Goal: Transaction & Acquisition: Purchase product/service

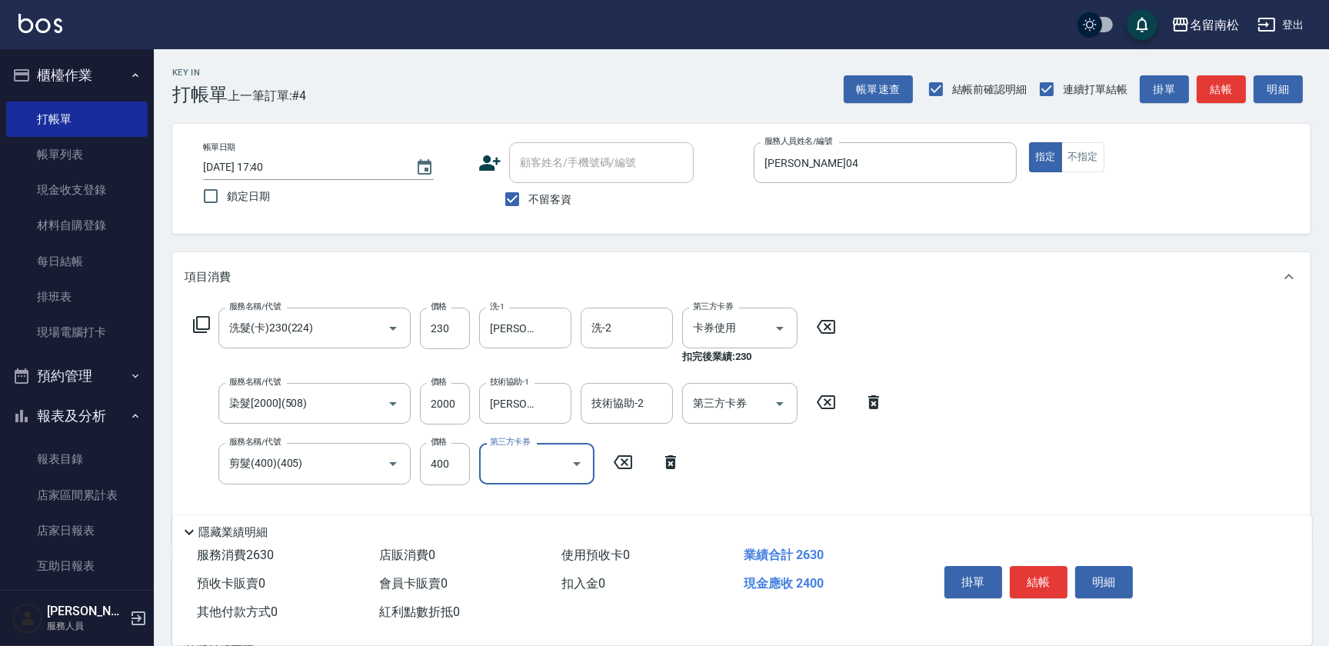
scroll to position [17, 0]
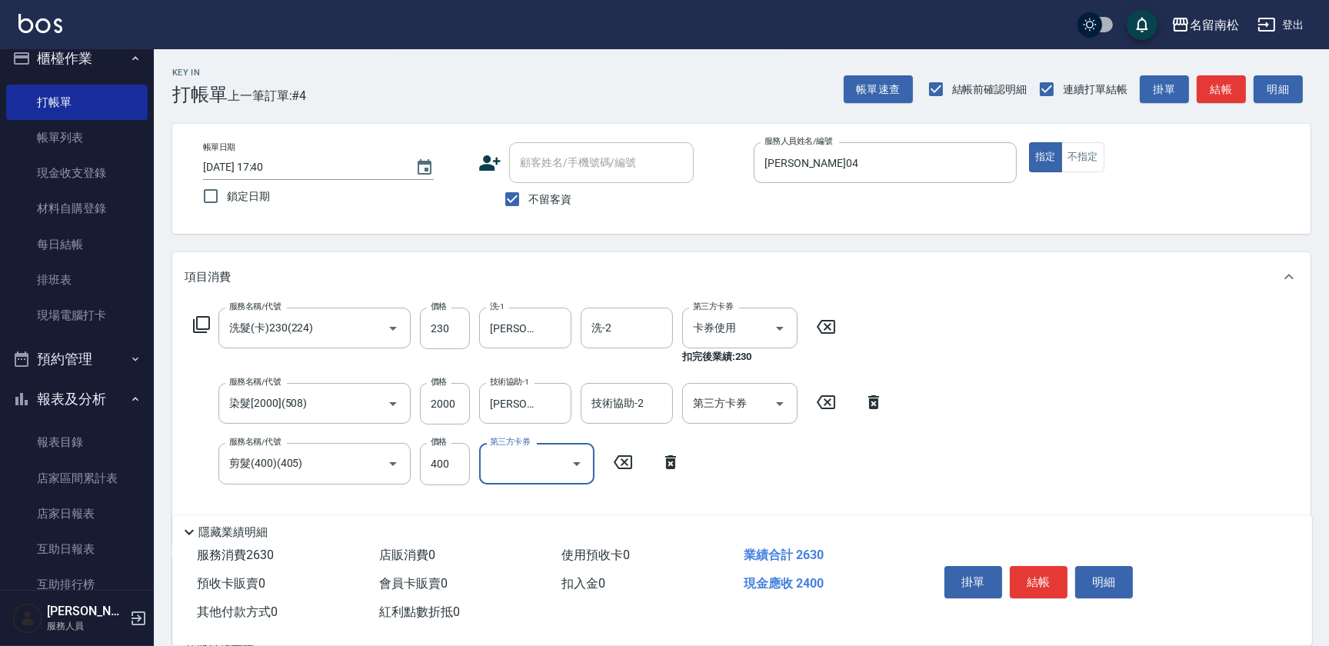
click at [1085, 468] on div "服務名稱/代號 洗髮(卡)230(224) 服務名稱/代號 價格 230 價格 洗-1 [PERSON_NAME]-04 洗-1 洗-2 洗-2 第三方卡券 …" at bounding box center [741, 423] width 1139 height 242
click at [1041, 589] on button "結帳" at bounding box center [1039, 582] width 58 height 32
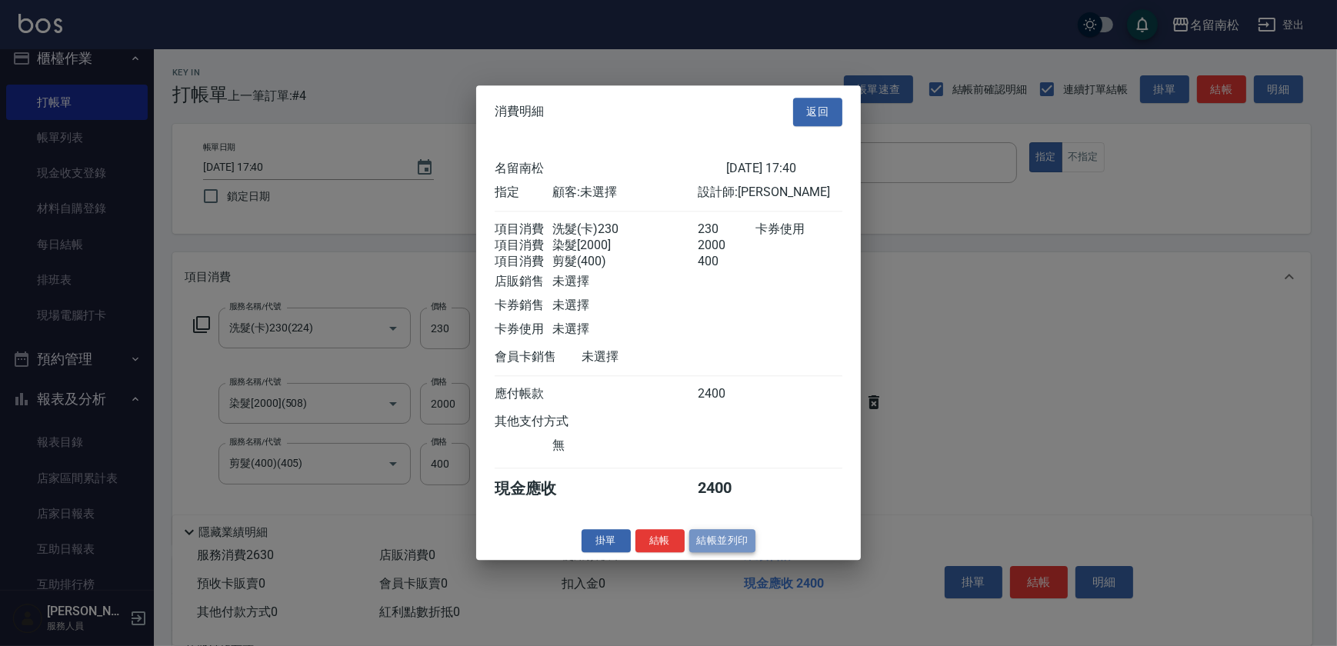
click at [715, 553] on button "結帳並列印" at bounding box center [722, 541] width 67 height 24
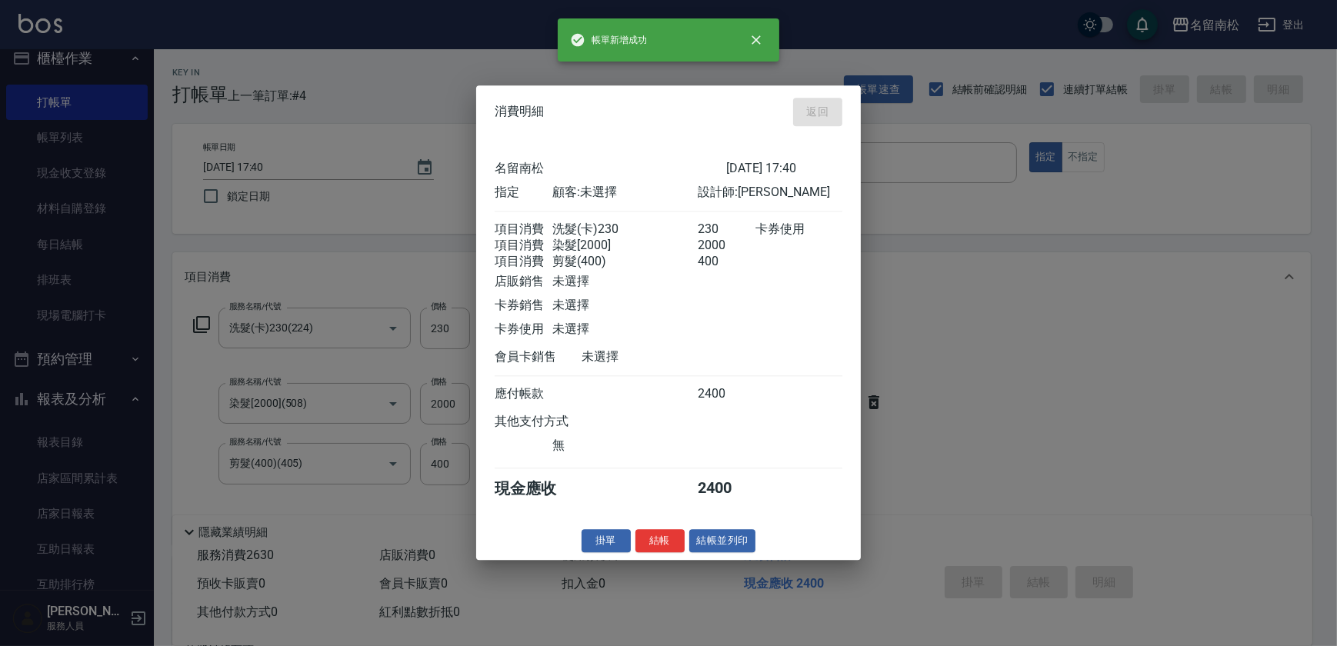
type input "[DATE] 18:46"
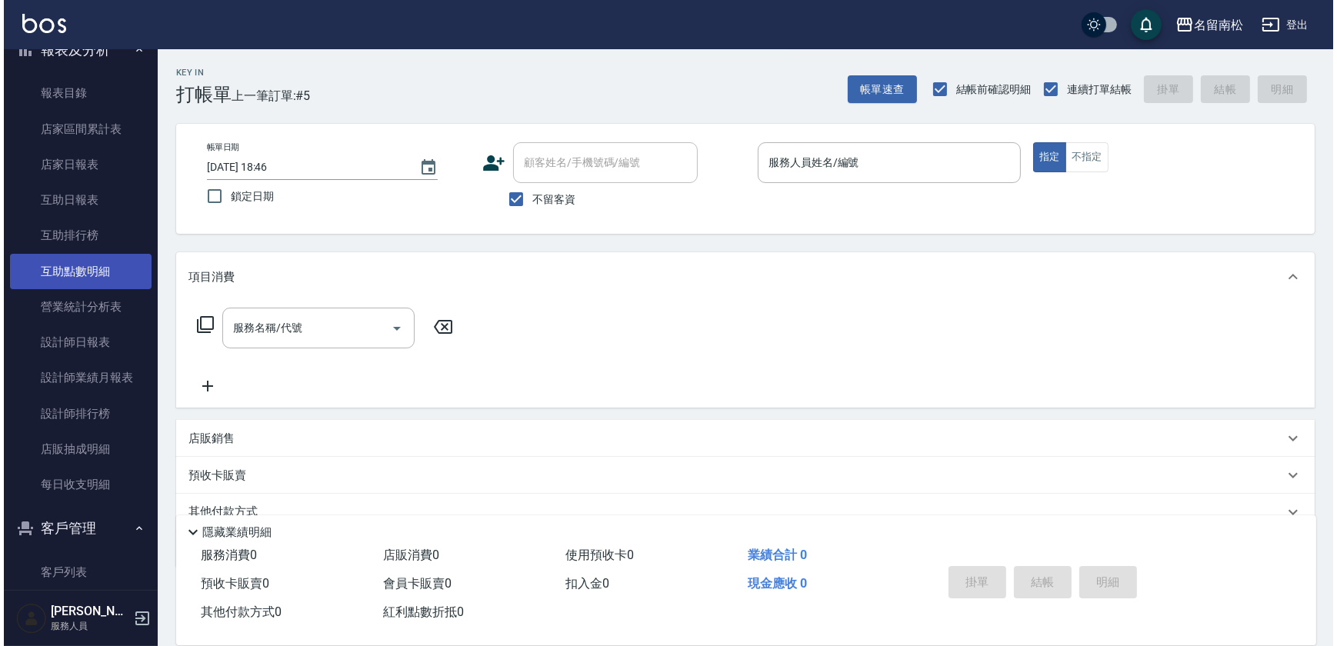
scroll to position [367, 0]
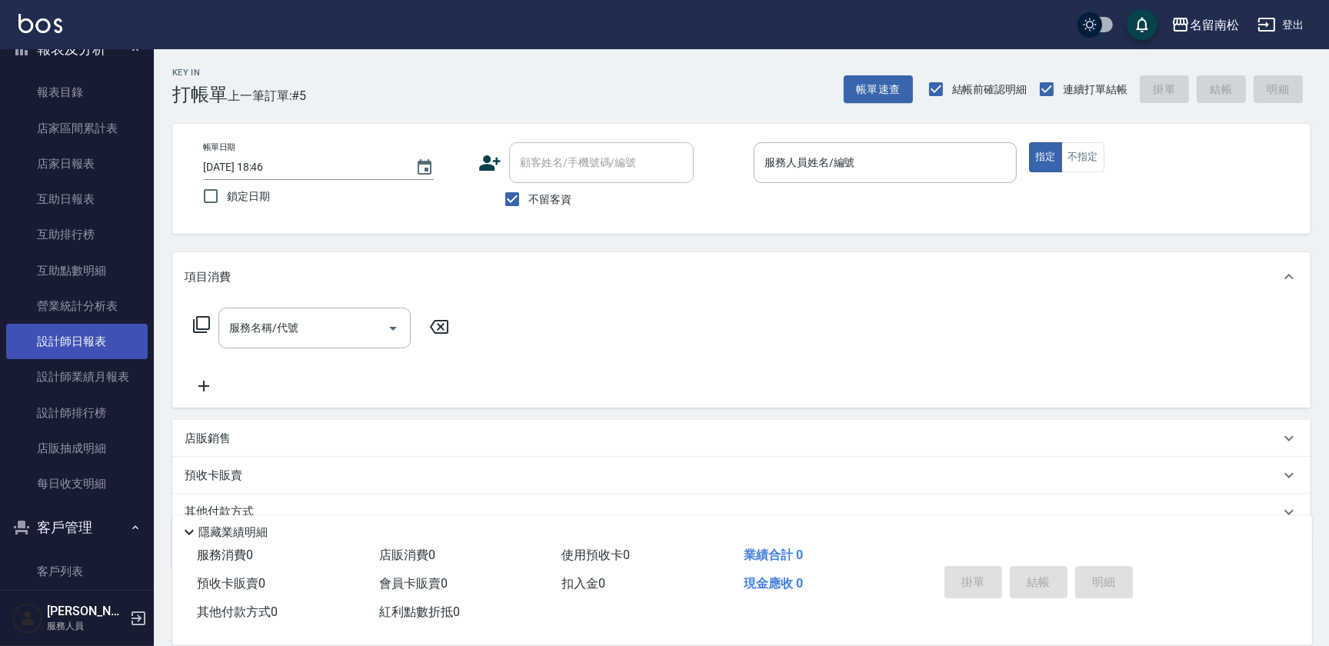
click at [92, 348] on link "設計師日報表" at bounding box center [77, 341] width 142 height 35
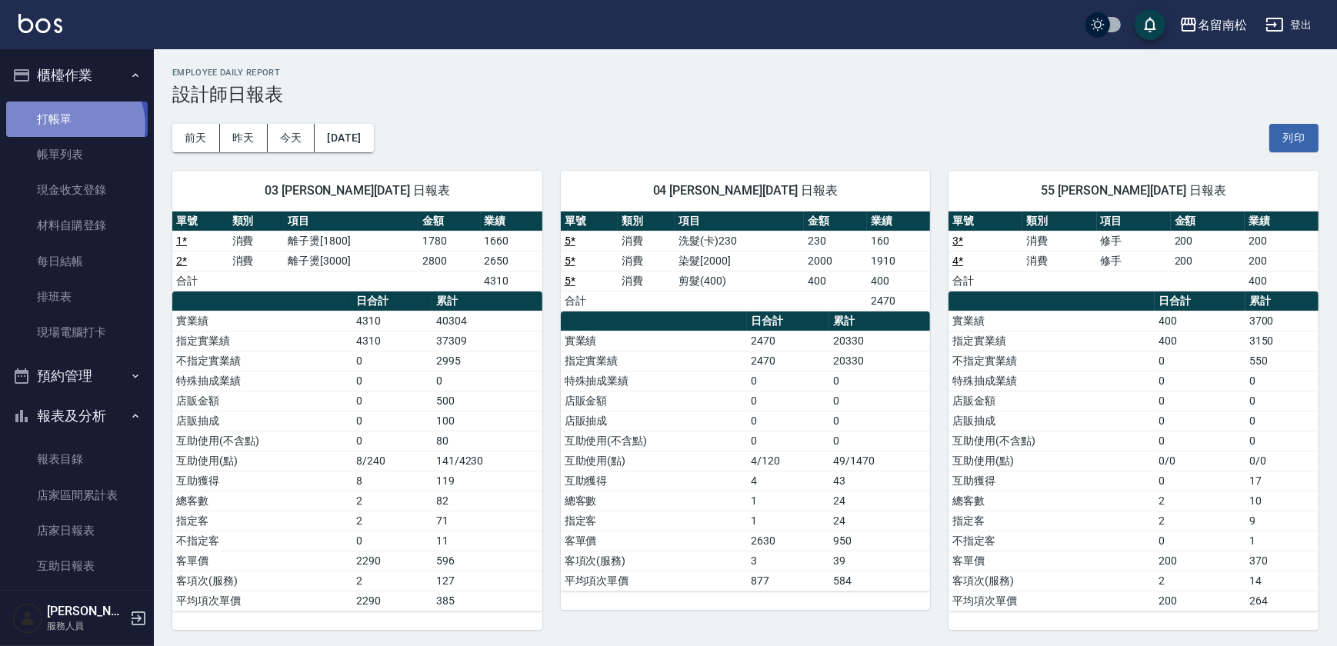
click at [68, 125] on link "打帳單" at bounding box center [77, 119] width 142 height 35
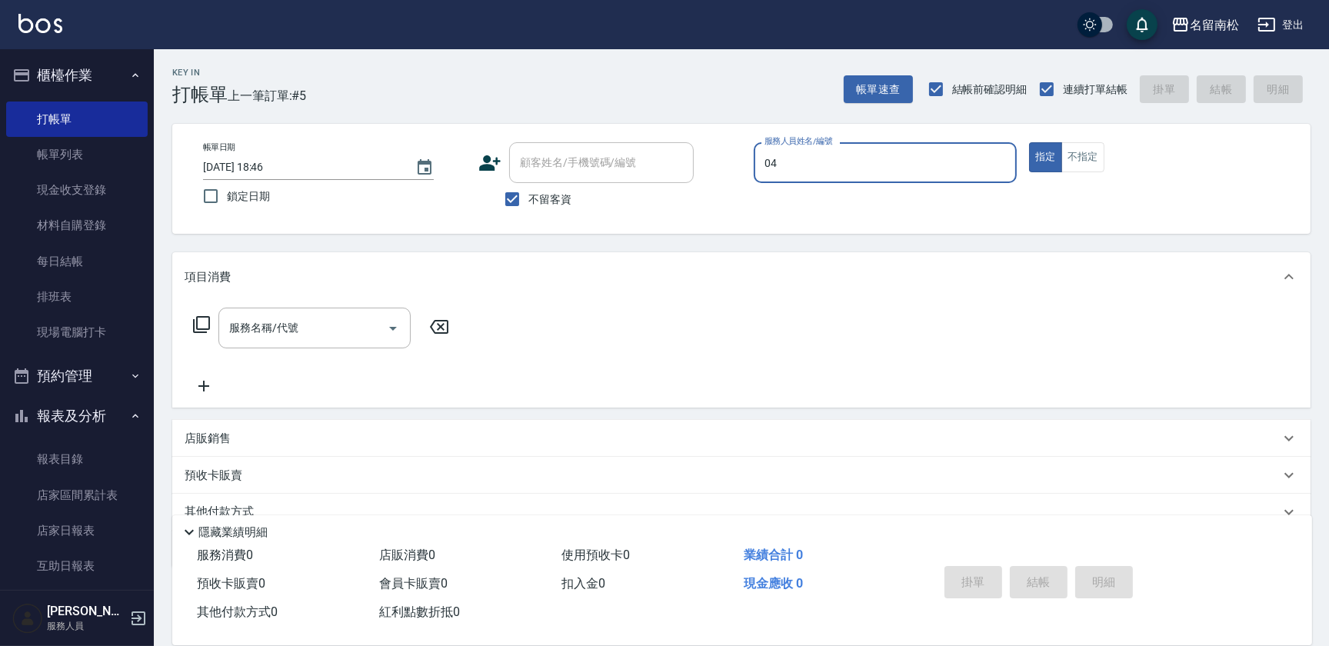
type input "[PERSON_NAME]04"
type button "true"
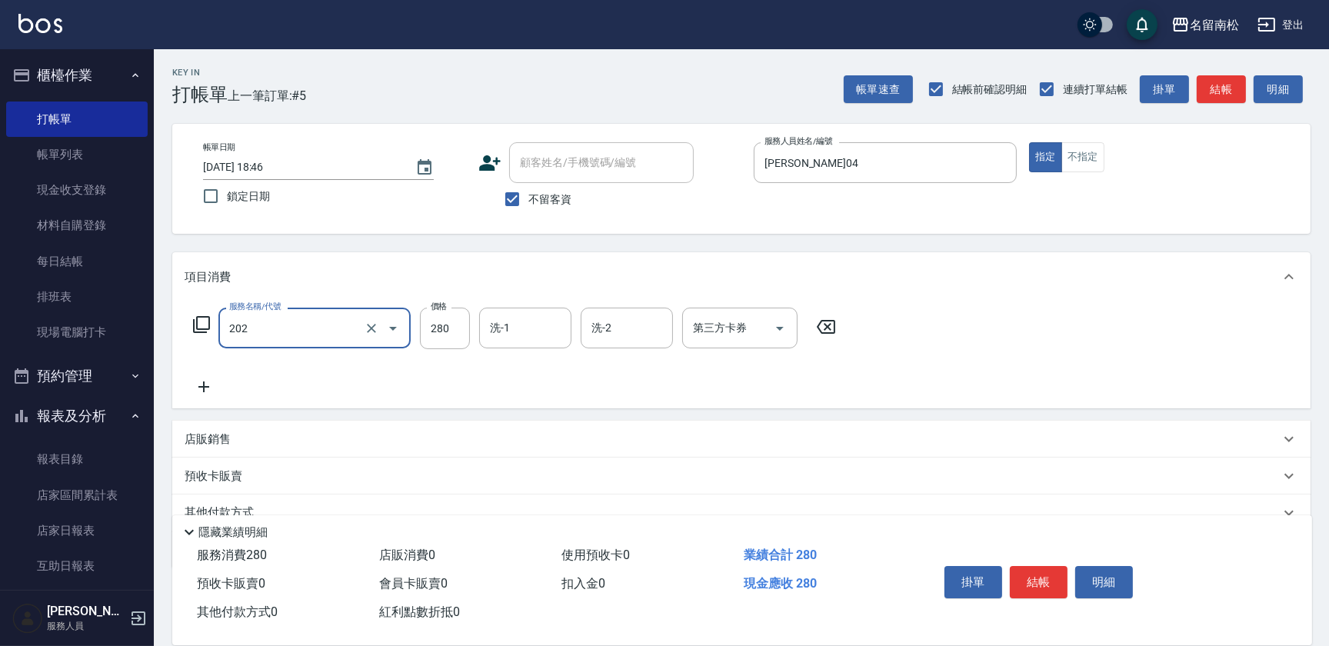
type input "洗髮[280](202)"
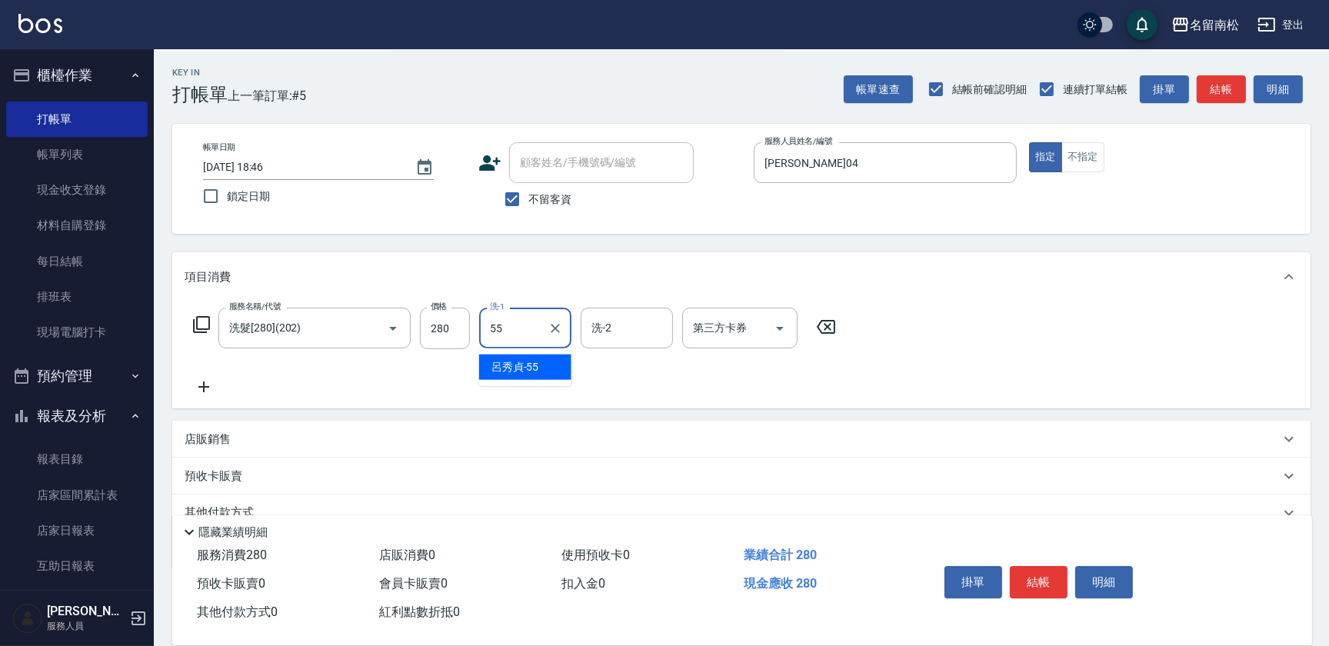
type input "[PERSON_NAME]-55"
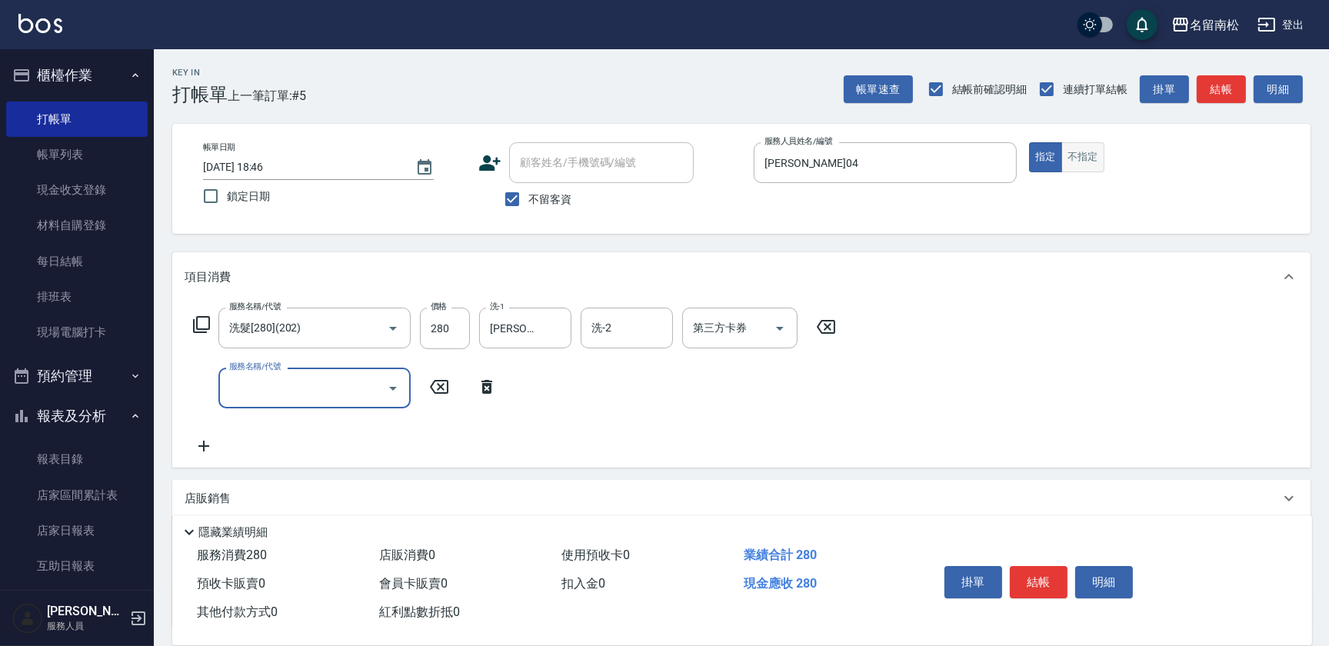
click at [1100, 162] on button "不指定" at bounding box center [1083, 157] width 43 height 30
drag, startPoint x: 313, startPoint y: 392, endPoint x: 322, endPoint y: 389, distance: 9.0
click at [315, 392] on input "服務名稱/代號" at bounding box center [302, 388] width 155 height 27
click at [322, 376] on input "服務名稱/代號" at bounding box center [302, 388] width 155 height 27
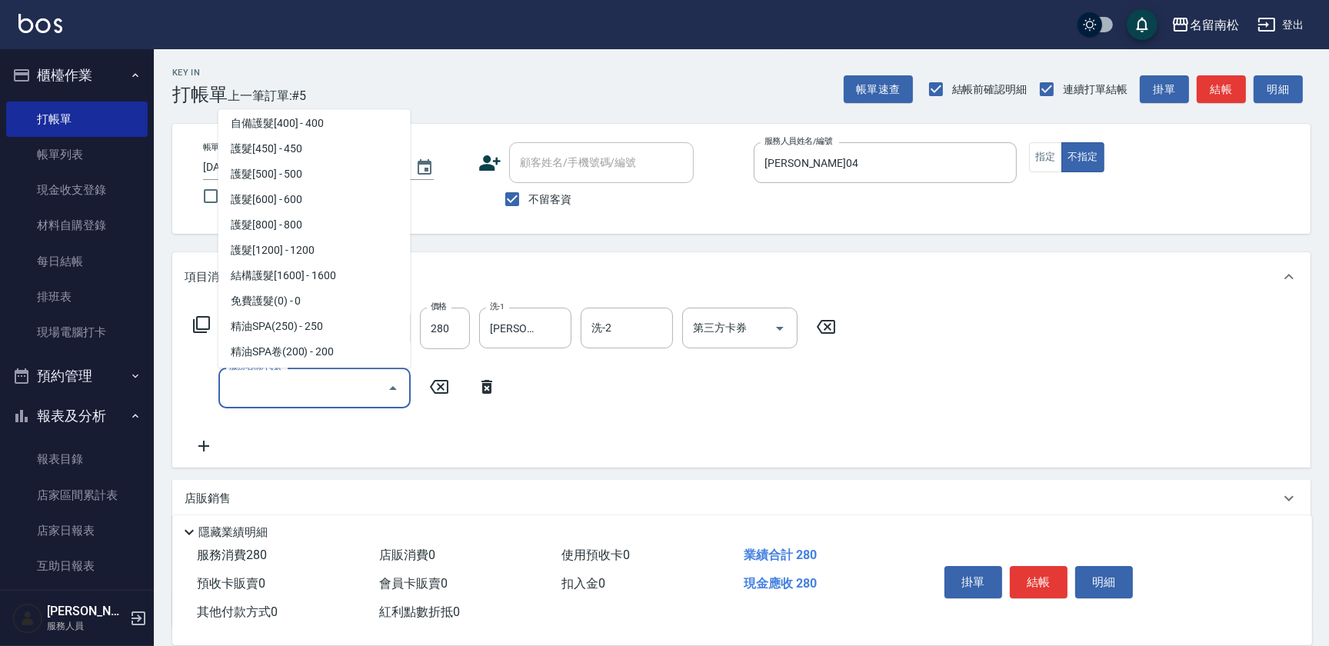
scroll to position [2028, 0]
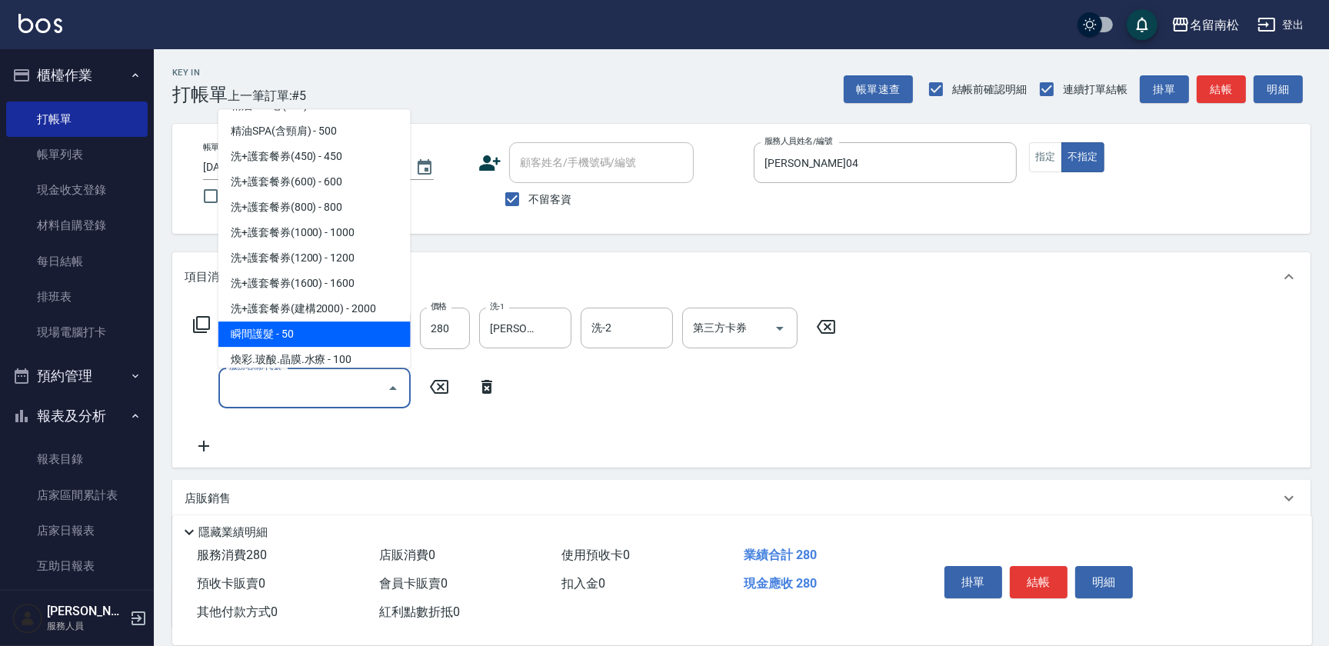
click at [321, 335] on span "瞬間護髮 - 50" at bounding box center [314, 334] width 192 height 25
type input "瞬間護髮(618)"
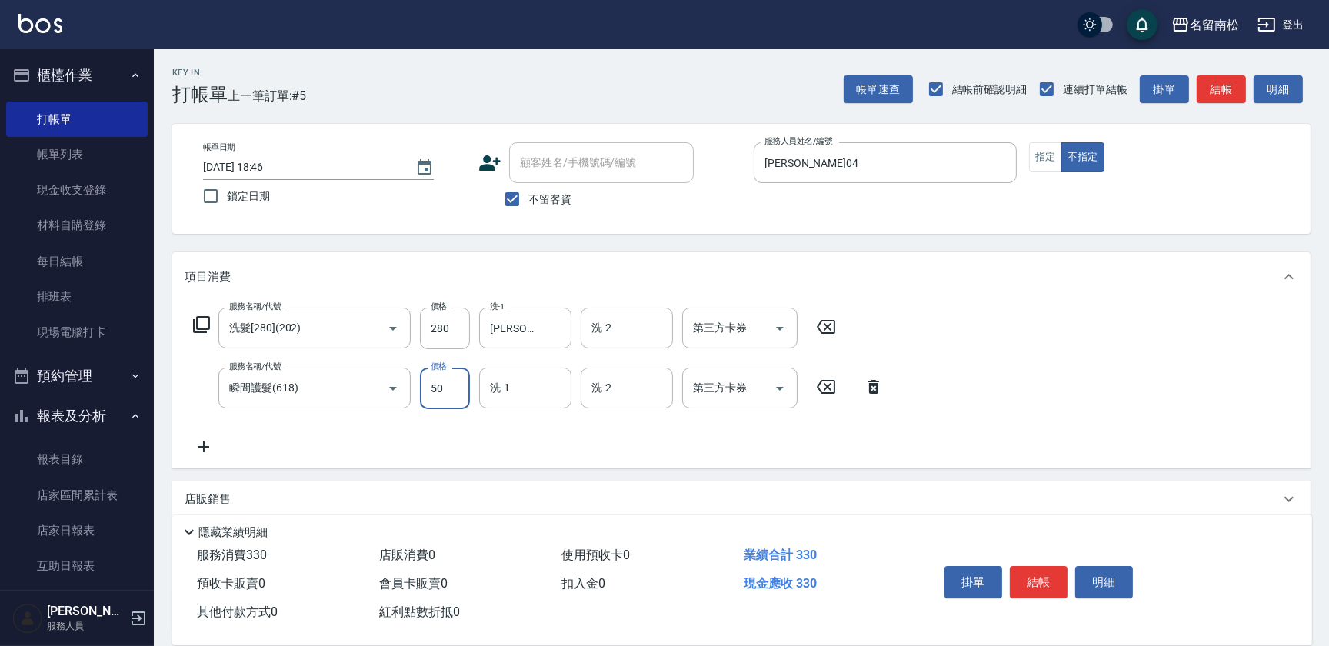
click at [465, 390] on input "50" at bounding box center [445, 389] width 50 height 42
type input "30"
type input "[PERSON_NAME]-55"
click at [1034, 585] on button "結帳" at bounding box center [1039, 582] width 58 height 32
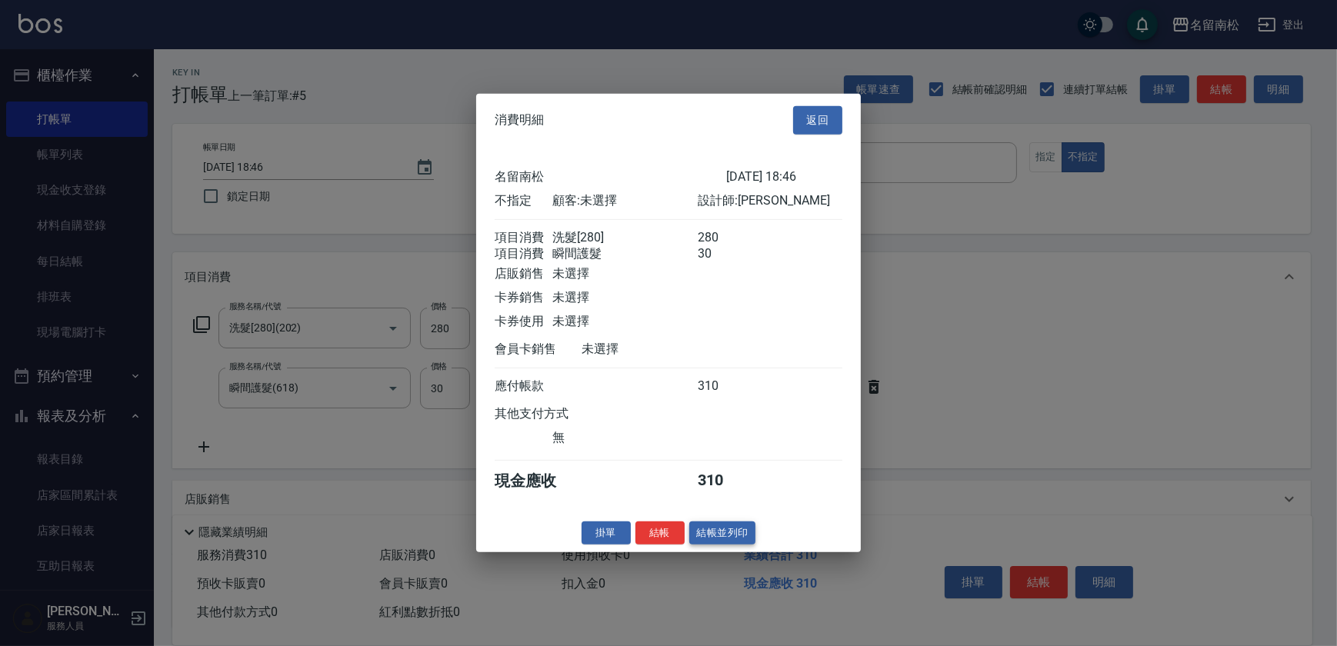
click at [742, 538] on button "結帳並列印" at bounding box center [722, 533] width 67 height 24
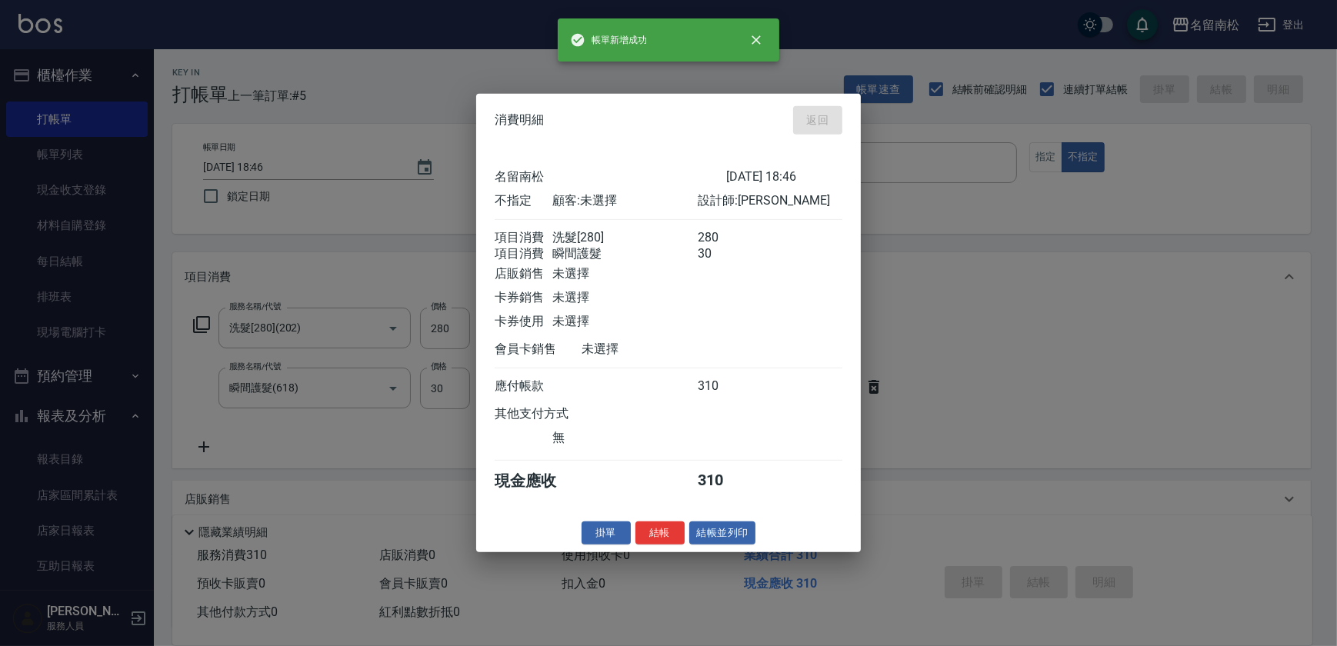
type input "[DATE] 19:14"
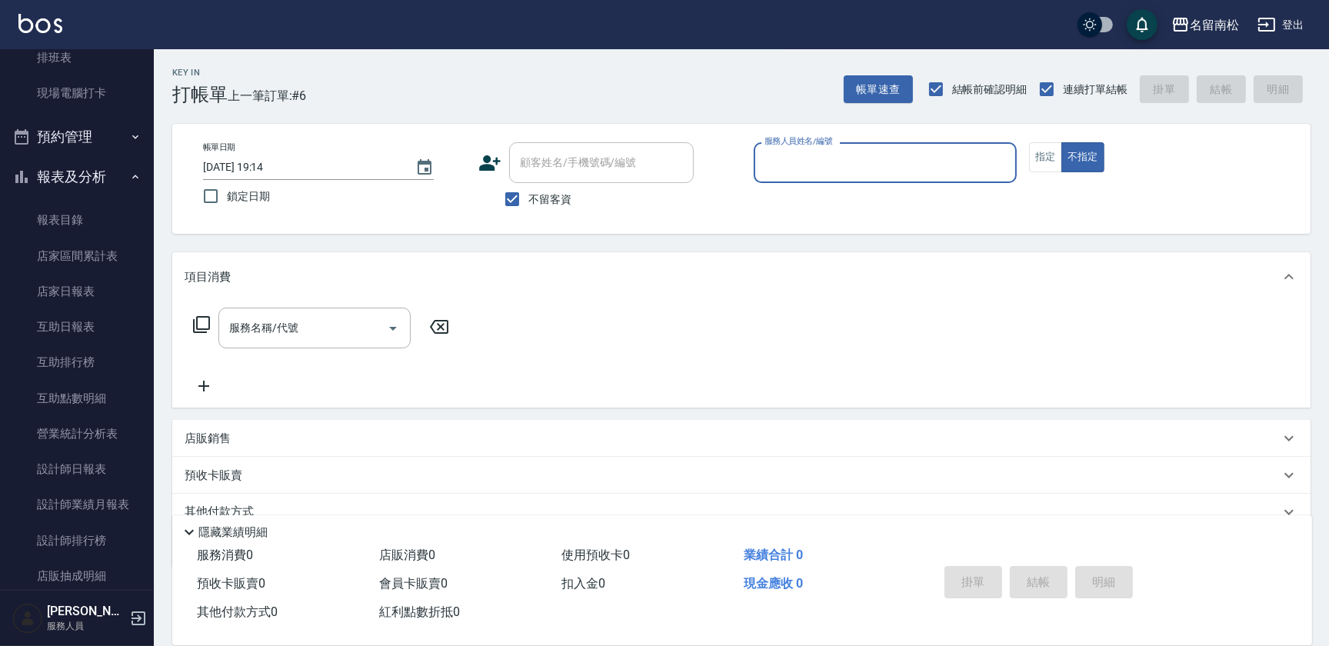
scroll to position [241, 0]
click at [91, 461] on link "設計師日報表" at bounding box center [77, 467] width 142 height 35
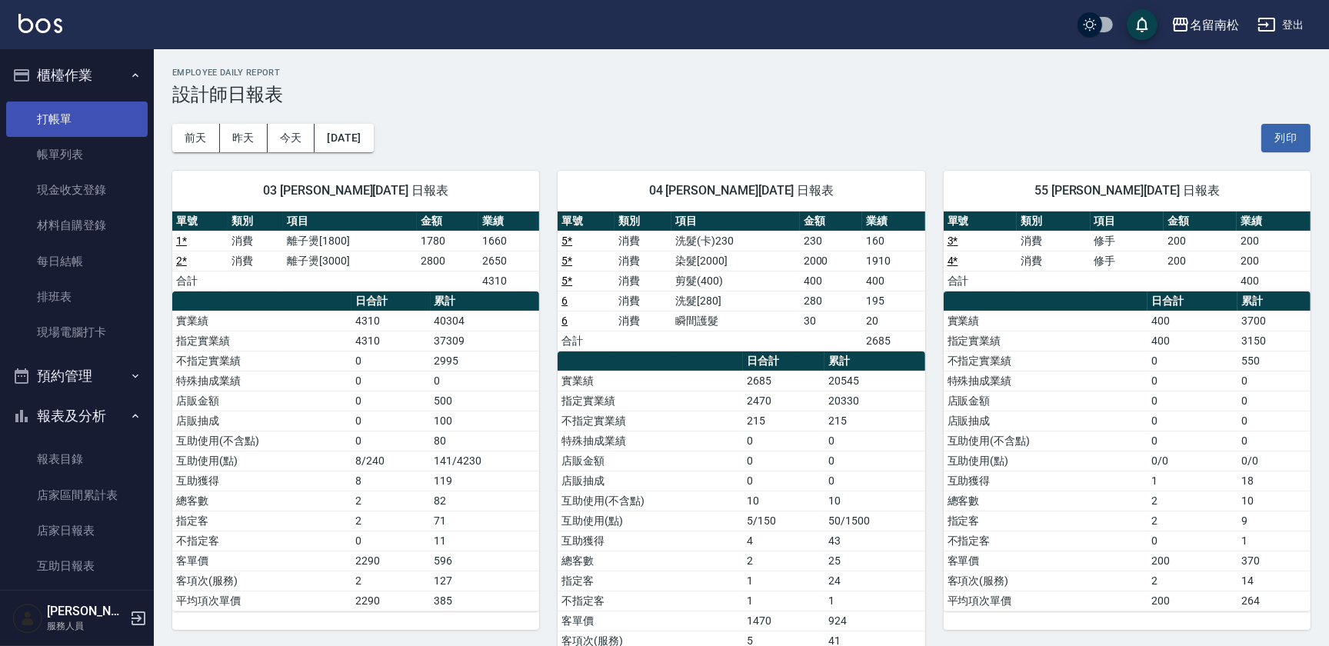
click at [77, 114] on link "打帳單" at bounding box center [77, 119] width 142 height 35
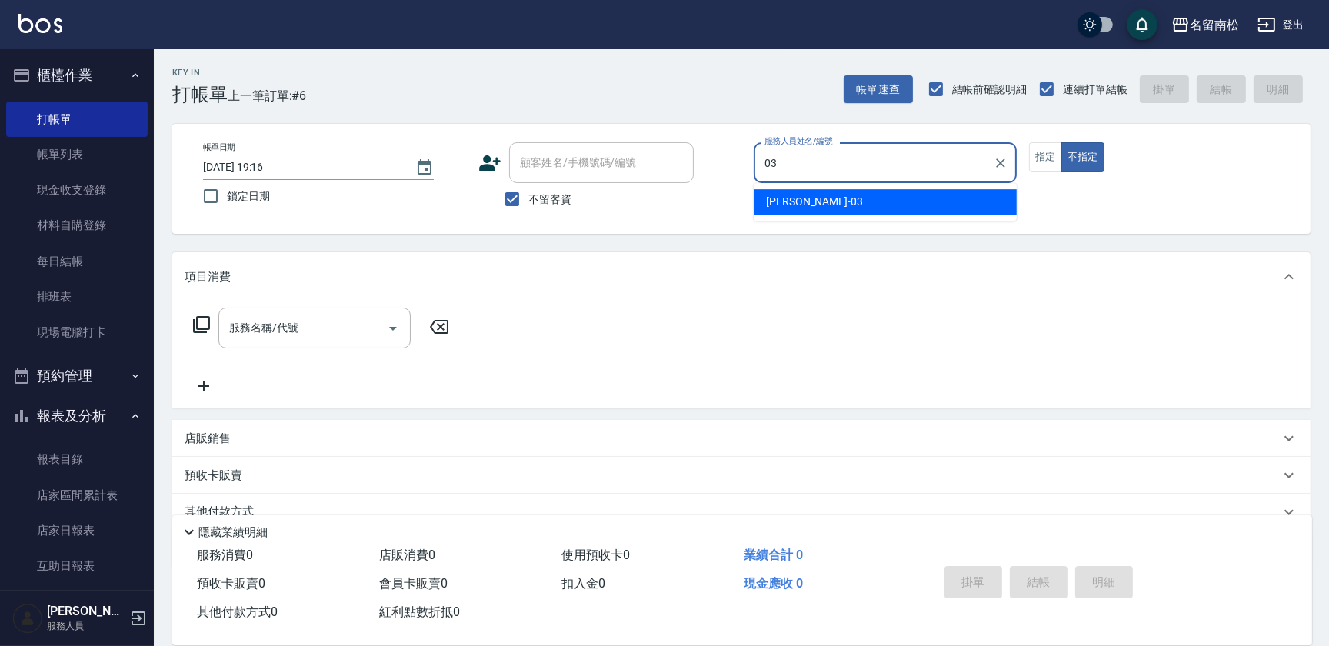
type input "張蕎驛-03"
type button "false"
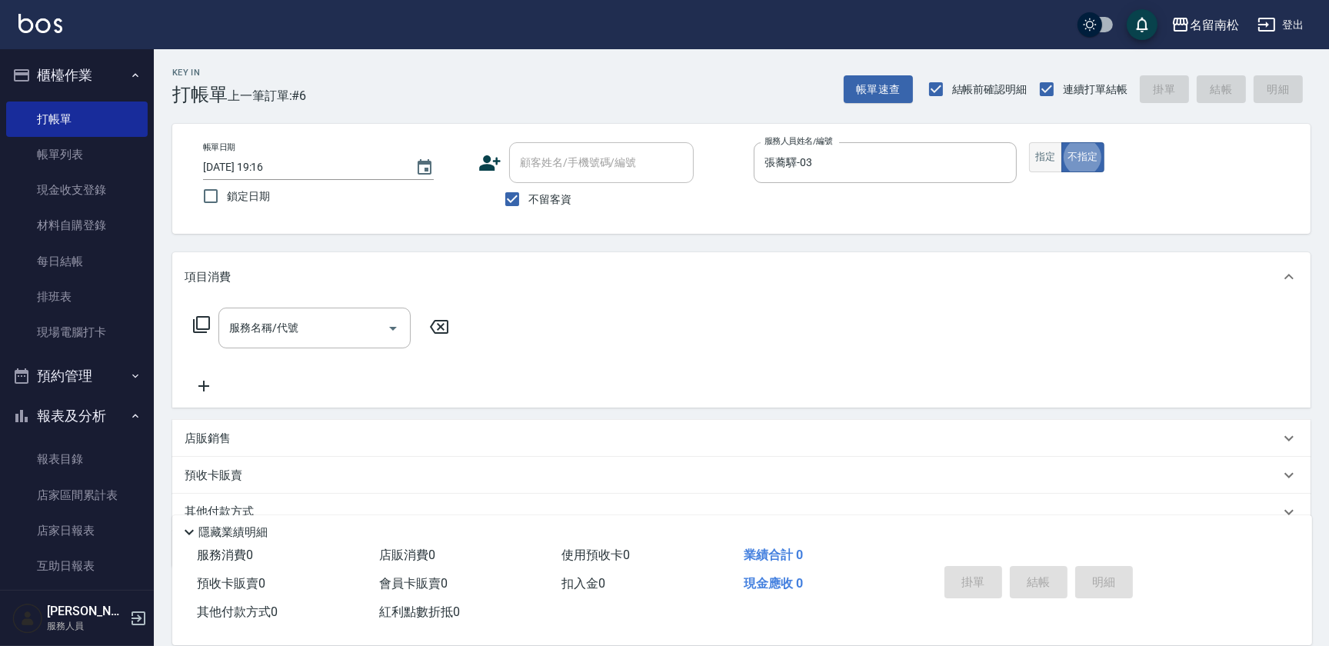
click at [1046, 152] on button "指定" at bounding box center [1045, 157] width 33 height 30
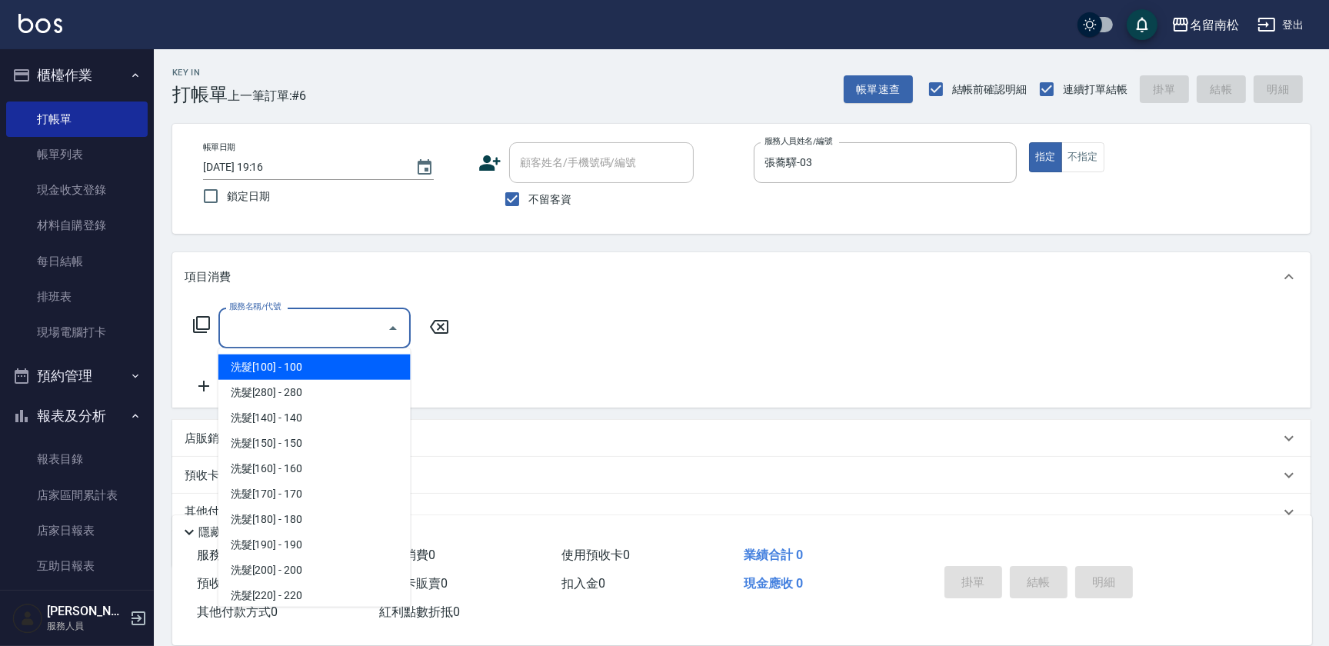
click at [292, 315] on input "服務名稱/代號" at bounding box center [302, 328] width 155 height 27
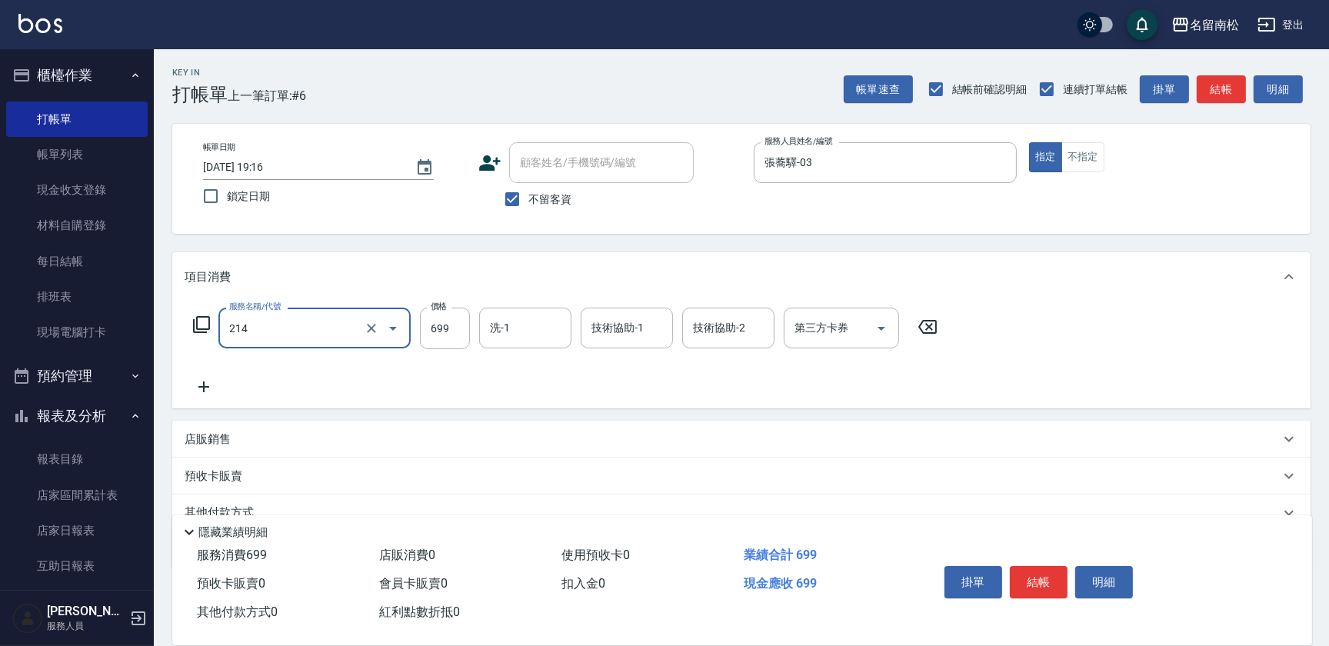
type input "滾珠洗髪699(214)"
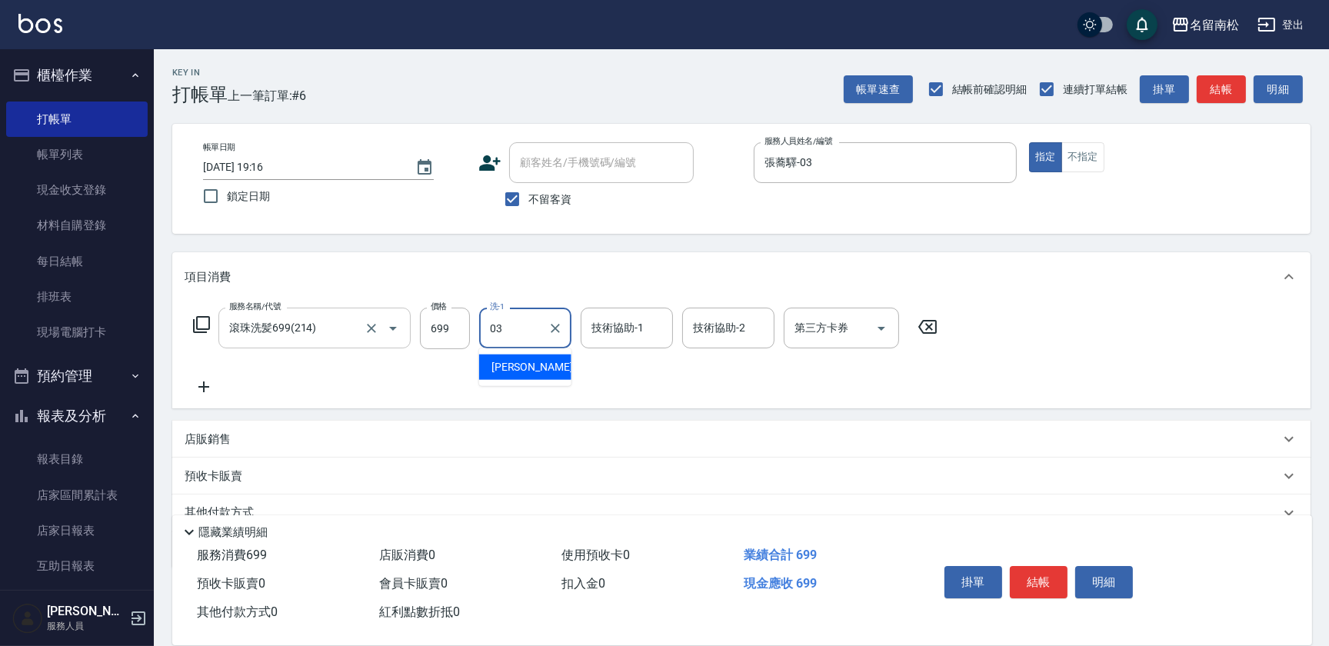
type input "張蕎驛-03"
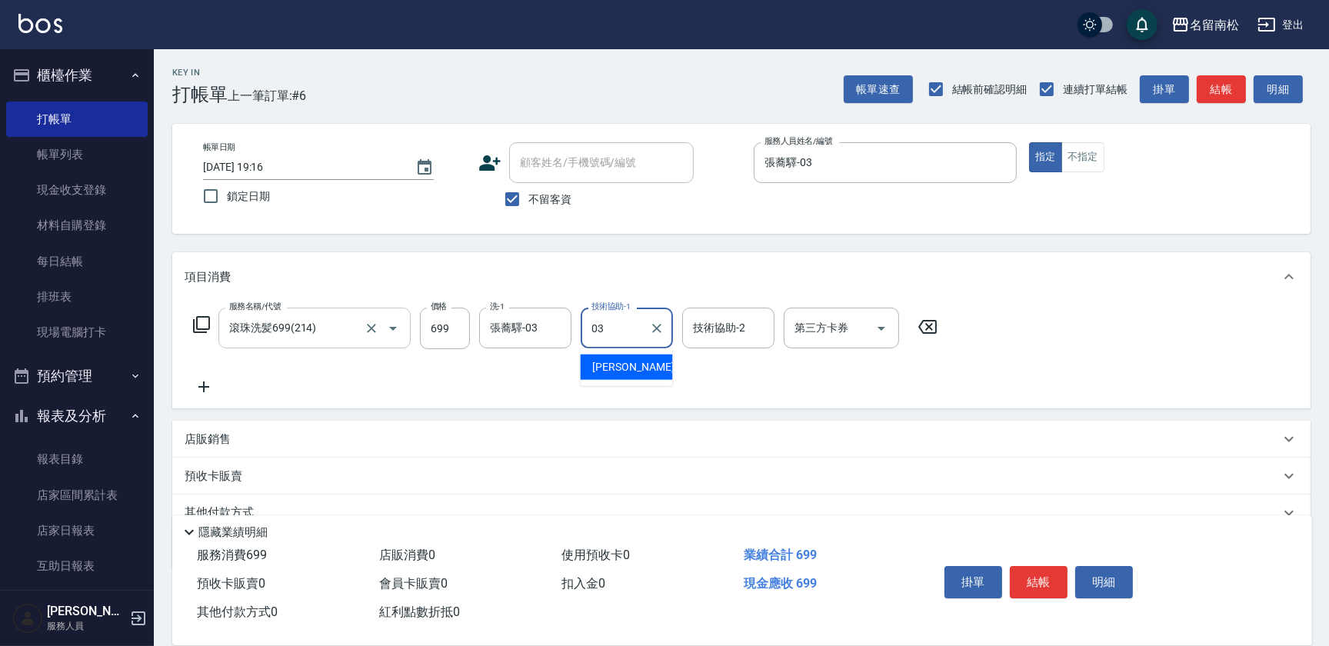
type input "張蕎驛-03"
click at [203, 383] on icon at bounding box center [204, 387] width 38 height 18
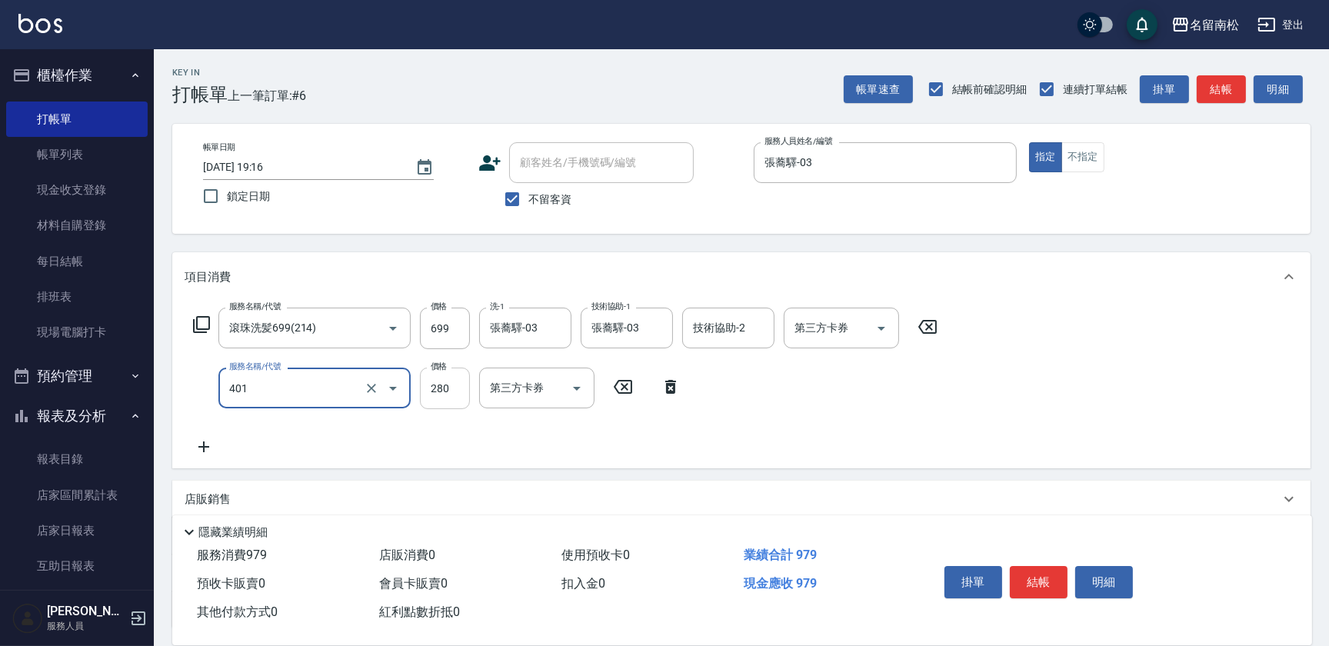
type input "剪髮(280)(401)"
click at [456, 375] on input "280" at bounding box center [445, 389] width 50 height 42
type input "100"
drag, startPoint x: 515, startPoint y: 200, endPoint x: 557, endPoint y: 188, distance: 43.3
click at [515, 200] on input "不留客資" at bounding box center [512, 199] width 32 height 32
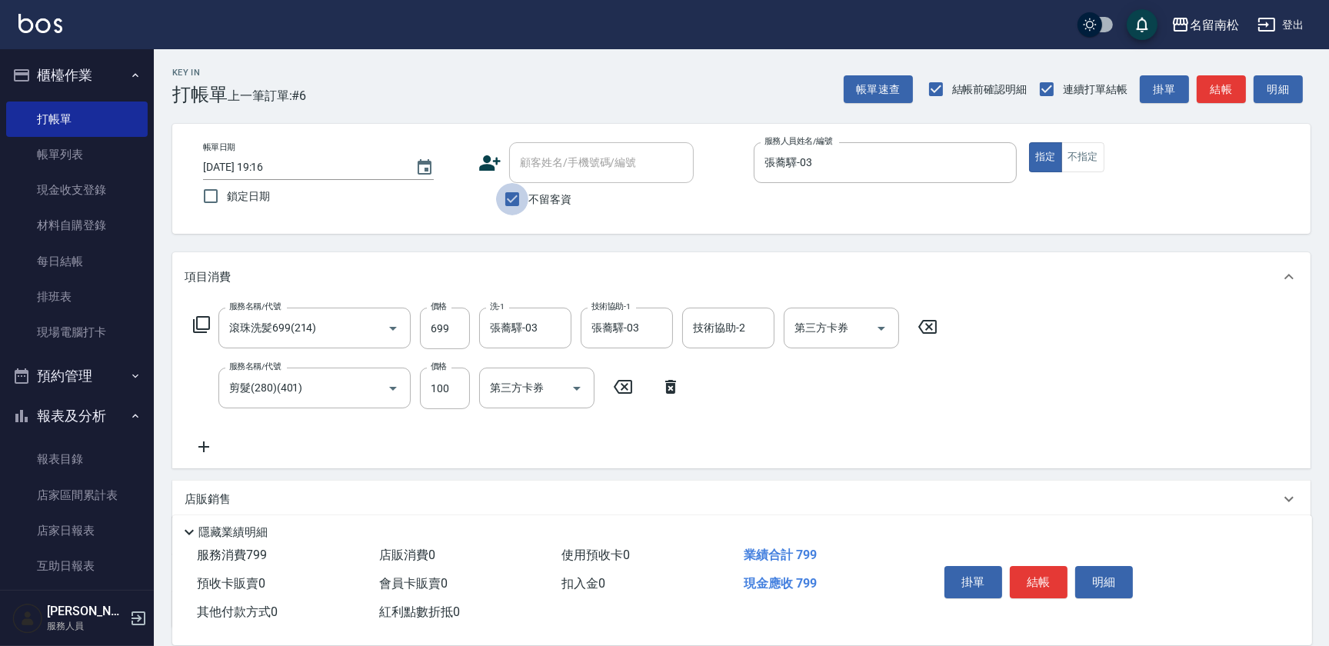
checkbox input "false"
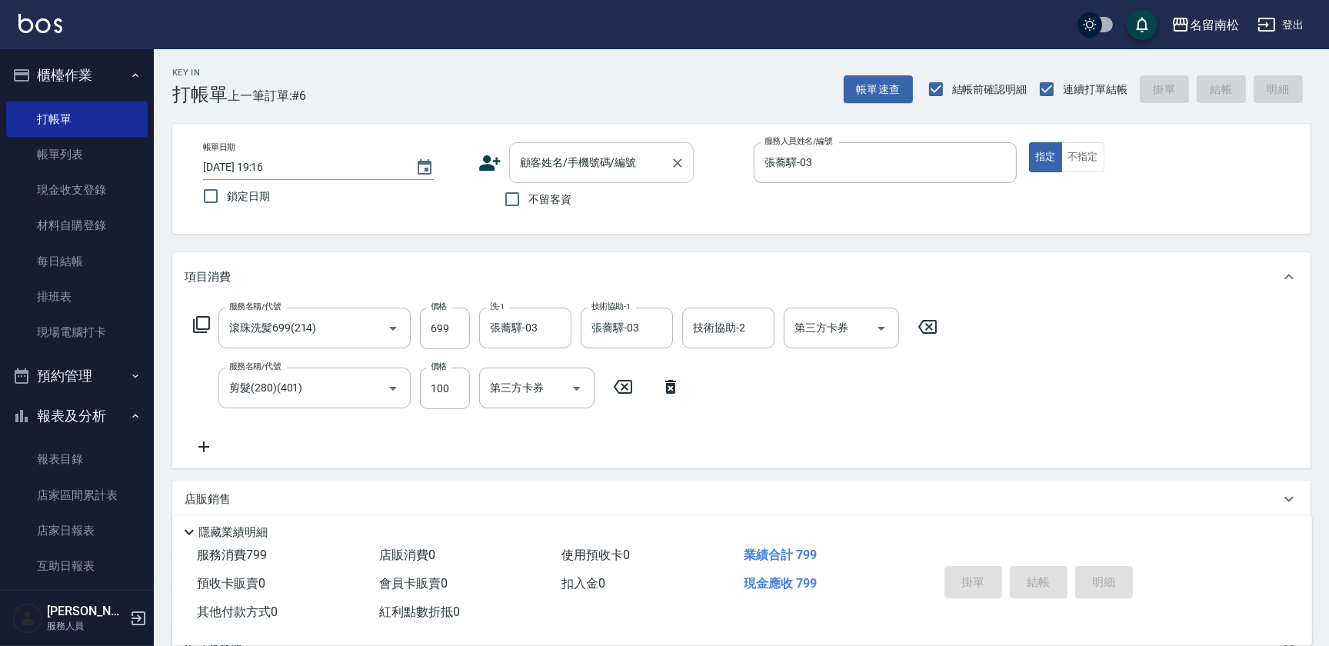
click at [592, 168] on input "顧客姓名/手機號碼/編號" at bounding box center [590, 162] width 148 height 27
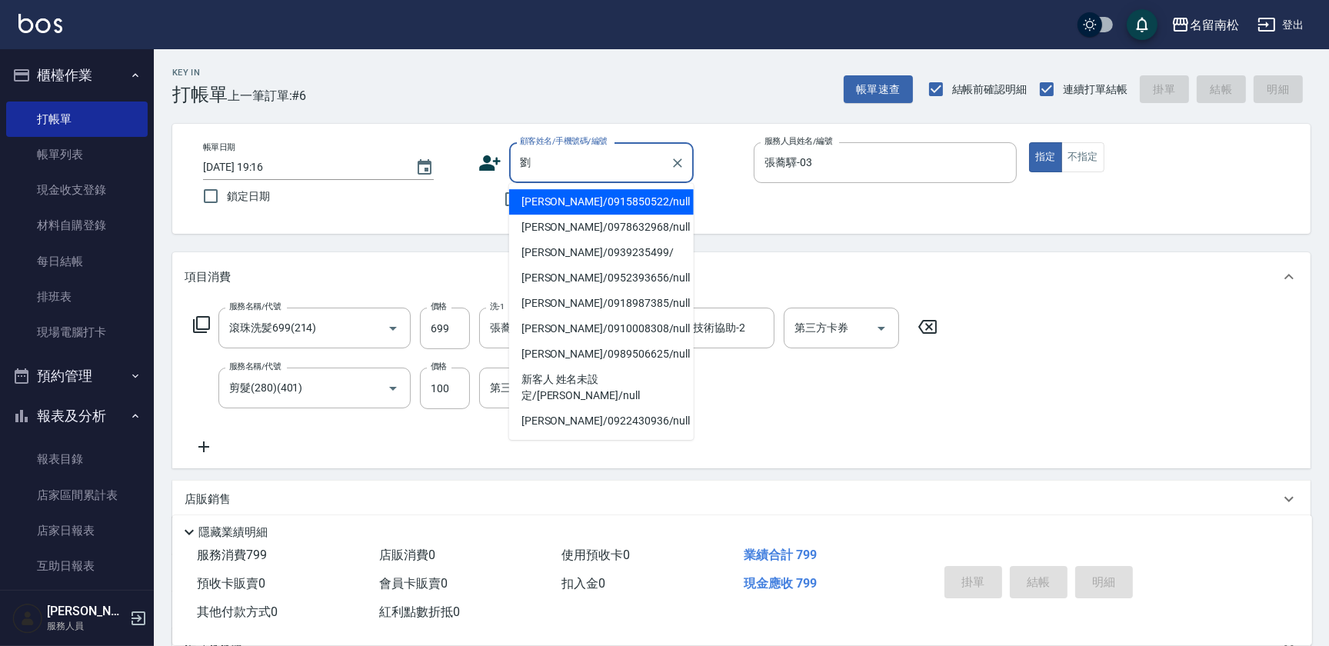
click at [614, 225] on li "[PERSON_NAME]/0978632968/null" at bounding box center [601, 227] width 185 height 25
type input "[PERSON_NAME]/0978632968/null"
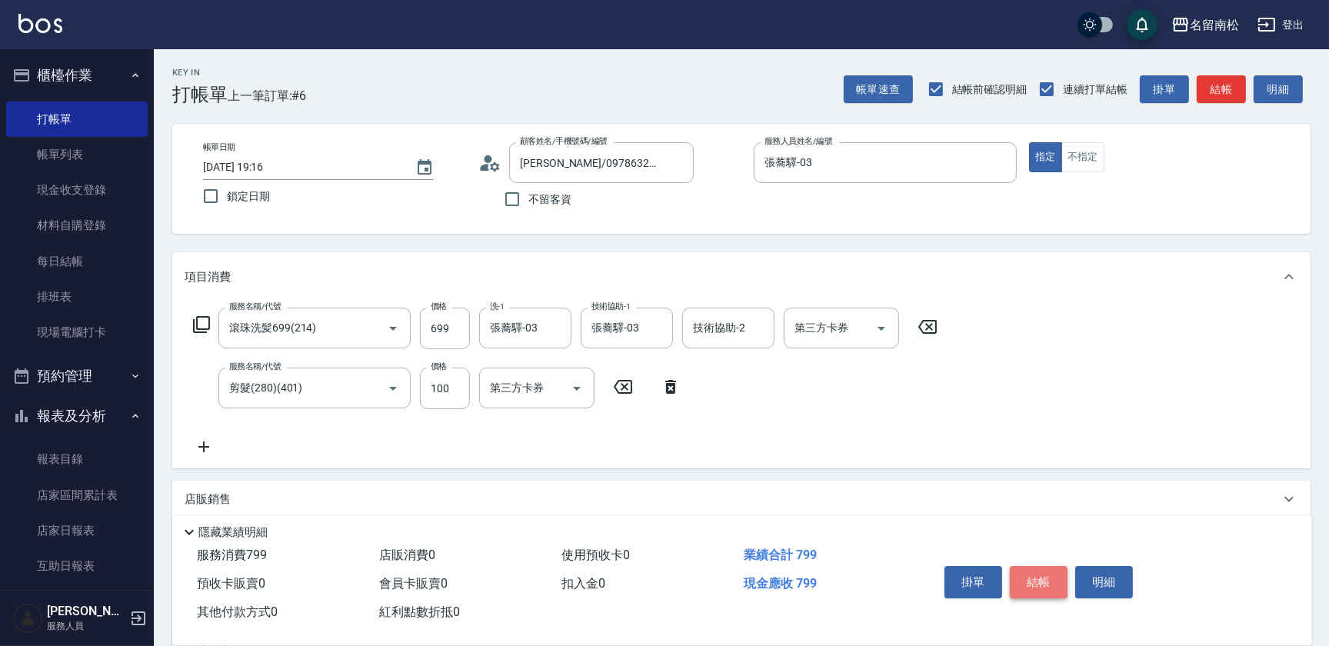
click at [1052, 587] on button "結帳" at bounding box center [1039, 582] width 58 height 32
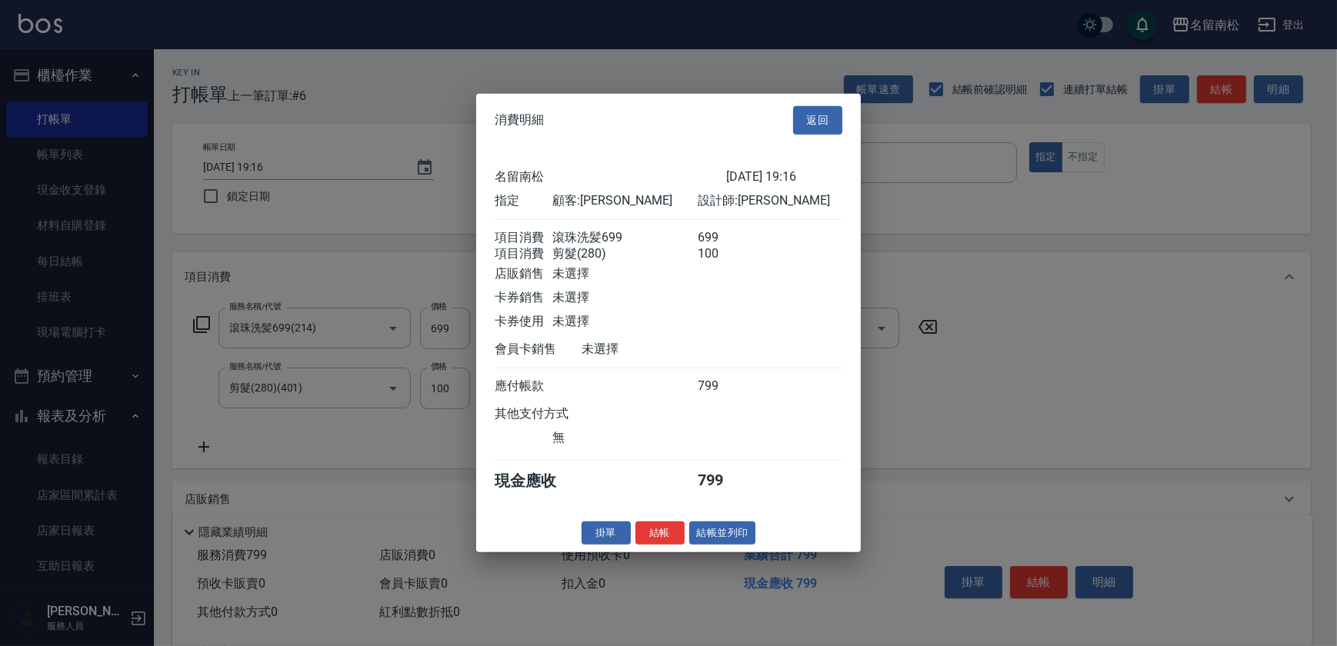
click at [753, 545] on button "結帳並列印" at bounding box center [722, 533] width 67 height 24
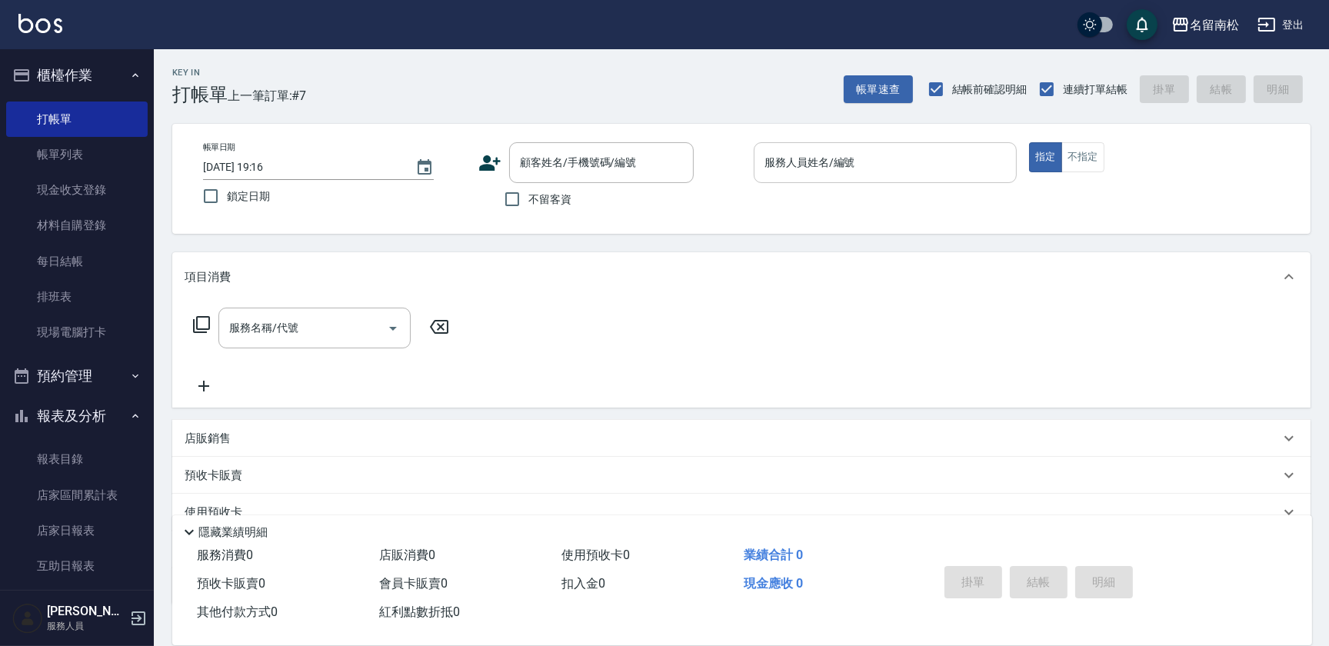
click at [923, 162] on input "服務人員姓名/編號" at bounding box center [885, 162] width 249 height 27
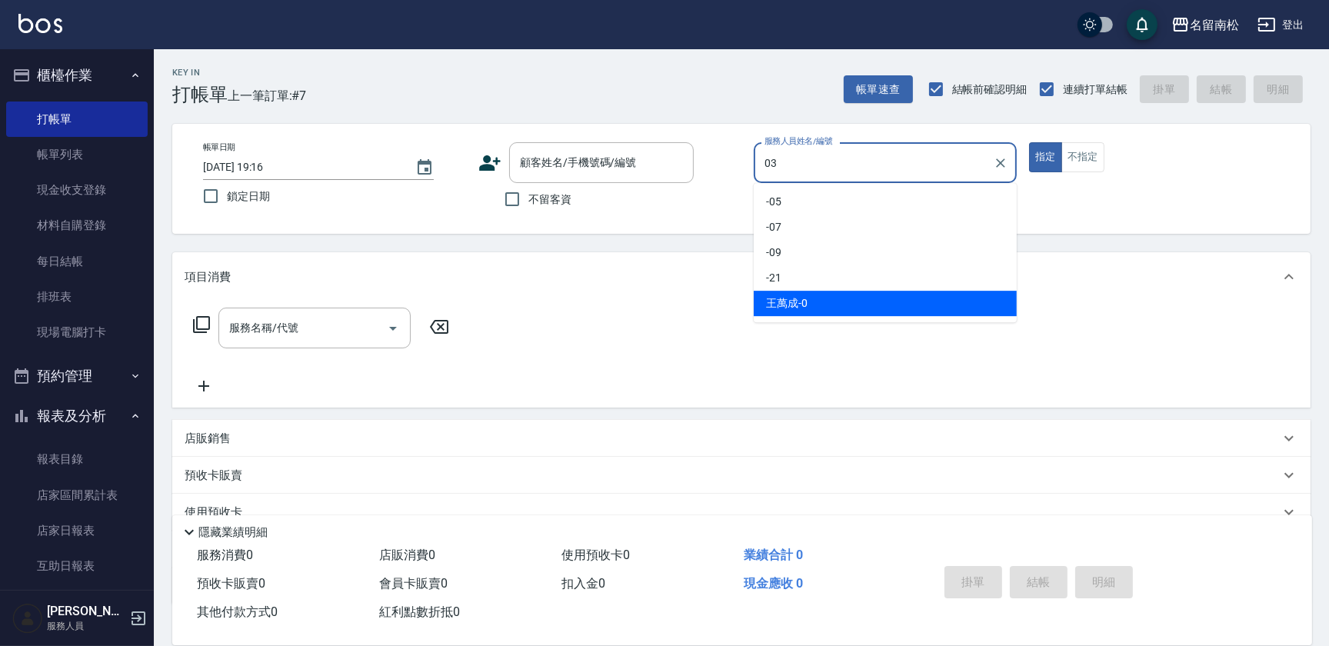
type input "張蕎驛-03"
type button "true"
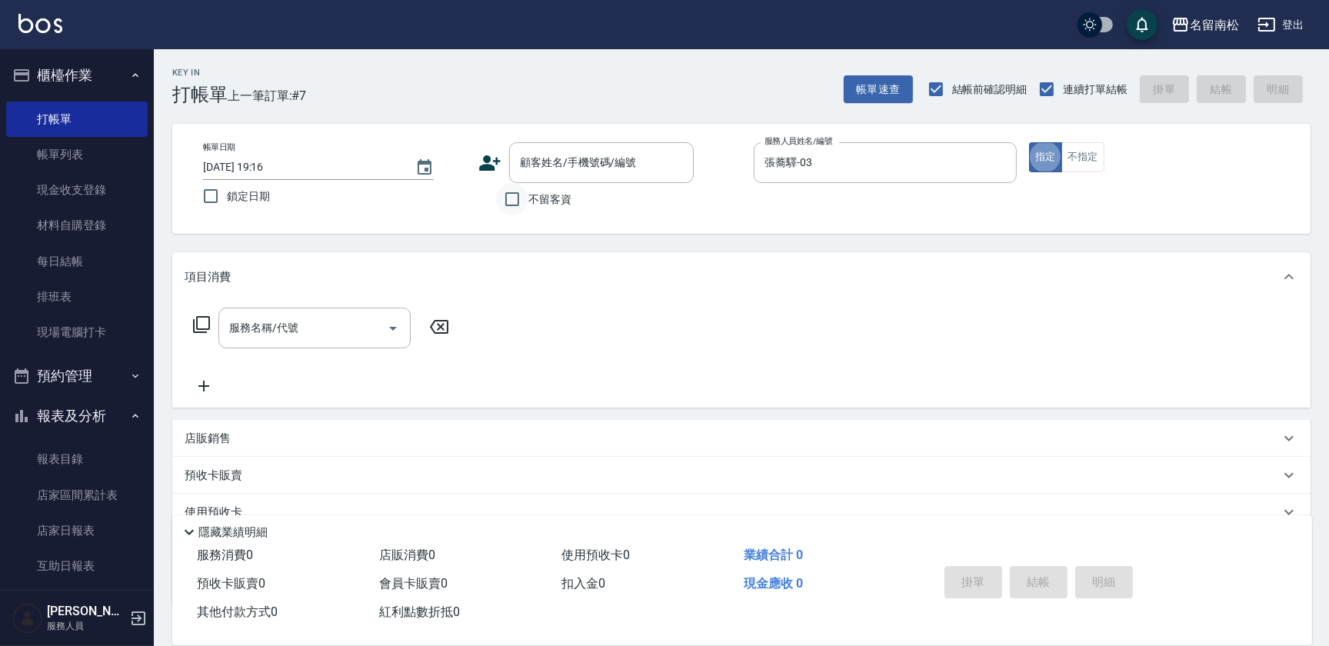
click at [512, 206] on input "不留客資" at bounding box center [512, 199] width 32 height 32
checkbox input "true"
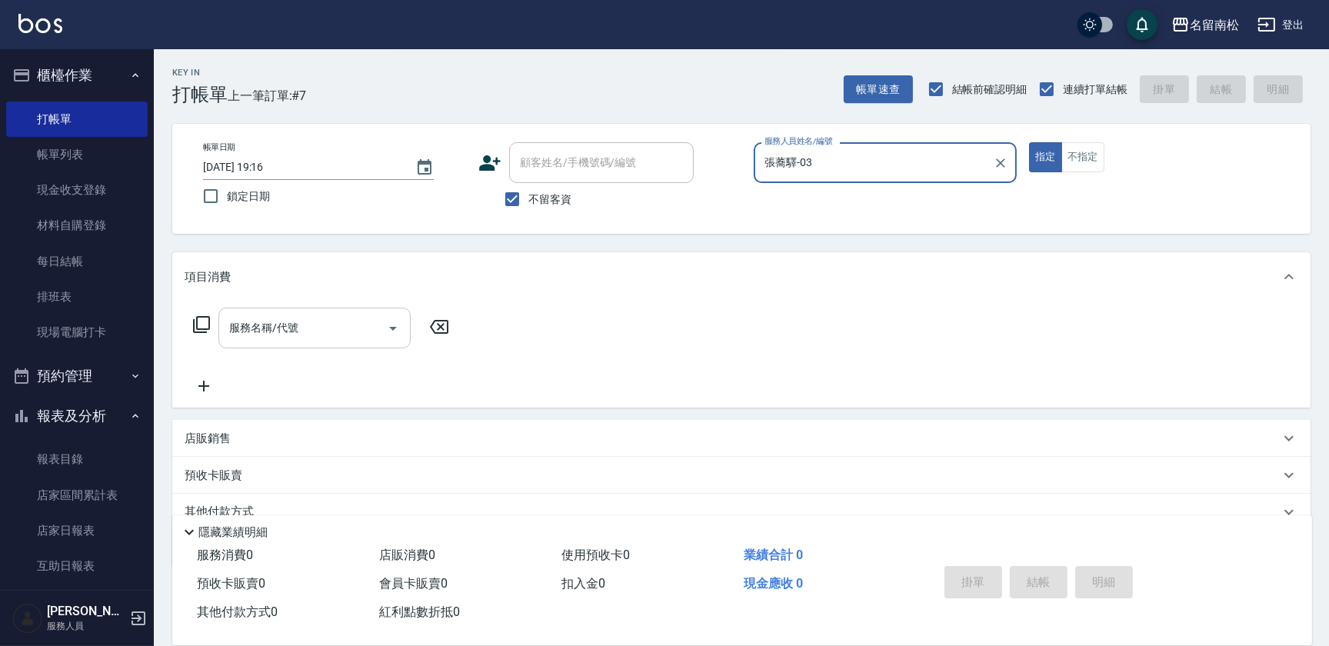
click at [279, 319] on input "服務名稱/代號" at bounding box center [302, 328] width 155 height 27
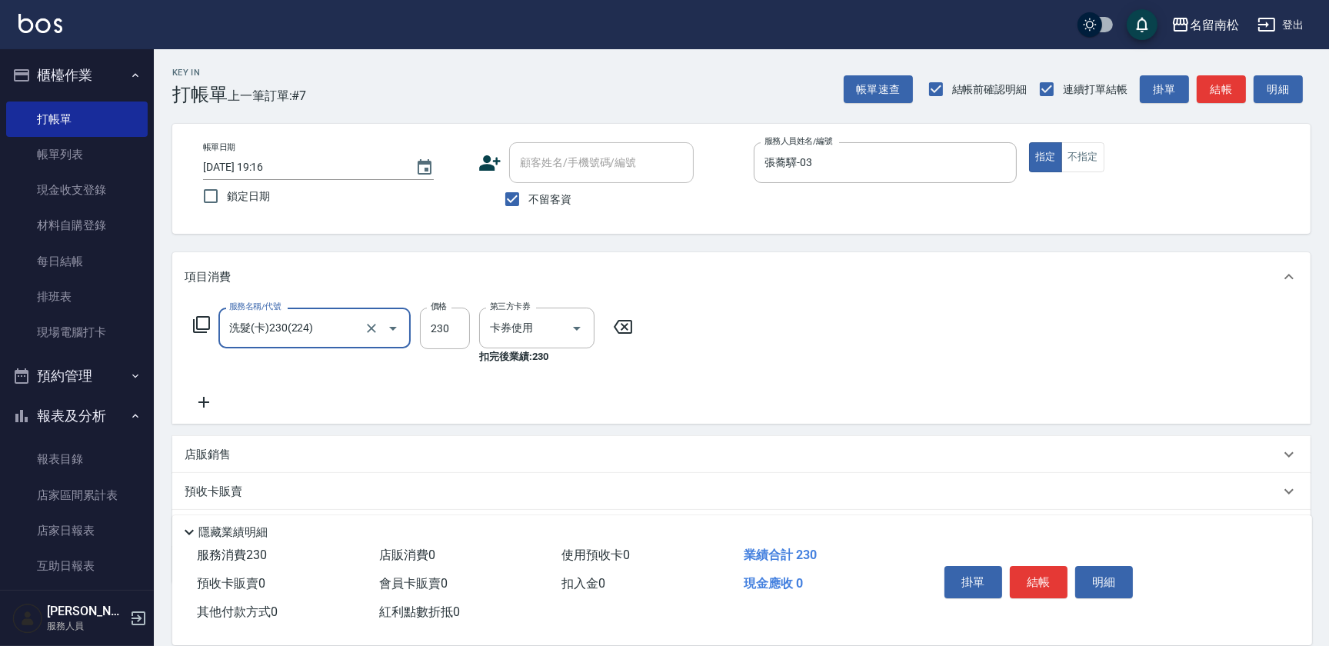
type input "洗髮(卡)230(224)"
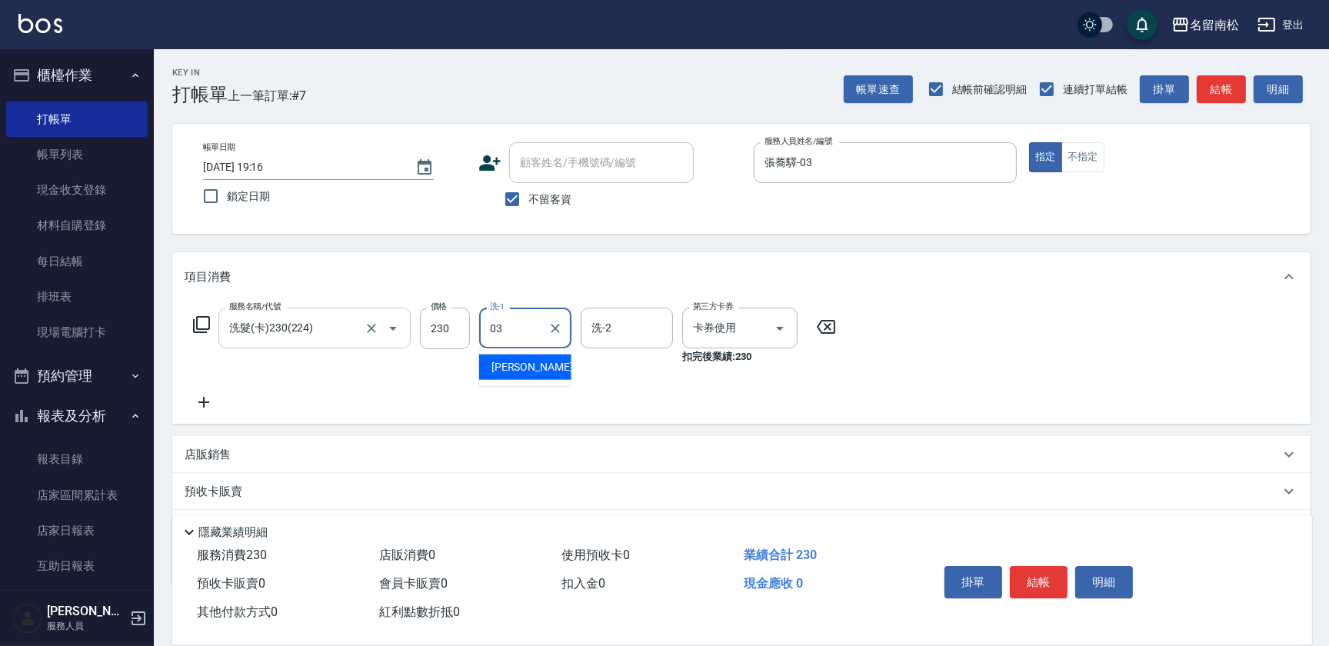
type input "張蕎驛-03"
click at [204, 399] on icon at bounding box center [203, 402] width 11 height 11
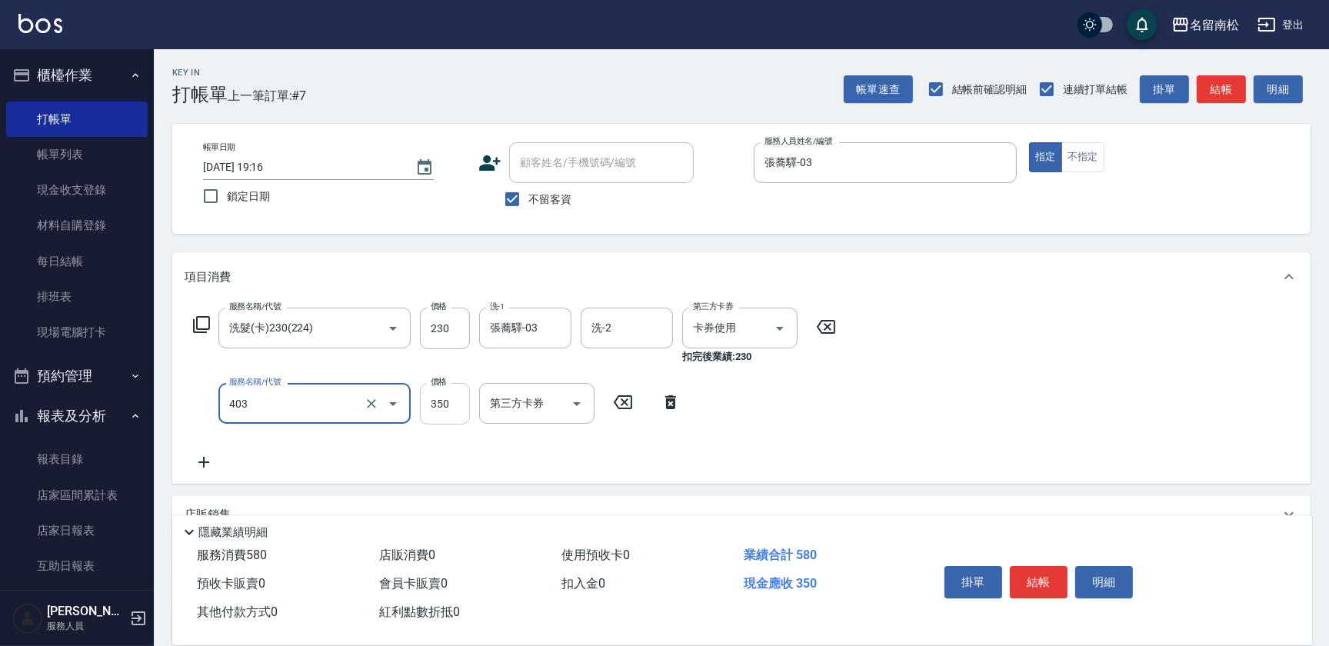
type input "剪髮(350)(403)"
click at [439, 418] on input "350" at bounding box center [445, 404] width 50 height 42
type input "380"
click at [1029, 585] on button "結帳" at bounding box center [1039, 582] width 58 height 32
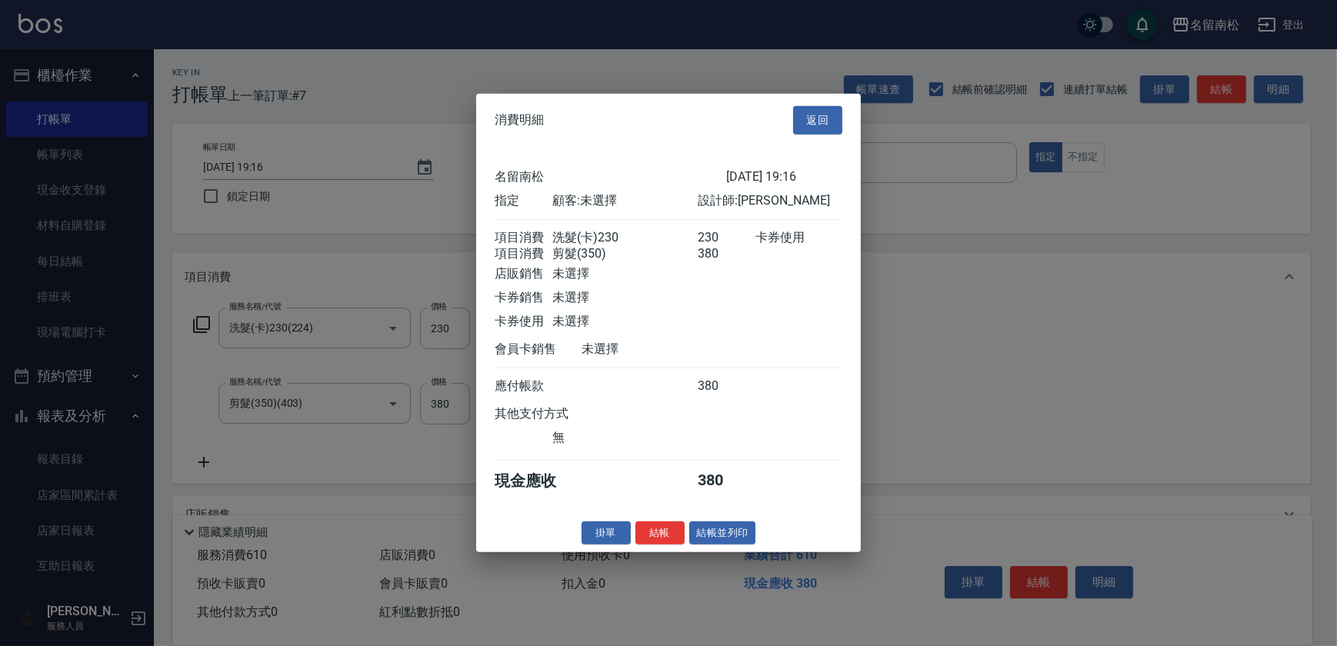
click at [730, 545] on button "結帳並列印" at bounding box center [722, 533] width 67 height 24
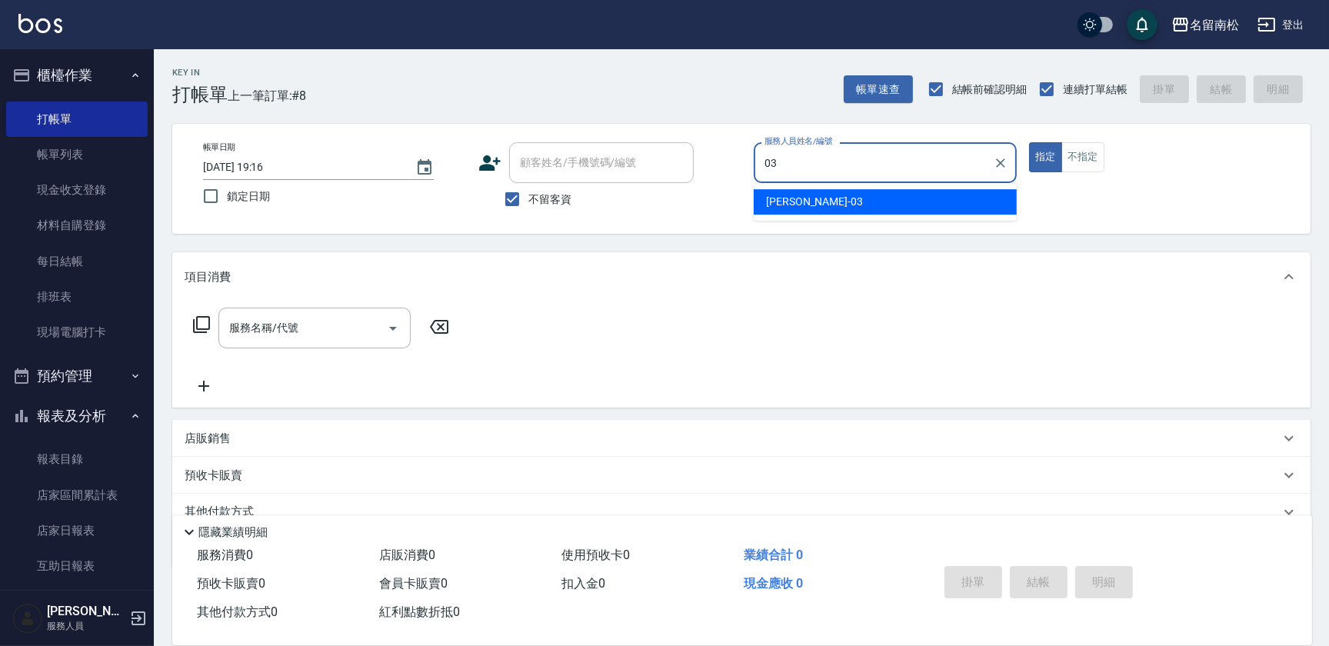
type input "張蕎驛-03"
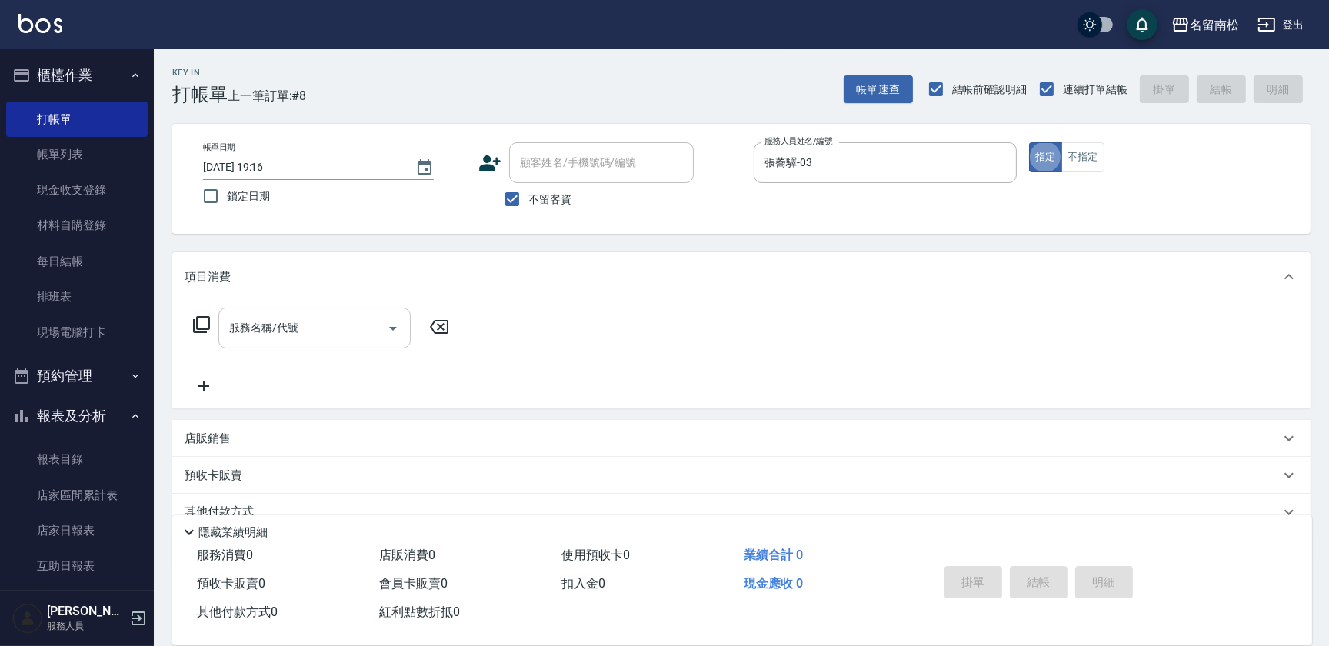
click at [345, 336] on input "服務名稱/代號" at bounding box center [302, 328] width 155 height 27
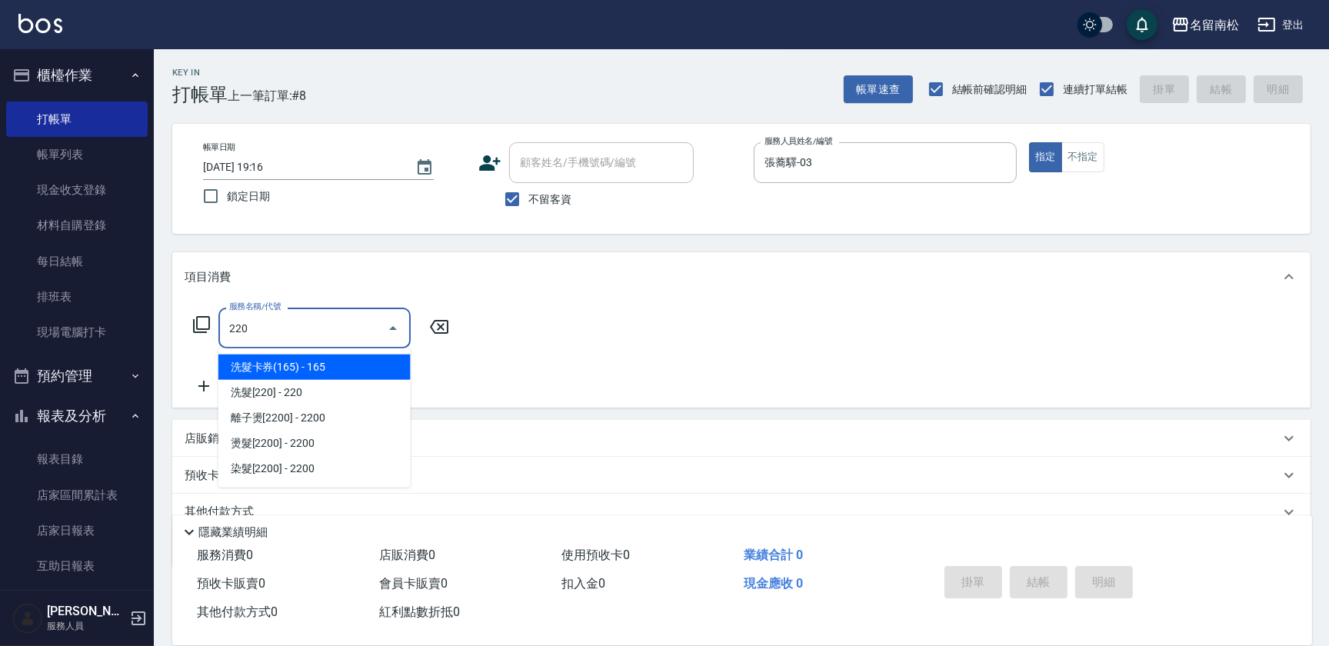
type input "洗髮卡券(165)(220)"
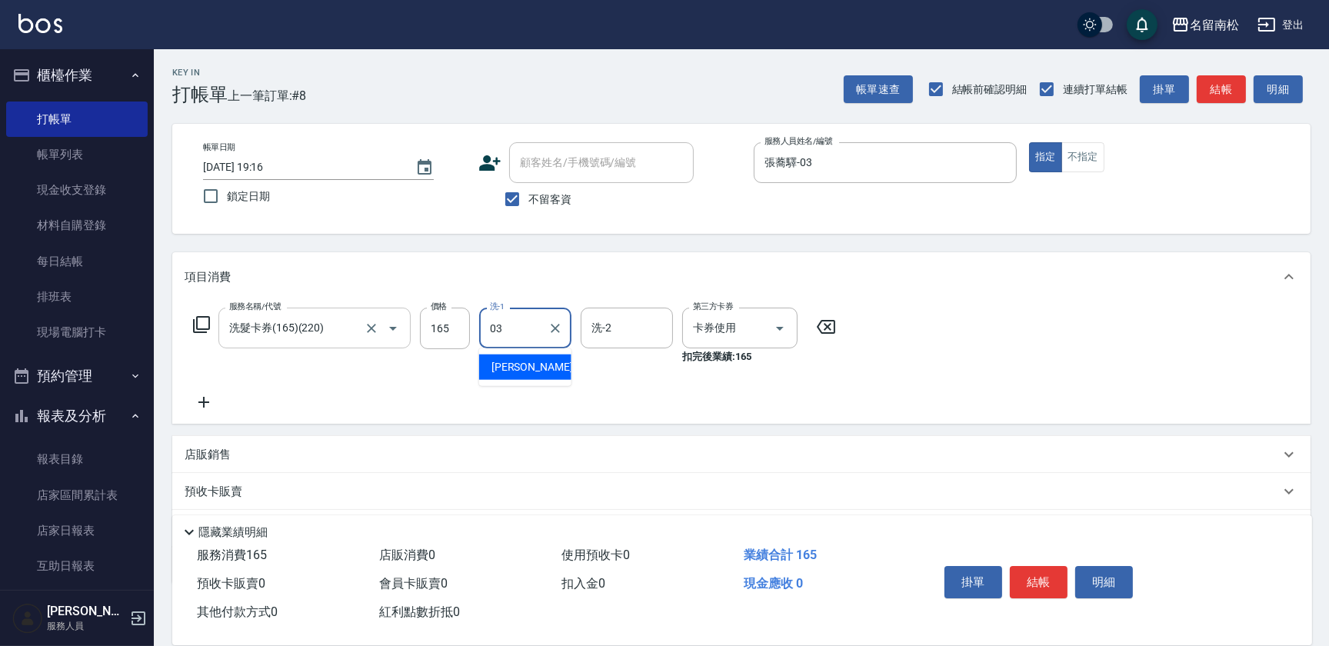
type input "張蕎驛-03"
click at [1054, 567] on button "結帳" at bounding box center [1039, 582] width 58 height 32
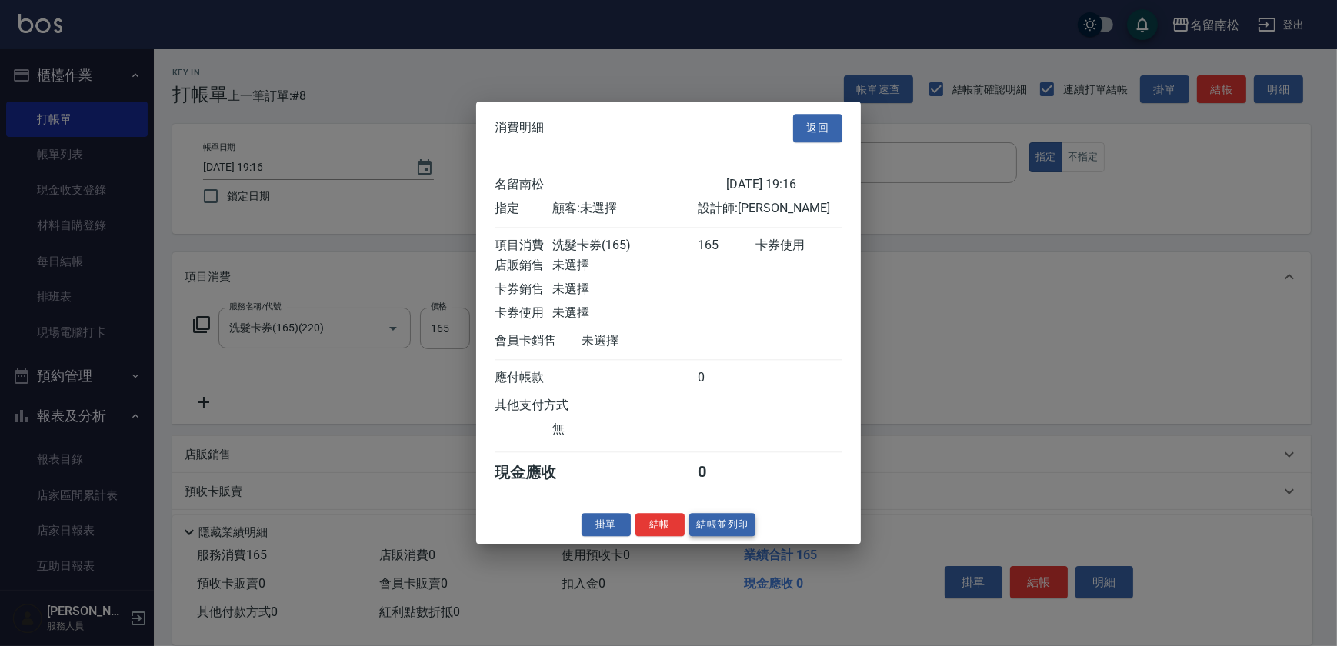
click at [717, 533] on button "結帳並列印" at bounding box center [722, 525] width 67 height 24
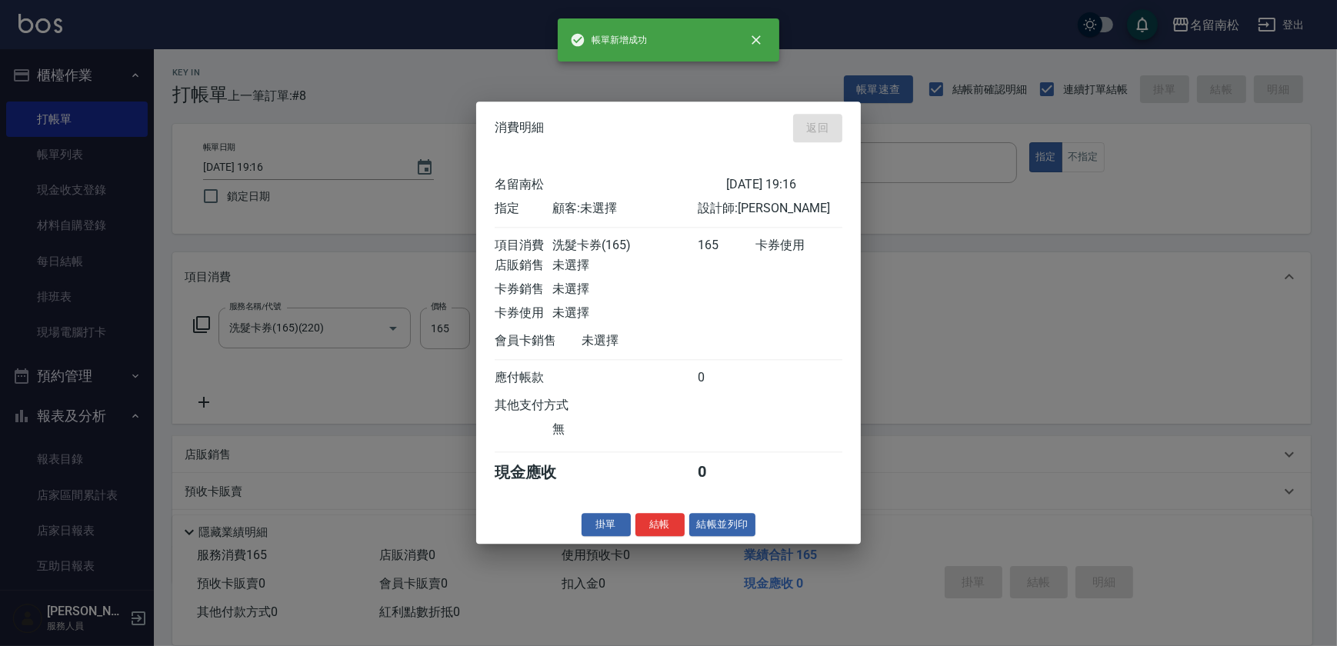
type input "[DATE] 19:17"
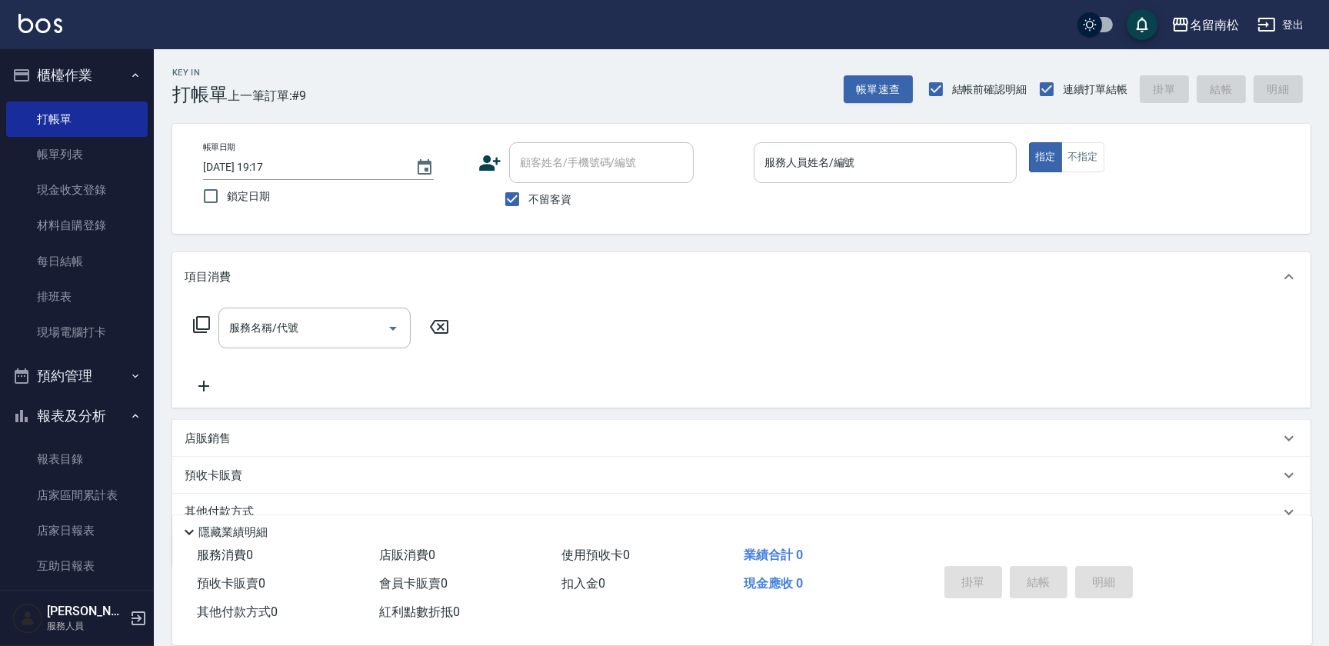
click at [941, 164] on input "服務人員姓名/編號" at bounding box center [885, 162] width 249 height 27
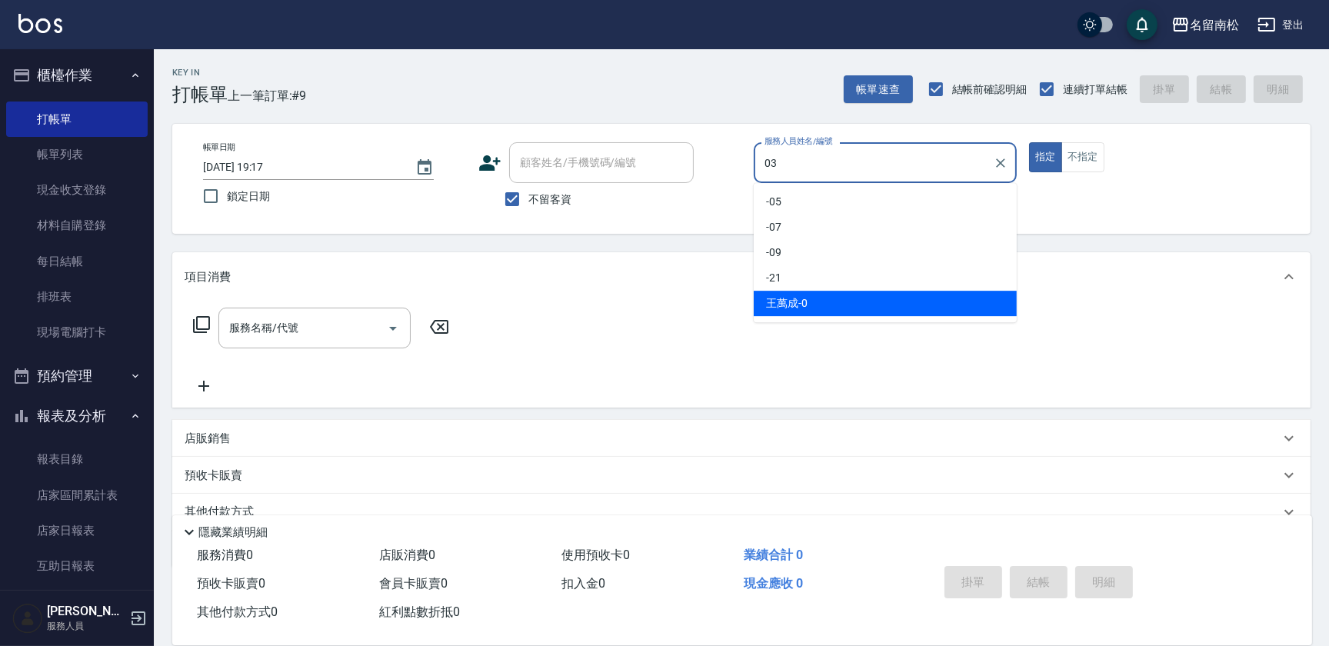
type input "張蕎驛-03"
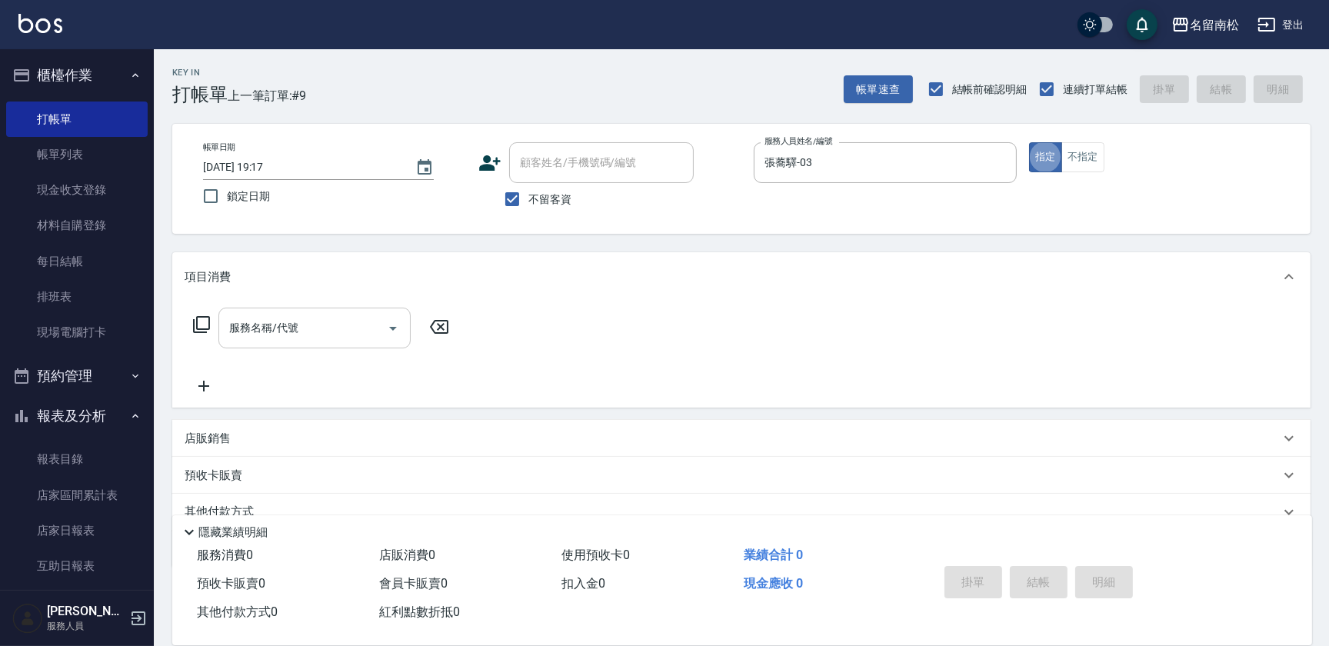
click at [336, 330] on input "服務名稱/代號" at bounding box center [302, 328] width 155 height 27
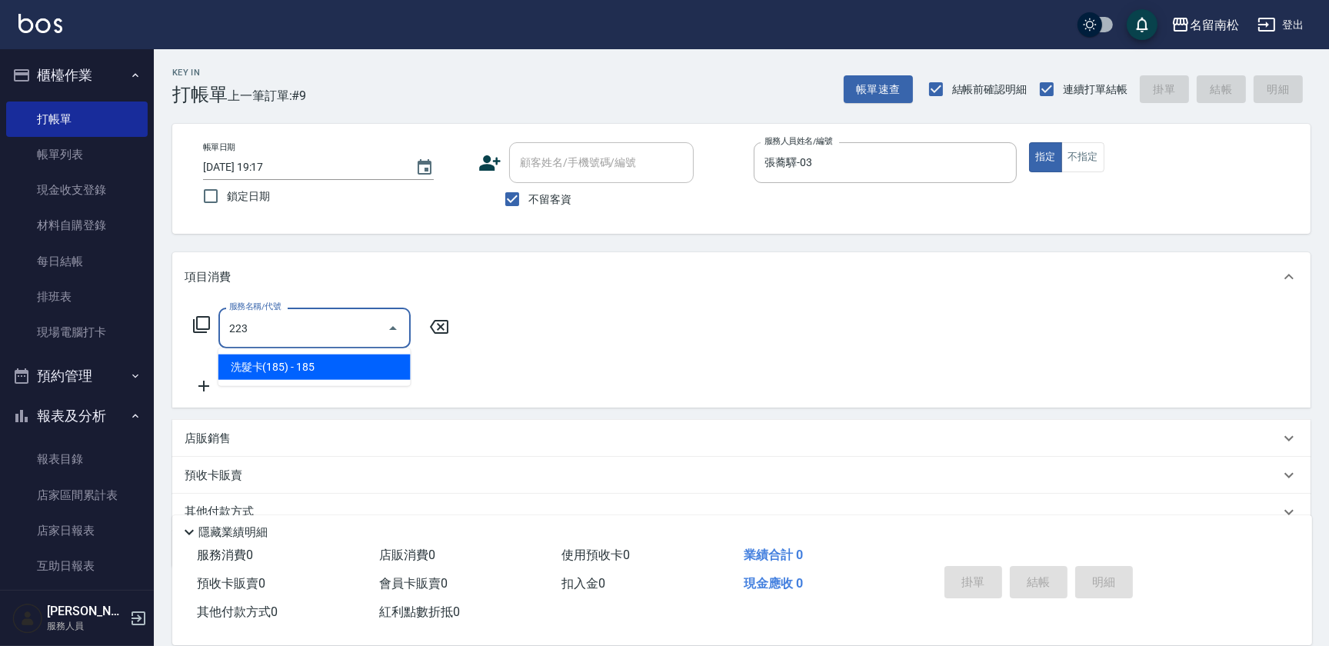
type input "洗髮卡(185)(223)"
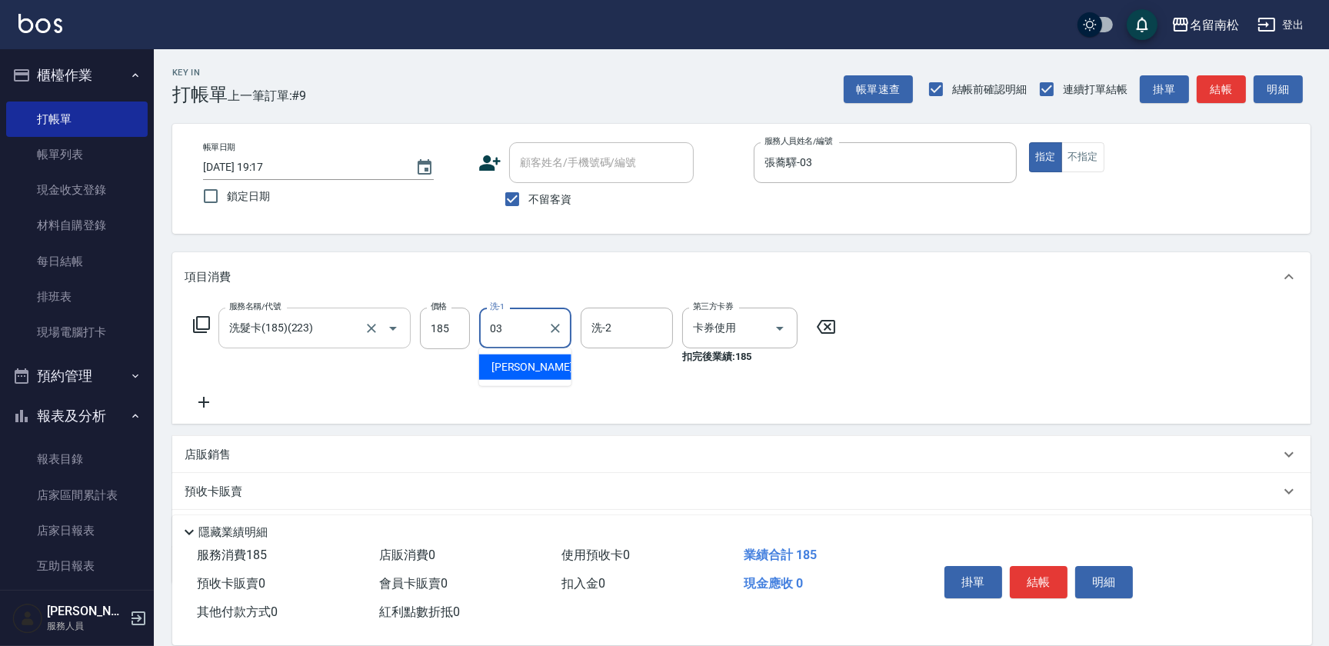
type input "張蕎驛-03"
click at [1055, 576] on button "結帳" at bounding box center [1039, 582] width 58 height 32
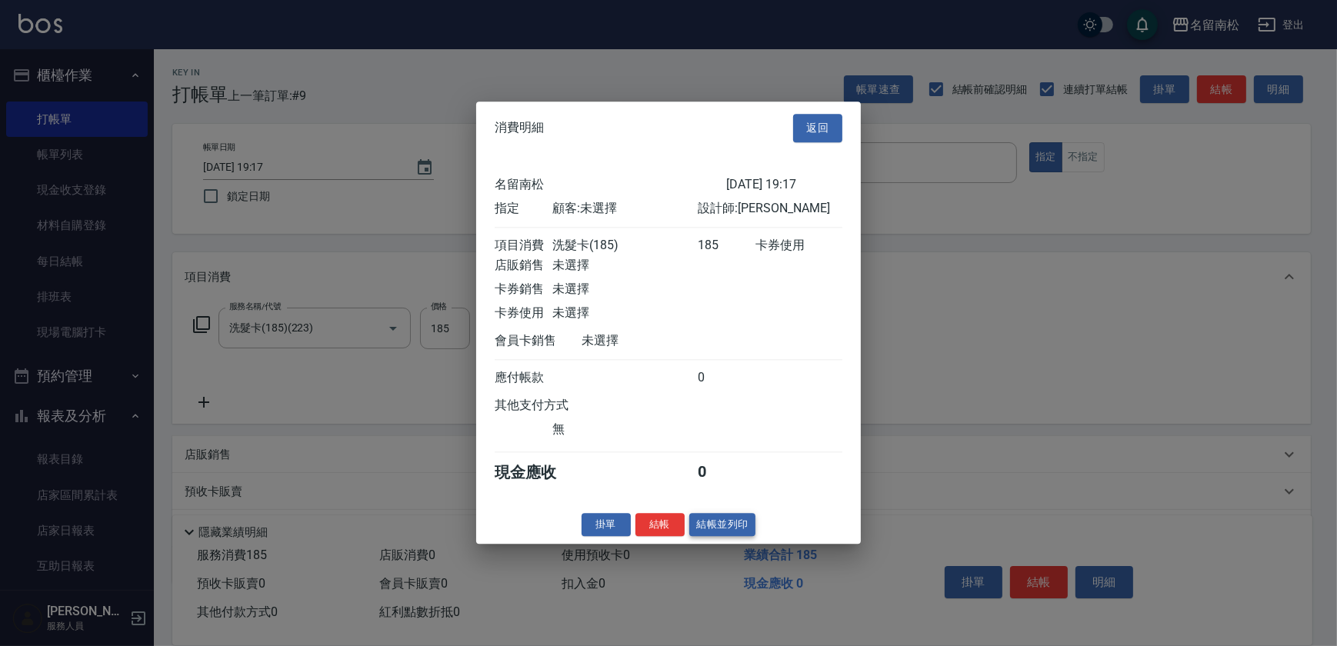
click at [740, 531] on button "結帳並列印" at bounding box center [722, 525] width 67 height 24
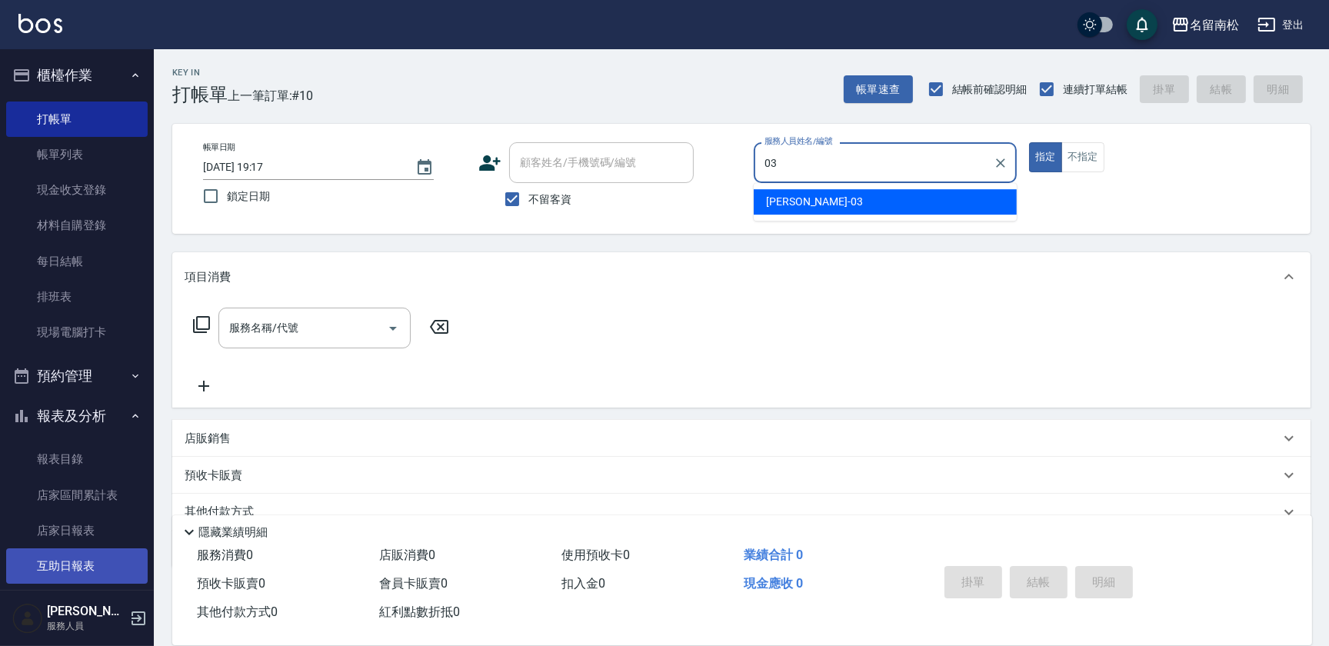
type input "張蕎驛-03"
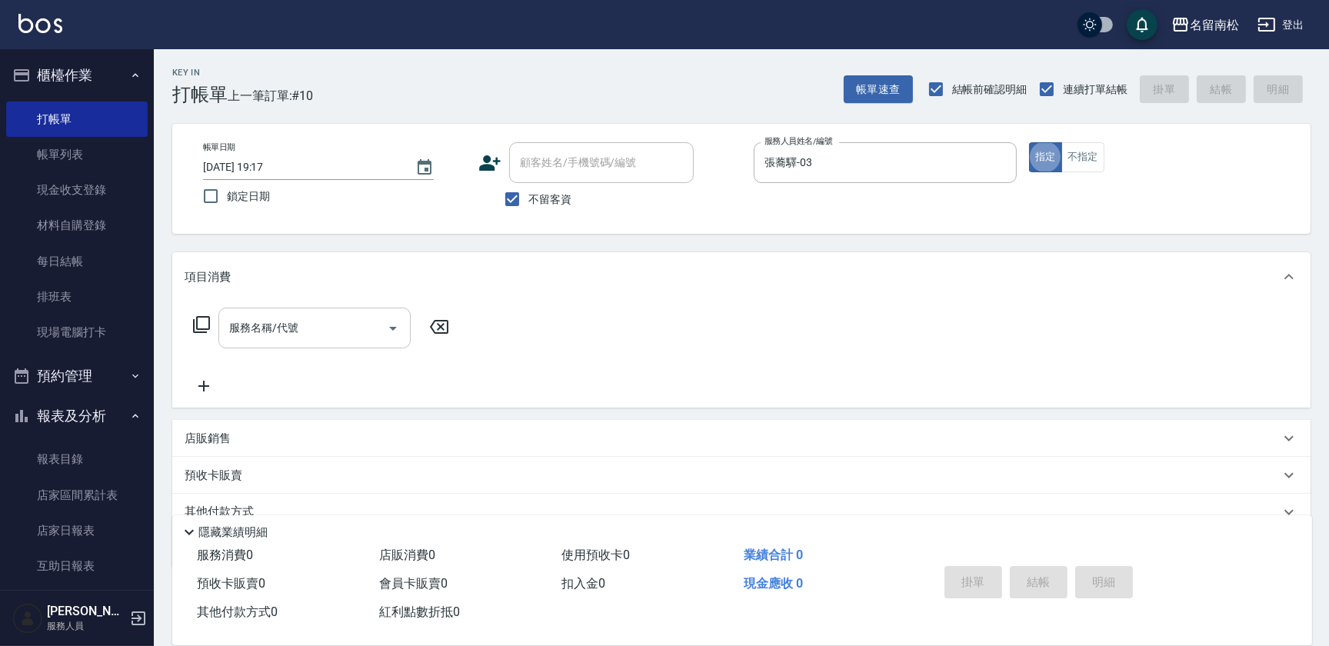
click at [286, 329] on input "服務名稱/代號" at bounding box center [302, 328] width 155 height 27
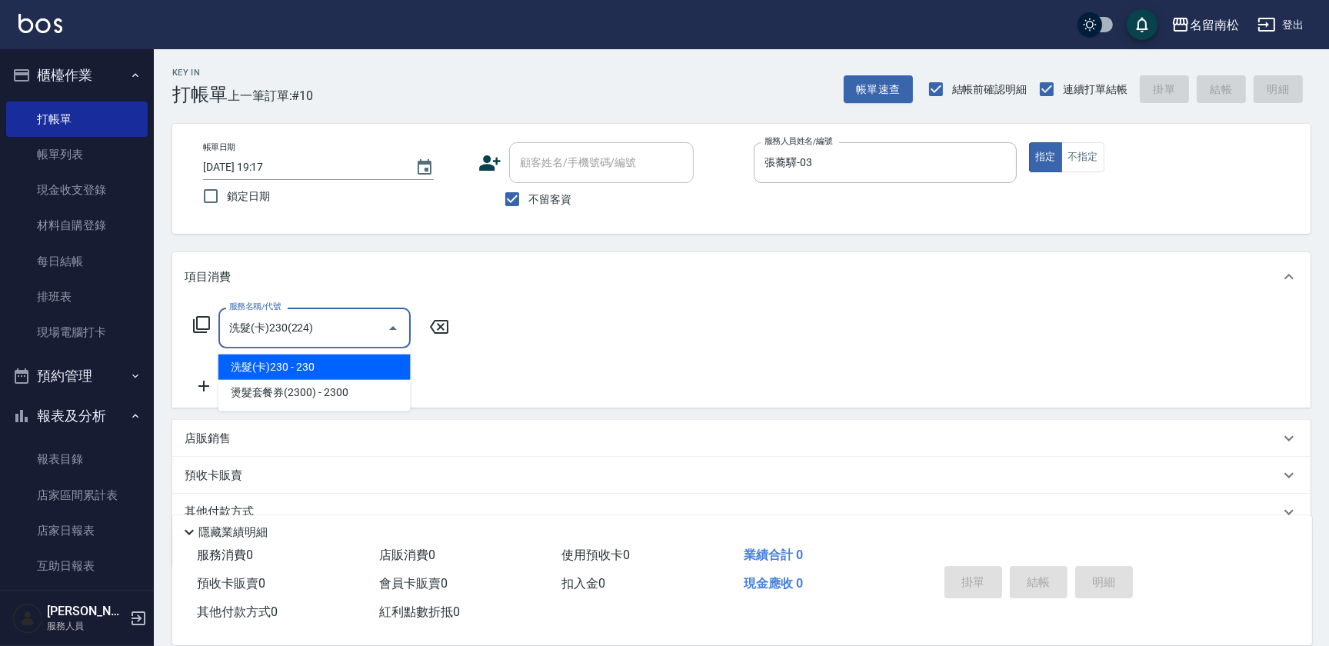
type input "洗髮(卡)230(224)"
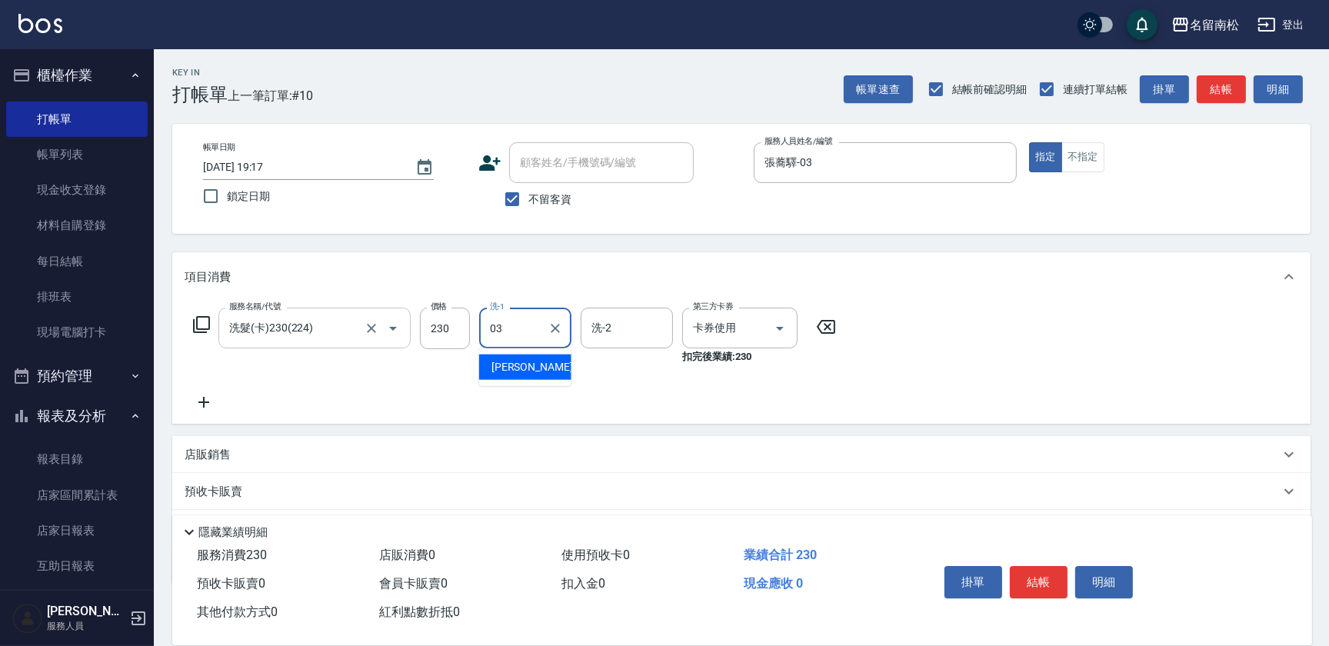
type input "張蕎驛-03"
click at [1050, 581] on button "結帳" at bounding box center [1039, 582] width 58 height 32
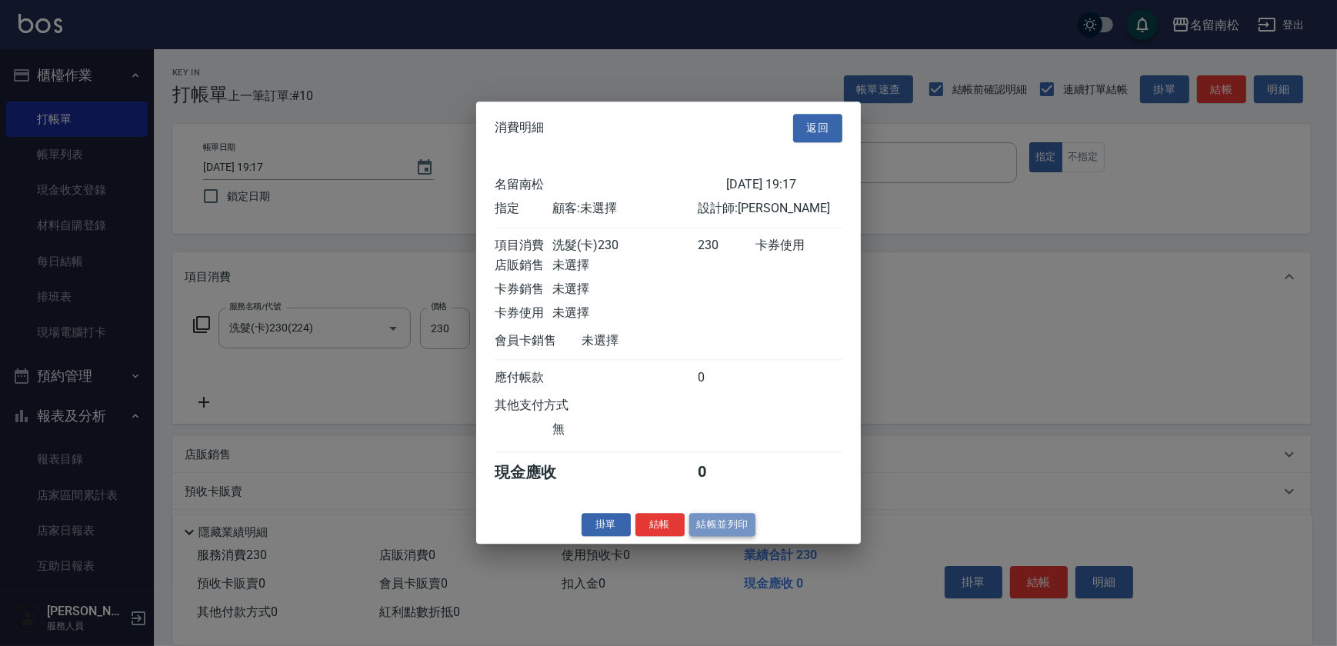
click at [700, 535] on button "結帳並列印" at bounding box center [722, 525] width 67 height 24
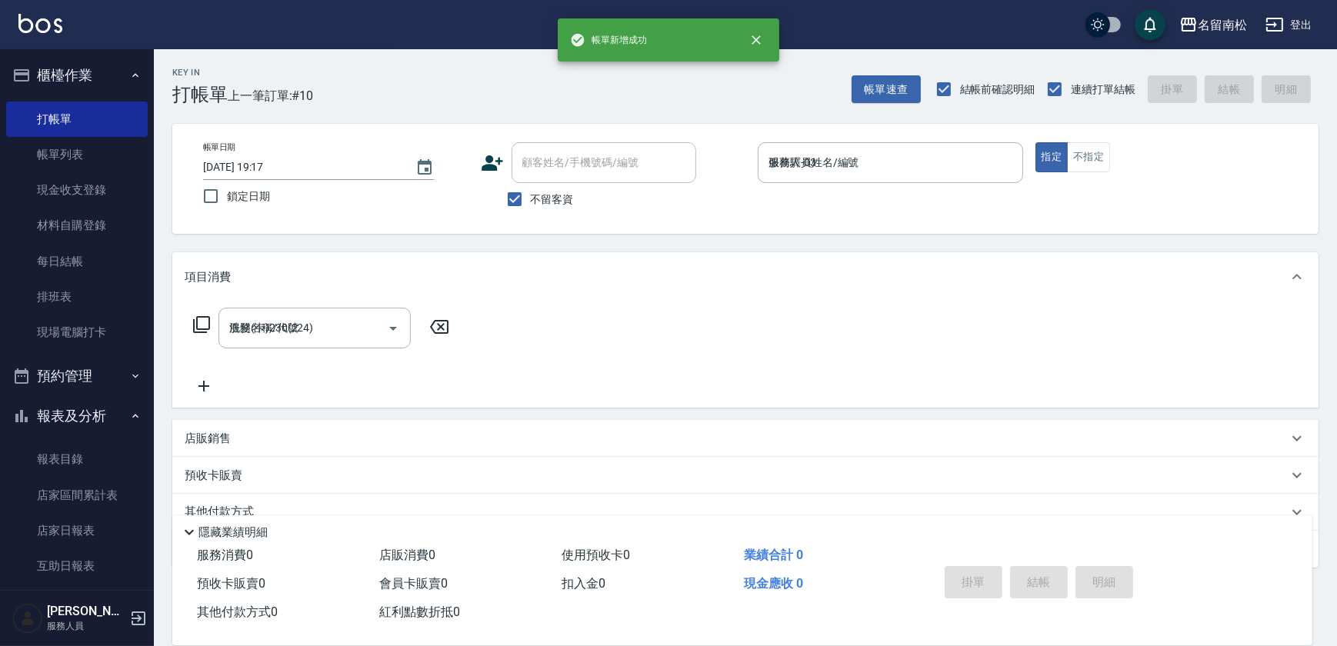
type input "[DATE] 19:18"
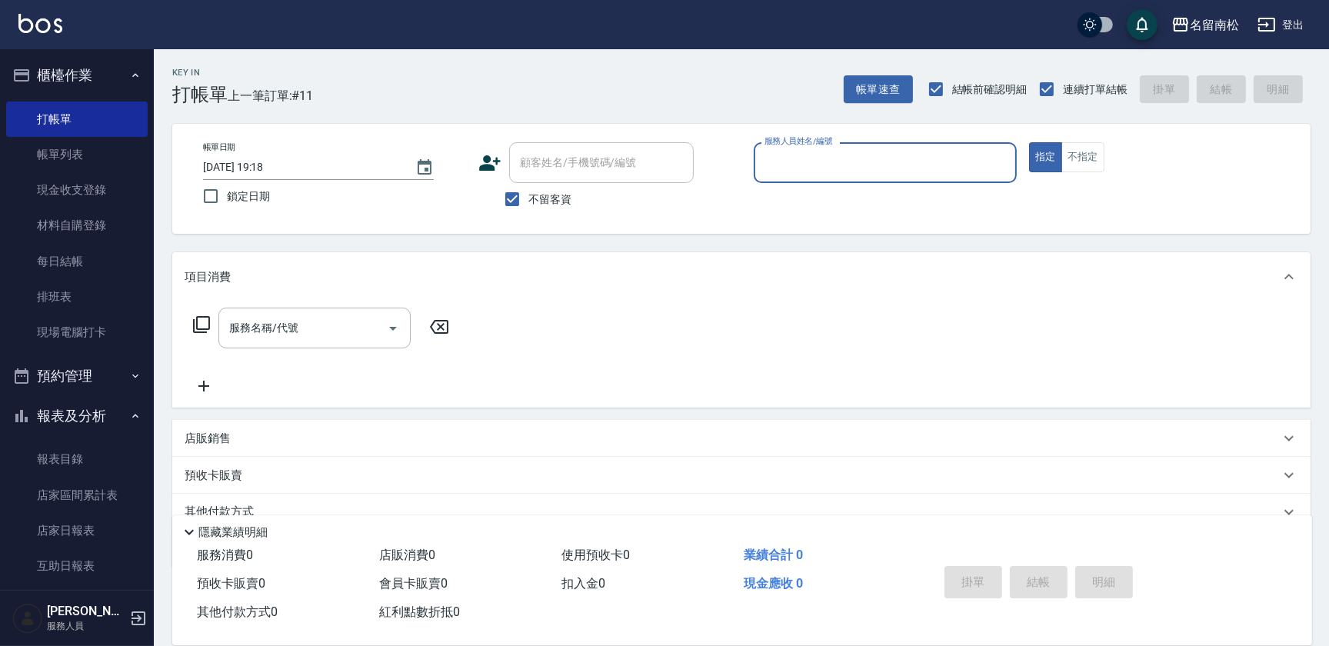
click at [802, 148] on div "服務人員姓名/編號" at bounding box center [885, 162] width 263 height 41
click at [799, 208] on span "[PERSON_NAME]-10" at bounding box center [814, 202] width 97 height 16
type input "[PERSON_NAME]-10"
click at [361, 331] on input "服務名稱/代號" at bounding box center [302, 328] width 155 height 27
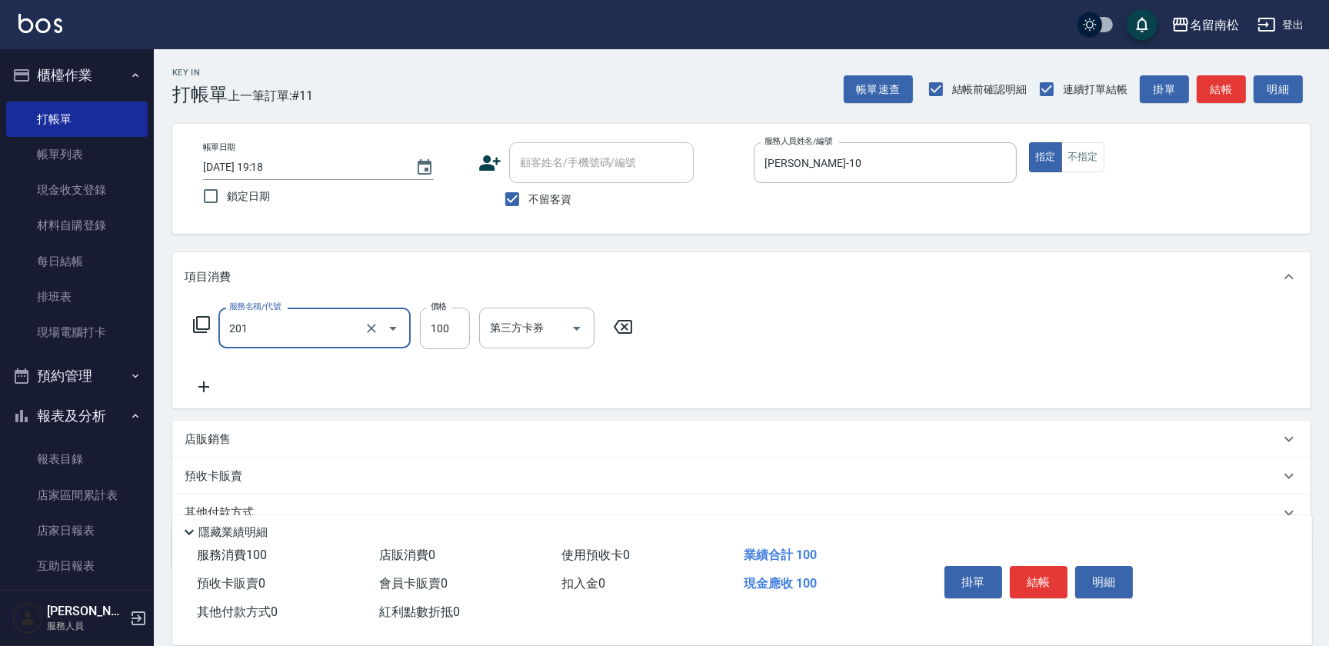
type input "洗髮[100](201)"
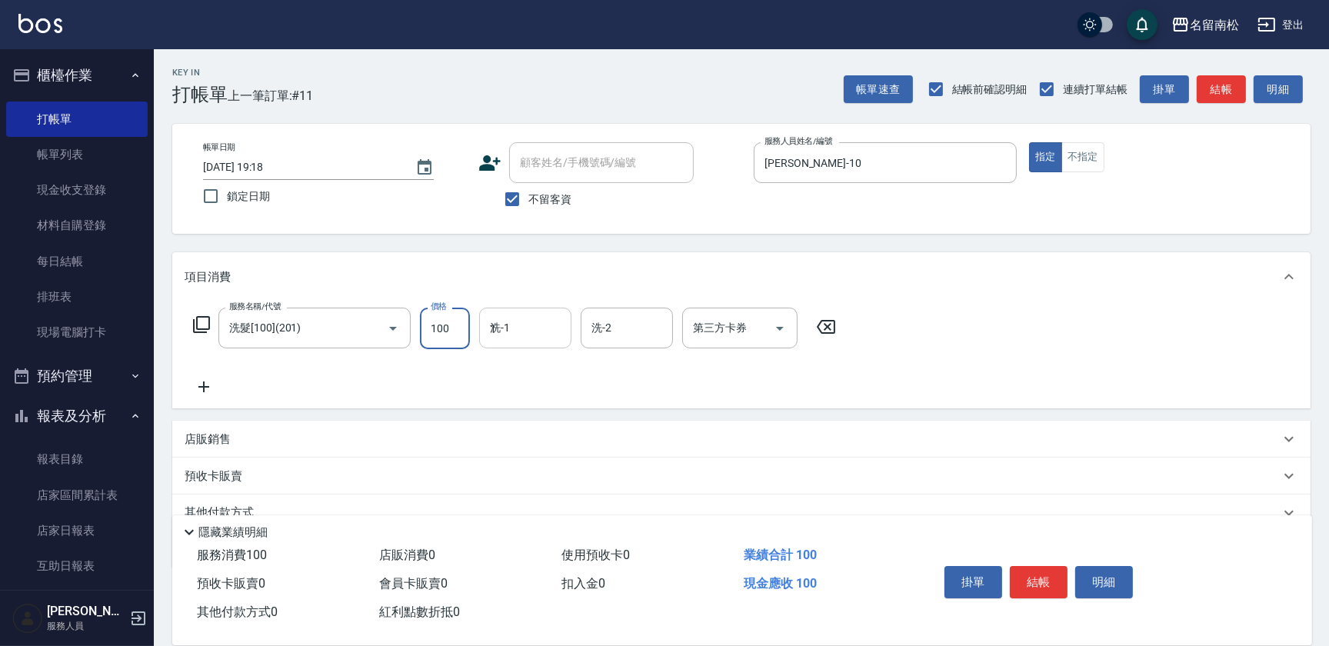
click at [535, 329] on input "1" at bounding box center [525, 328] width 78 height 27
click at [523, 372] on span "[PERSON_NAME]-10" at bounding box center [540, 367] width 97 height 16
type input "[PERSON_NAME]-10"
click at [194, 392] on icon at bounding box center [204, 387] width 38 height 18
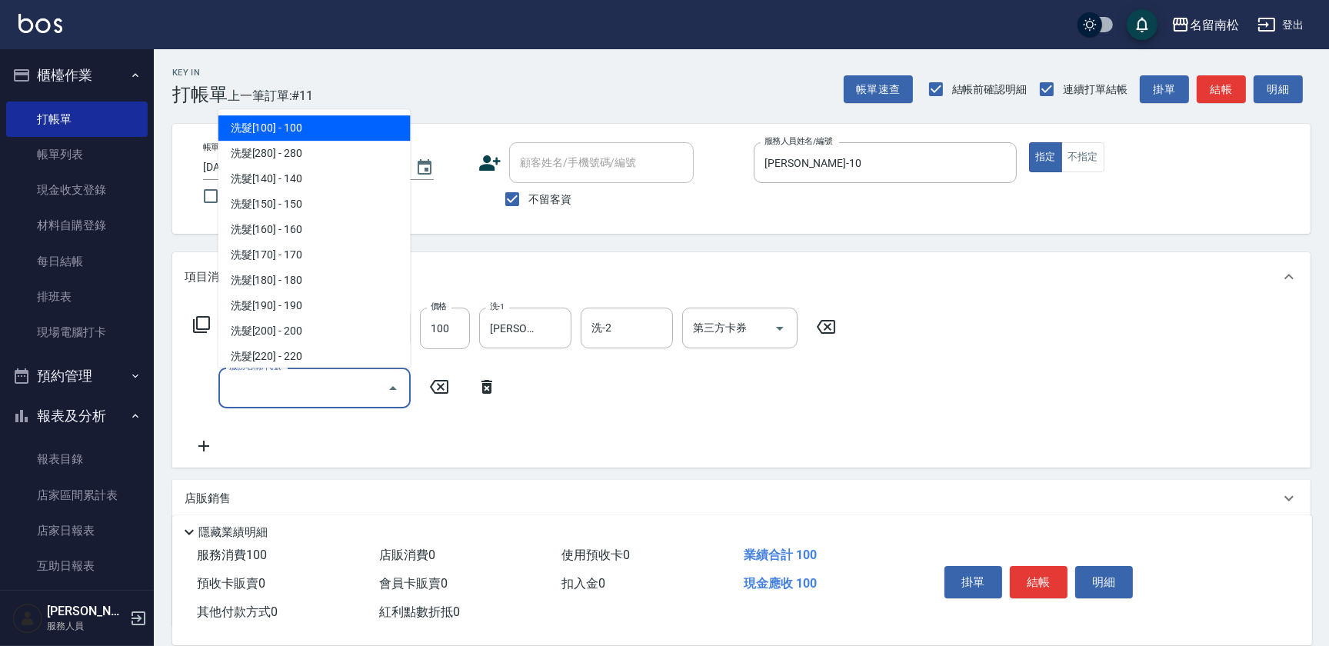
click at [266, 385] on input "服務名稱/代號" at bounding box center [302, 388] width 155 height 27
type input "4"
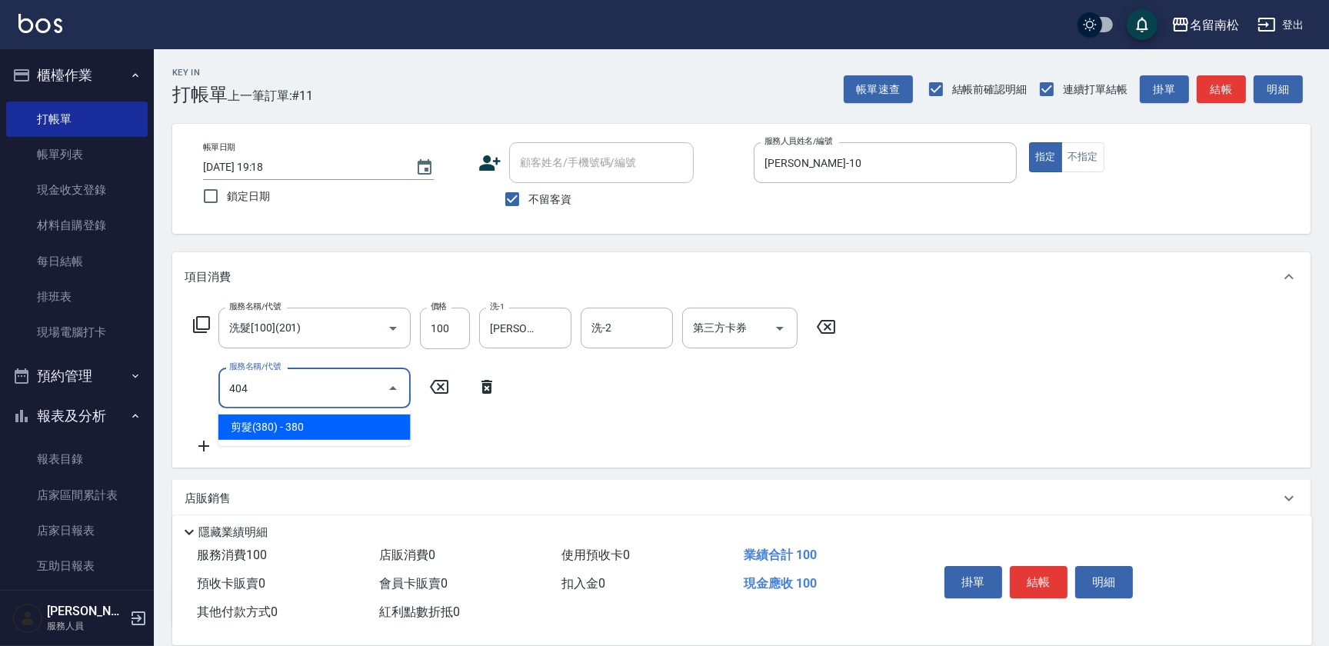
click at [281, 415] on span "剪髮(380) - 380" at bounding box center [314, 427] width 192 height 25
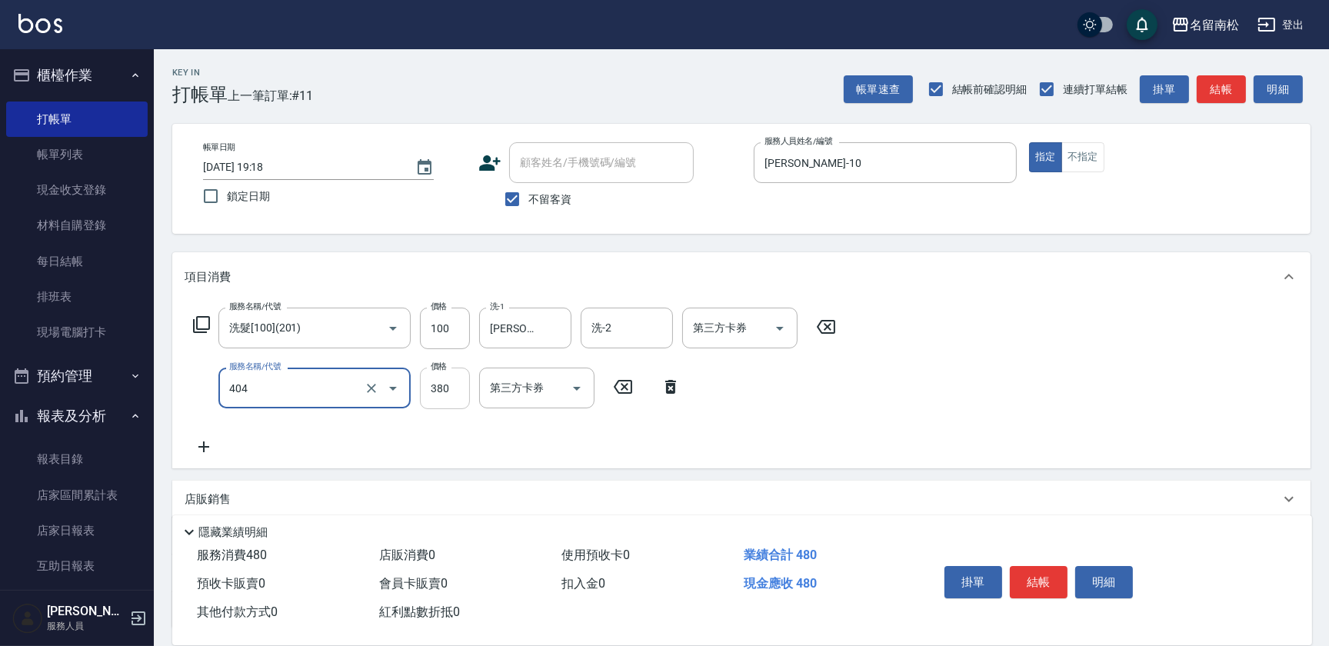
type input "剪髮(380)(404)"
click at [452, 395] on input "380" at bounding box center [445, 389] width 50 height 42
click at [435, 387] on input "4480" at bounding box center [445, 389] width 50 height 42
type input "480"
click at [203, 452] on icon at bounding box center [204, 447] width 38 height 18
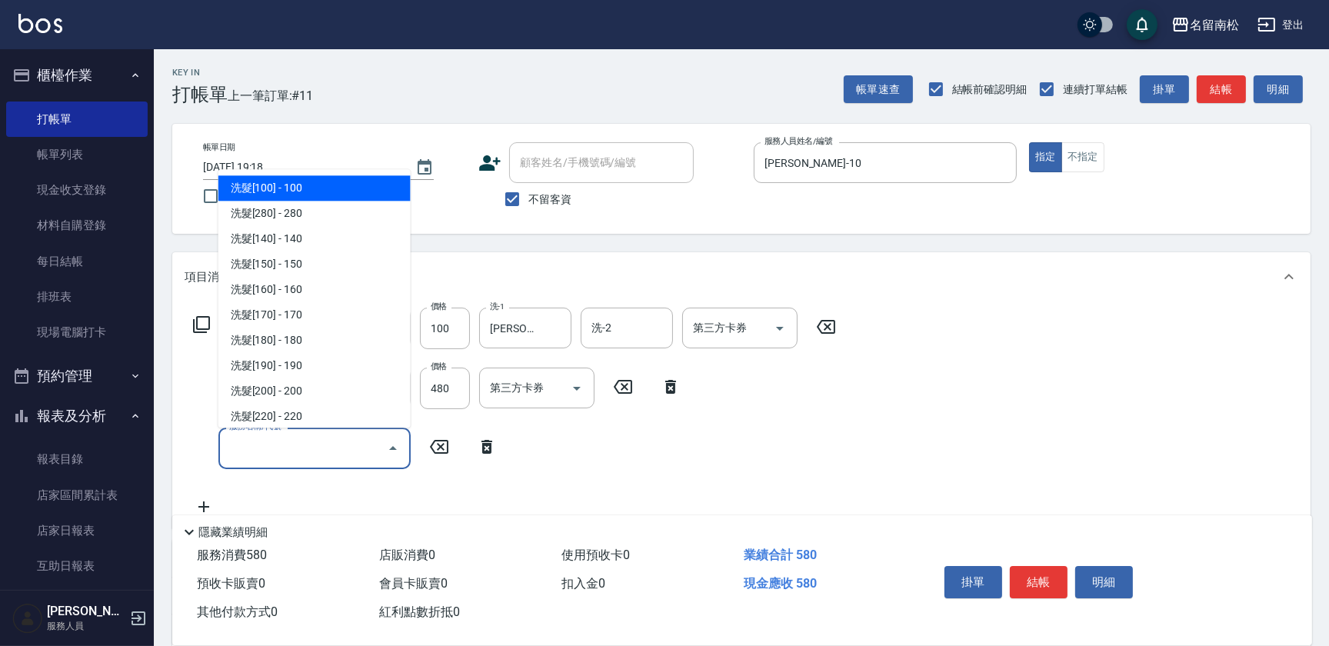
click at [230, 446] on input "服務名稱/代號" at bounding box center [302, 448] width 155 height 27
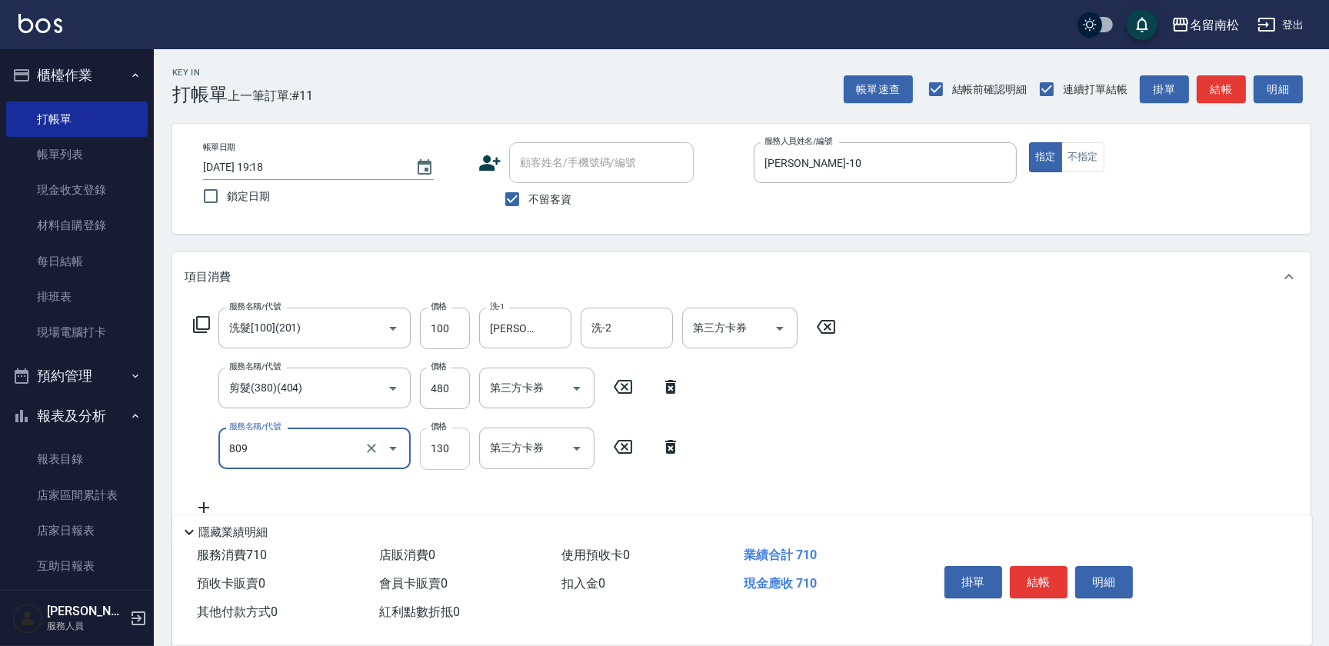
type input "單梳(809)"
click at [454, 451] on input "130" at bounding box center [445, 449] width 50 height 42
click at [437, 446] on input "1100" at bounding box center [445, 449] width 50 height 42
type input "100"
click at [1043, 575] on button "結帳" at bounding box center [1039, 582] width 58 height 32
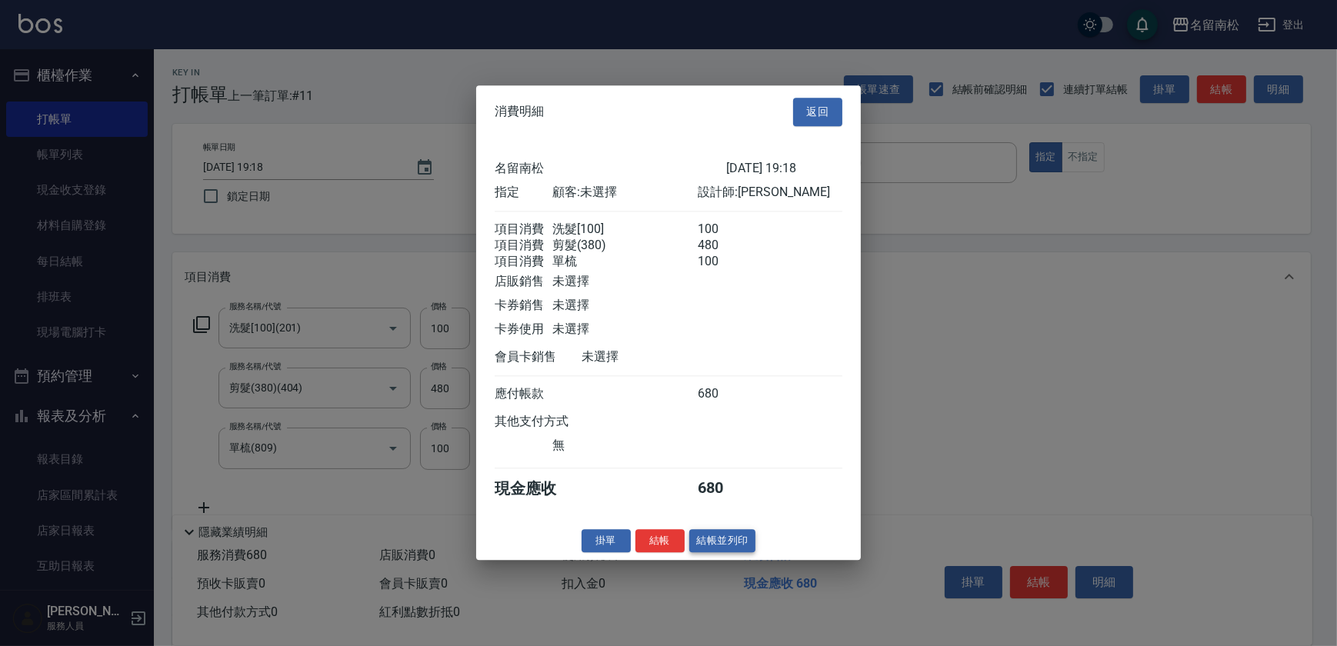
click at [701, 543] on button "結帳並列印" at bounding box center [722, 541] width 67 height 24
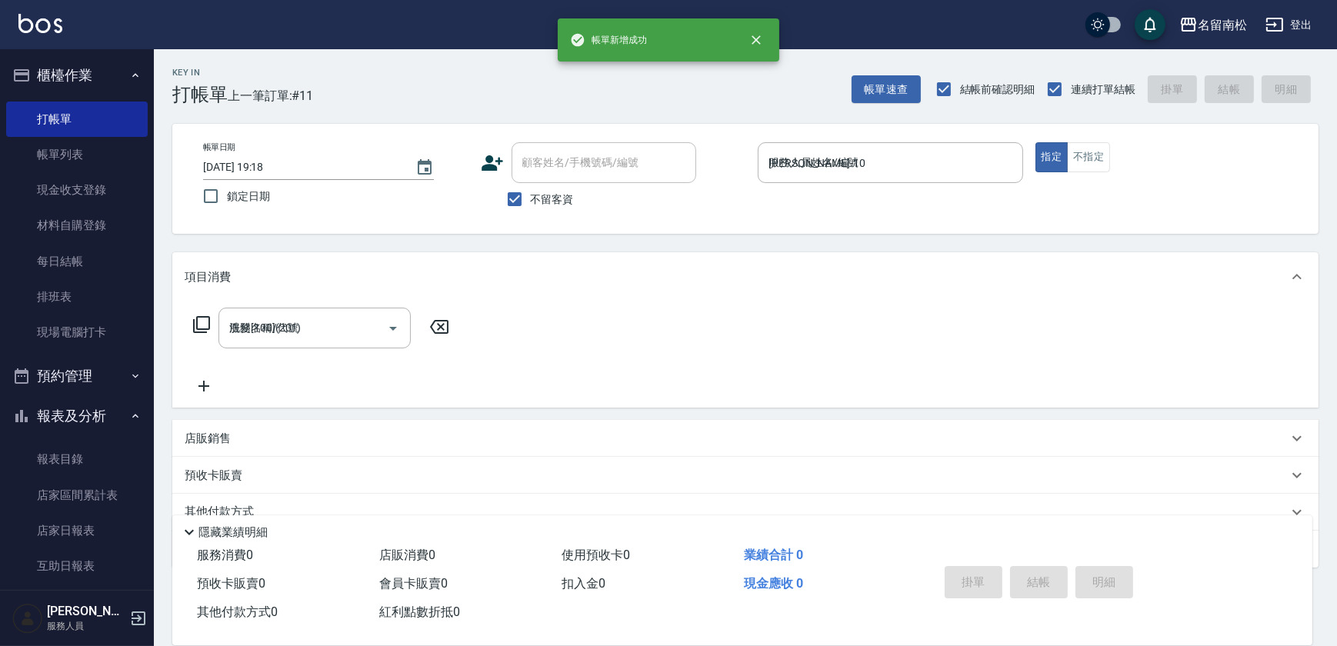
type input "[DATE] 19:21"
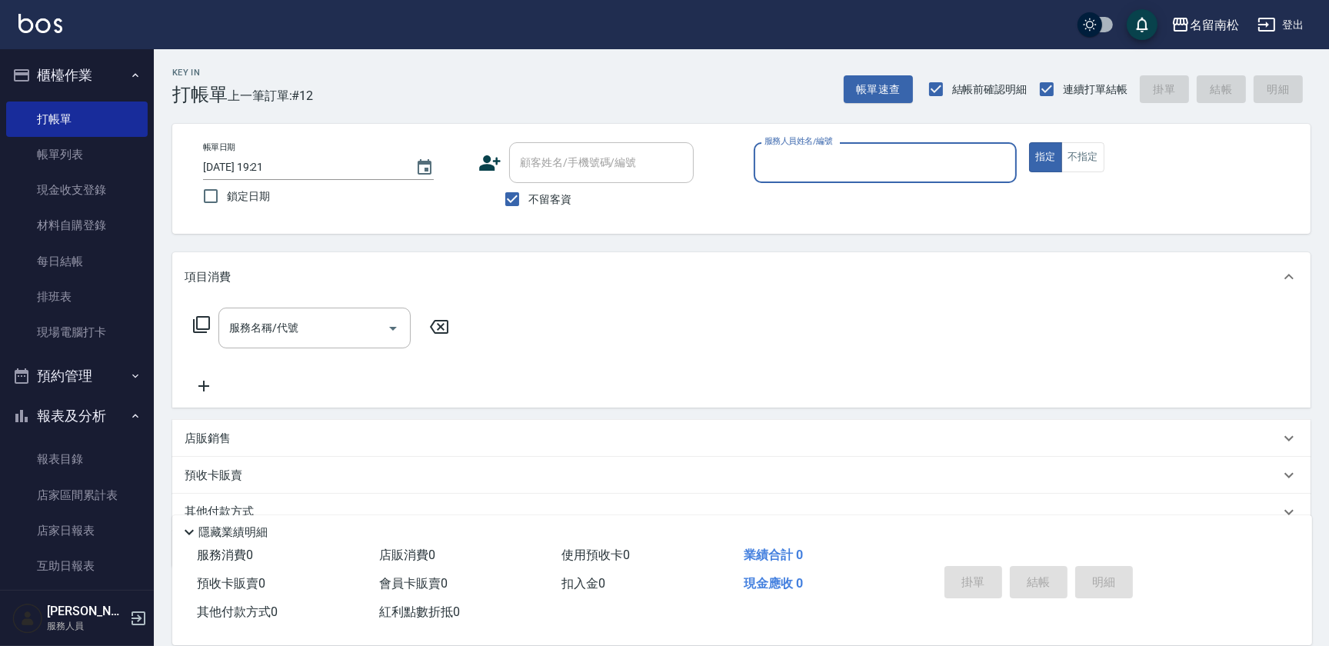
click at [821, 158] on div "服務人員姓名/編號 服務人員姓名/編號" at bounding box center [885, 162] width 263 height 41
click at [823, 192] on div "[PERSON_NAME]-10" at bounding box center [885, 201] width 263 height 25
type input "[PERSON_NAME]-10"
click at [361, 329] on input "服務名稱/代號" at bounding box center [302, 328] width 155 height 27
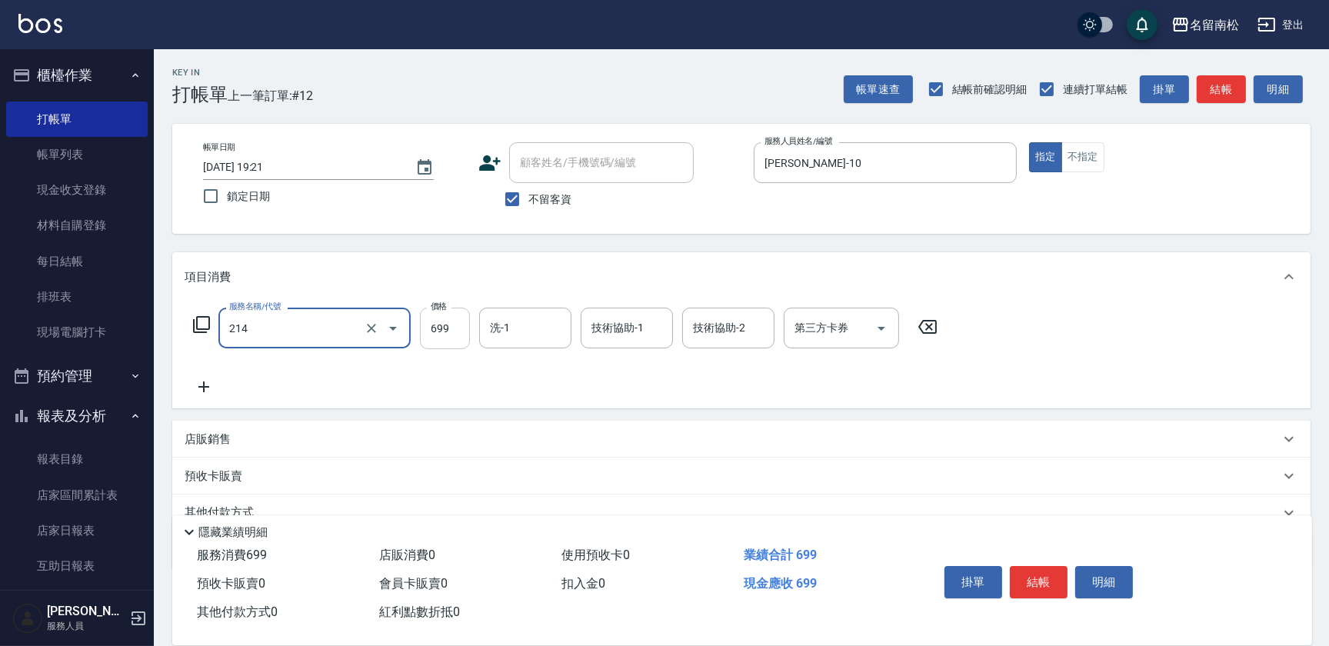
type input "滾珠洗髪699(214)"
click at [454, 323] on input "699" at bounding box center [445, 329] width 50 height 42
click at [441, 324] on input "1100" at bounding box center [445, 329] width 50 height 42
type input "700"
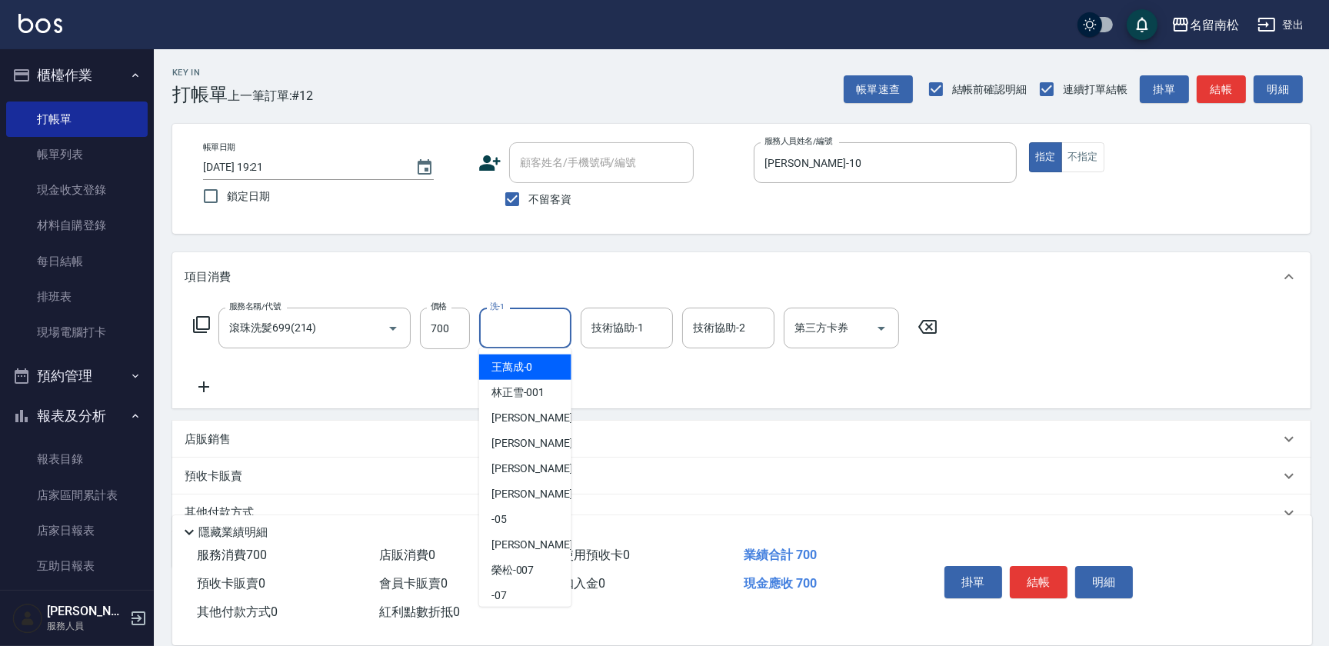
click at [547, 329] on input "洗-1" at bounding box center [525, 328] width 78 height 27
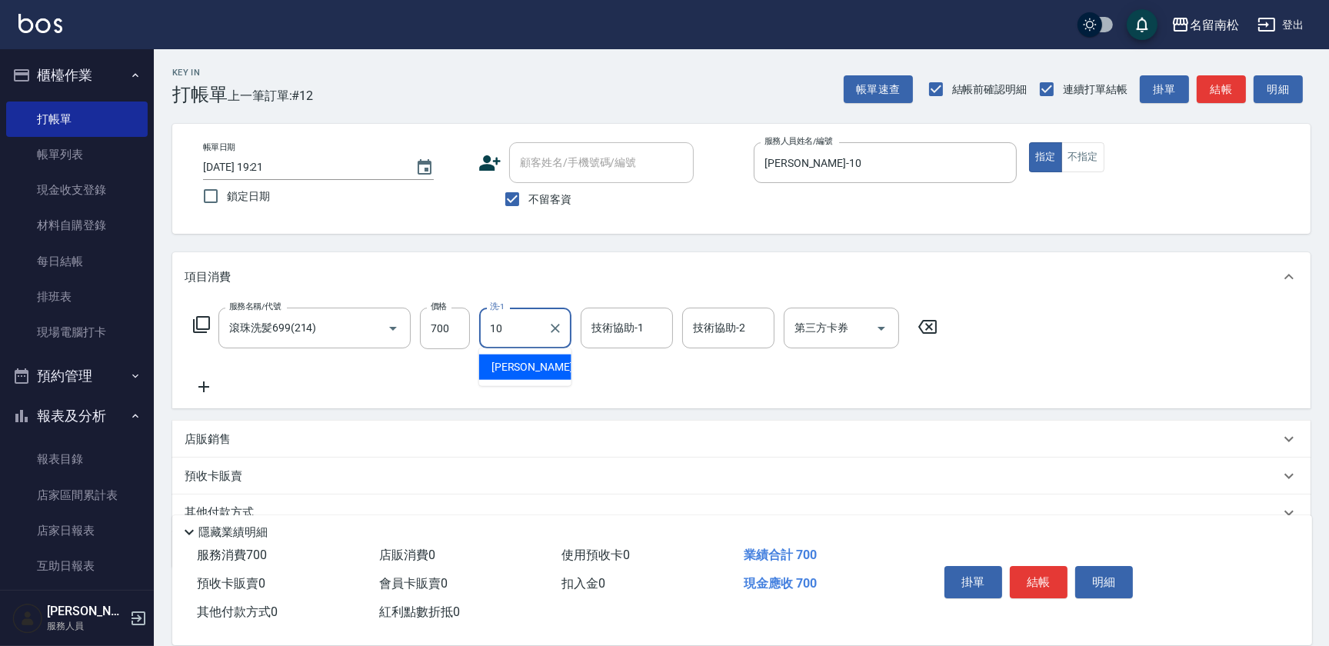
click at [537, 368] on span "[PERSON_NAME]-10" at bounding box center [540, 367] width 97 height 16
type input "[PERSON_NAME]-10"
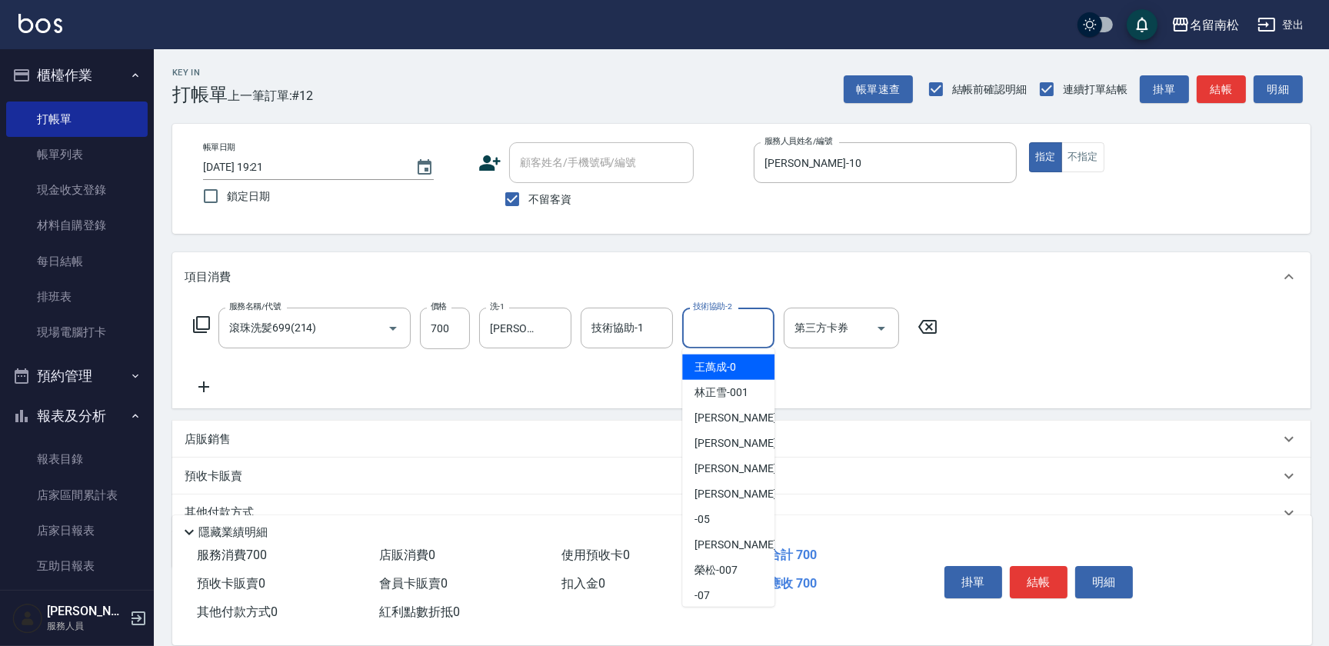
click at [728, 329] on input "技術協助-2" at bounding box center [728, 328] width 78 height 27
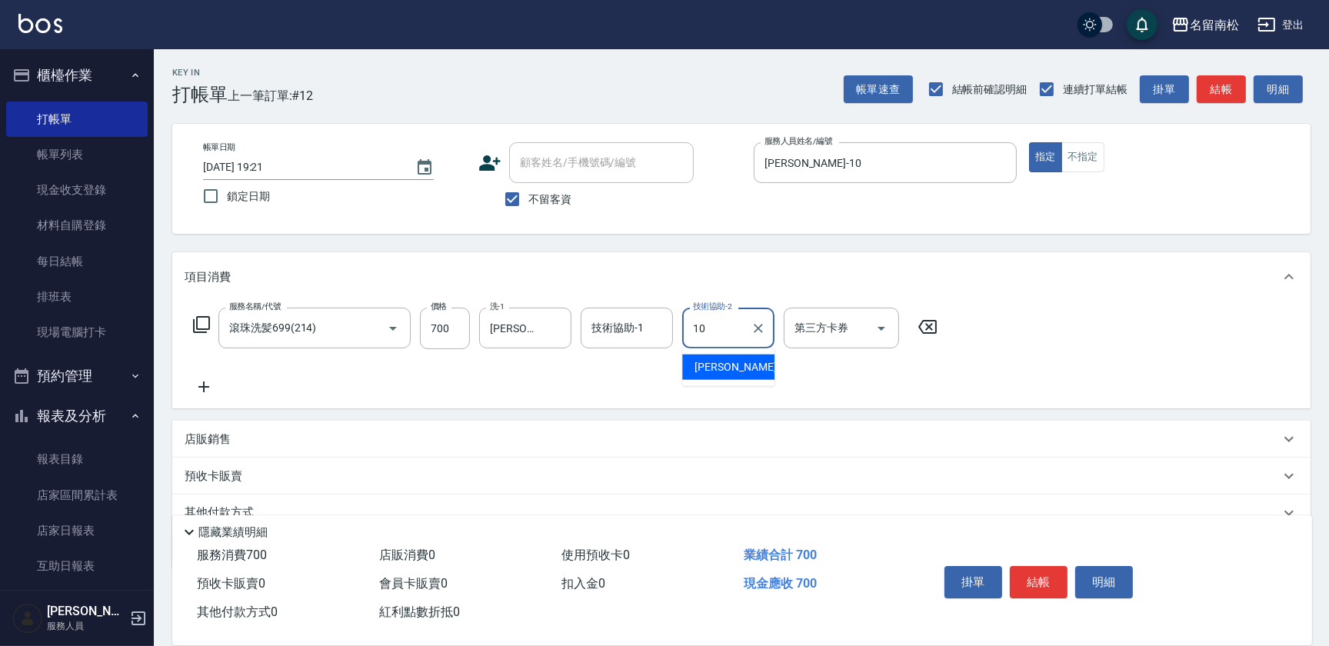
click at [724, 361] on span "[PERSON_NAME]-10" at bounding box center [743, 367] width 97 height 16
type input "[PERSON_NAME]-10"
click at [1035, 582] on button "結帳" at bounding box center [1039, 582] width 58 height 32
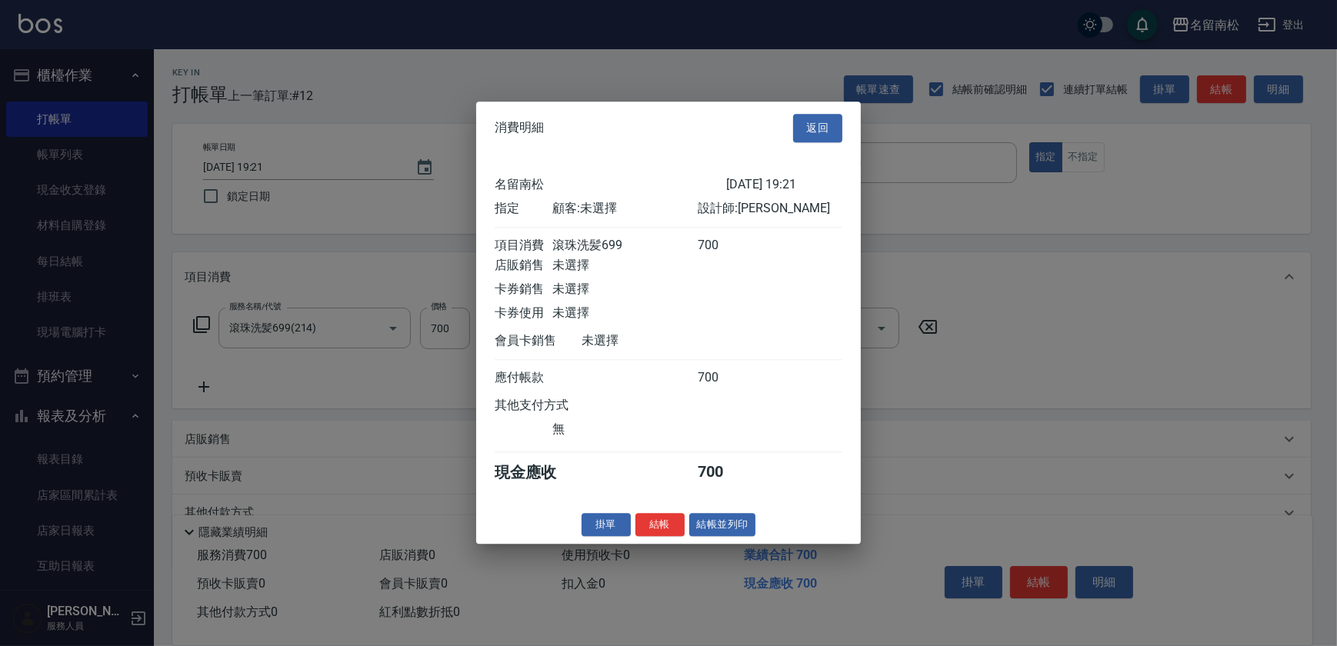
click at [710, 544] on div "消費明細 返回 名留南松 [DATE] 19:21 指定 顧客: 未選擇 設計師: [PERSON_NAME] 項目消費 滾珠洗髪699 700 店販銷售 未…" at bounding box center [668, 323] width 385 height 442
click at [710, 533] on button "結帳並列印" at bounding box center [722, 525] width 67 height 24
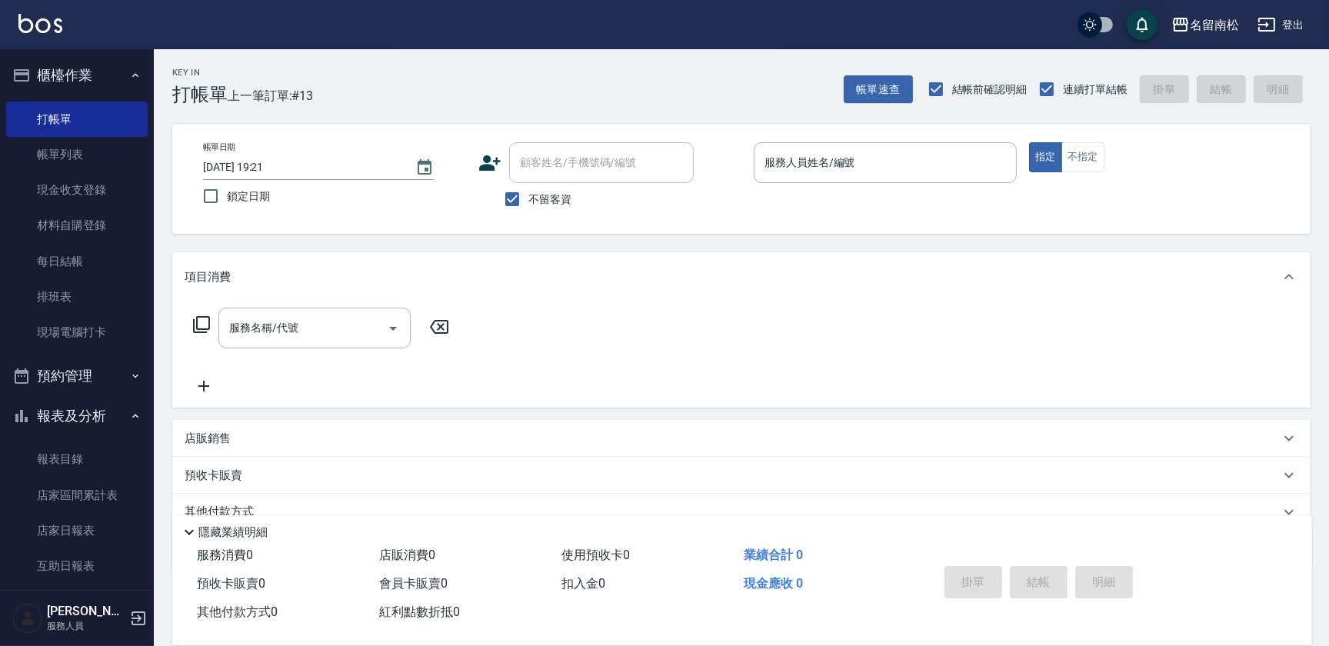
click at [835, 168] on div "服務人員姓名/編號 服務人員姓名/編號" at bounding box center [885, 162] width 263 height 41
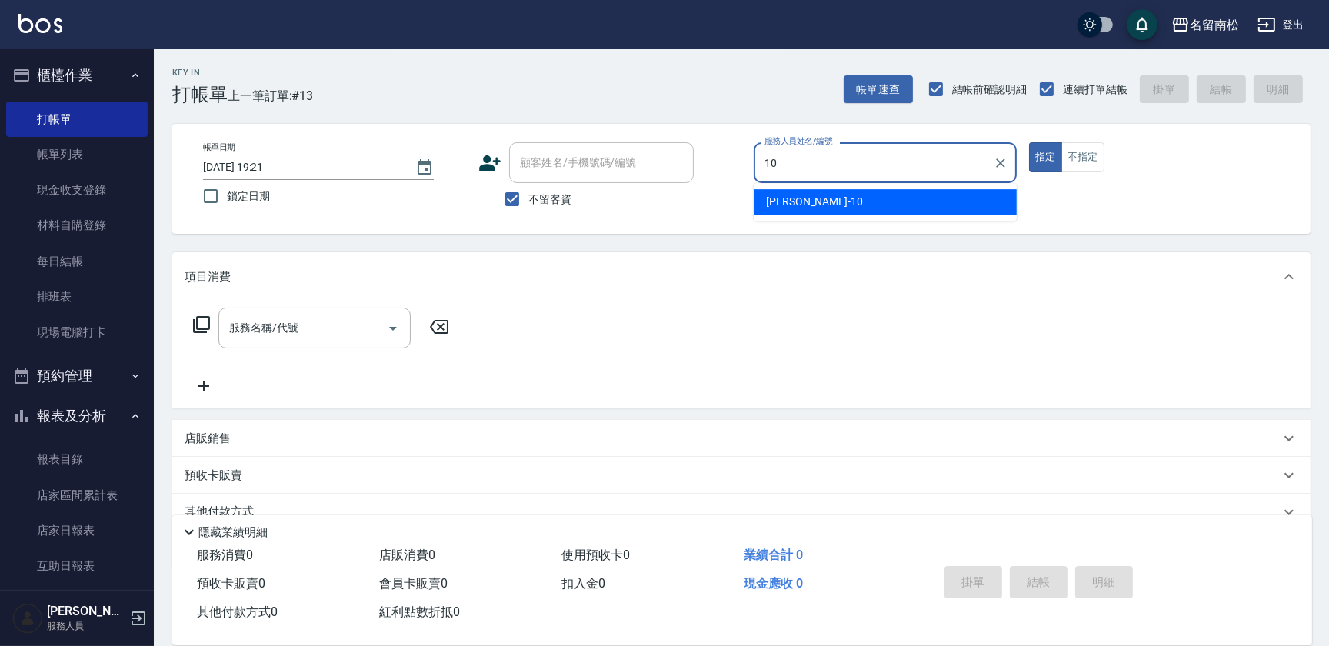
click at [815, 215] on div "[PERSON_NAME]-10" at bounding box center [885, 201] width 263 height 25
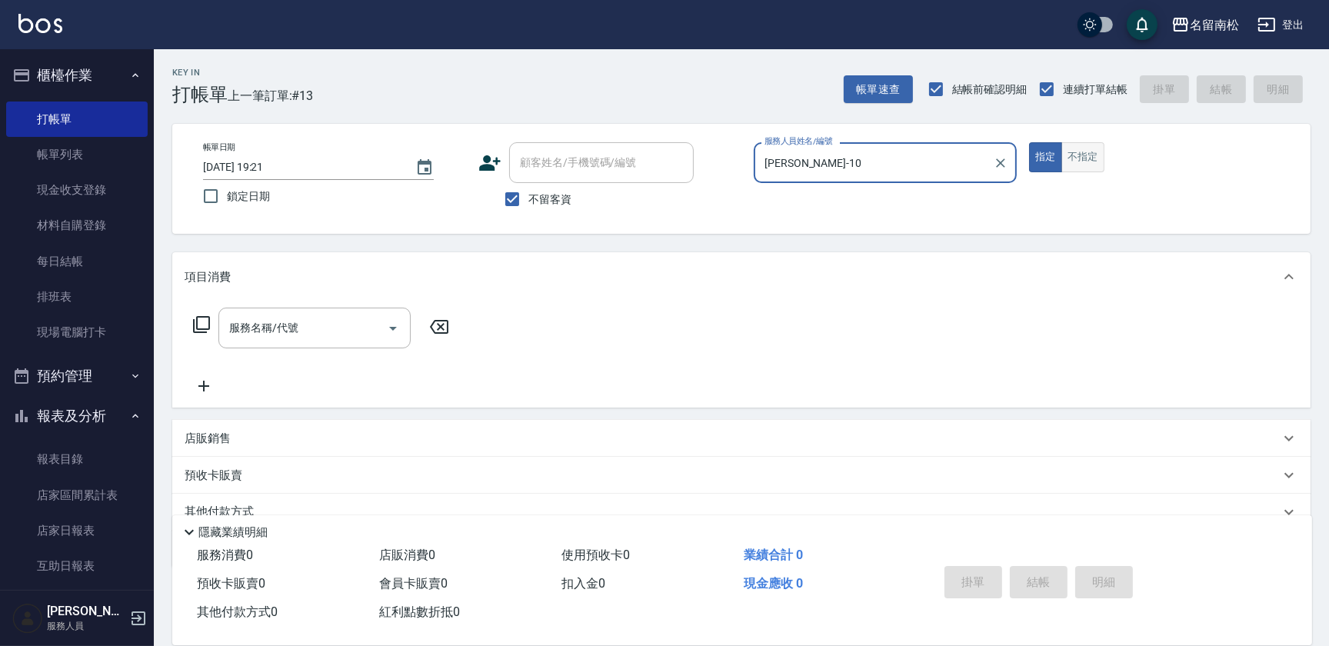
type input "[PERSON_NAME]-10"
click at [1090, 163] on button "不指定" at bounding box center [1083, 157] width 43 height 30
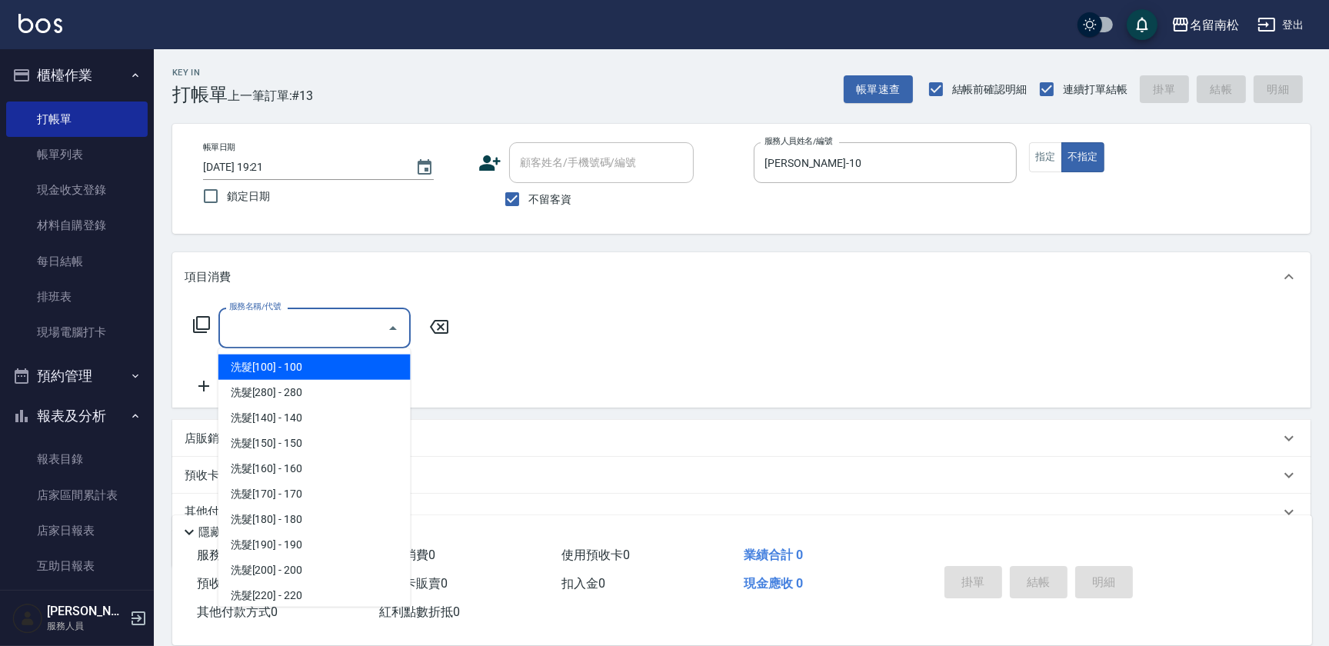
click at [292, 318] on input "服務名稱/代號" at bounding box center [302, 328] width 155 height 27
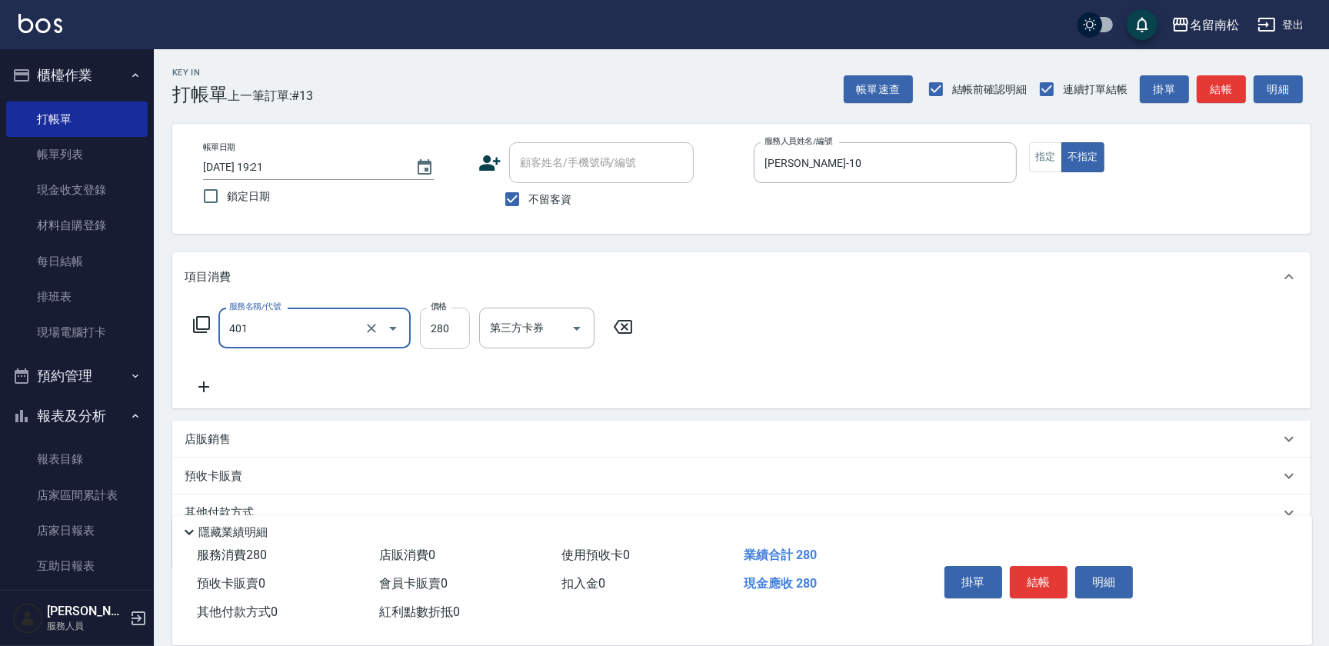
type input "剪髮(280)(401)"
click at [452, 329] on input "280" at bounding box center [445, 329] width 50 height 42
click at [435, 323] on input "3380" at bounding box center [445, 329] width 50 height 42
type input "380"
click at [1033, 574] on button "結帳" at bounding box center [1039, 582] width 58 height 32
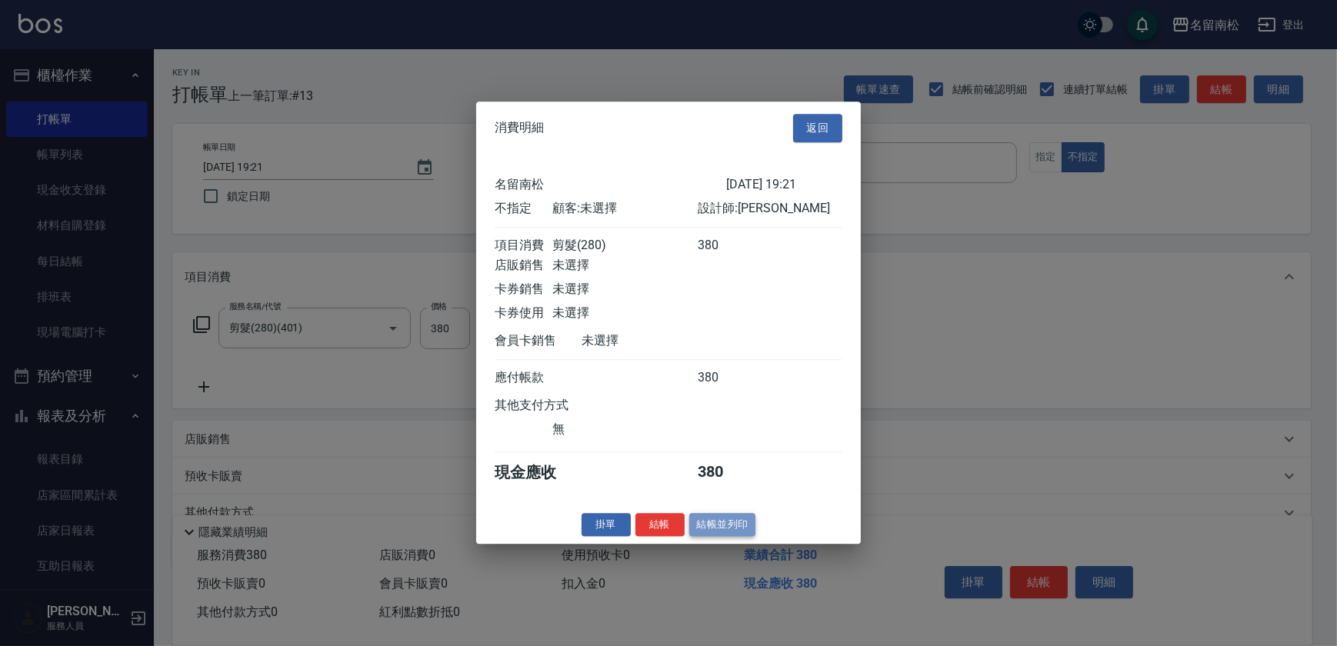
click at [726, 523] on button "結帳並列印" at bounding box center [722, 525] width 67 height 24
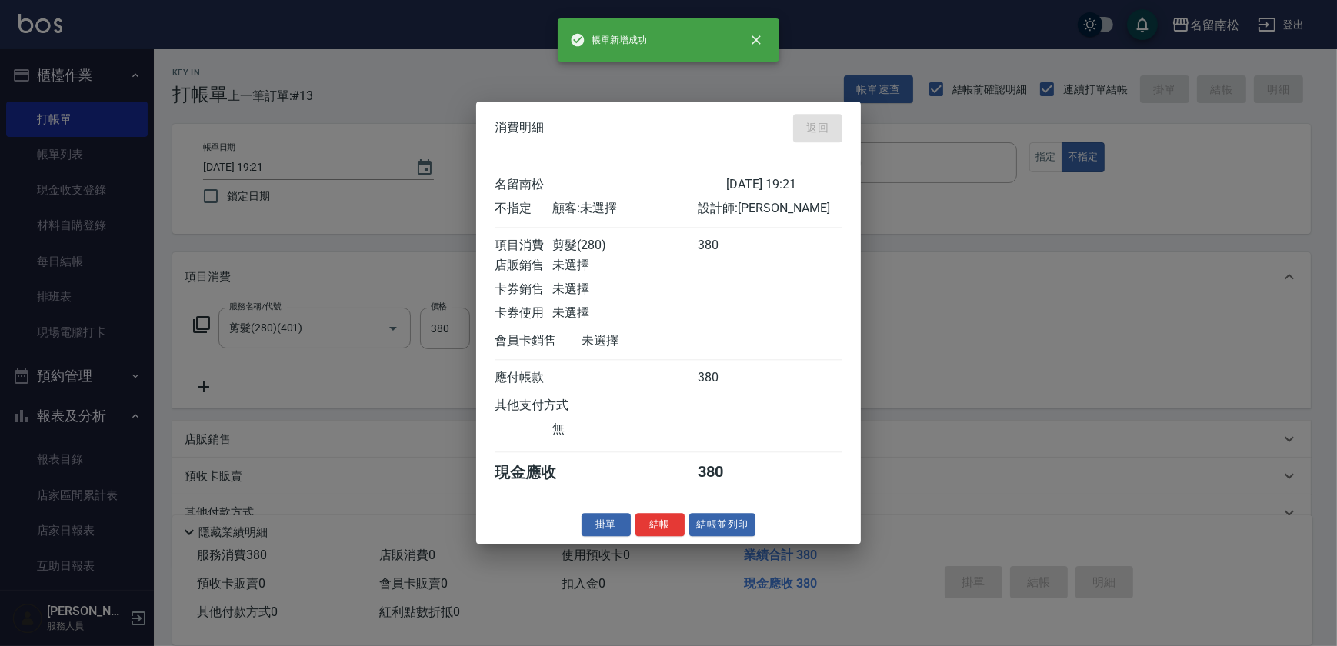
type input "[DATE] 19:22"
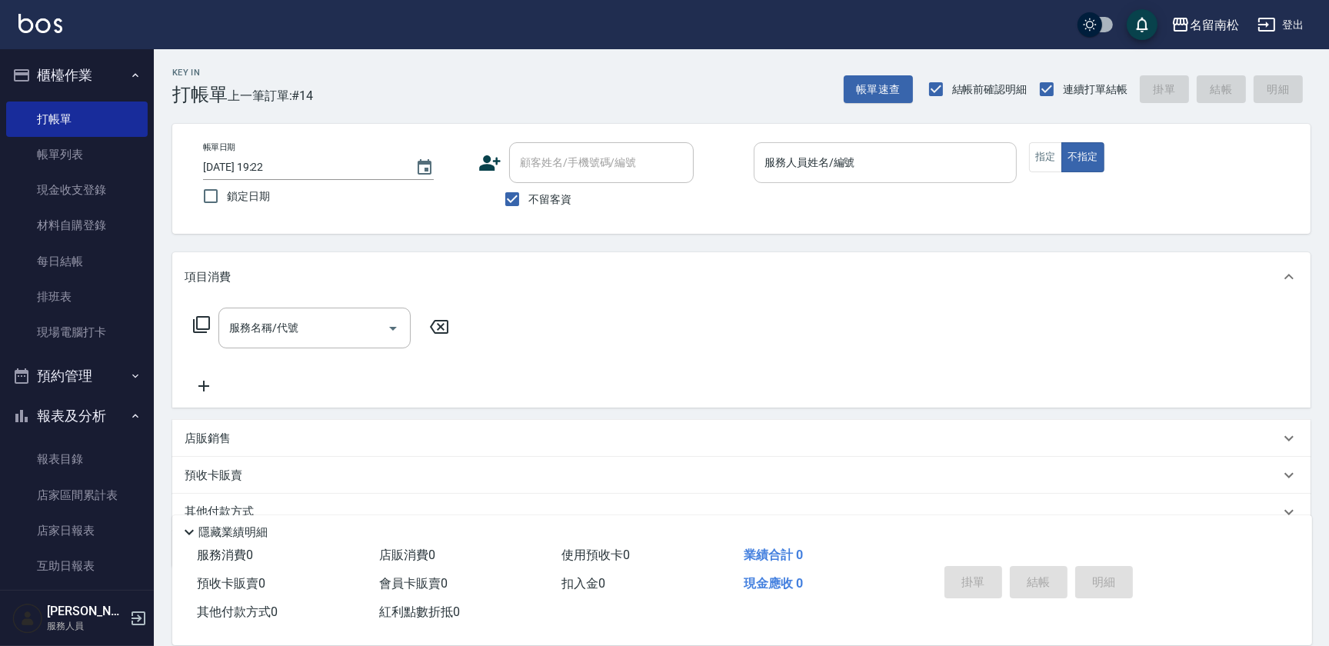
click at [819, 150] on input "服務人員姓名/編號" at bounding box center [885, 162] width 249 height 27
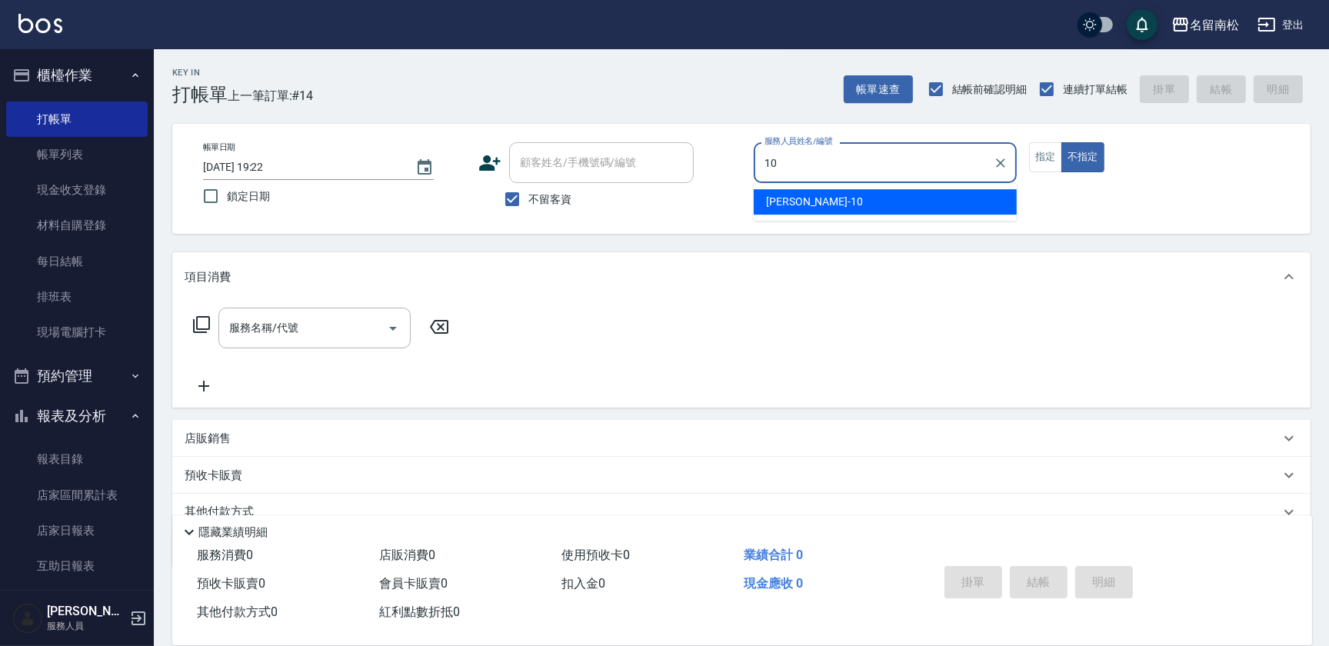
click at [800, 194] on span "[PERSON_NAME]-10" at bounding box center [814, 202] width 97 height 16
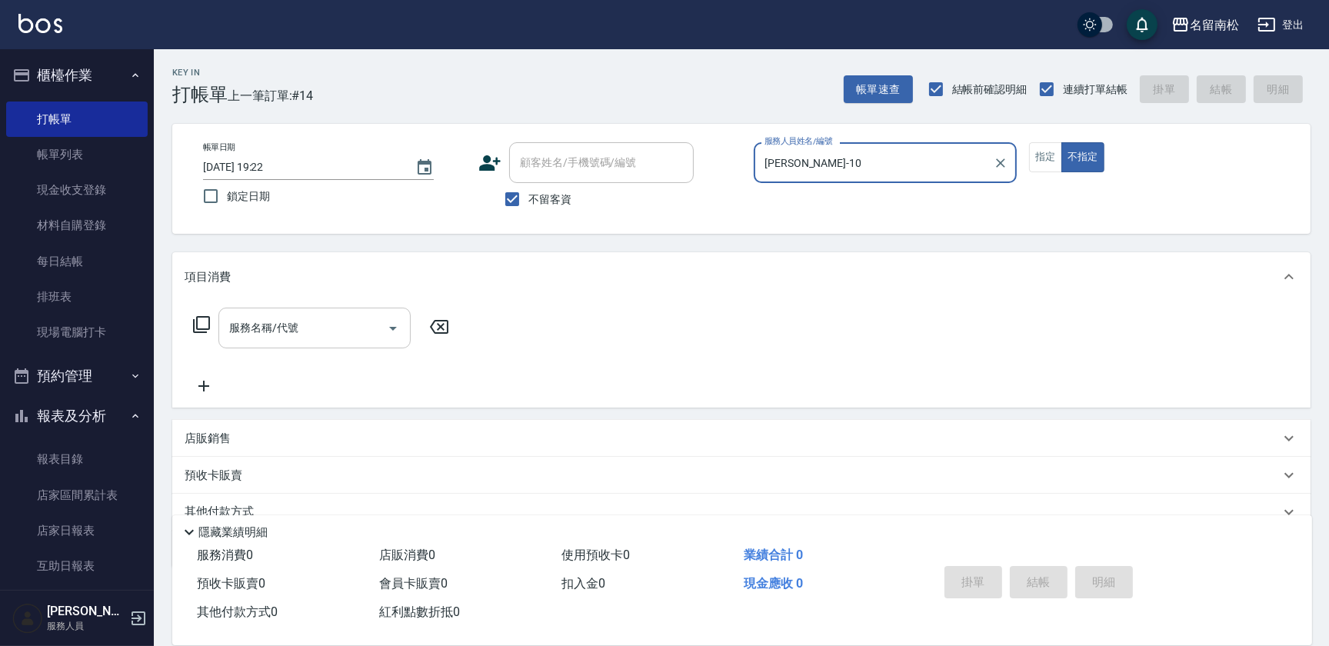
type input "[PERSON_NAME]-10"
click at [322, 330] on input "服務名稱/代號" at bounding box center [302, 328] width 155 height 27
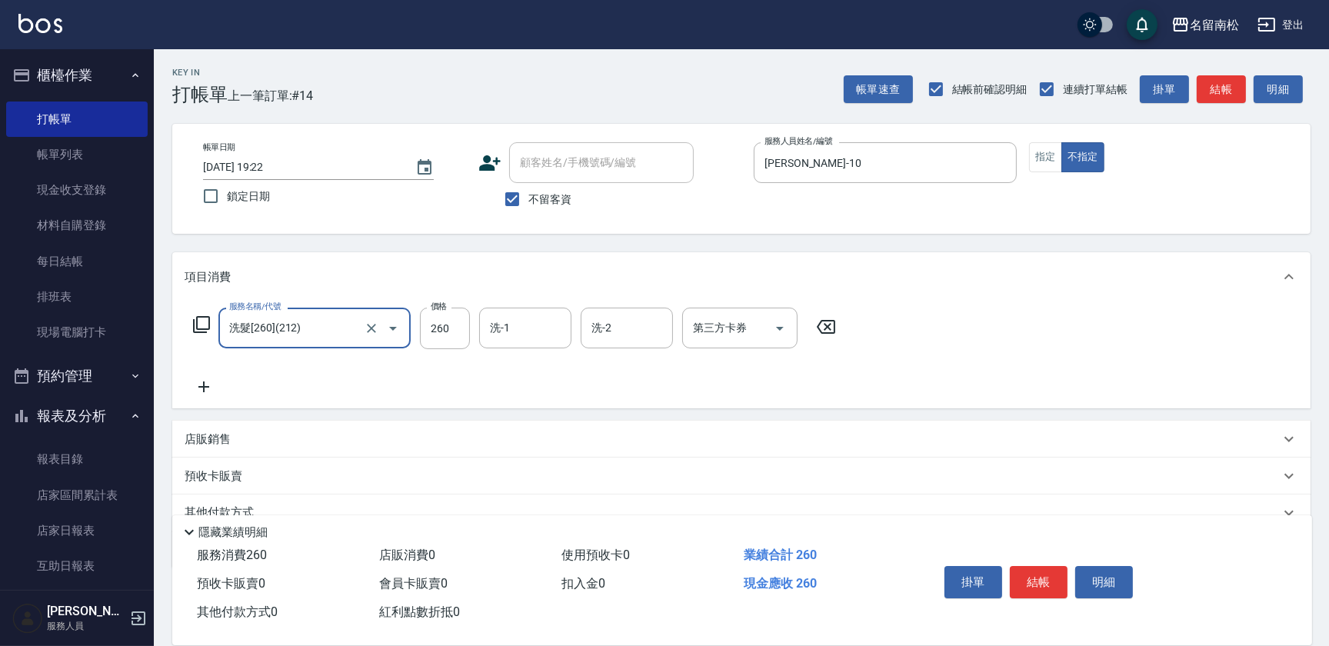
type input "洗髮[260](212)"
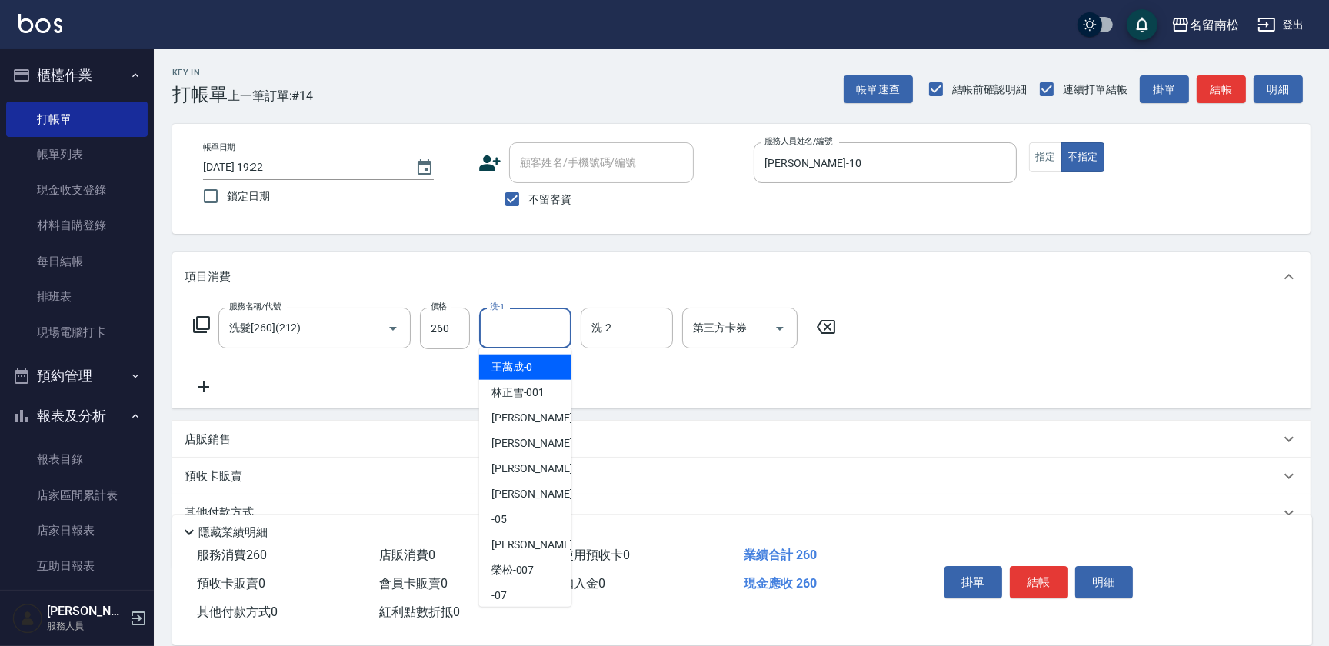
click at [552, 325] on input "洗-1" at bounding box center [525, 328] width 78 height 27
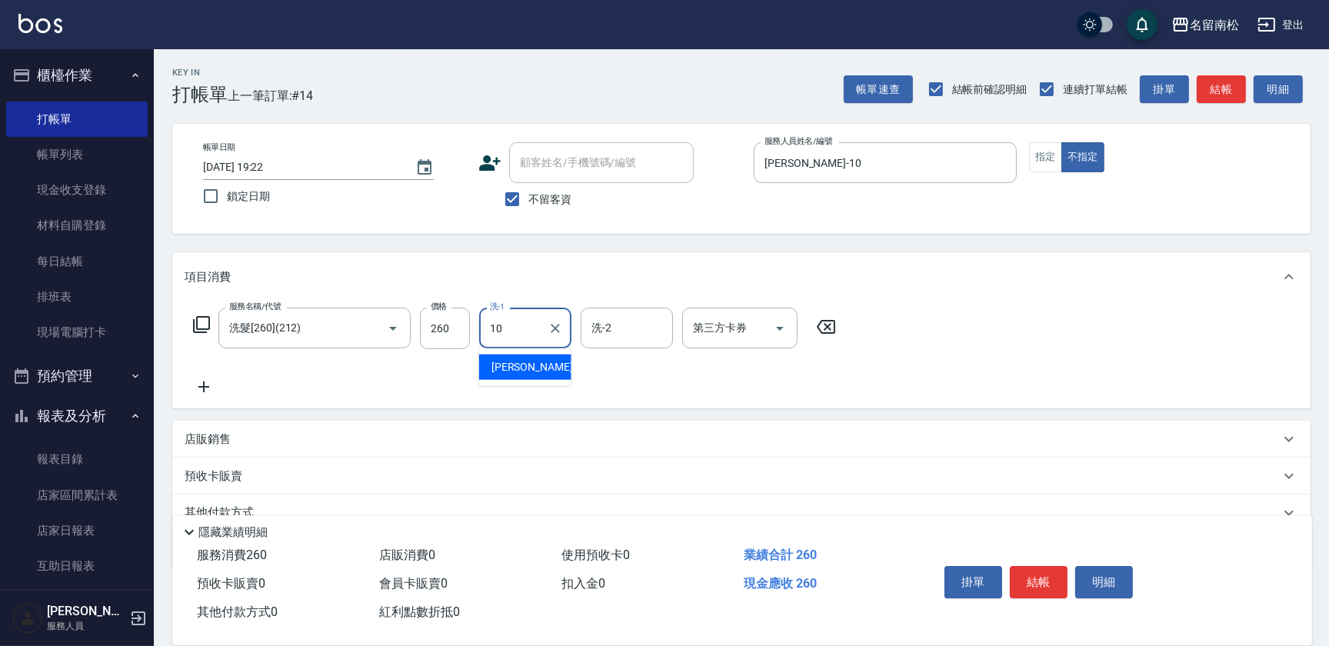
click at [539, 369] on span "[PERSON_NAME]-10" at bounding box center [540, 367] width 97 height 16
type input "[PERSON_NAME]-10"
click at [1044, 150] on button "指定" at bounding box center [1045, 157] width 33 height 30
click at [1036, 574] on button "結帳" at bounding box center [1039, 582] width 58 height 32
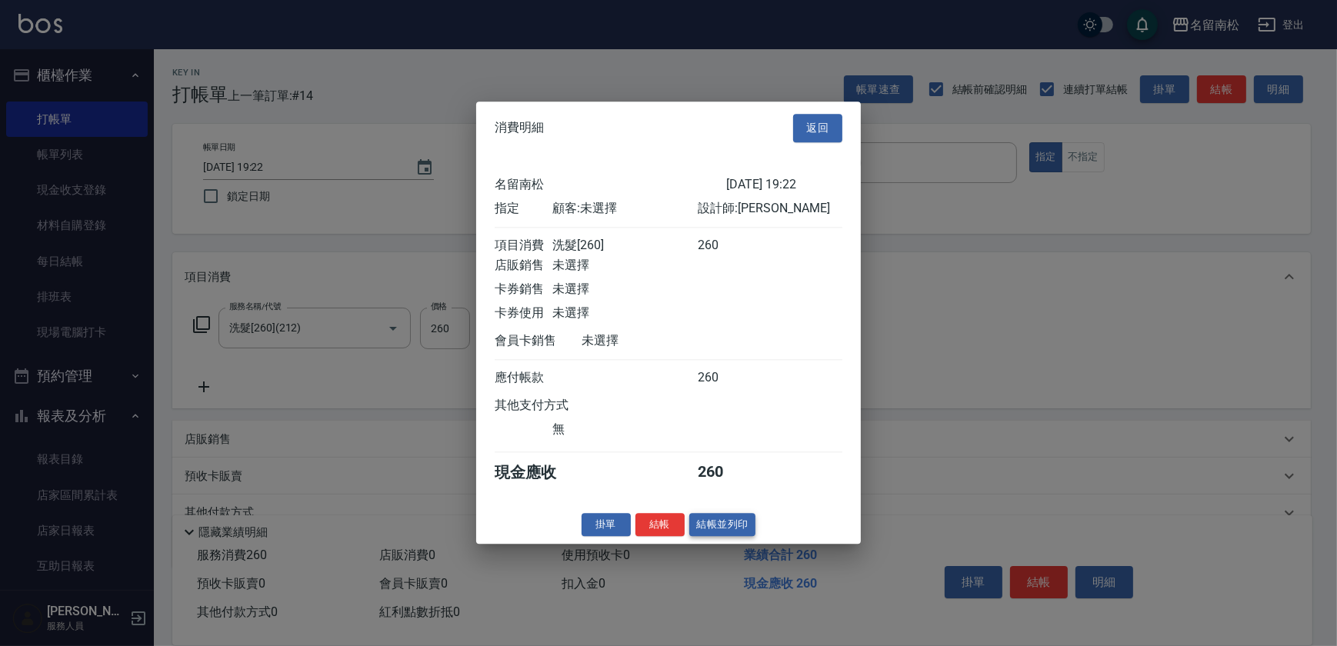
click at [719, 529] on button "結帳並列印" at bounding box center [722, 525] width 67 height 24
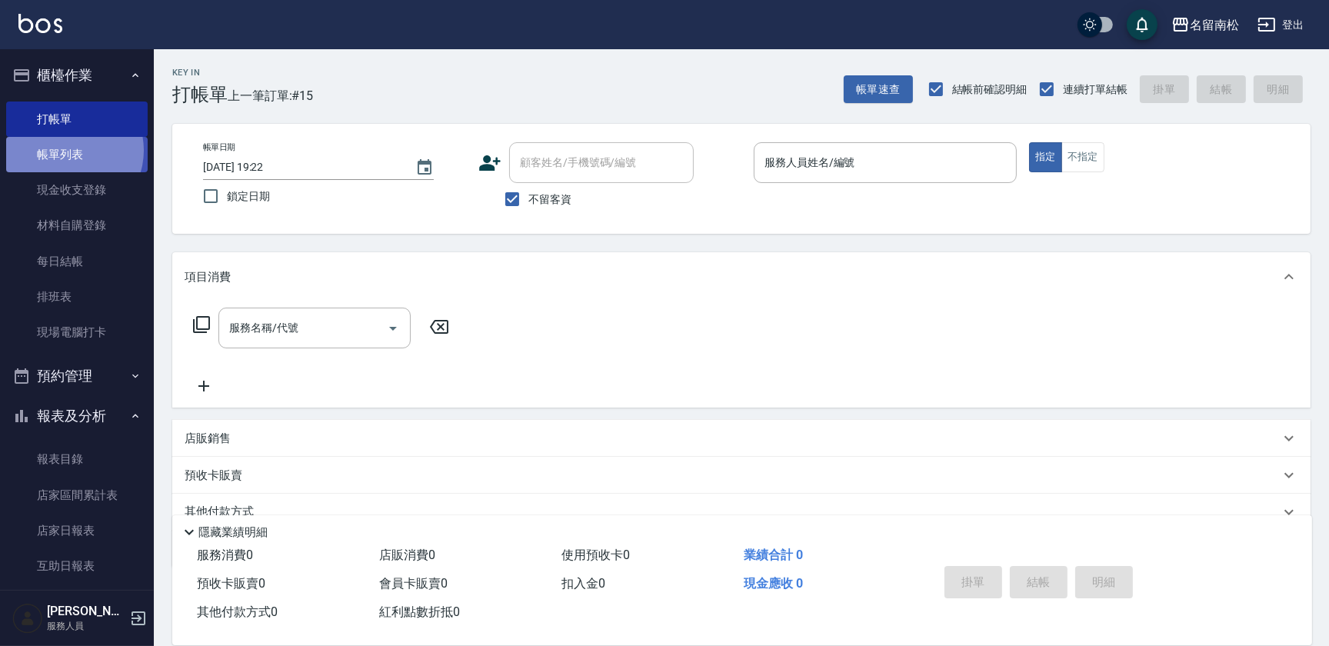
click at [70, 151] on link "帳單列表" at bounding box center [77, 154] width 142 height 35
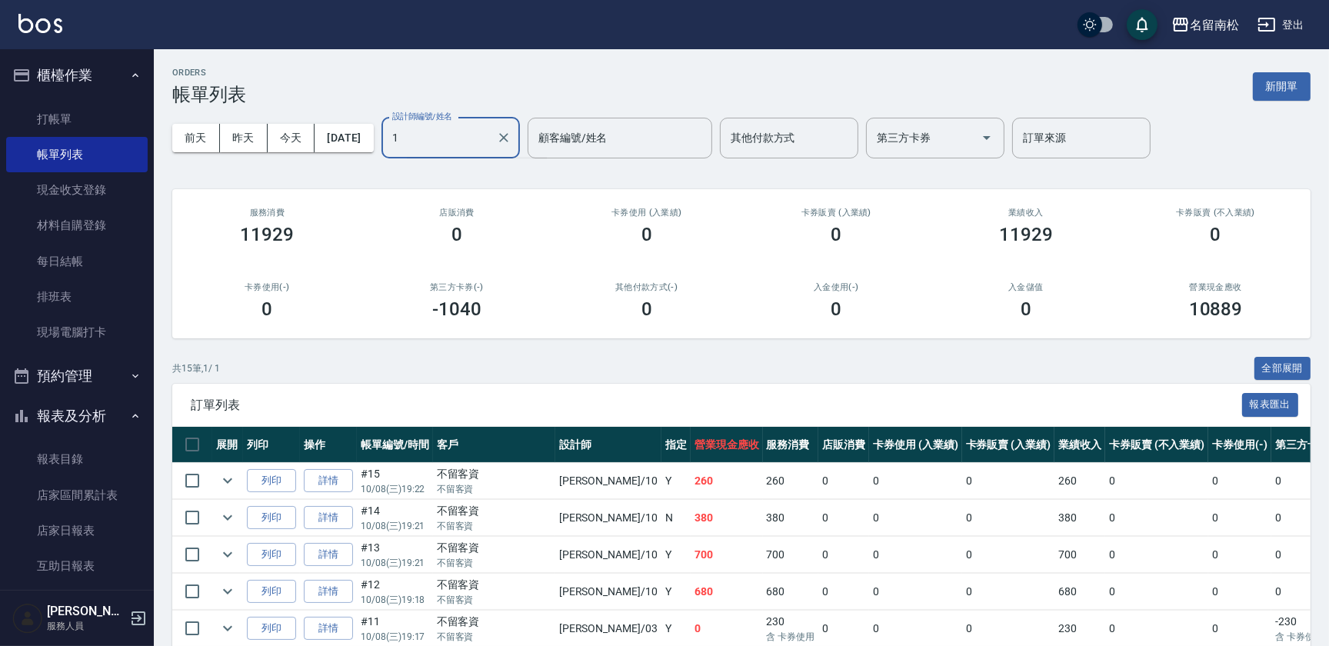
click at [490, 149] on input "1" at bounding box center [440, 138] width 102 height 27
click at [490, 167] on div "[PERSON_NAME]-10" at bounding box center [477, 176] width 138 height 25
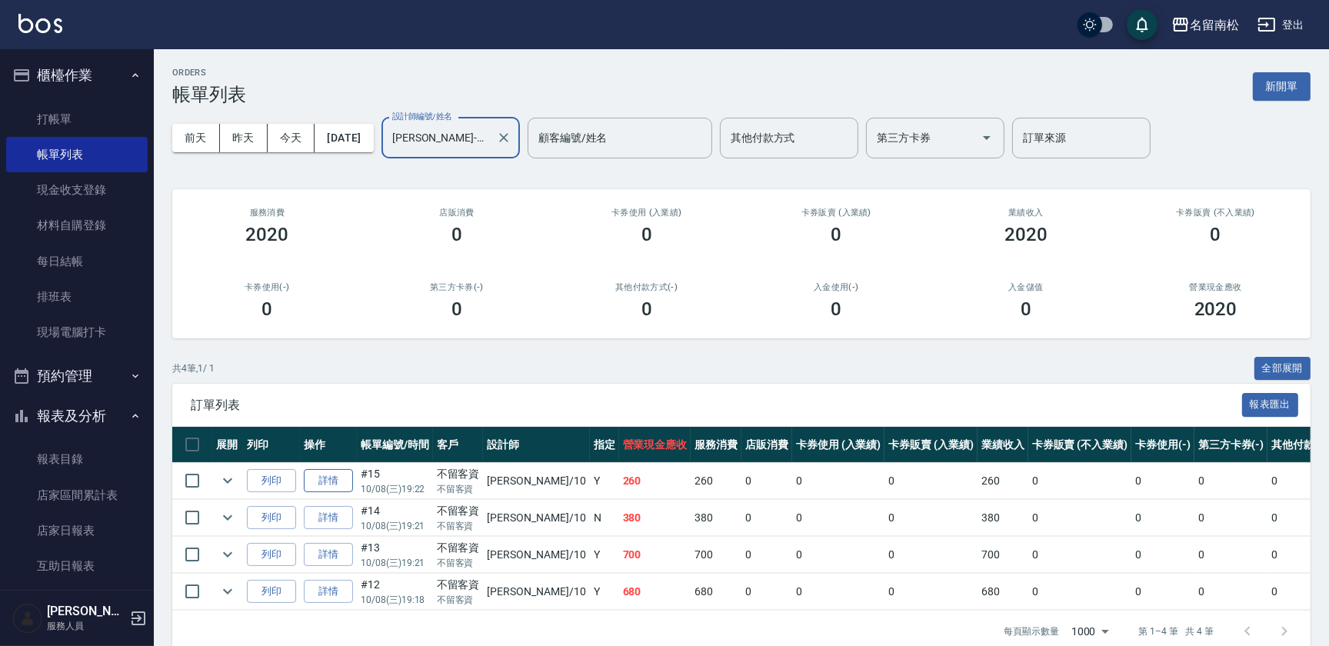
type input "[PERSON_NAME]-10"
click at [325, 475] on link "詳情" at bounding box center [328, 481] width 49 height 24
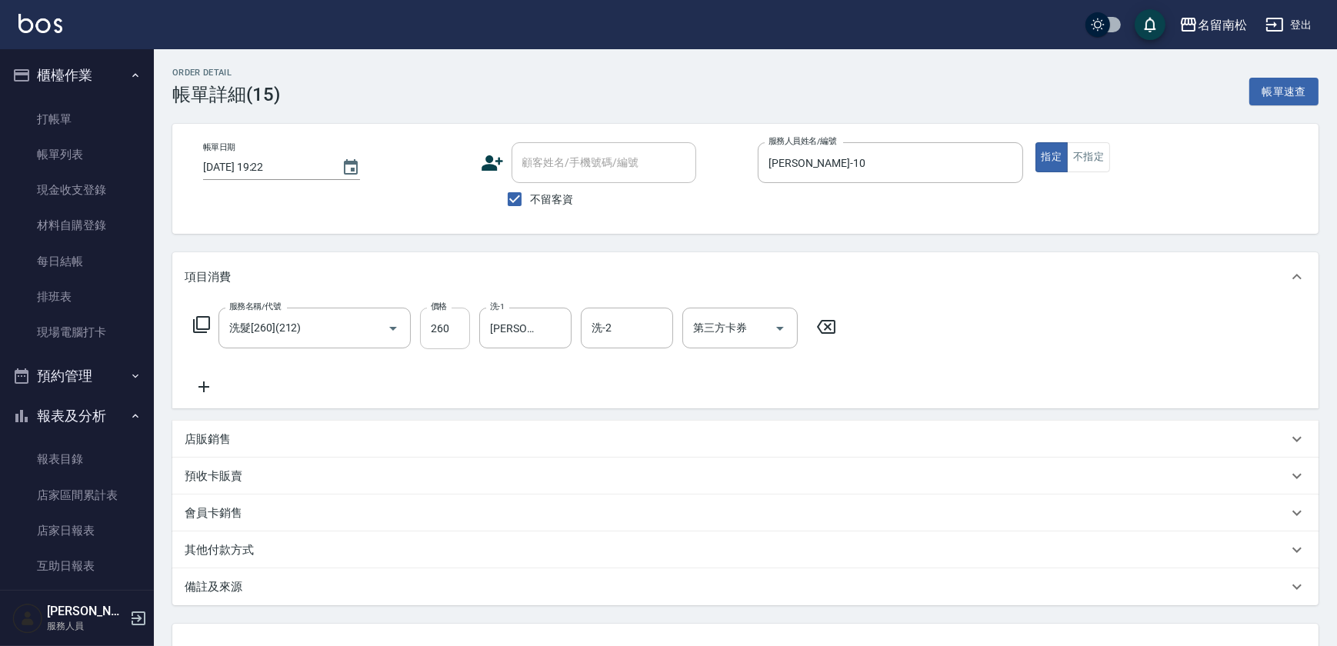
checkbox input "true"
type input "[PERSON_NAME]-10"
type input "洗髮[260](212)"
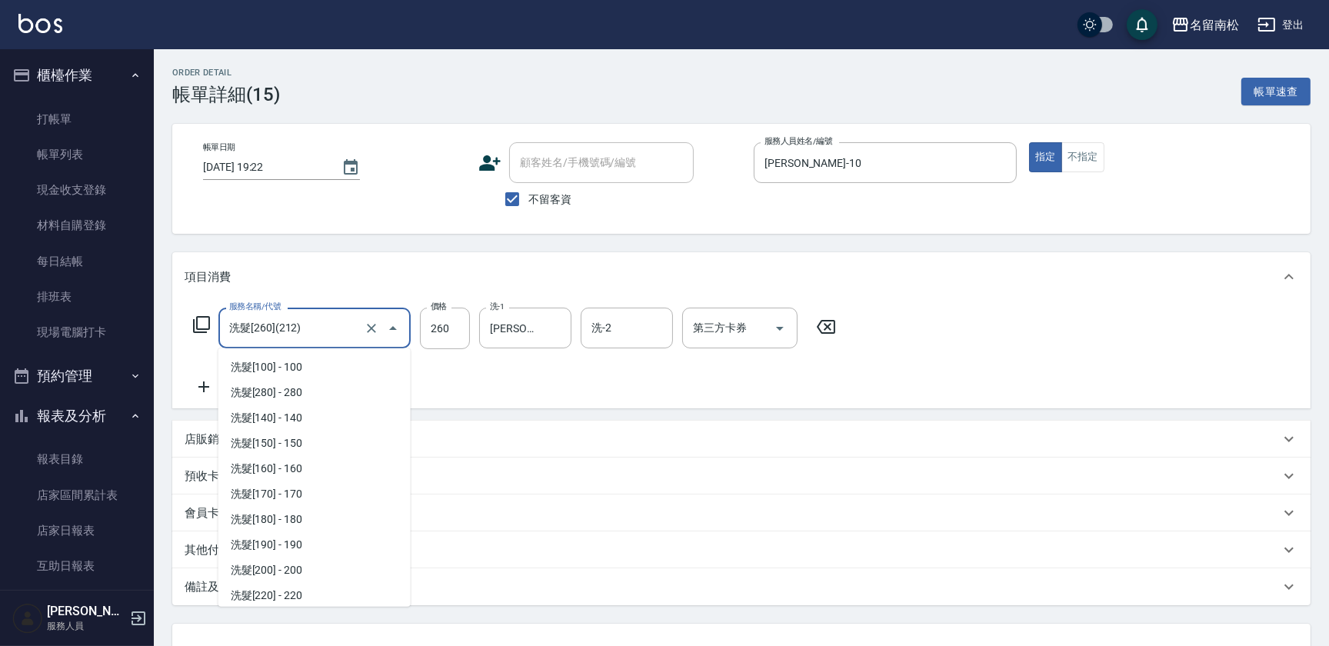
click at [357, 337] on input "洗髮[260](212)" at bounding box center [292, 328] width 135 height 27
click at [332, 327] on input "洗髮[280](202)" at bounding box center [292, 328] width 135 height 27
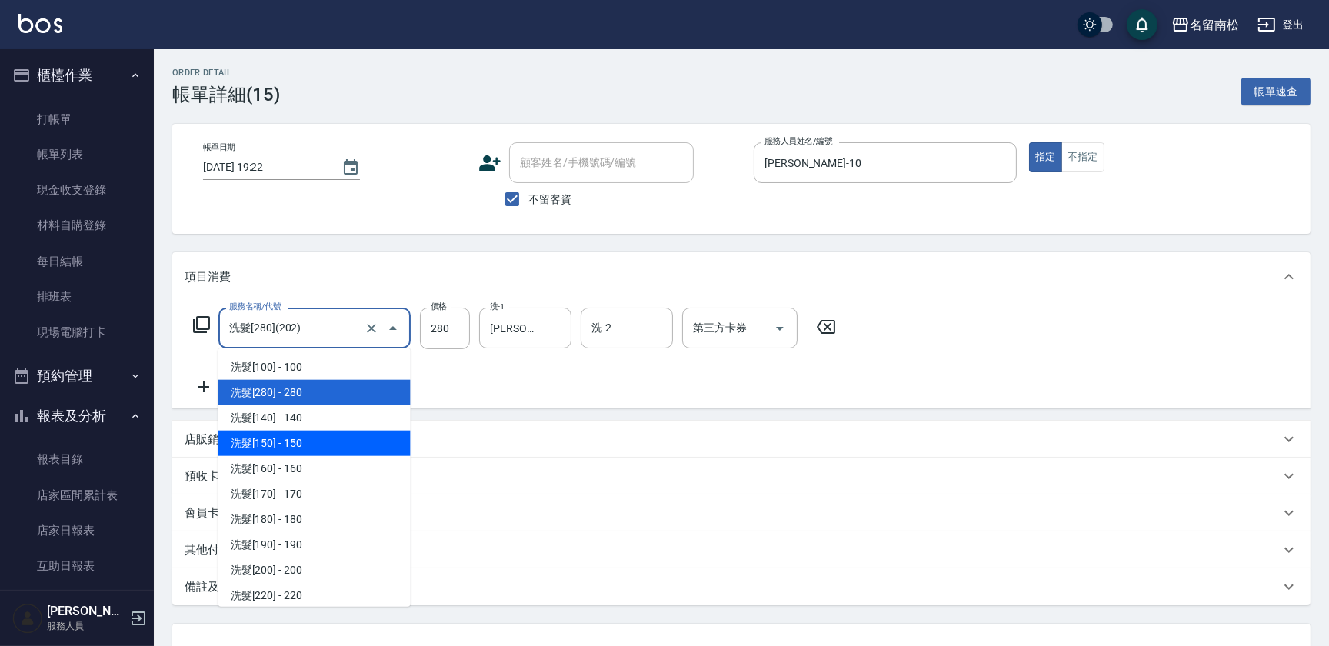
type input "洗髮[280](202)"
click at [545, 384] on div "服務名稱/代號 洗髮[280](202) 服務名稱/代號 價格 280 價格 洗-1 [PERSON_NAME]-10 洗-1 洗-2 洗-2 第三方卡券 第…" at bounding box center [515, 352] width 661 height 88
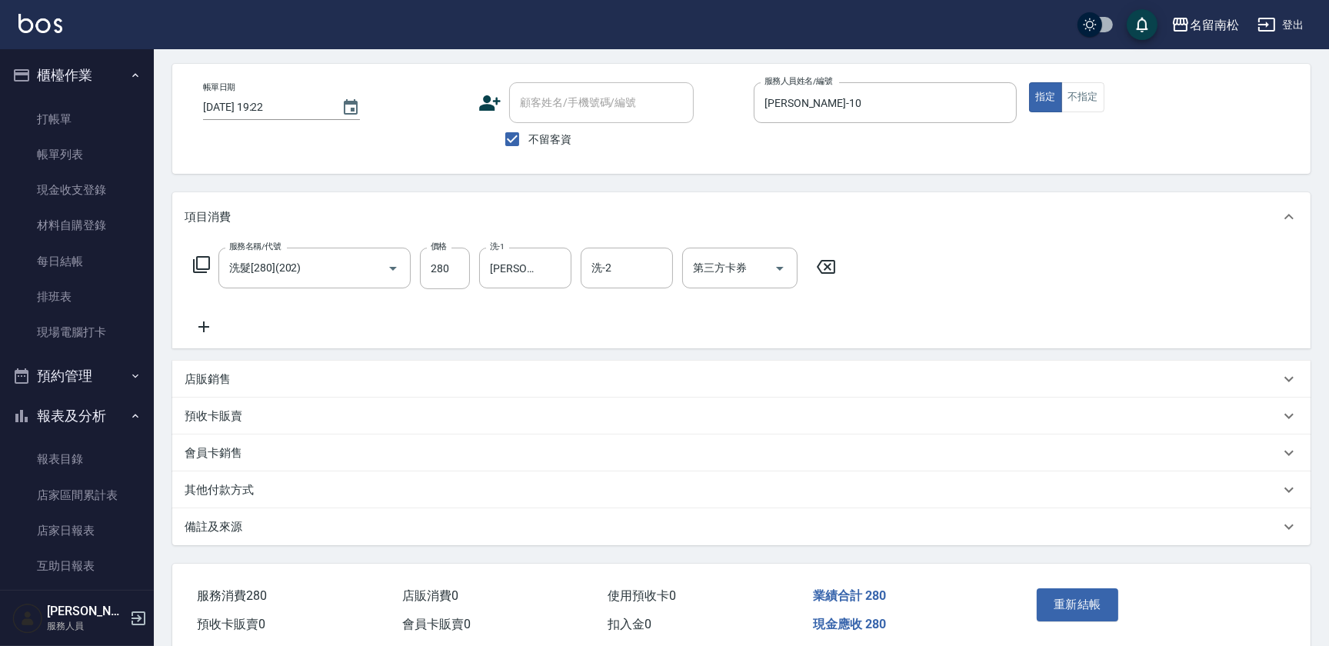
scroll to position [122, 0]
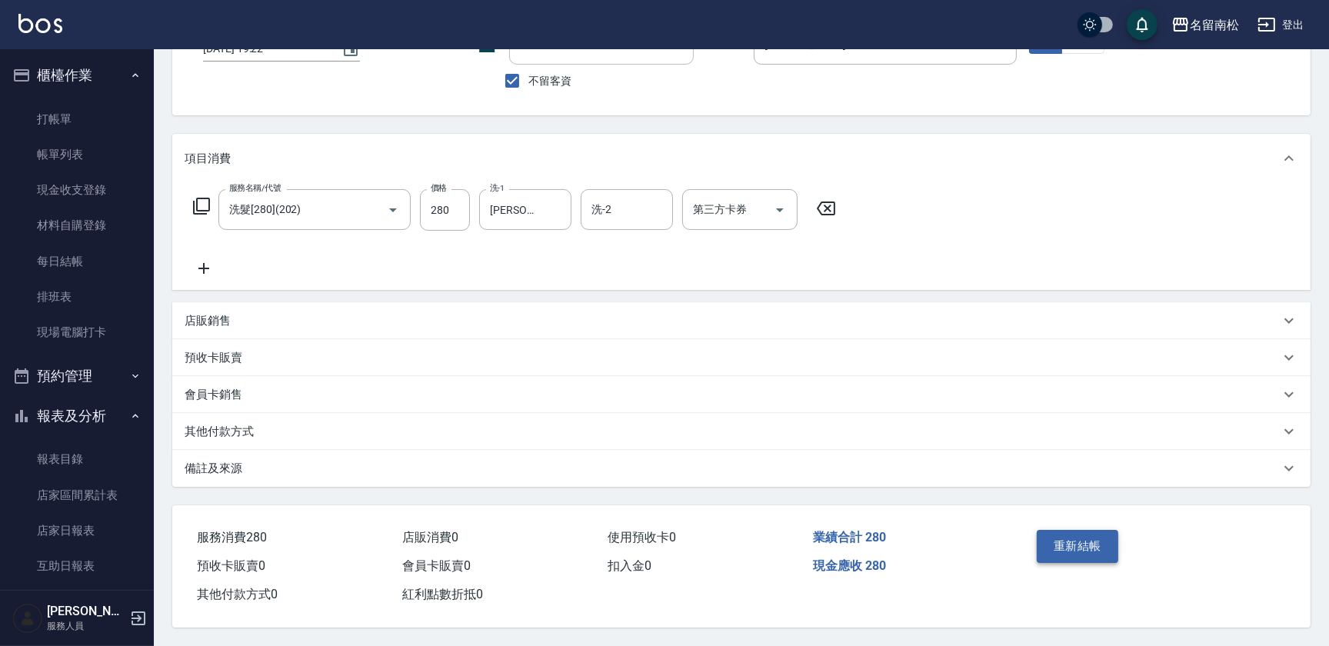
click at [1078, 539] on button "重新結帳" at bounding box center [1078, 546] width 82 height 32
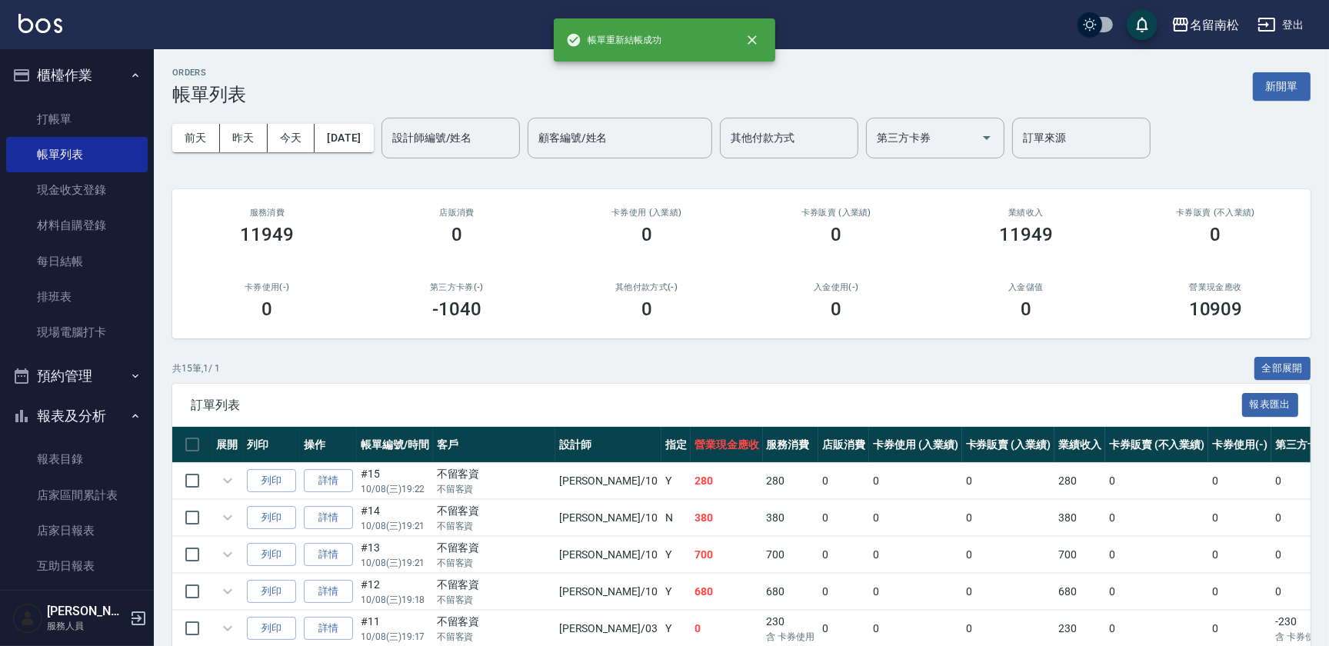
click at [1078, 539] on div "ORDERS 帳單列表 新開單 [DATE] [DATE] [DATE] [DATE] 設計師編號/姓名 設計師編號/姓名 顧客編號/姓名 顧客編號/姓名 其…" at bounding box center [664, 538] width 1329 height 1077
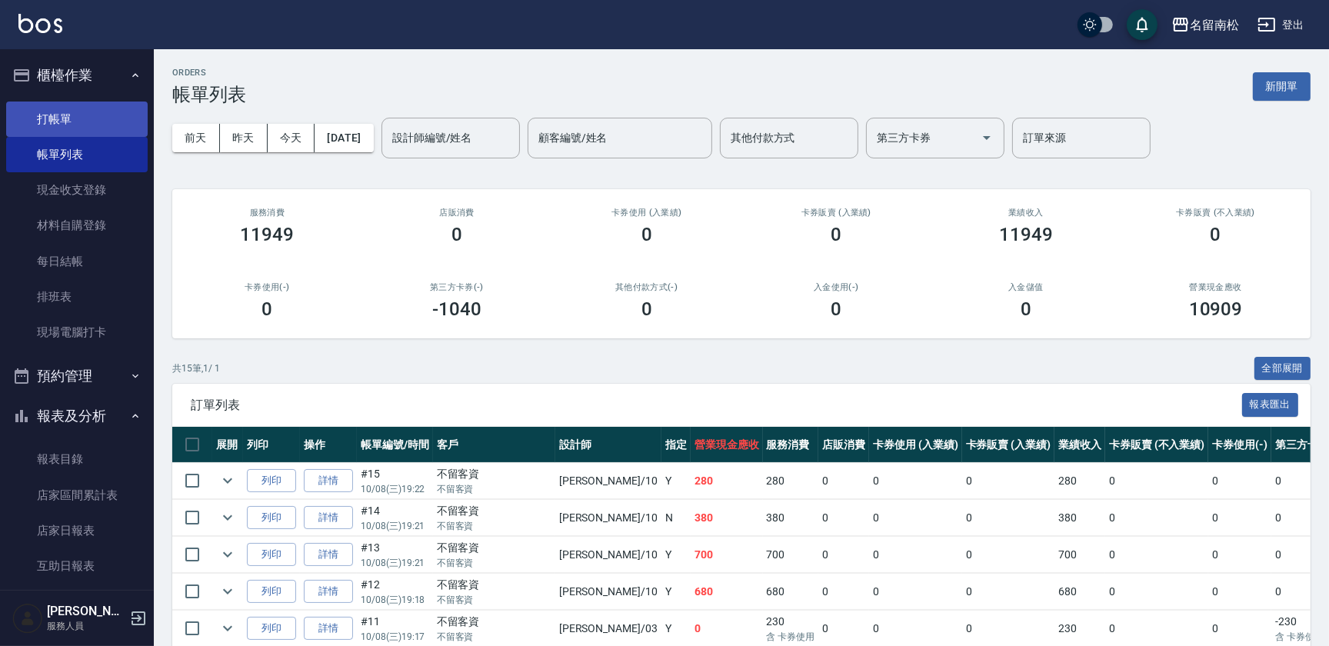
click at [85, 118] on link "打帳單" at bounding box center [77, 119] width 142 height 35
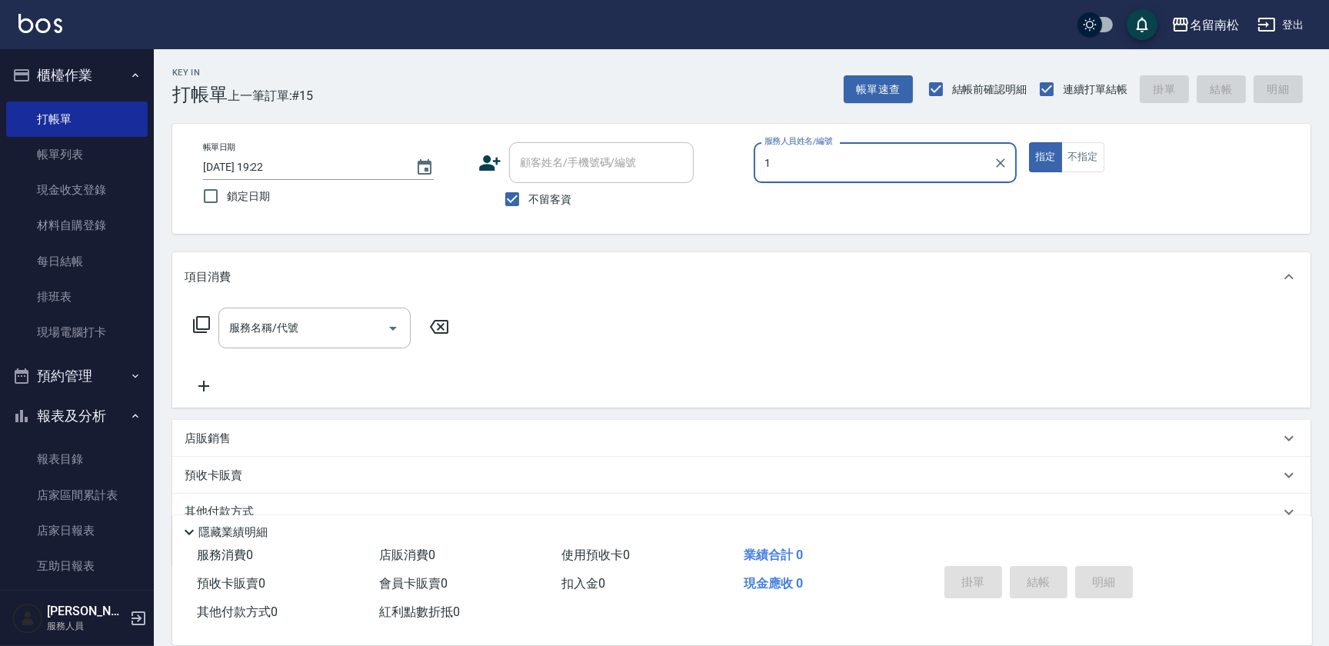
click at [784, 161] on input "1" at bounding box center [874, 162] width 226 height 27
drag, startPoint x: 776, startPoint y: 201, endPoint x: 752, endPoint y: 207, distance: 25.4
click at [776, 202] on span "[PERSON_NAME]-10" at bounding box center [814, 202] width 97 height 16
type input "[PERSON_NAME]-10"
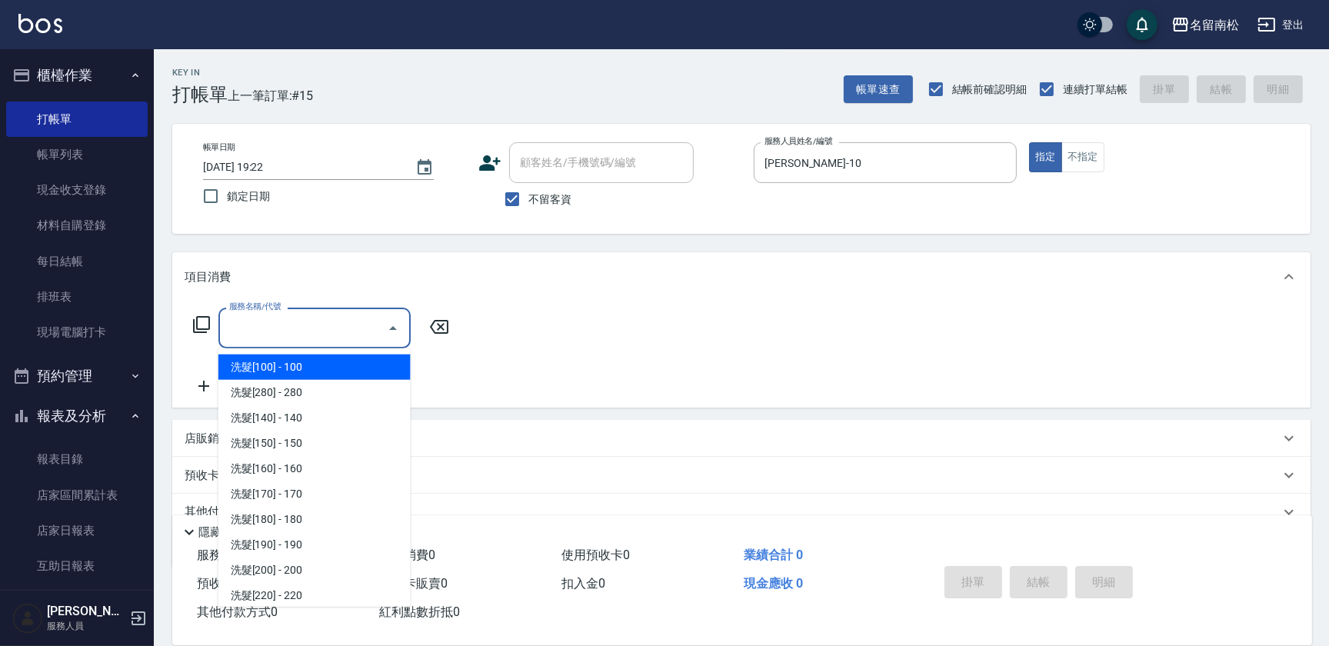
click at [322, 328] on input "服務名稱/代號" at bounding box center [302, 328] width 155 height 27
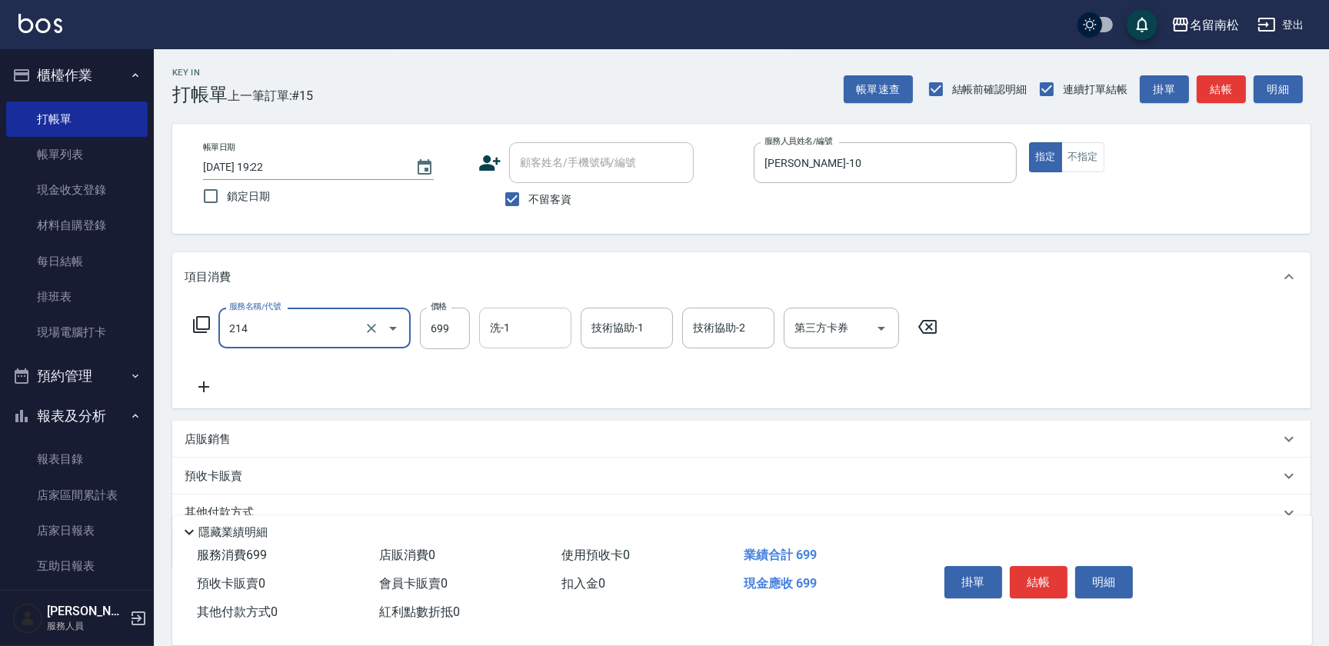
type input "滾珠洗髪699(214)"
click at [526, 327] on input "洗-1" at bounding box center [525, 328] width 78 height 27
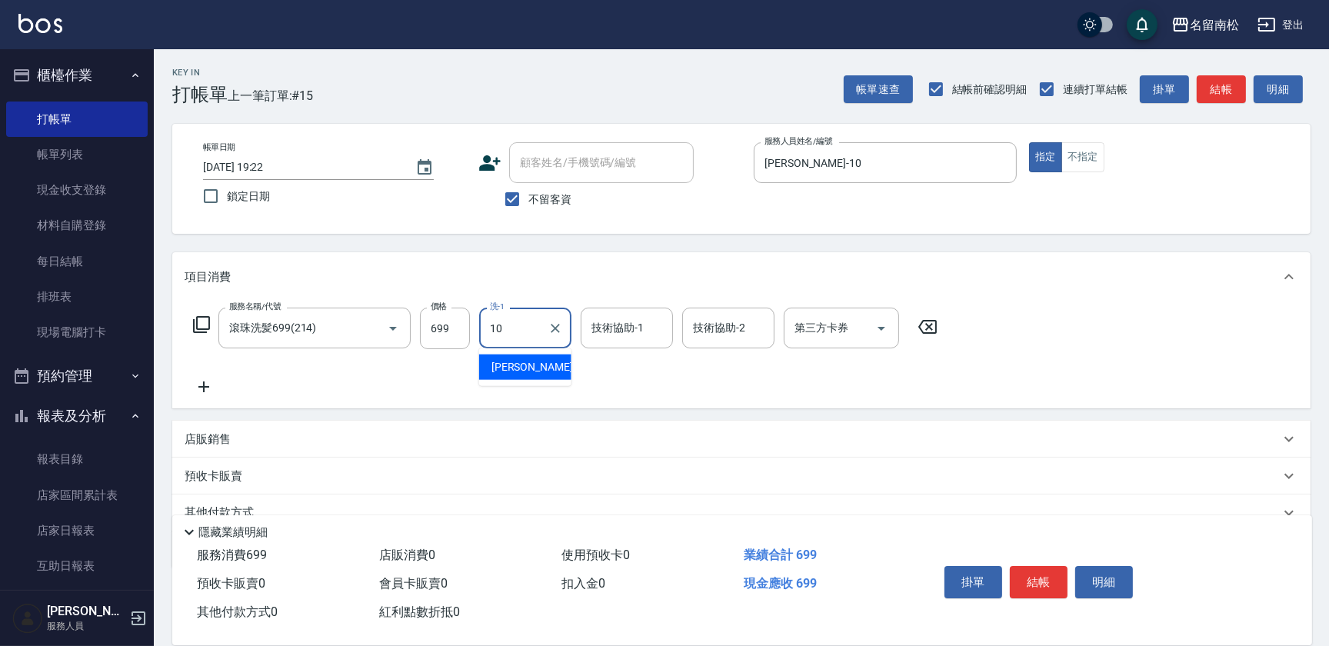
type input "10"
click at [514, 386] on div "服務名稱/代號 滾珠洗髪699(214) 服務名稱/代號 價格 699 價格 洗-1 洗-1 技術協助-1 技術協助-1 技術協助-2 技術協助-2 第三方卡…" at bounding box center [566, 352] width 762 height 88
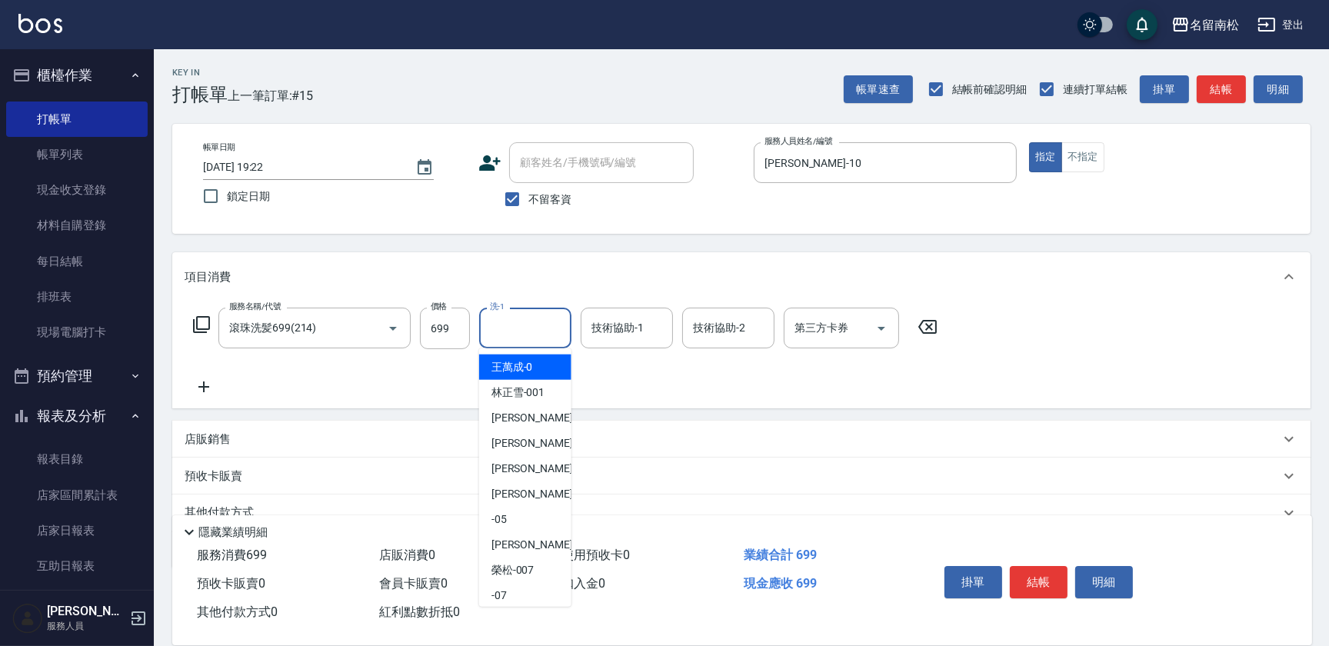
click at [555, 337] on input "洗-1" at bounding box center [525, 328] width 78 height 27
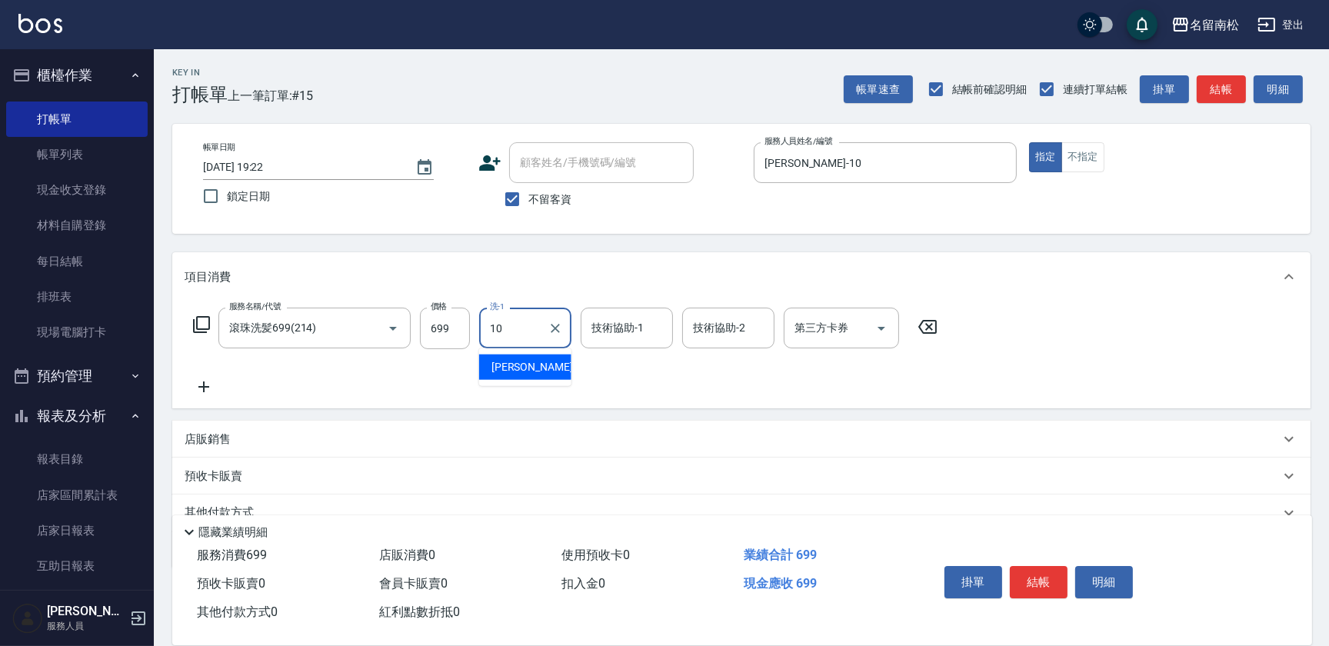
click at [539, 363] on div "[PERSON_NAME]-10" at bounding box center [525, 367] width 92 height 25
type input "[PERSON_NAME]-10"
click at [741, 337] on input "技術協助-2" at bounding box center [728, 328] width 78 height 27
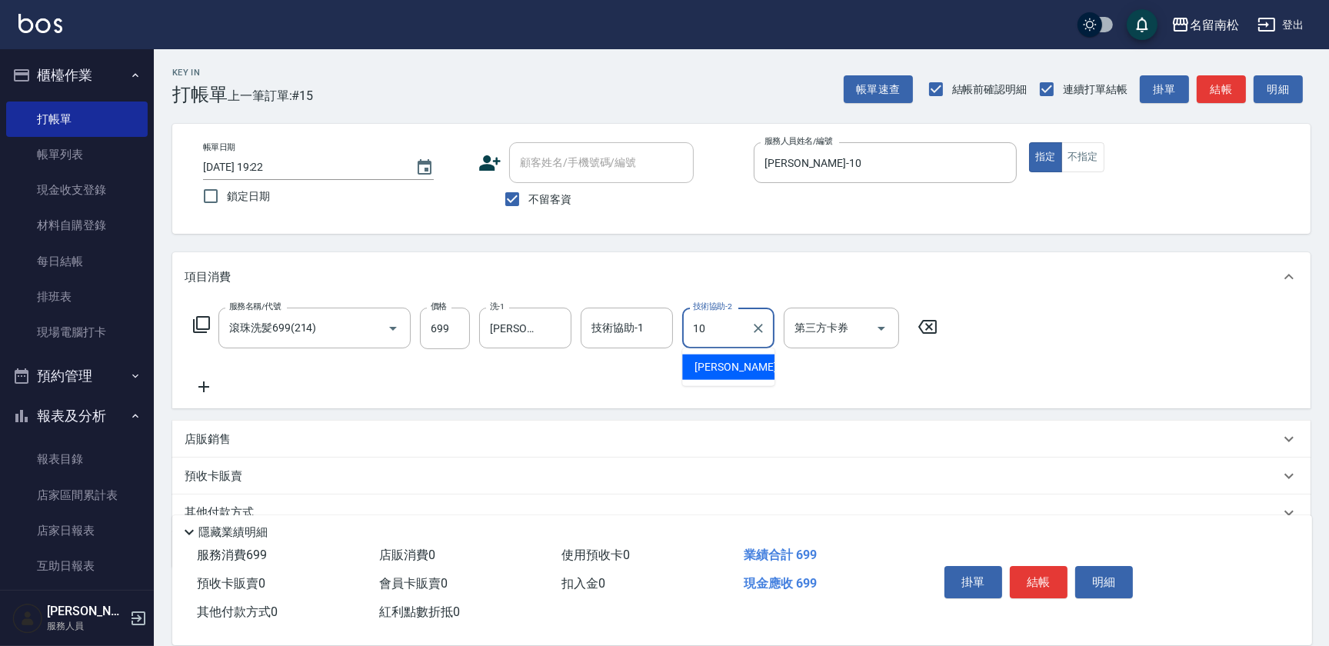
click at [728, 374] on span "[PERSON_NAME]-10" at bounding box center [743, 367] width 97 height 16
type input "[PERSON_NAME]-10"
click at [1033, 576] on button "結帳" at bounding box center [1039, 582] width 58 height 32
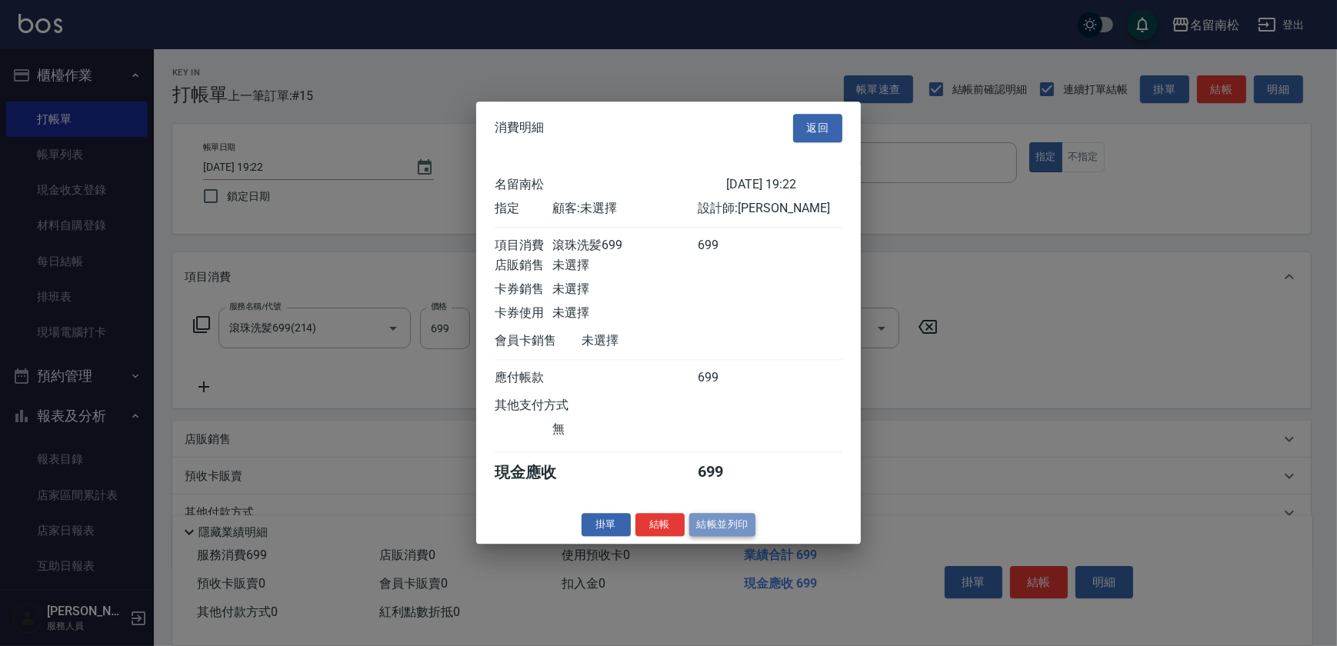
click at [730, 525] on button "結帳並列印" at bounding box center [722, 525] width 67 height 24
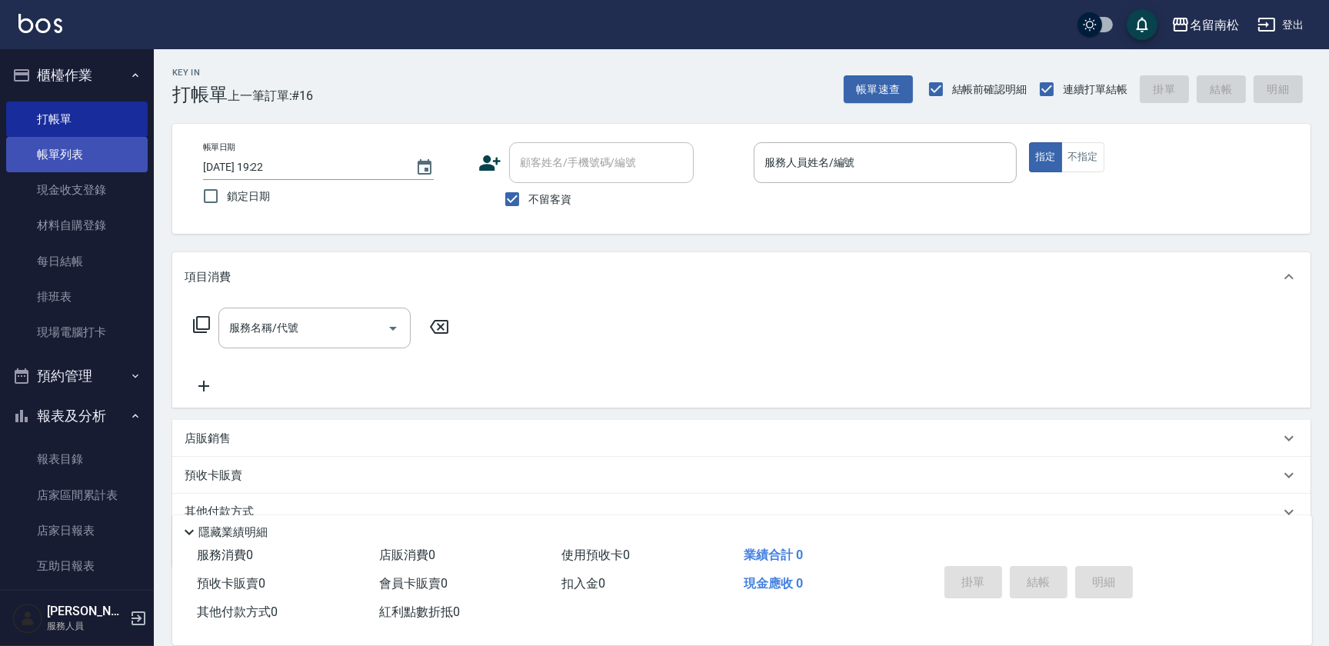
click at [59, 152] on link "帳單列表" at bounding box center [77, 154] width 142 height 35
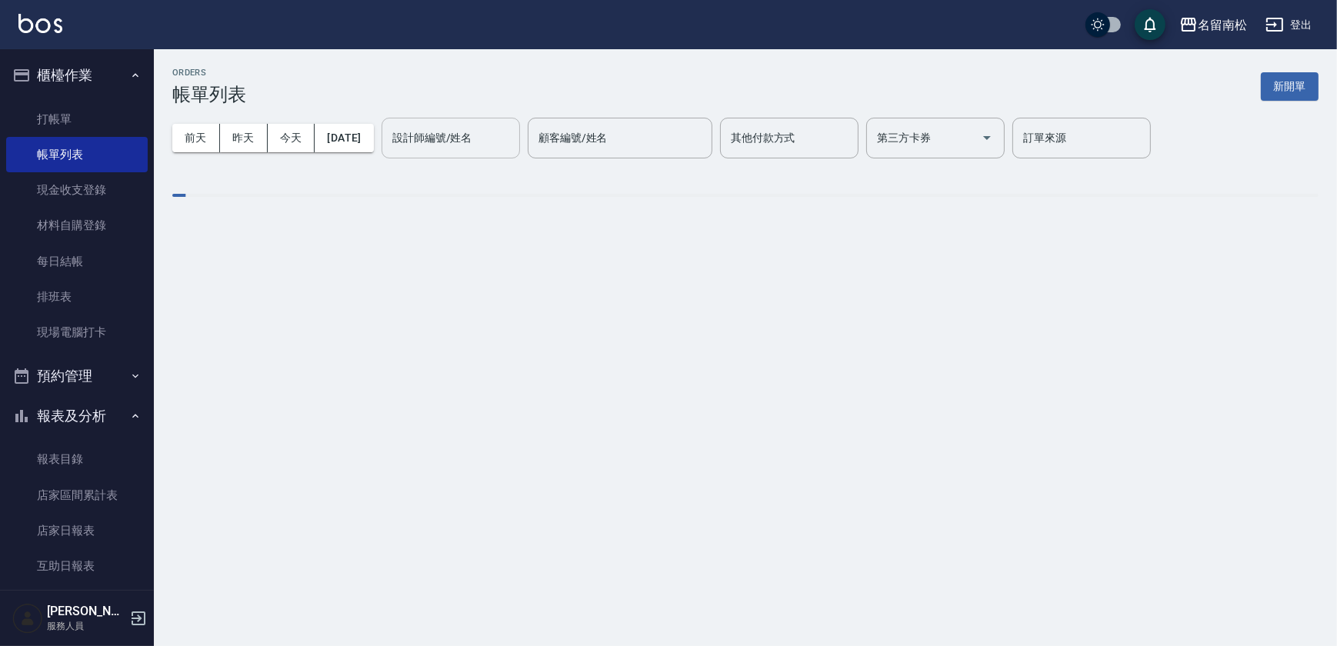
click at [469, 138] on input "設計師編號/姓名" at bounding box center [451, 138] width 125 height 27
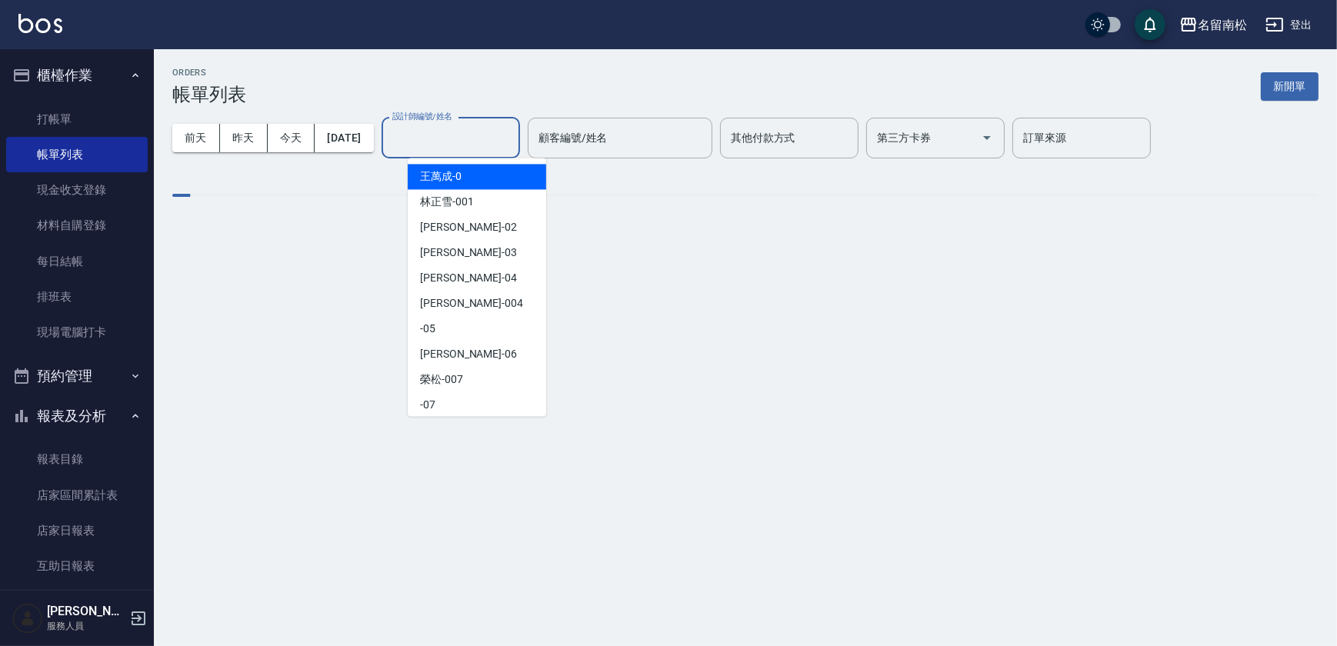
type input "1"
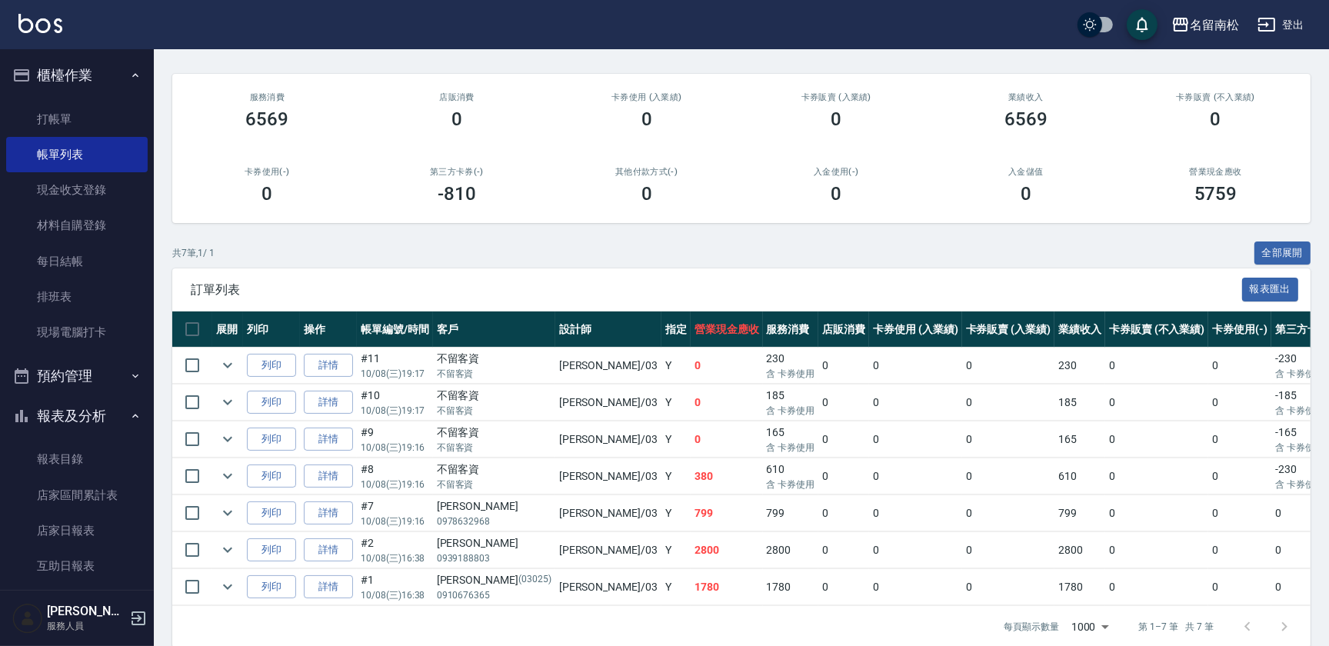
scroll to position [139, 0]
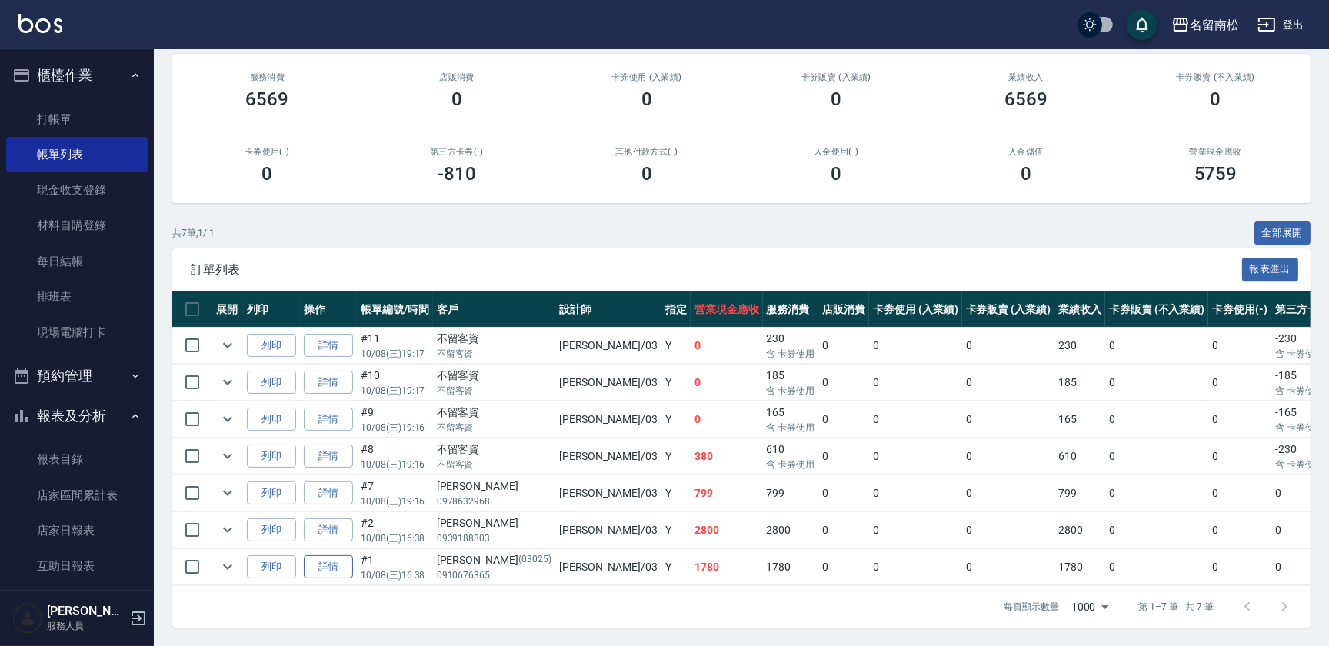
type input "張蕎驛-03"
click at [329, 561] on link "詳情" at bounding box center [328, 567] width 49 height 24
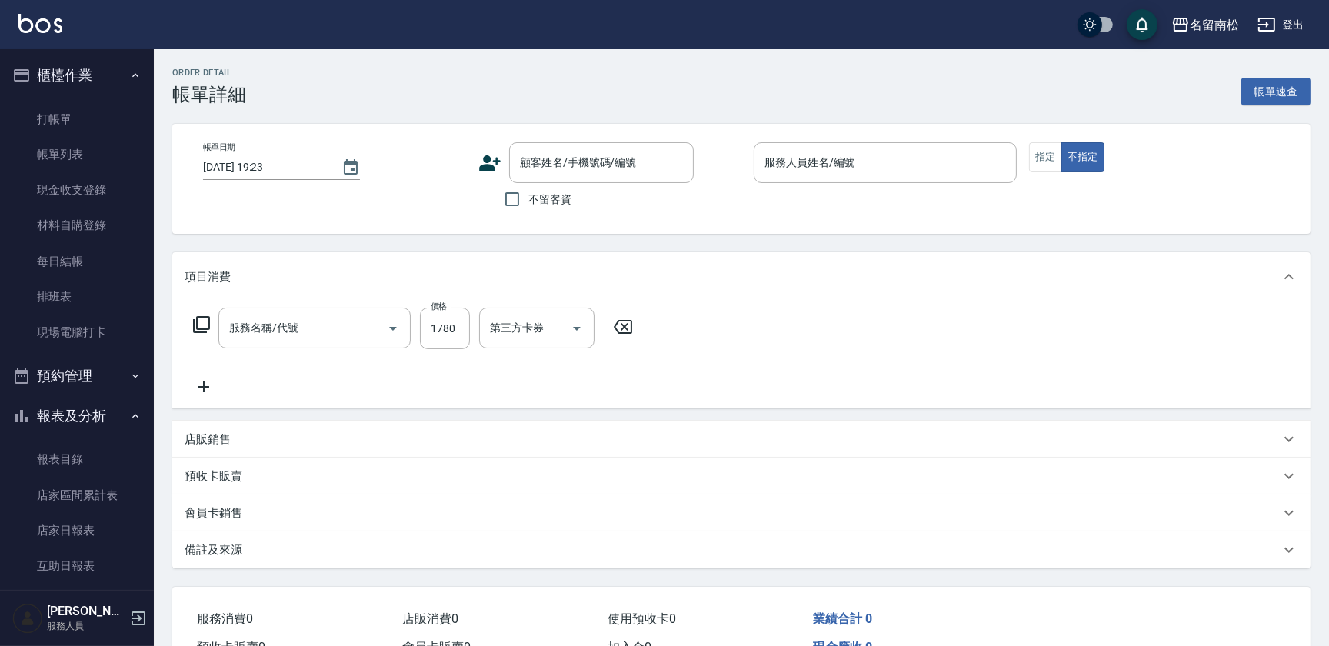
type input "[DATE] 16:38"
type input "張蕎驛-03"
type input "離子燙[1800](304)"
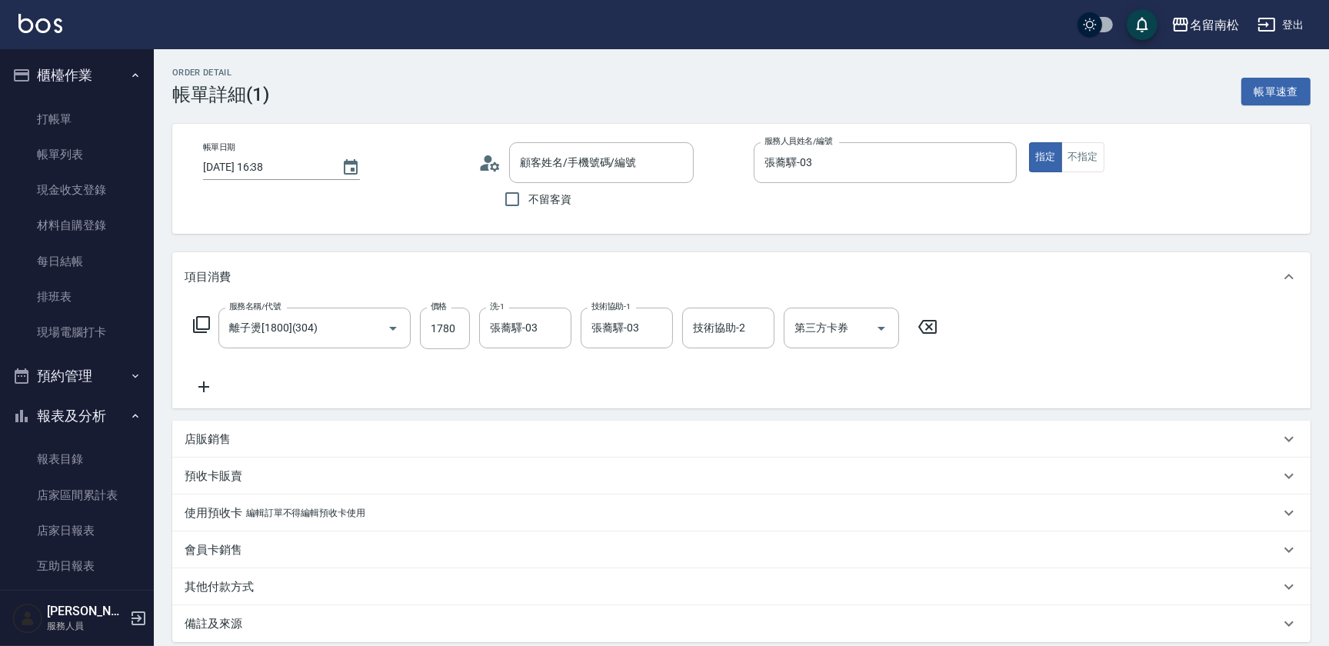
type input "[PERSON_NAME]/0910676365/03025"
click at [65, 154] on link "帳單列表" at bounding box center [77, 154] width 142 height 35
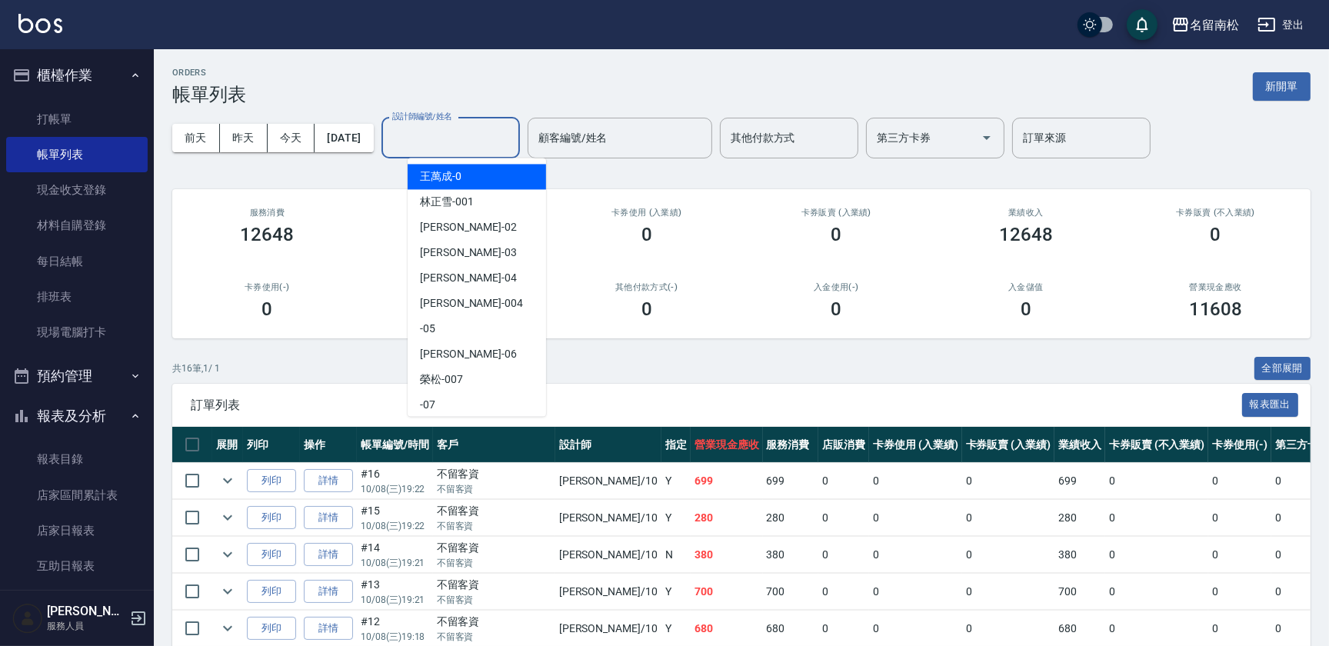
click at [435, 136] on input "設計師編號/姓名" at bounding box center [451, 138] width 125 height 27
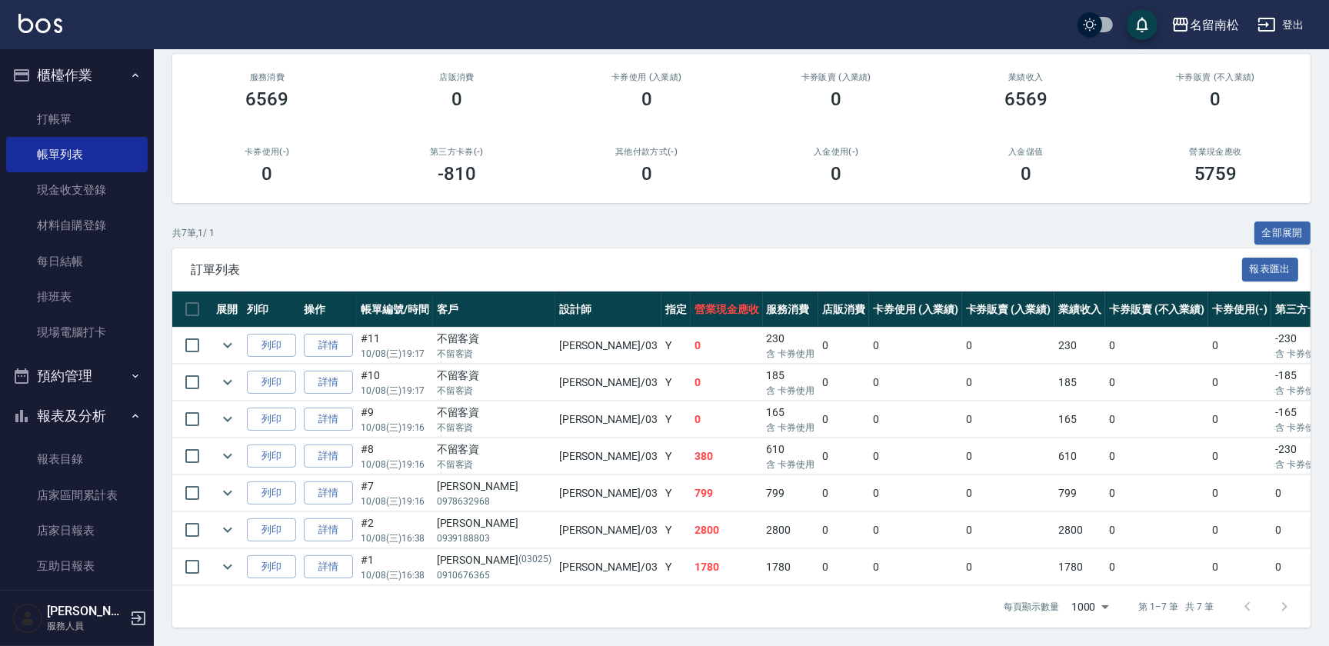
scroll to position [145, 0]
type input "張蕎驛-03"
click at [329, 482] on link "詳情" at bounding box center [328, 494] width 49 height 24
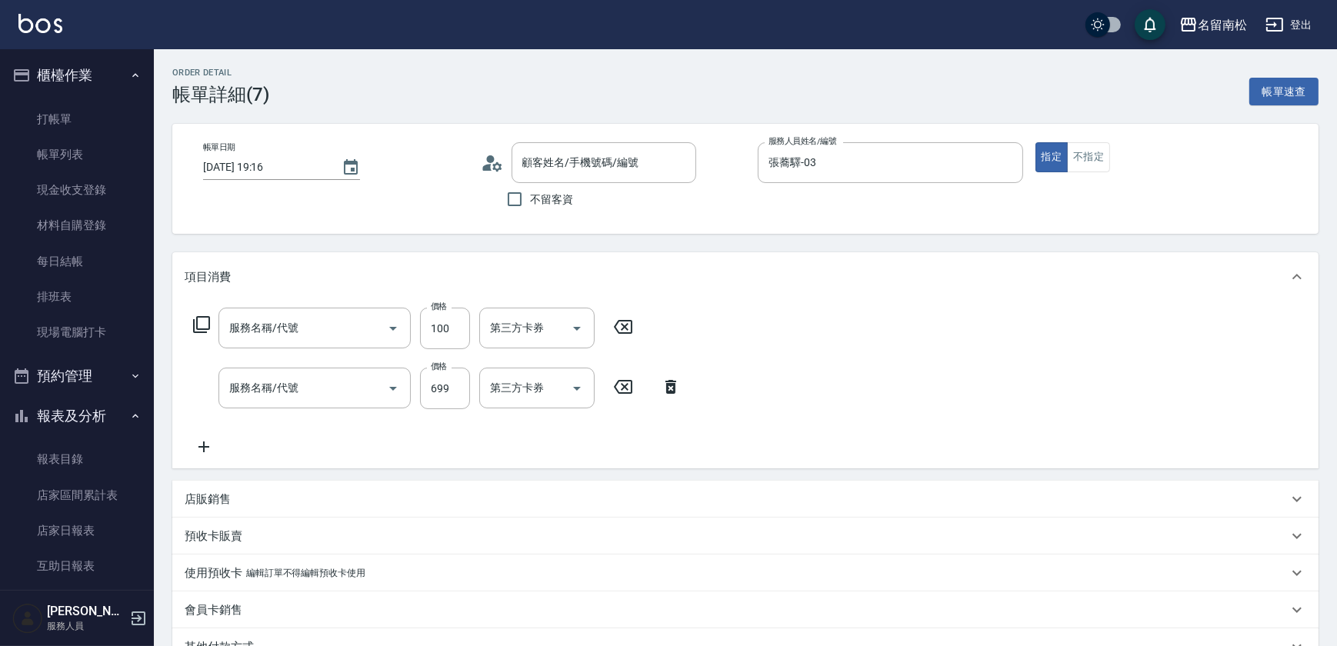
type input "[DATE] 19:16"
type input "張蕎驛-03"
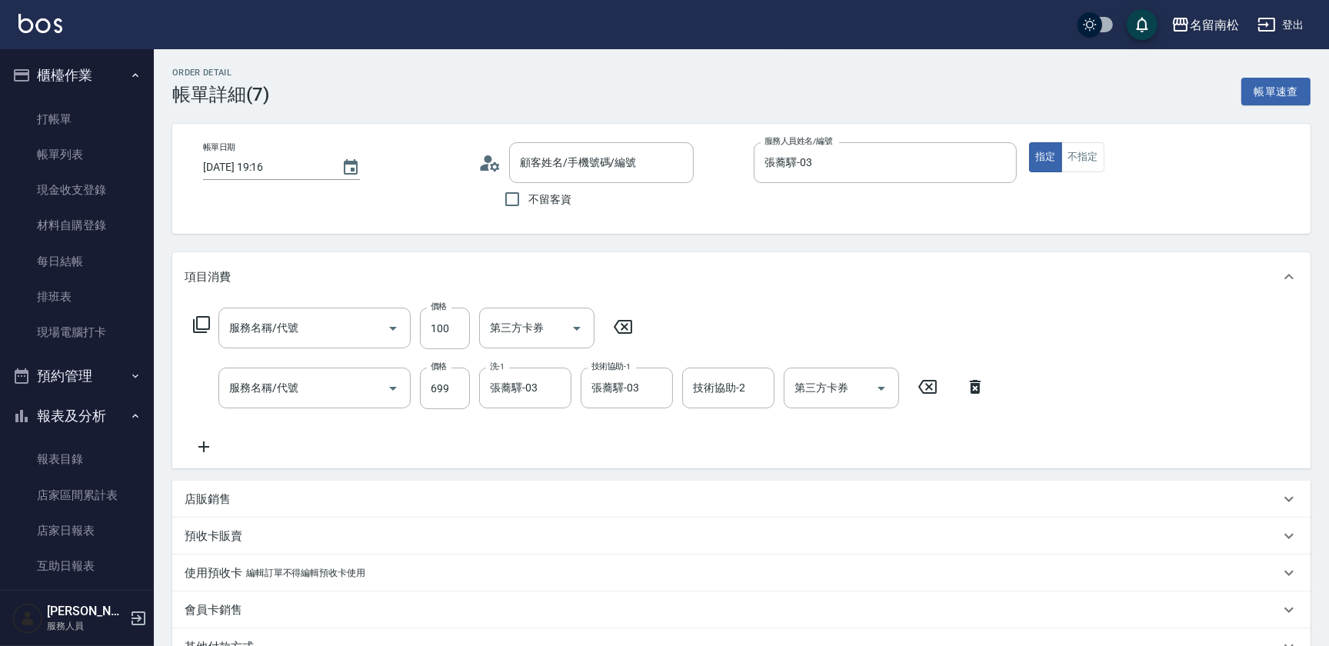
type input "剪髮(280)(401)"
type input "滾珠洗髪699(214)"
type input "[PERSON_NAME]/0978632968/null"
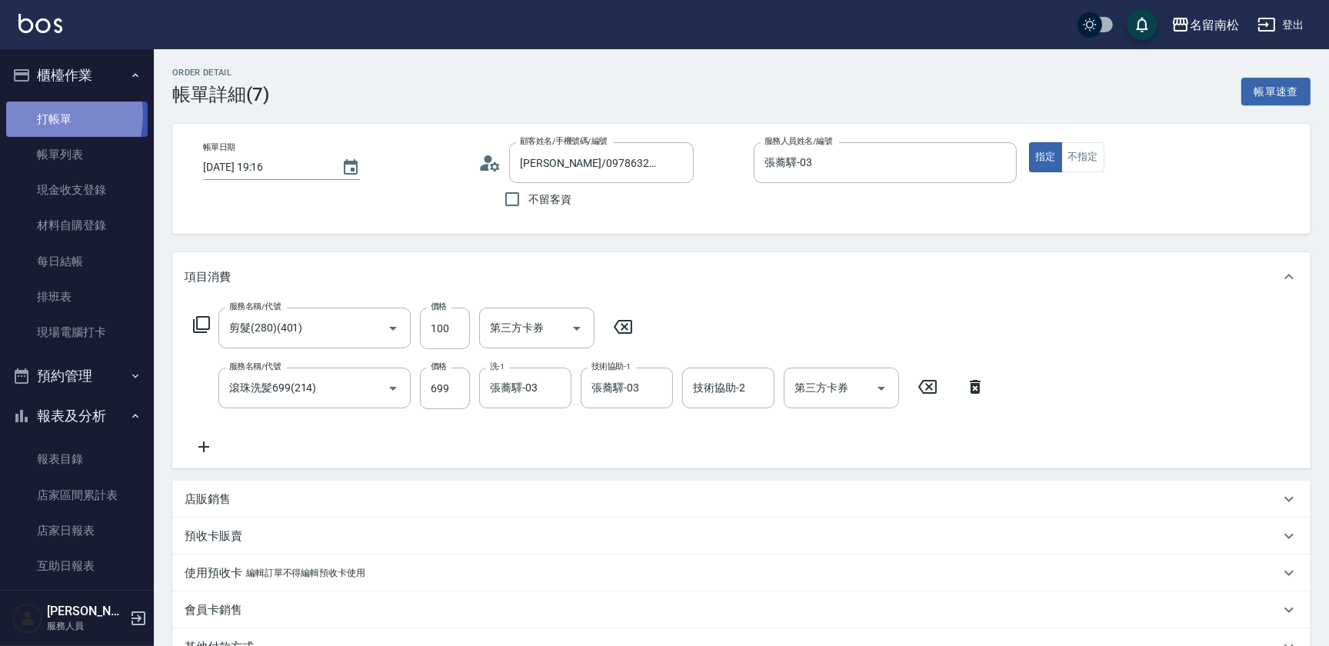
click at [40, 115] on link "打帳單" at bounding box center [77, 119] width 142 height 35
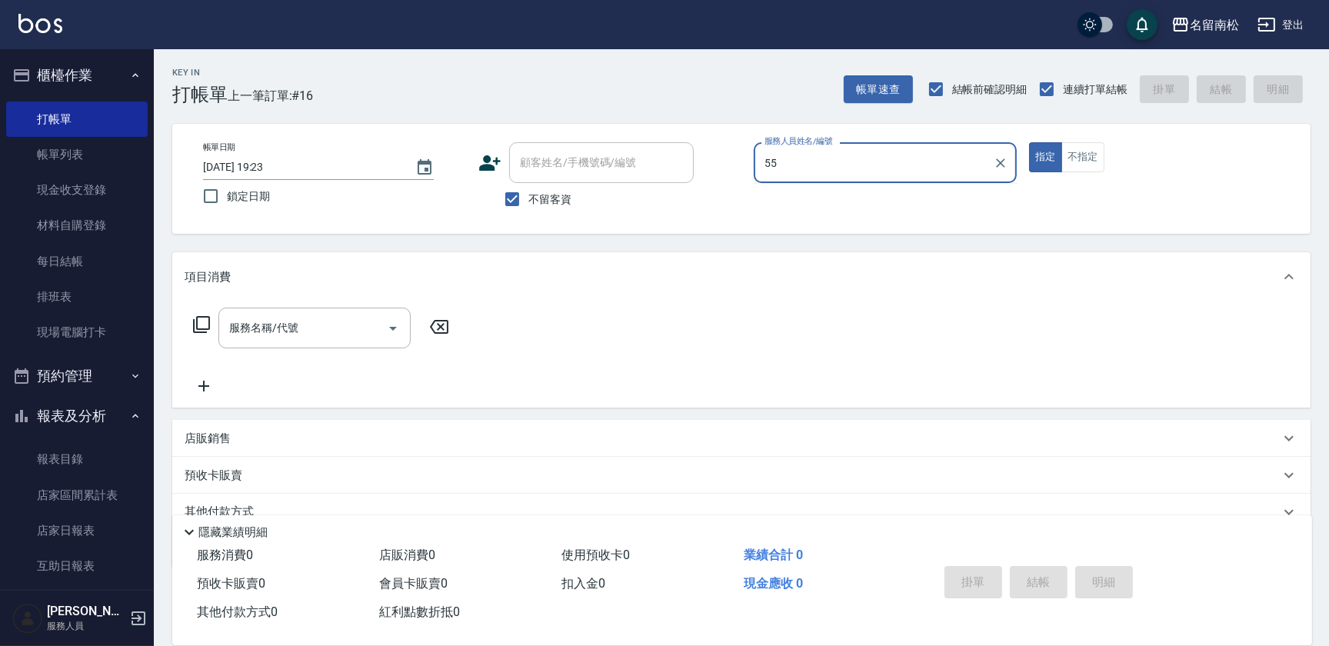
type input "55"
click at [1029, 142] on button "指定" at bounding box center [1045, 157] width 33 height 30
type button "true"
click at [863, 162] on input "服務人員姓名/編號" at bounding box center [885, 162] width 249 height 27
type input "[PERSON_NAME]-55"
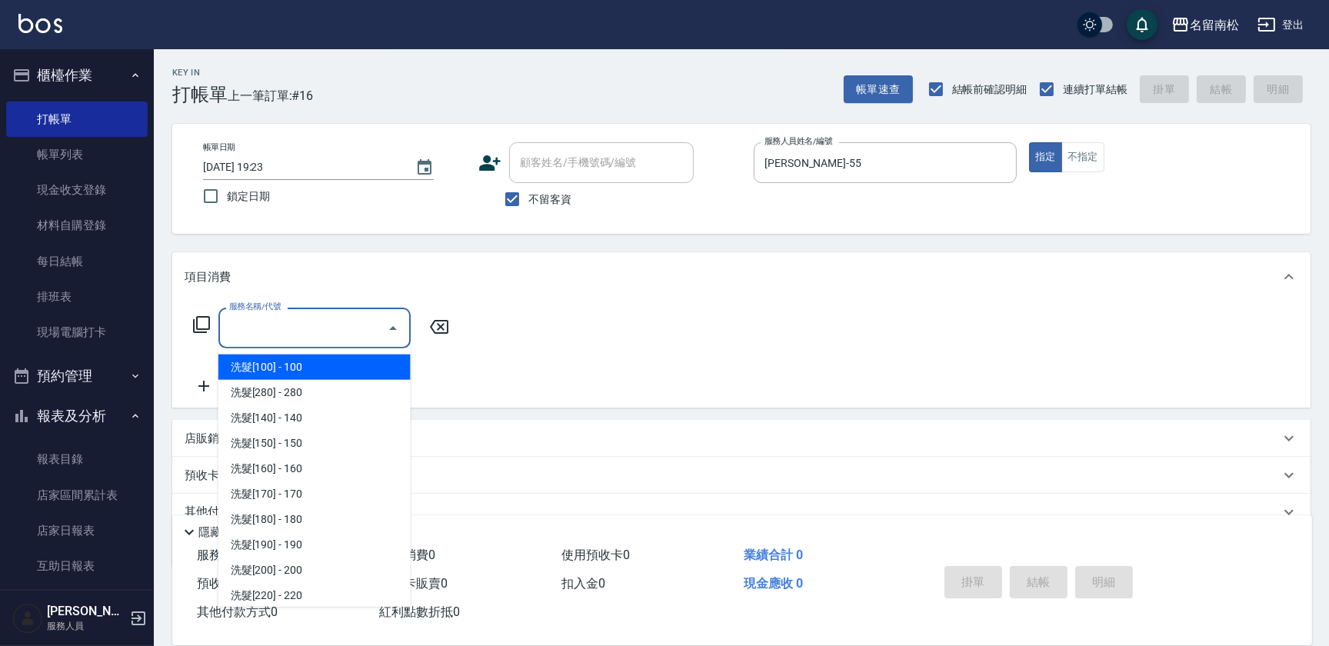
click at [286, 315] on input "服務名稱/代號" at bounding box center [302, 328] width 155 height 27
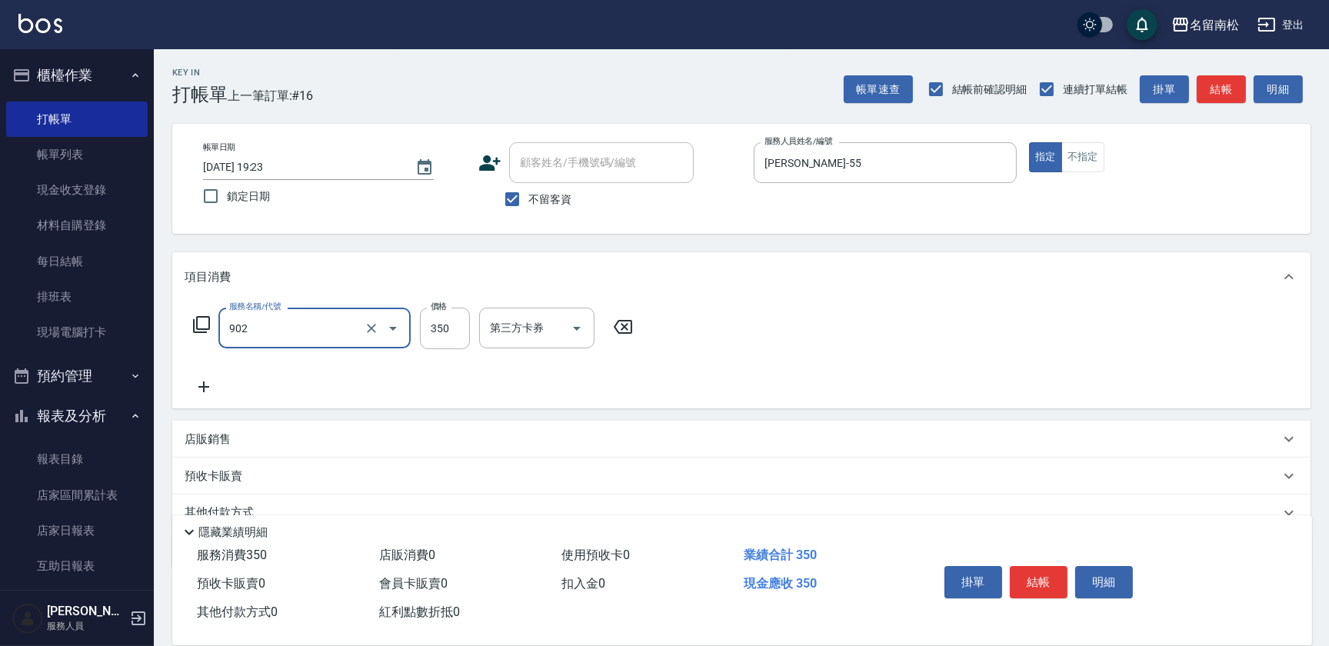
type input "修腳(902)"
type input "550"
click at [1039, 581] on button "結帳" at bounding box center [1039, 582] width 58 height 32
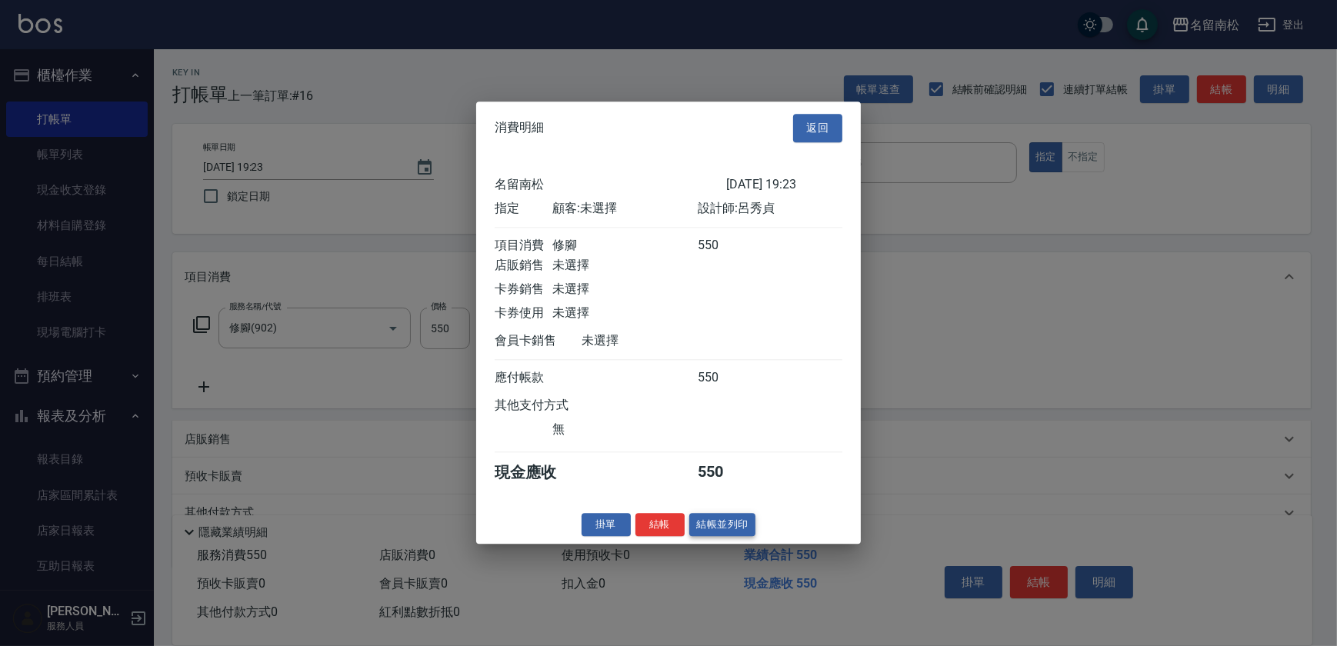
click at [732, 532] on button "結帳並列印" at bounding box center [722, 525] width 67 height 24
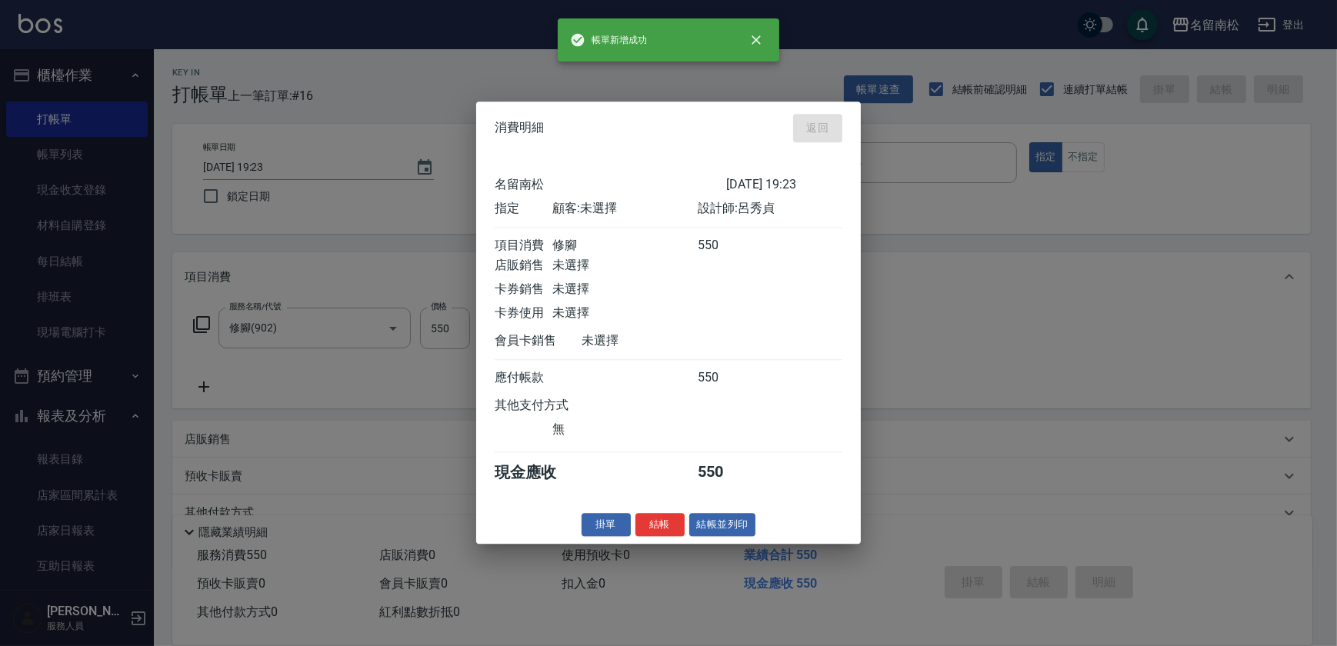
type input "[DATE] 19:43"
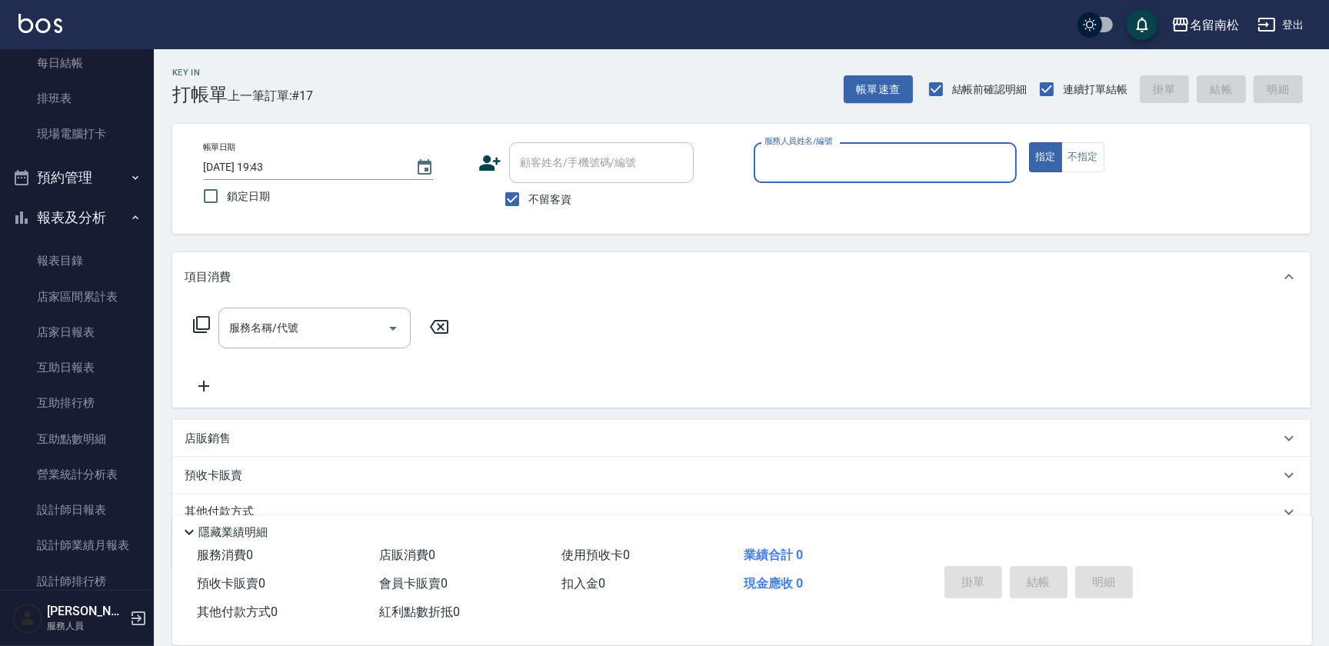
scroll to position [356, 0]
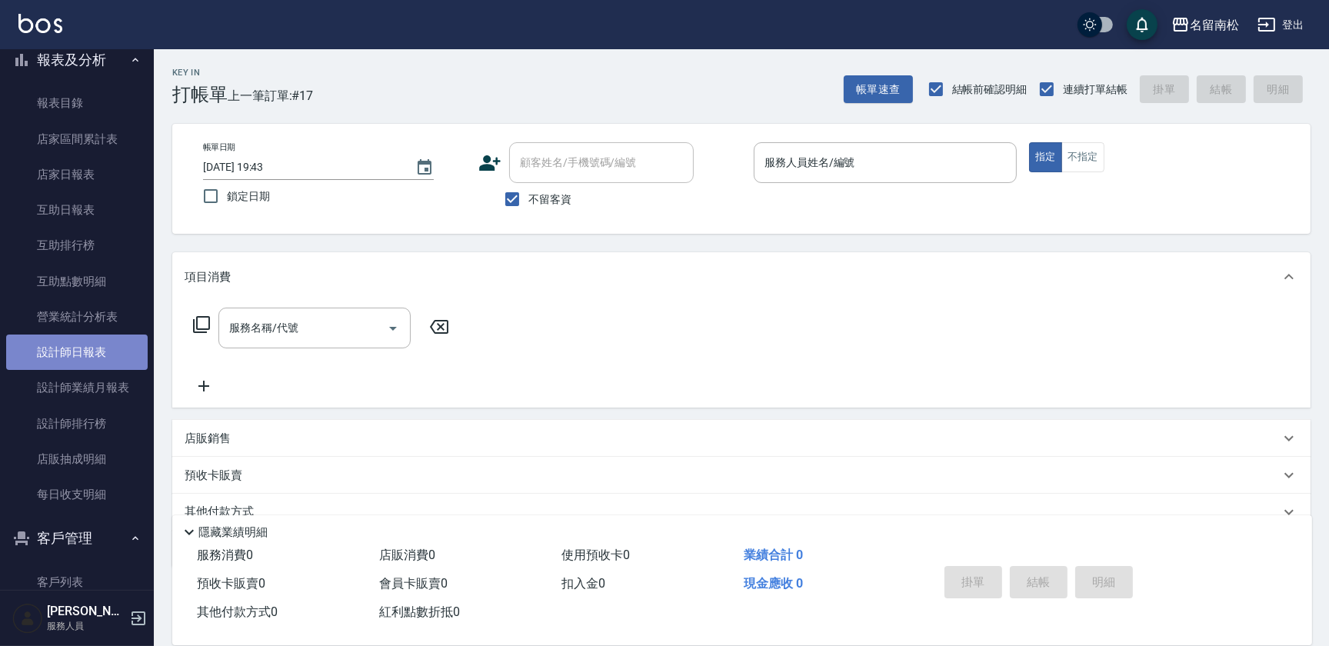
click at [83, 345] on link "設計師日報表" at bounding box center [77, 352] width 142 height 35
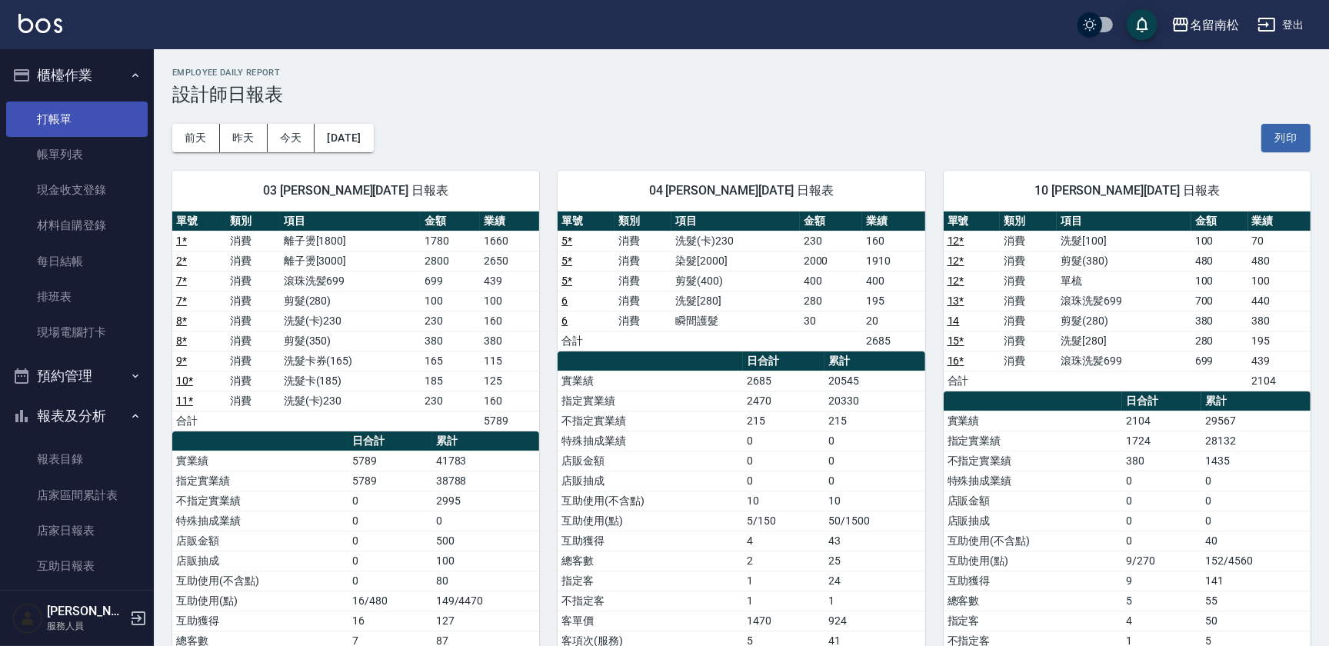
click at [88, 122] on link "打帳單" at bounding box center [77, 119] width 142 height 35
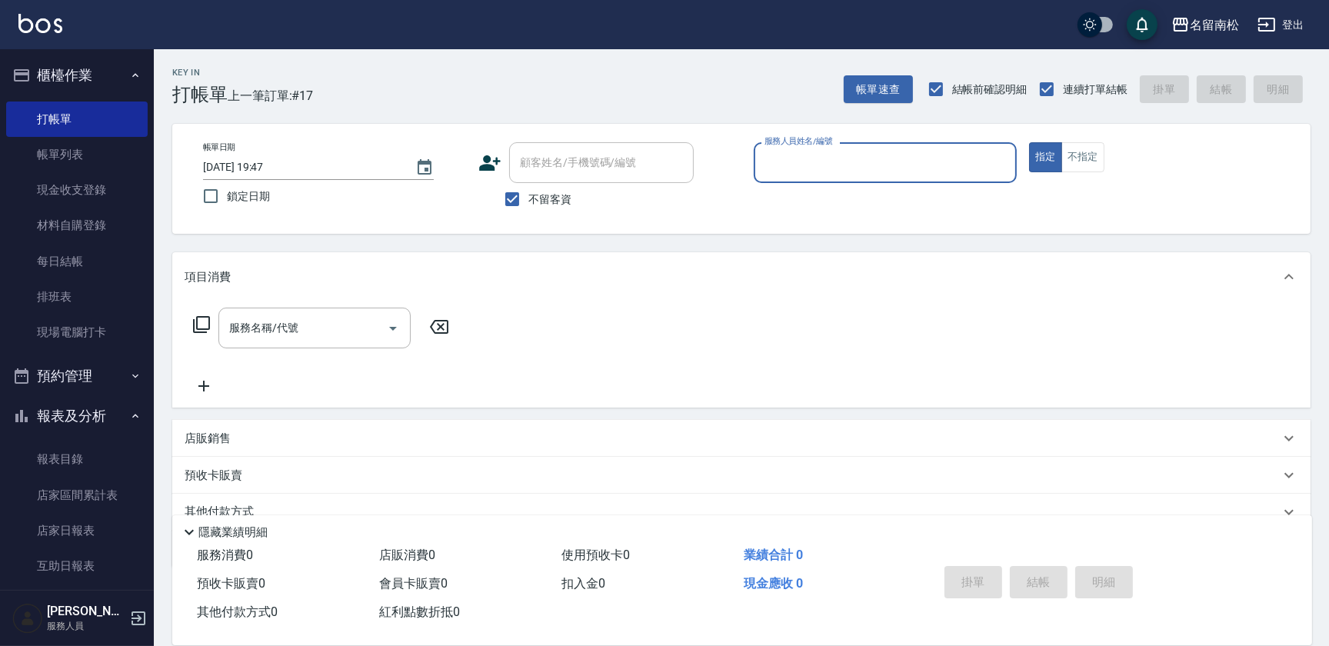
click at [819, 146] on div "服務人員姓名/編號 服務人員姓名/編號" at bounding box center [885, 162] width 263 height 41
type input "[PERSON_NAME]-001"
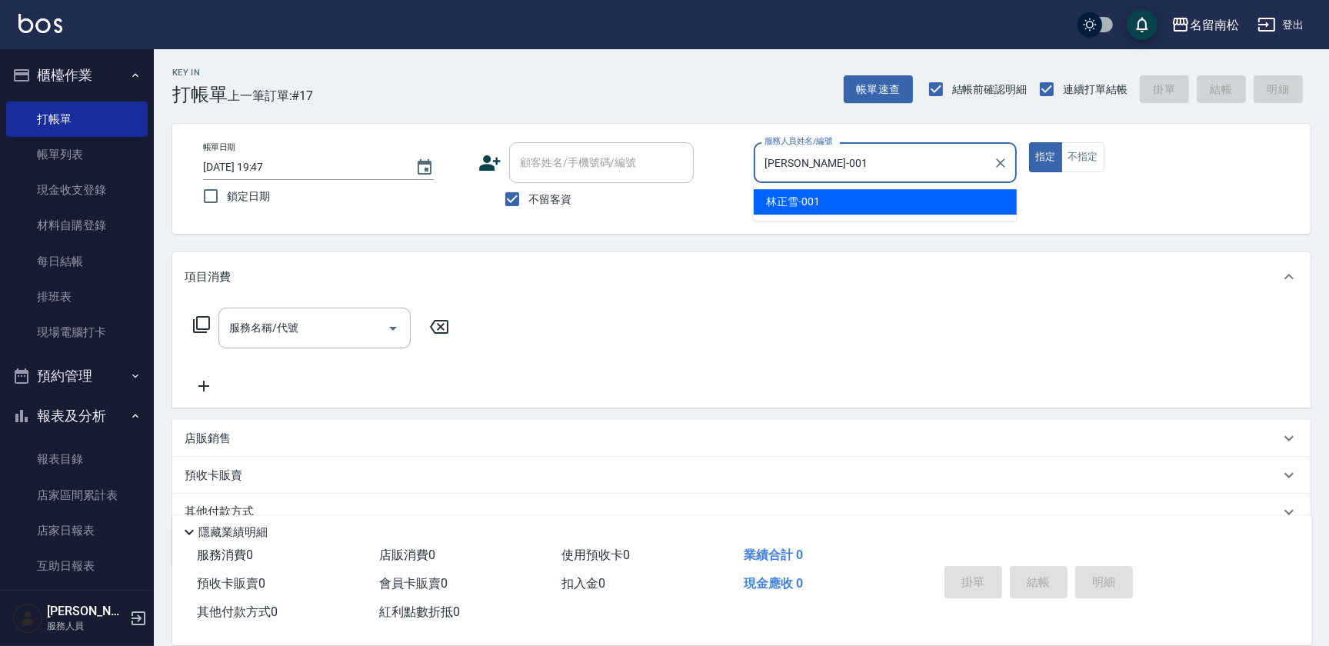
type button "true"
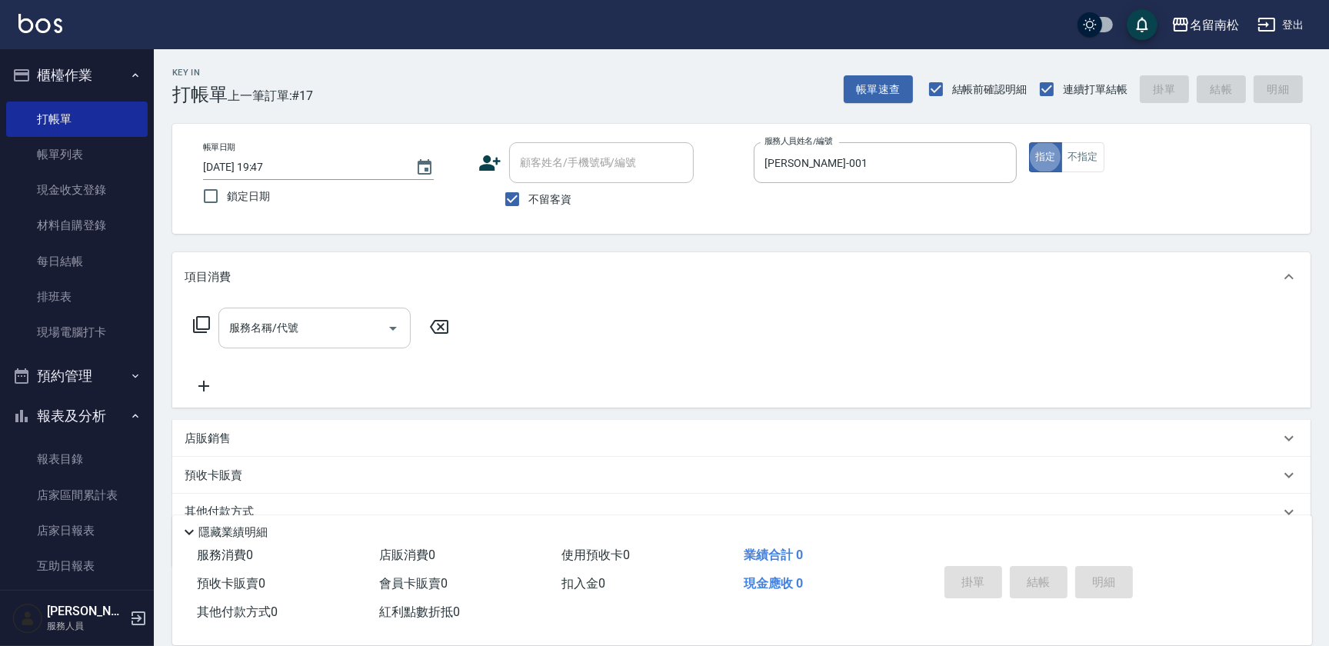
click at [322, 325] on input "服務名稱/代號" at bounding box center [302, 328] width 155 height 27
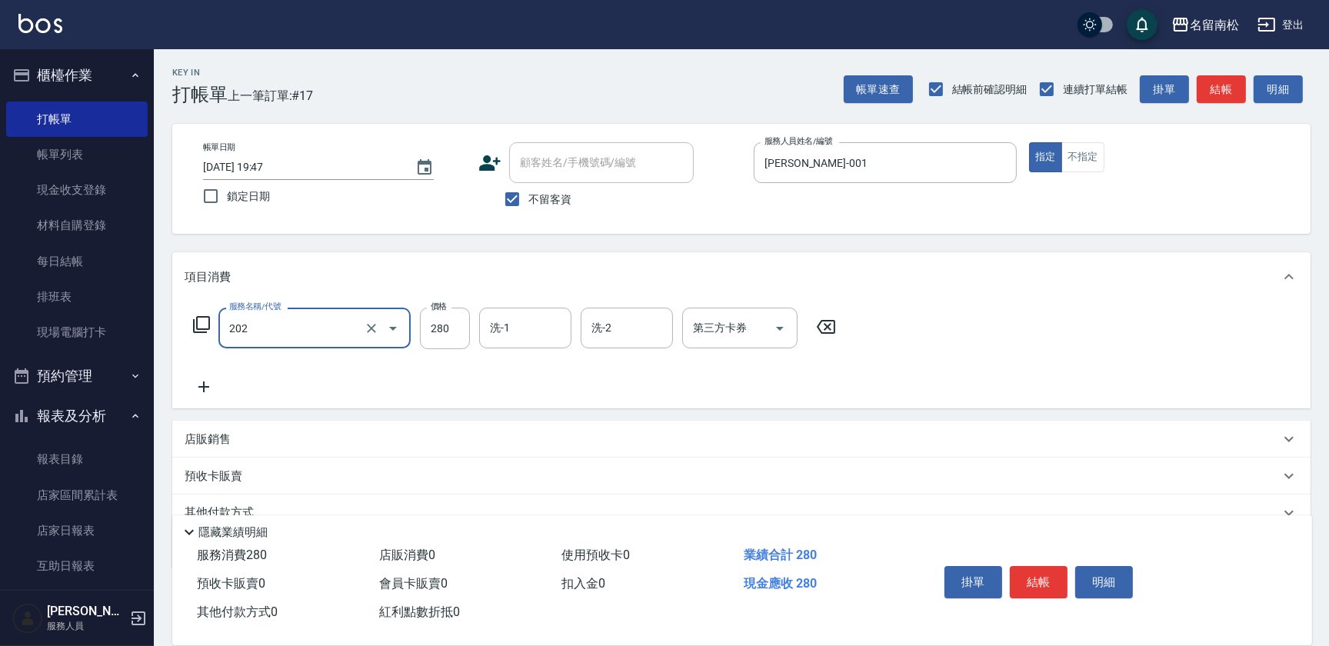
type input "洗髮[280](202)"
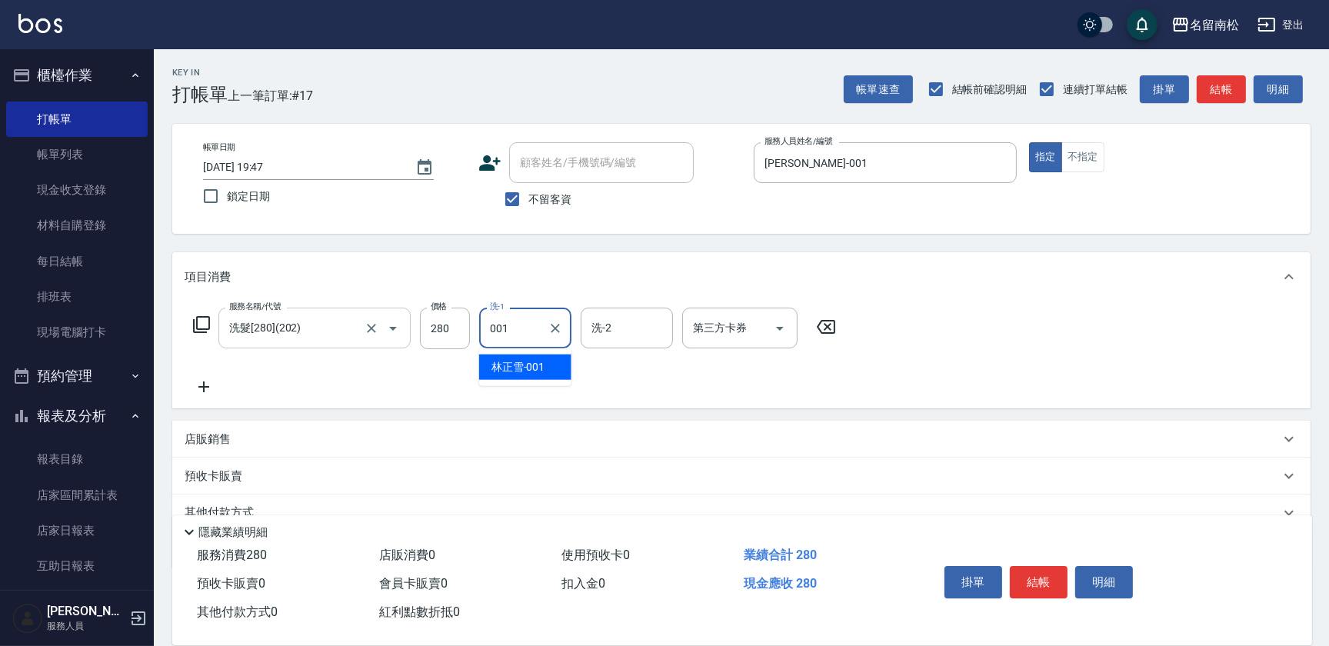
type input "[PERSON_NAME]-001"
click at [1038, 583] on button "結帳" at bounding box center [1039, 582] width 58 height 32
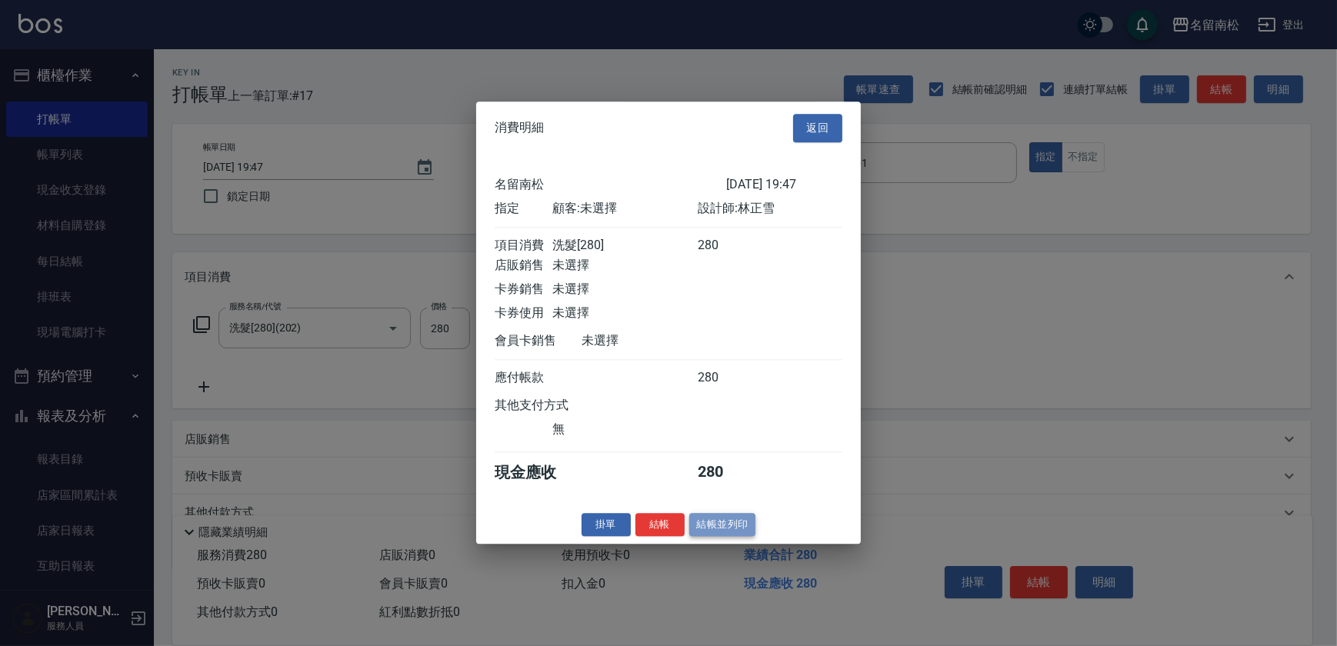
click at [733, 529] on button "結帳並列印" at bounding box center [722, 525] width 67 height 24
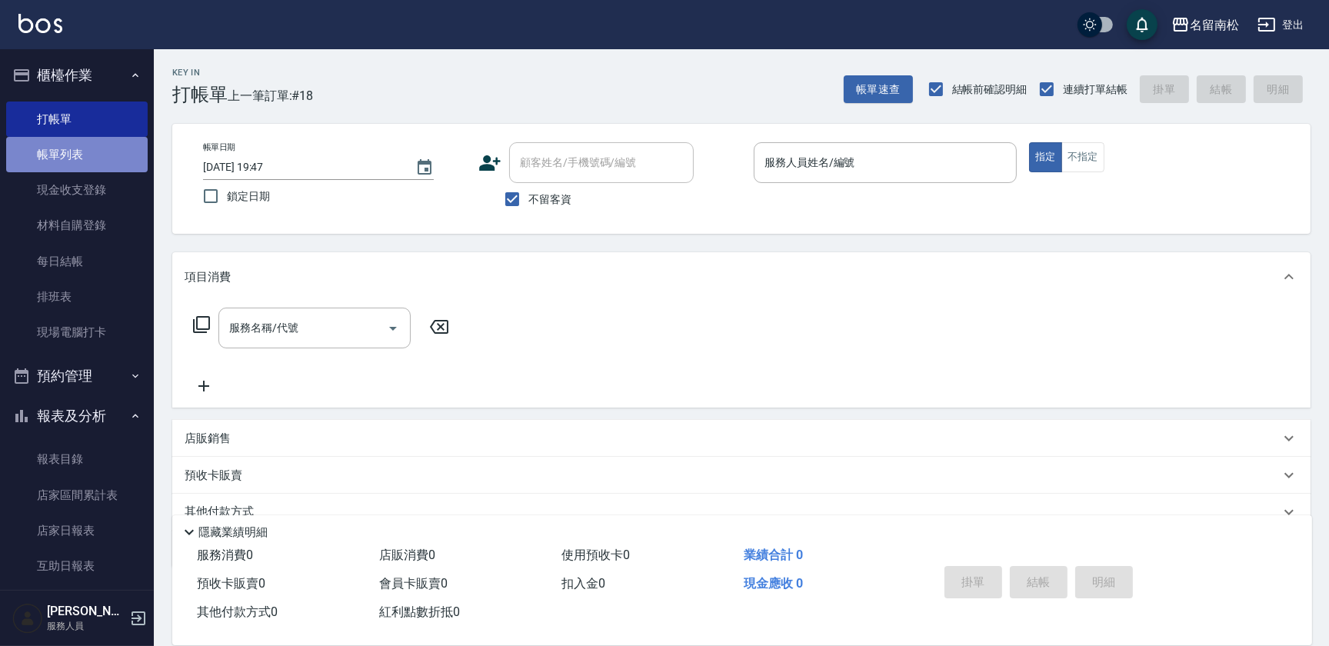
click at [102, 151] on link "帳單列表" at bounding box center [77, 154] width 142 height 35
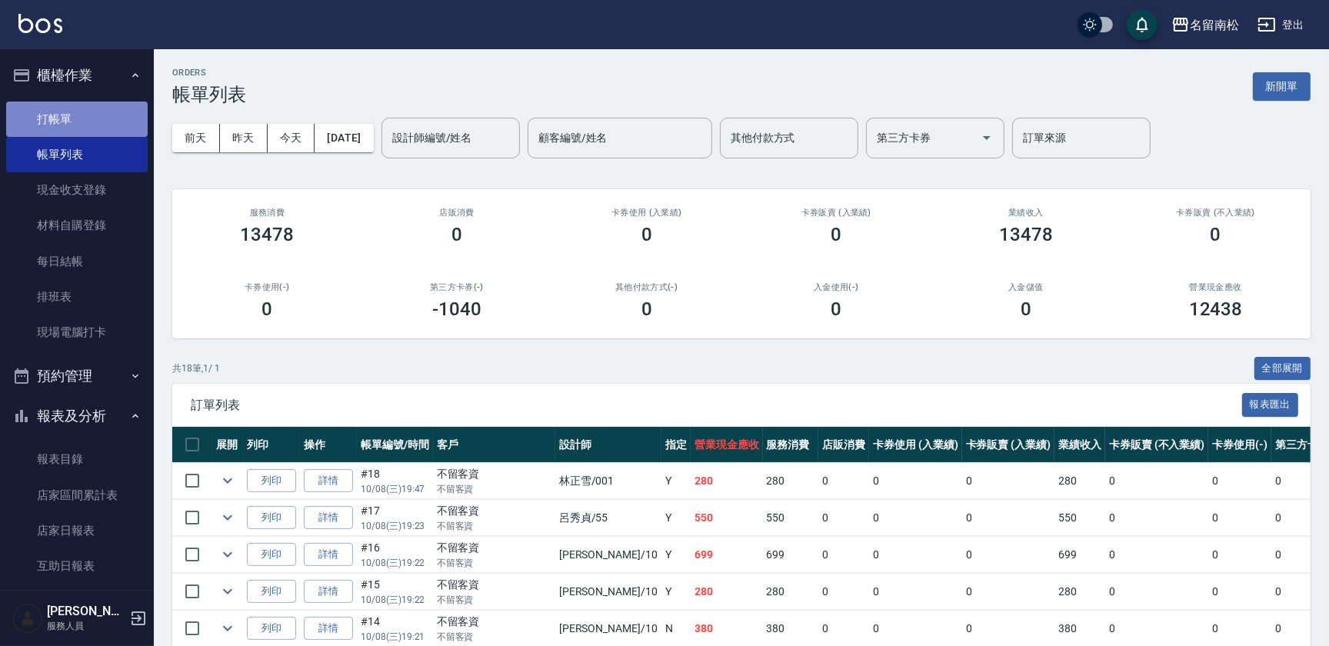
click at [108, 123] on link "打帳單" at bounding box center [77, 119] width 142 height 35
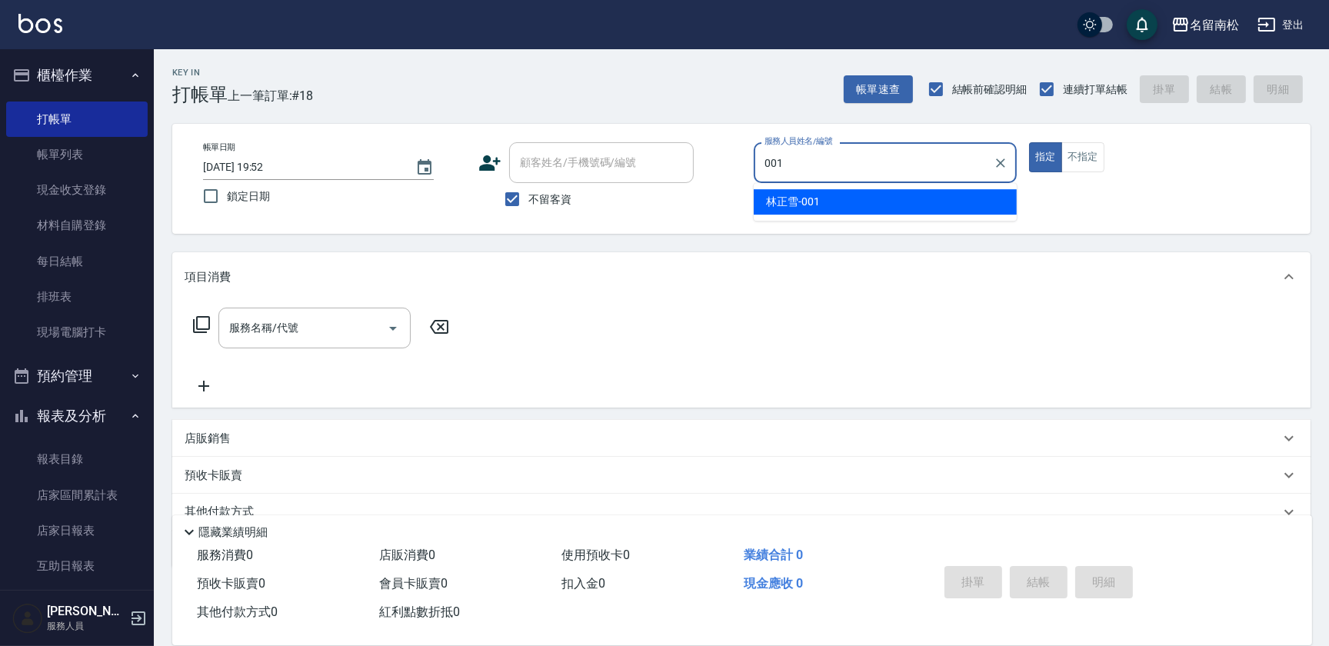
type input "[PERSON_NAME]-001"
type button "true"
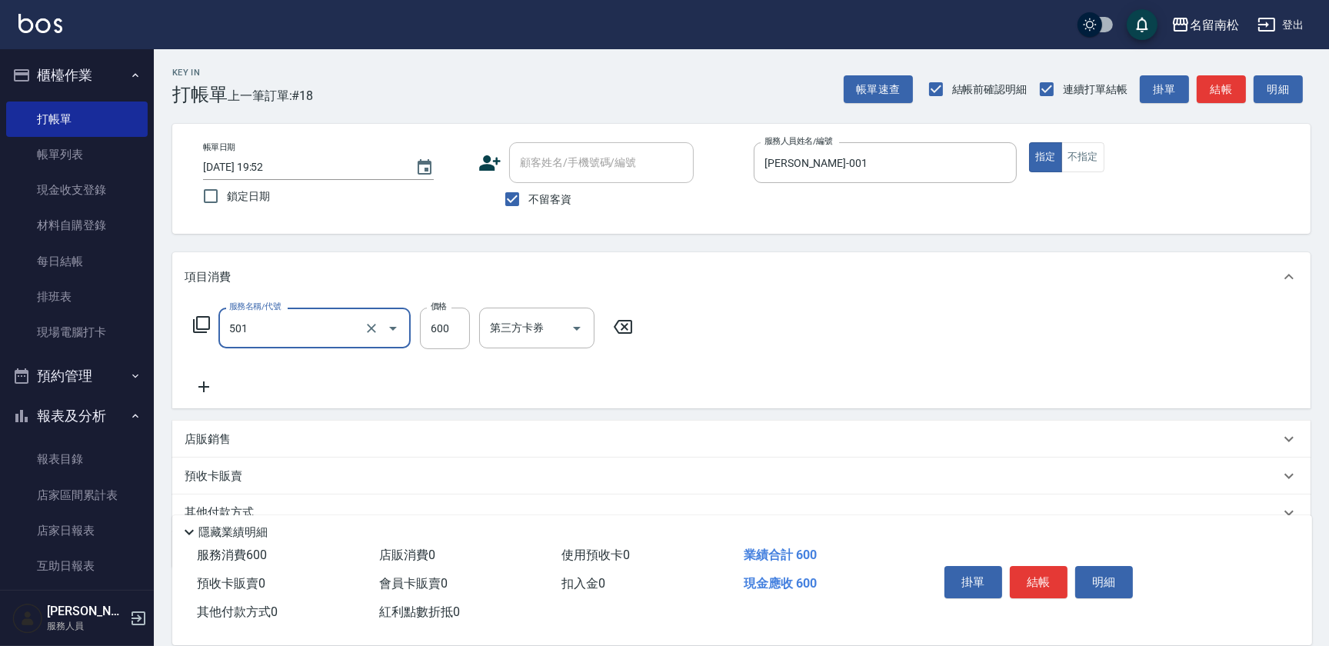
type input "自備染髮[600](501)"
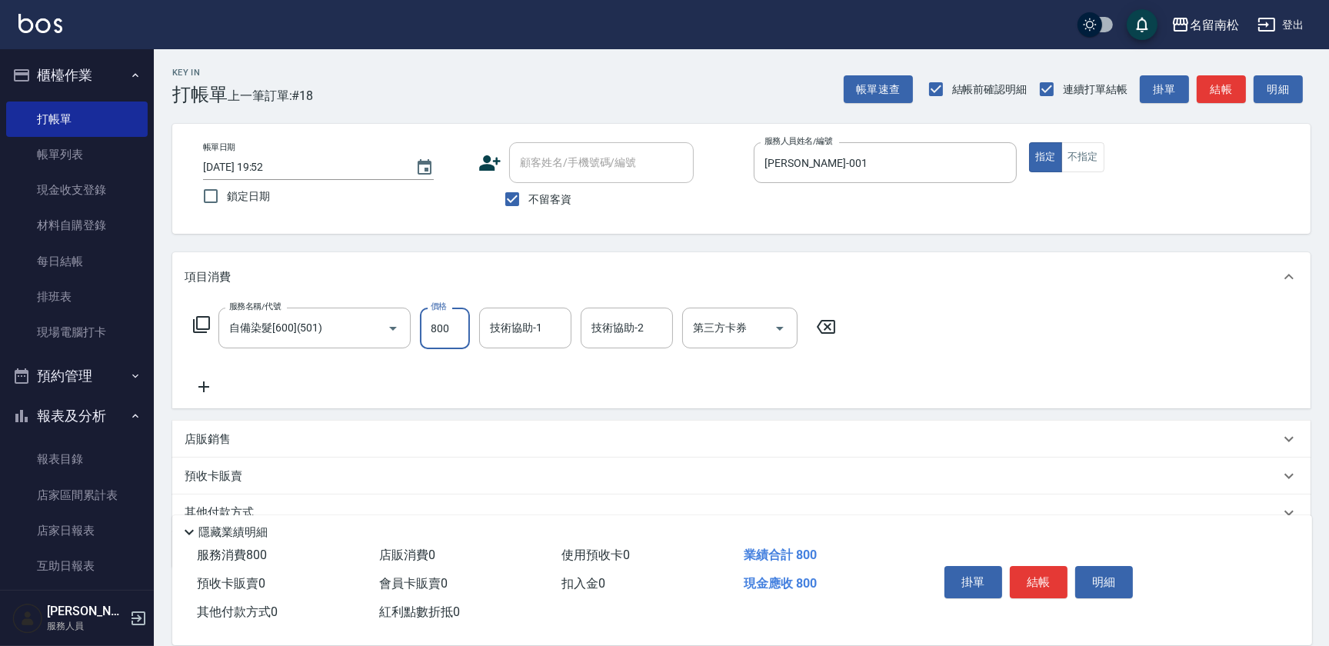
type input "800"
type input "[PERSON_NAME]-001"
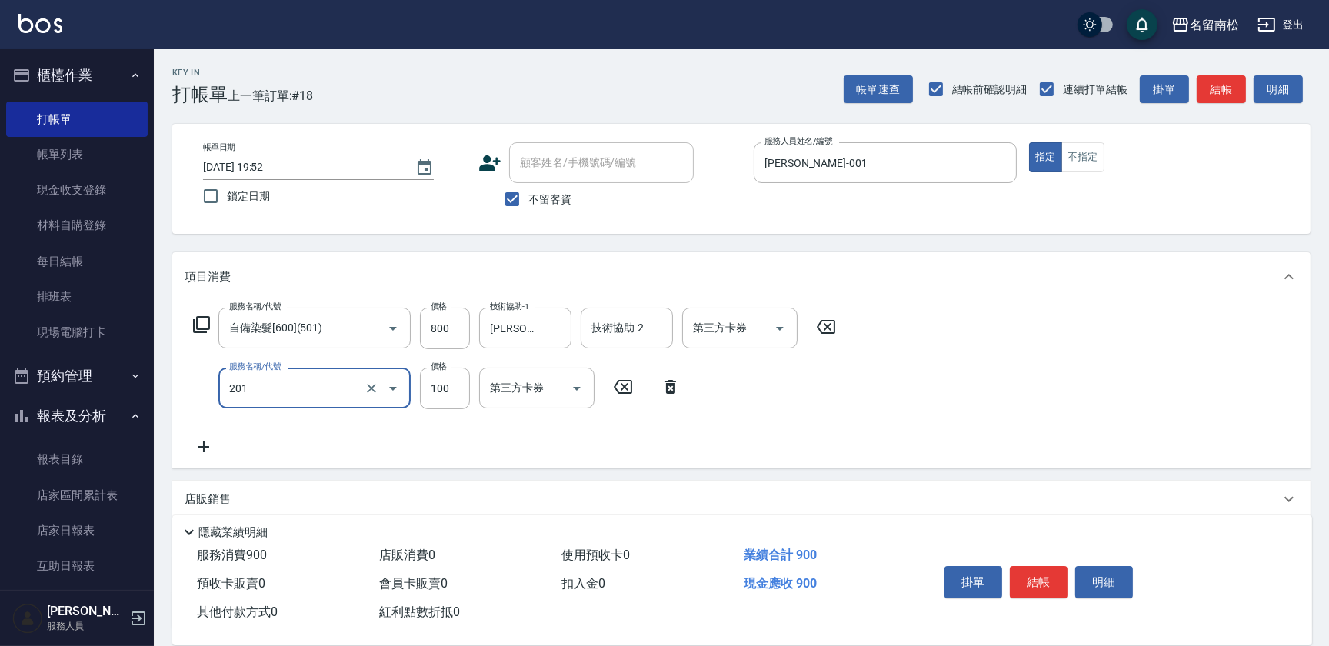
type input "洗髮[100](201)"
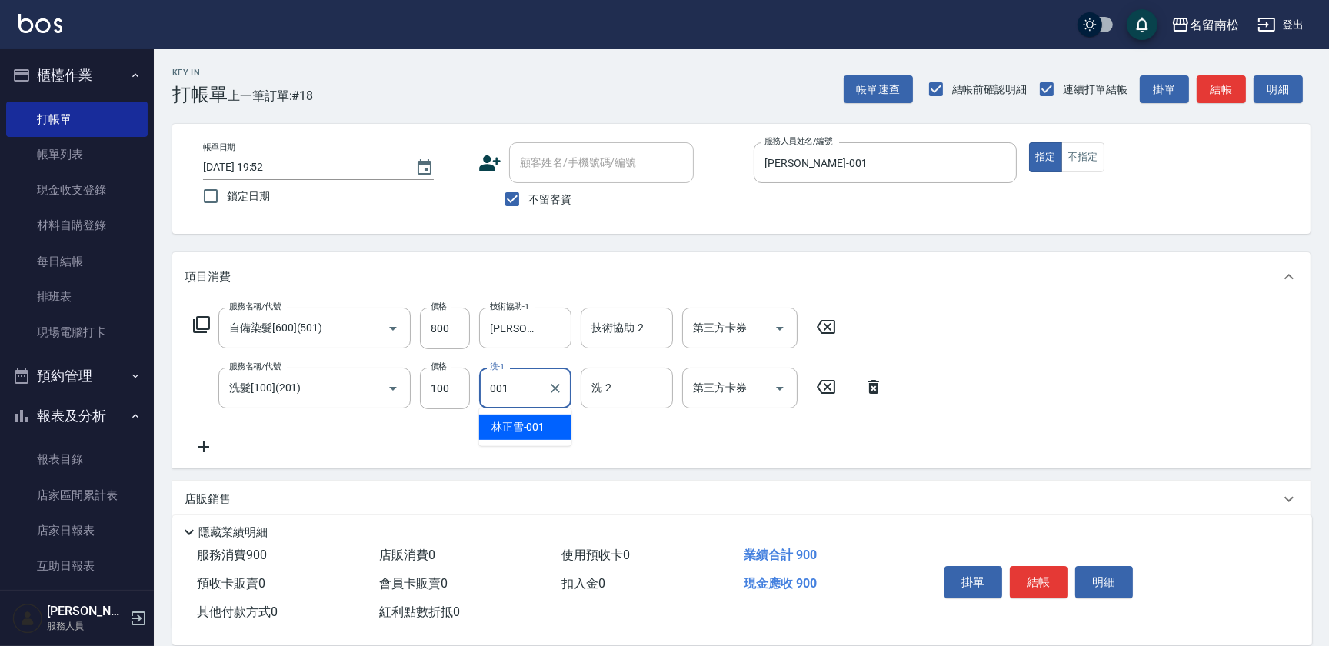
type input "[PERSON_NAME]-001"
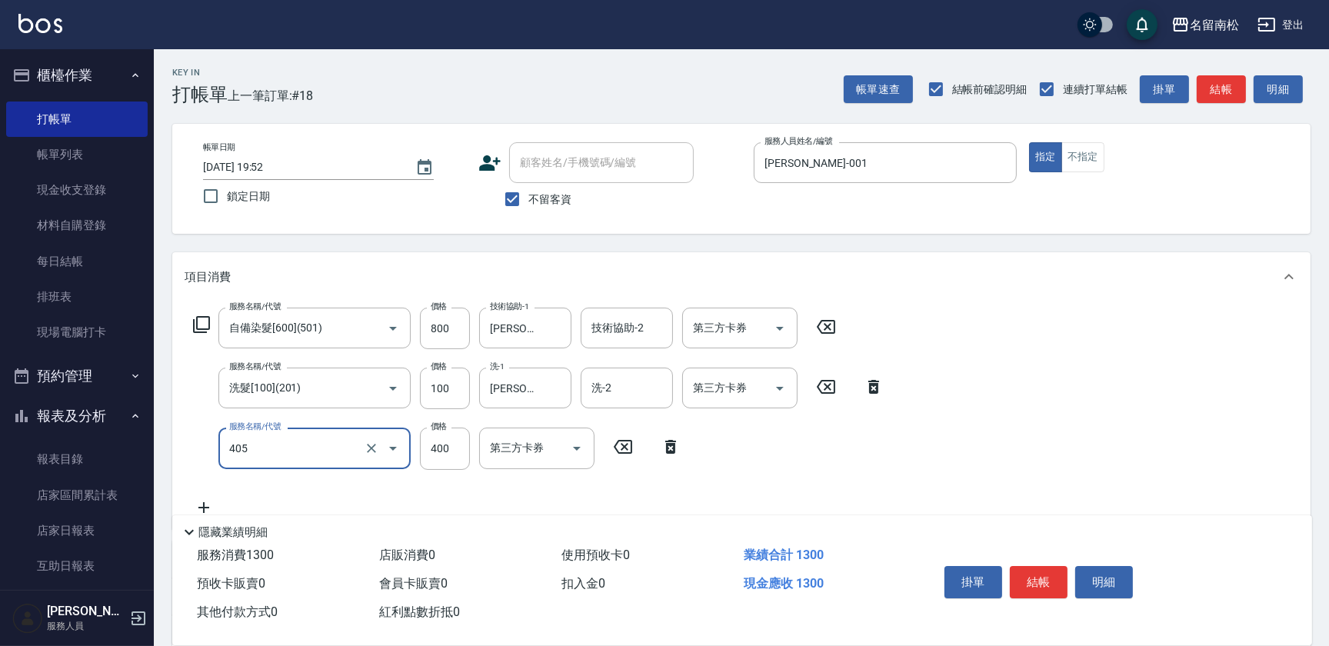
type input "剪髮(400)(405)"
type input "500"
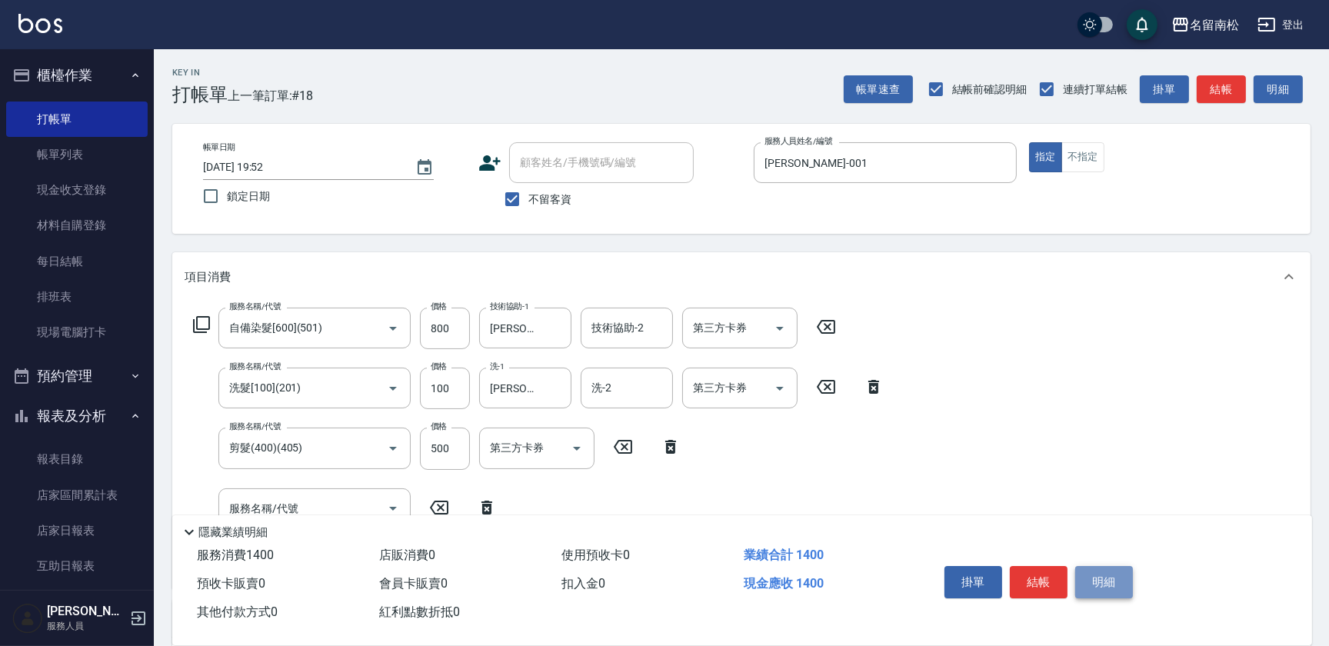
click at [1109, 583] on button "明細" at bounding box center [1105, 582] width 58 height 32
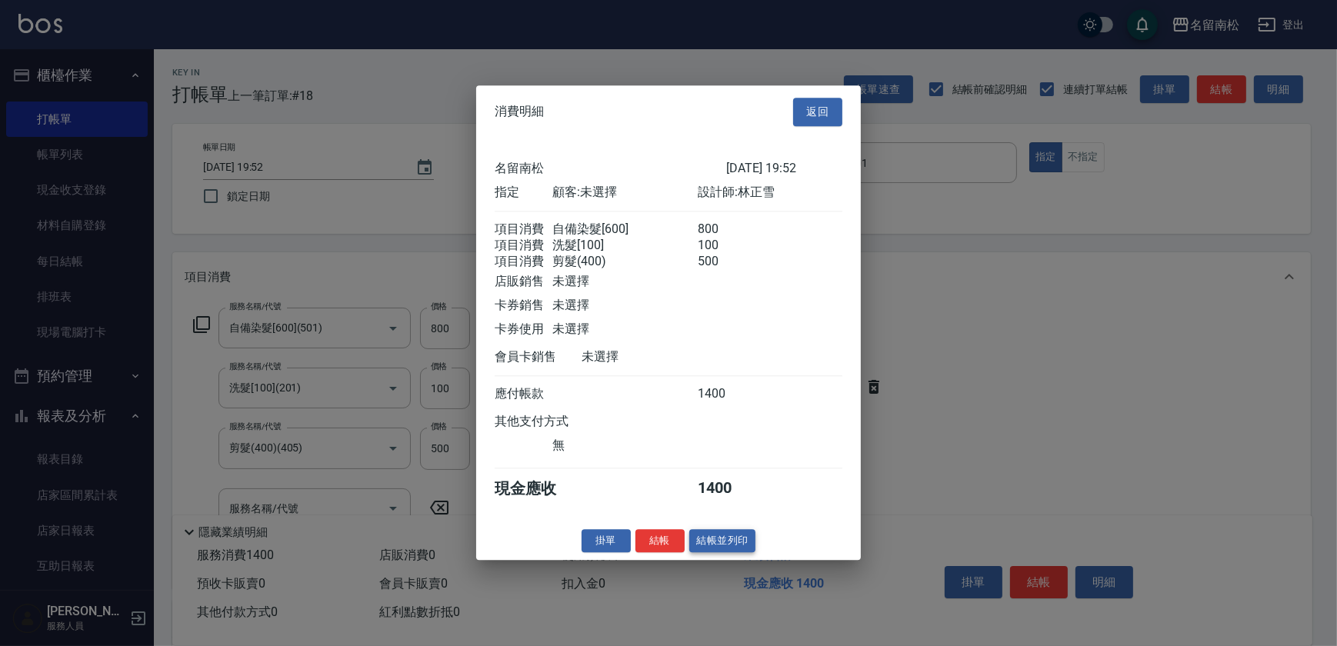
click at [715, 551] on button "結帳並列印" at bounding box center [722, 541] width 67 height 24
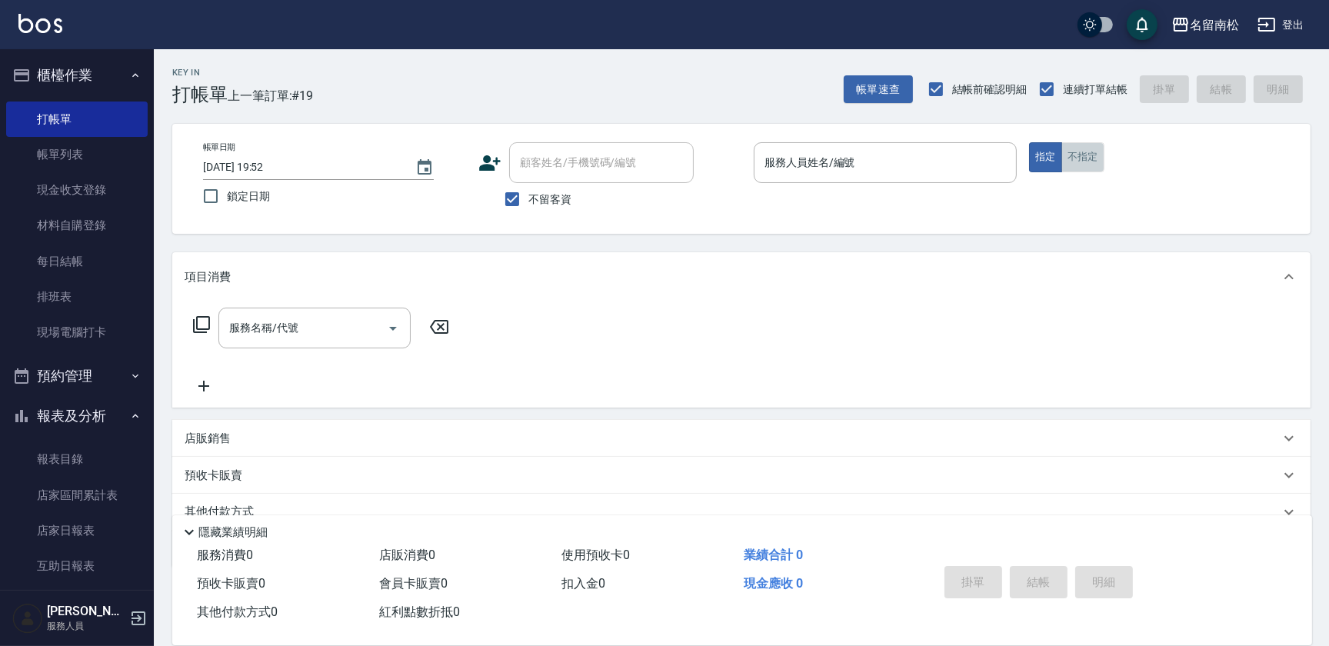
drag, startPoint x: 1089, startPoint y: 159, endPoint x: 939, endPoint y: 231, distance: 165.5
click at [1075, 168] on button "不指定" at bounding box center [1083, 157] width 43 height 30
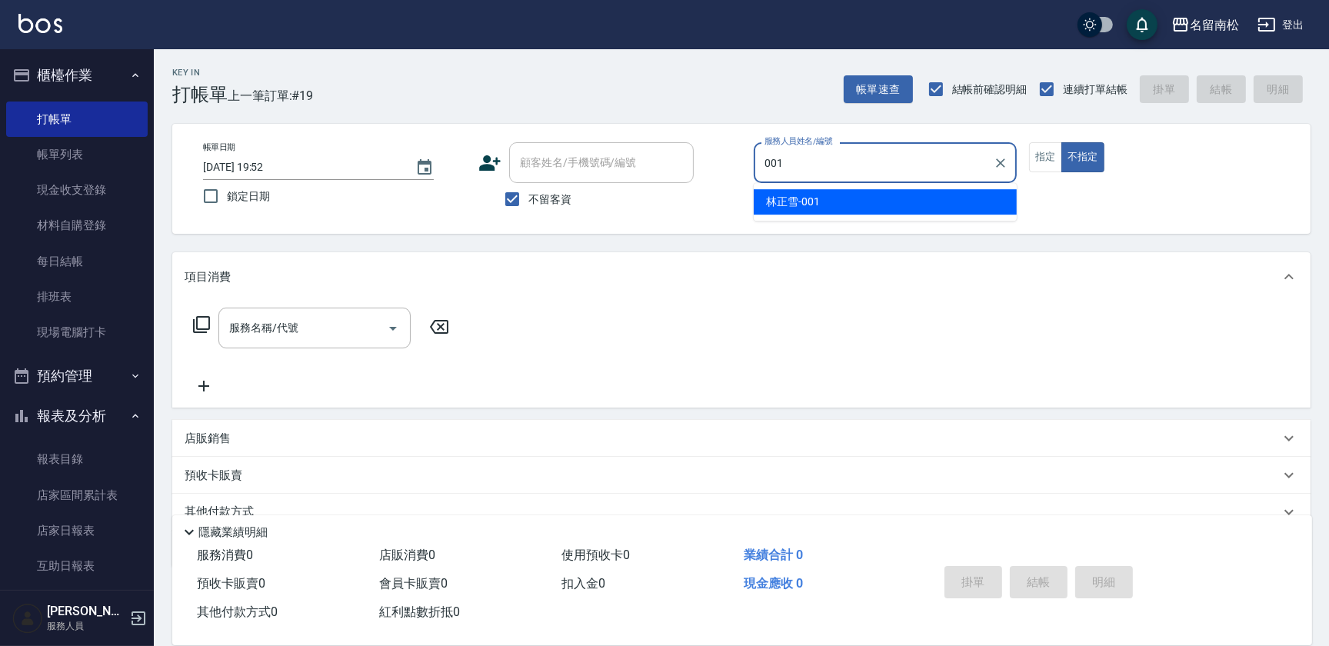
type input "[PERSON_NAME]-001"
type button "false"
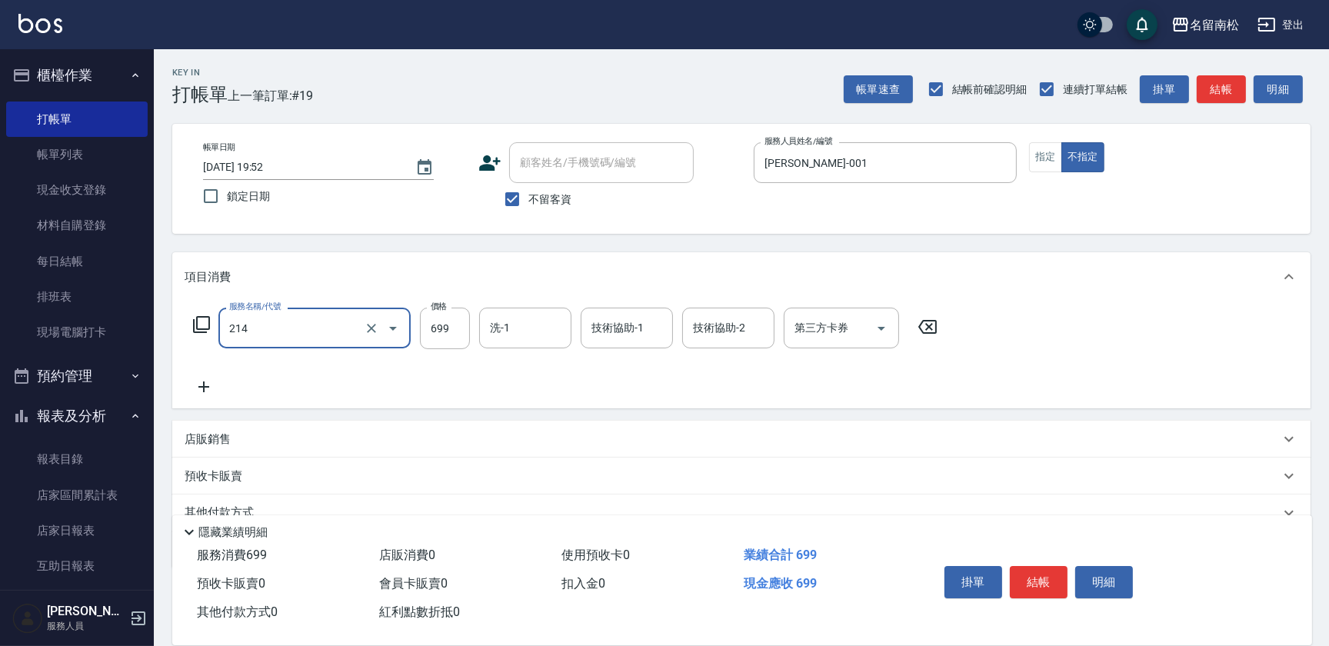
type input "滾珠洗髪699(214)"
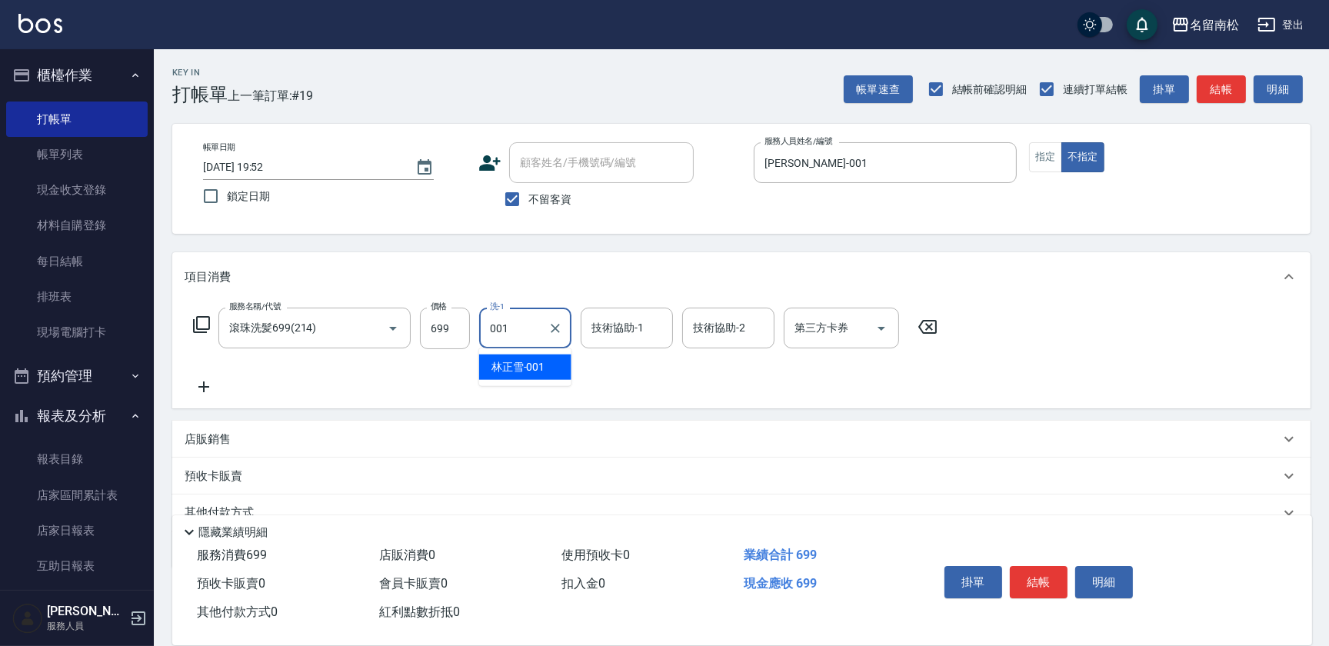
type input "[PERSON_NAME]-001"
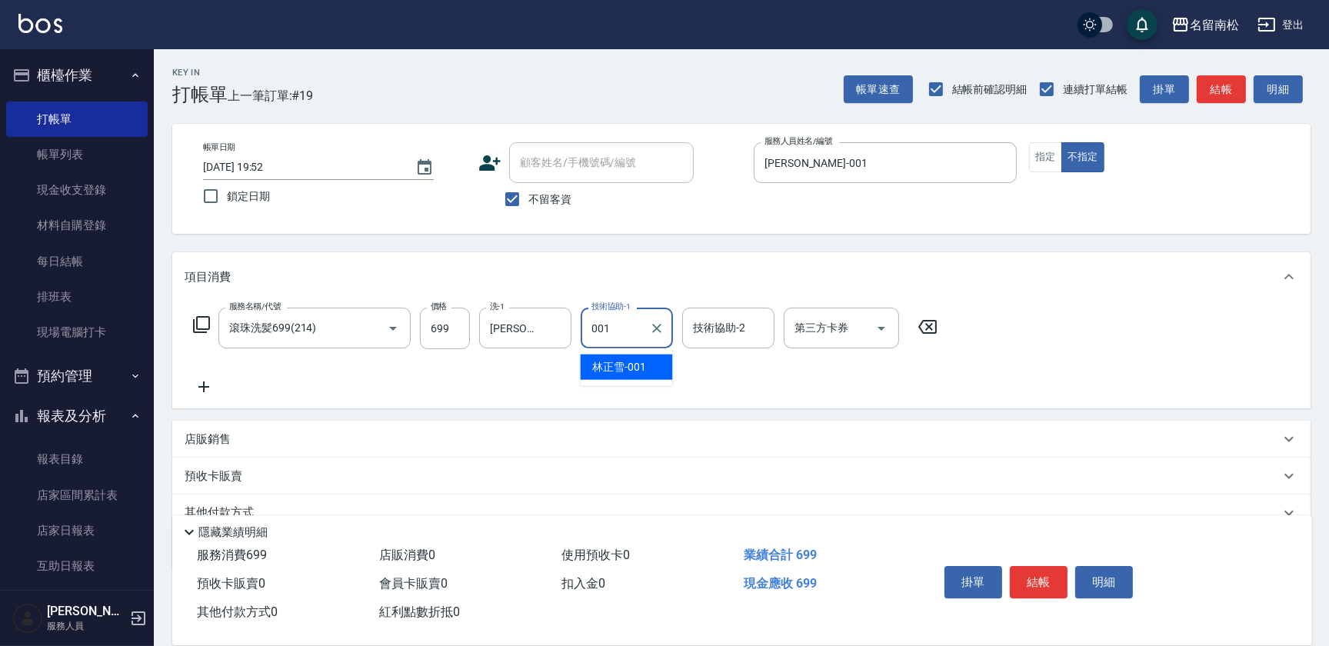
type input "[PERSON_NAME]-001"
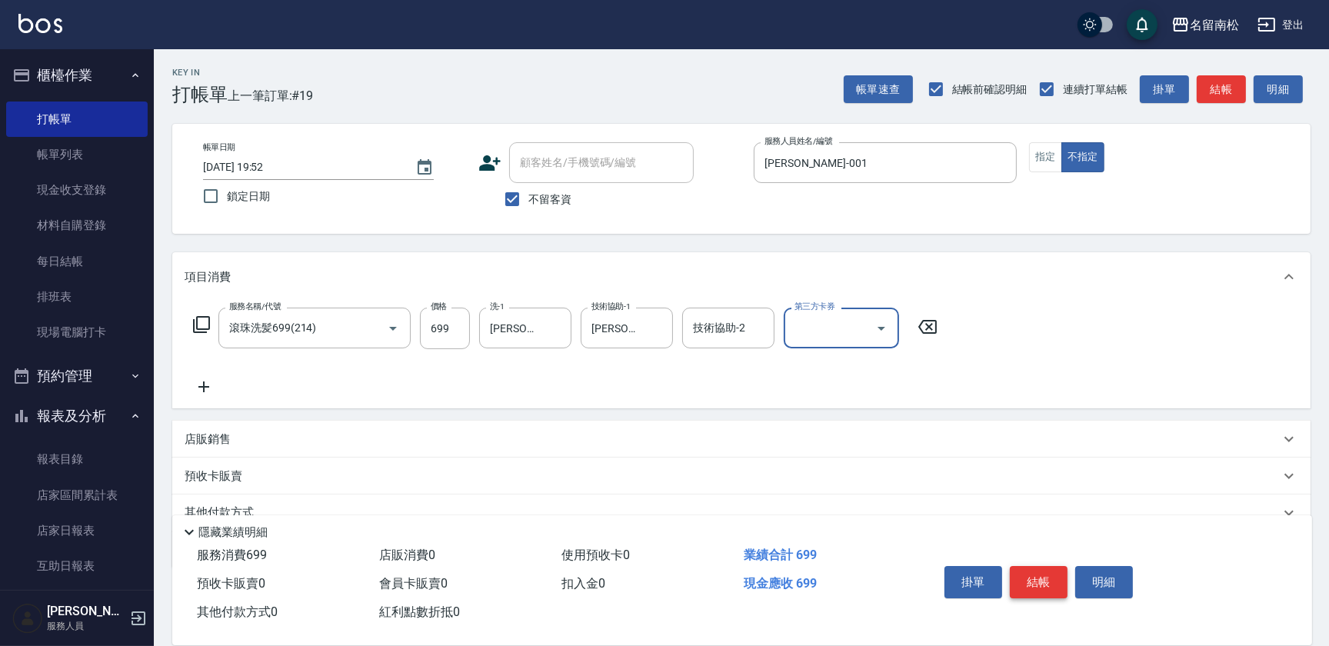
drag, startPoint x: 1097, startPoint y: 577, endPoint x: 1065, endPoint y: 593, distance: 36.1
click at [1085, 585] on button "明細" at bounding box center [1105, 582] width 58 height 32
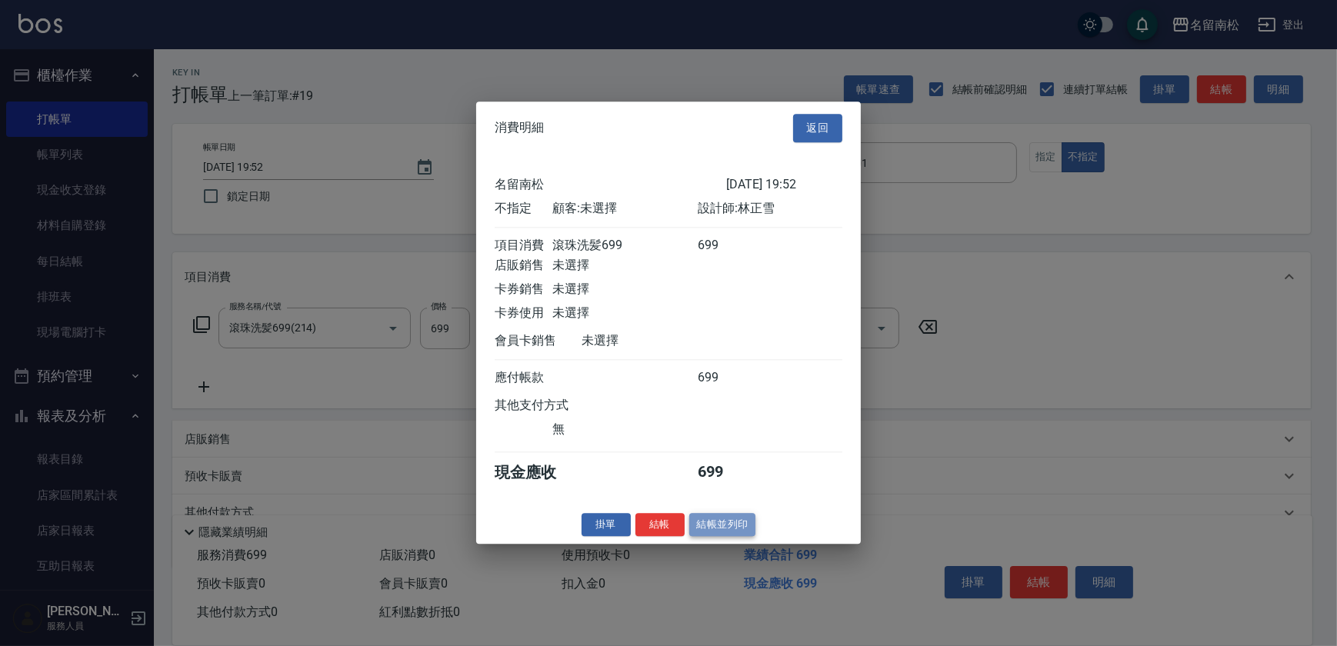
click at [736, 532] on button "結帳並列印" at bounding box center [722, 525] width 67 height 24
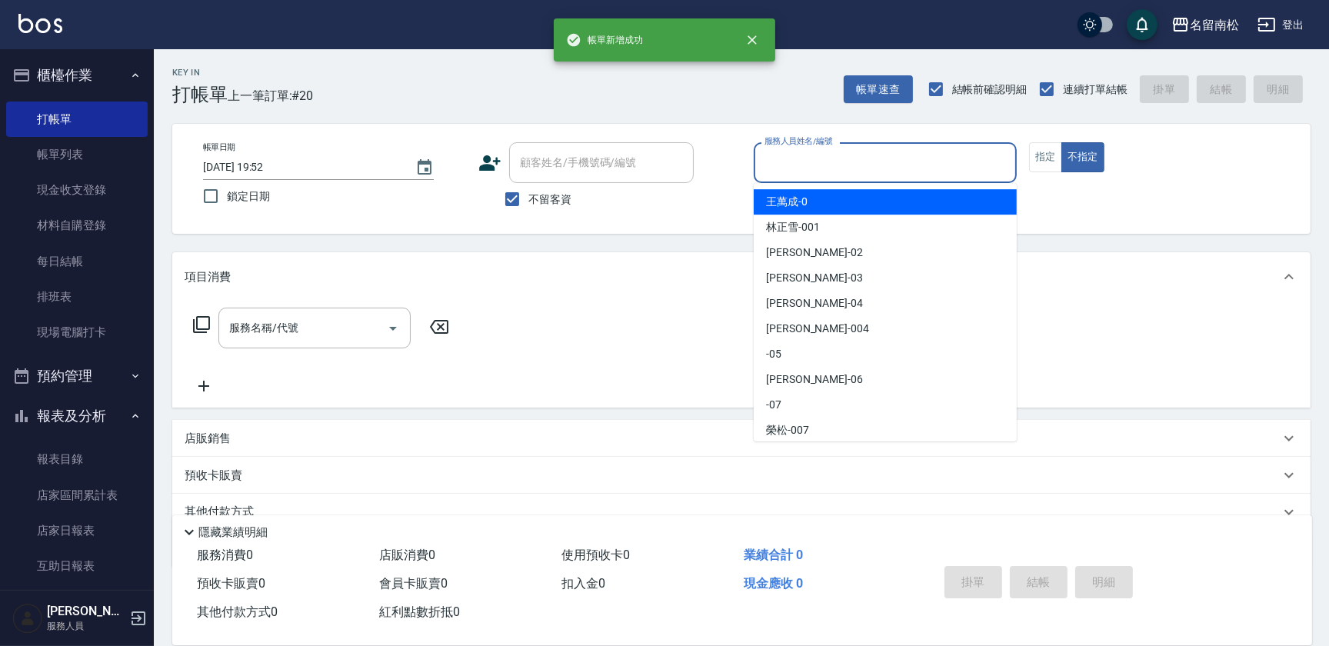
click at [939, 167] on input "服務人員姓名/編號" at bounding box center [885, 162] width 249 height 27
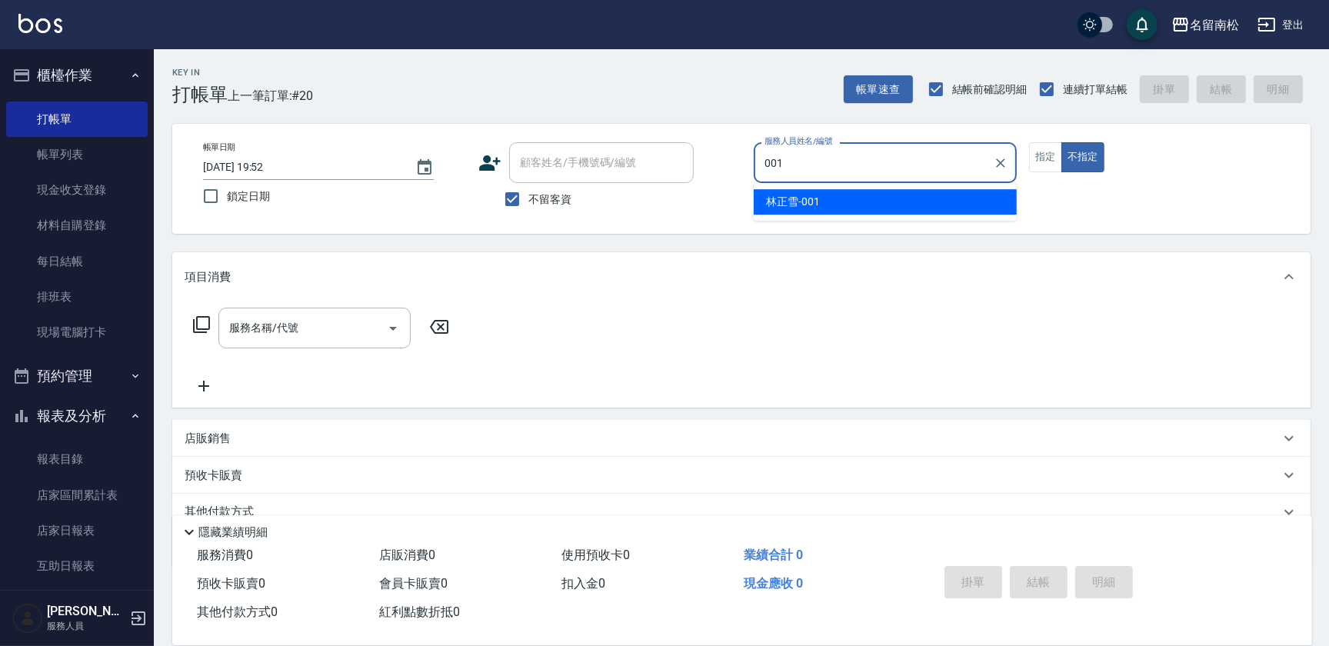
type input "[PERSON_NAME]-001"
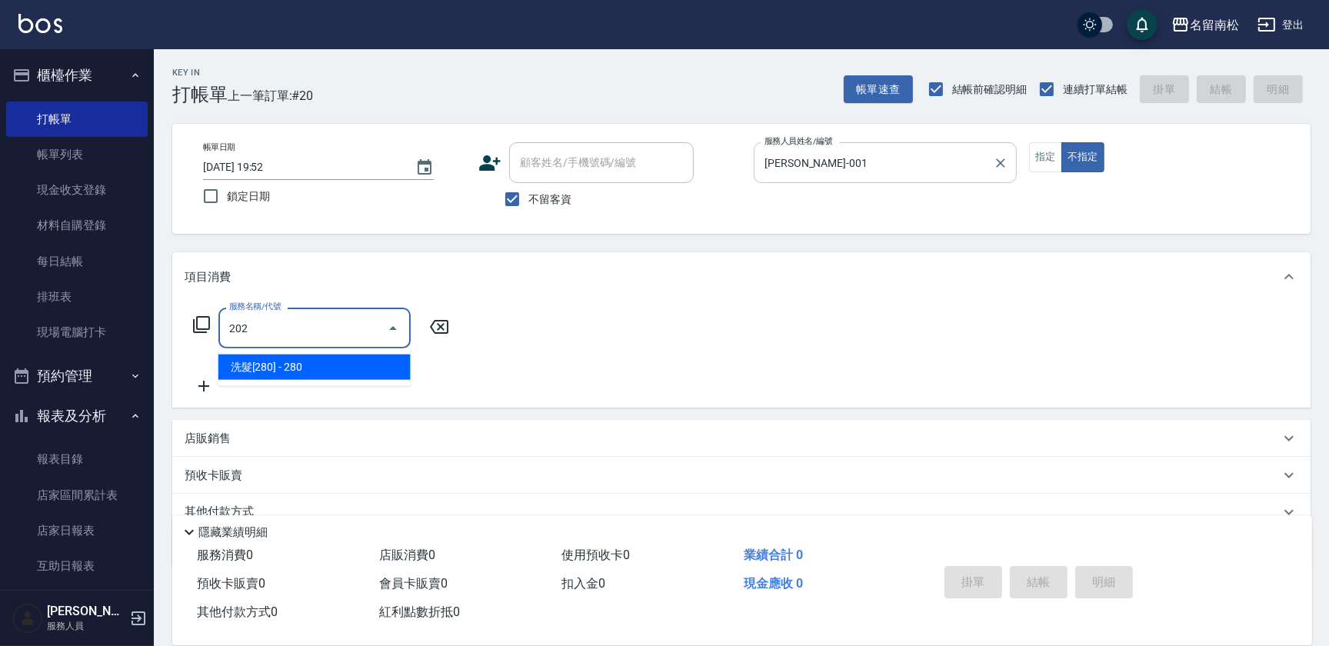
type input "洗髮[280](202)"
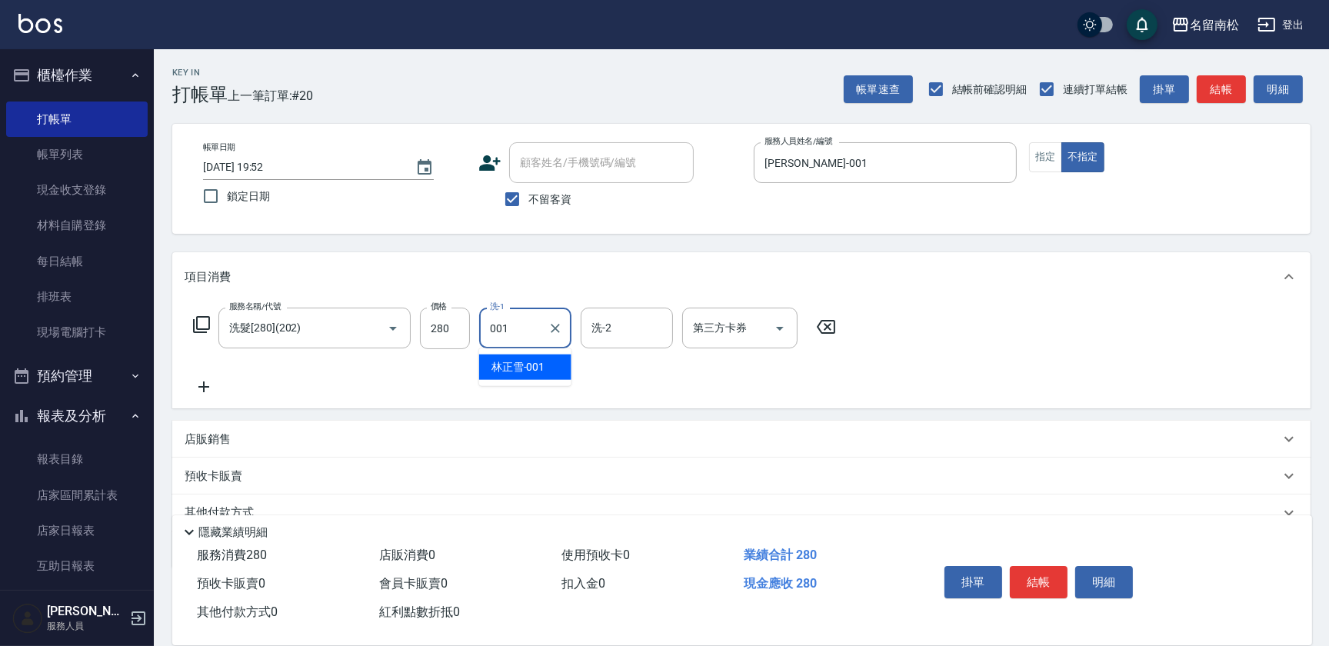
type input "[PERSON_NAME]-001"
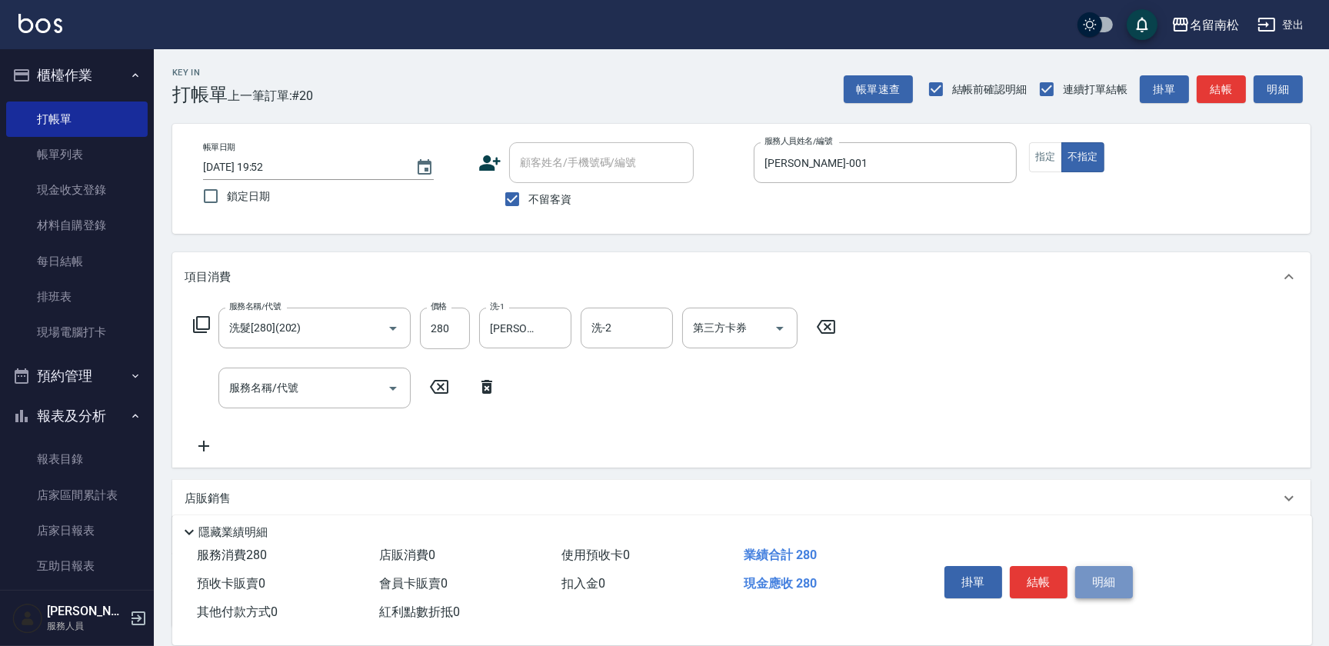
click at [1099, 573] on button "明細" at bounding box center [1105, 582] width 58 height 32
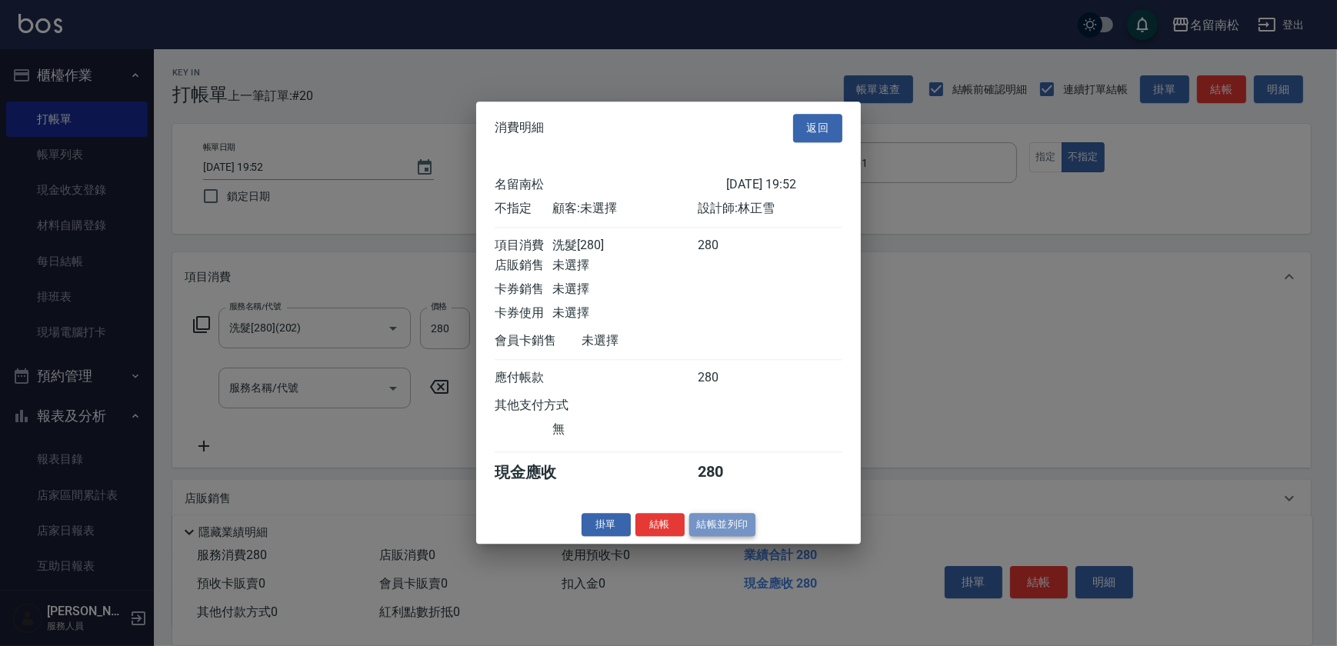
click at [723, 527] on button "結帳並列印" at bounding box center [722, 525] width 67 height 24
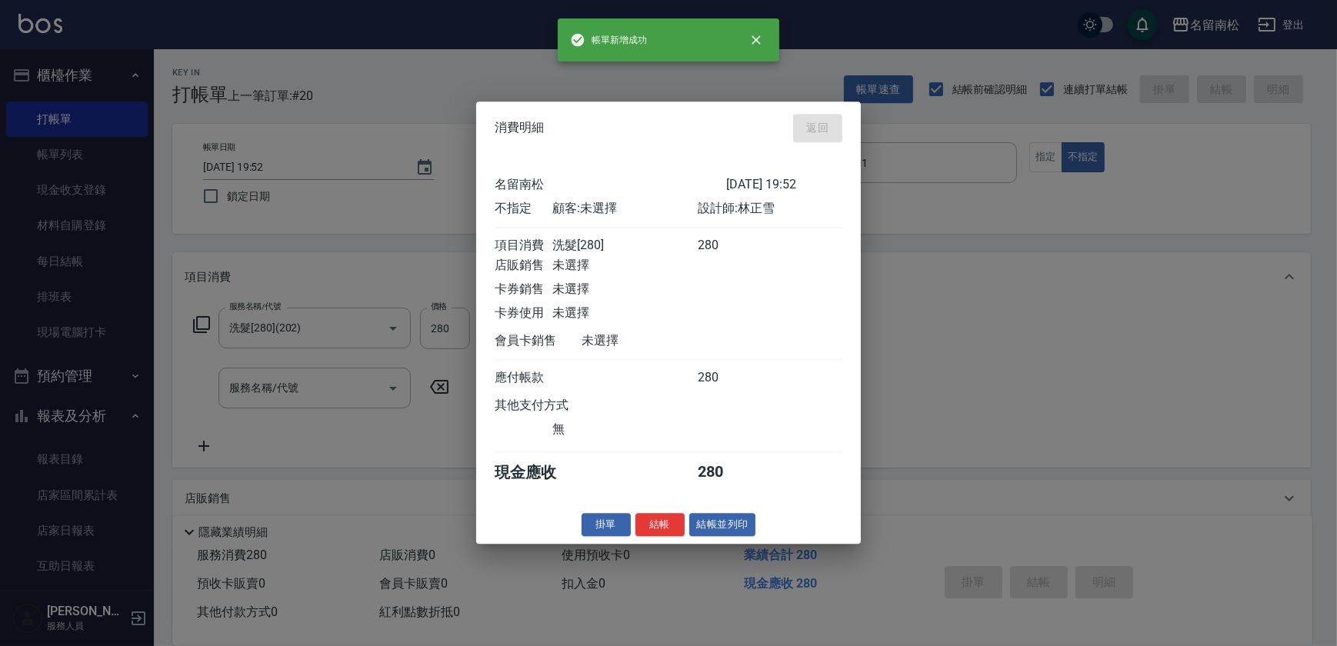
type input "[DATE] 19:53"
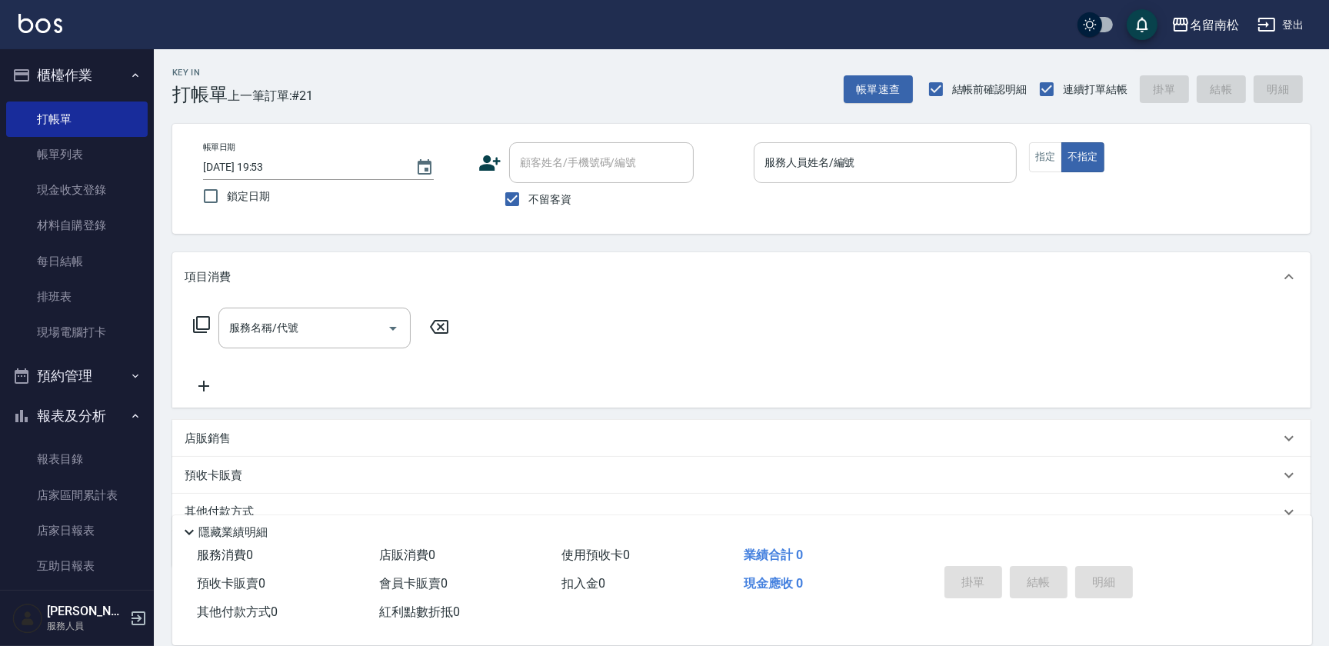
drag, startPoint x: 1055, startPoint y: 166, endPoint x: 1014, endPoint y: 166, distance: 40.8
click at [1046, 166] on button "指定" at bounding box center [1045, 157] width 33 height 30
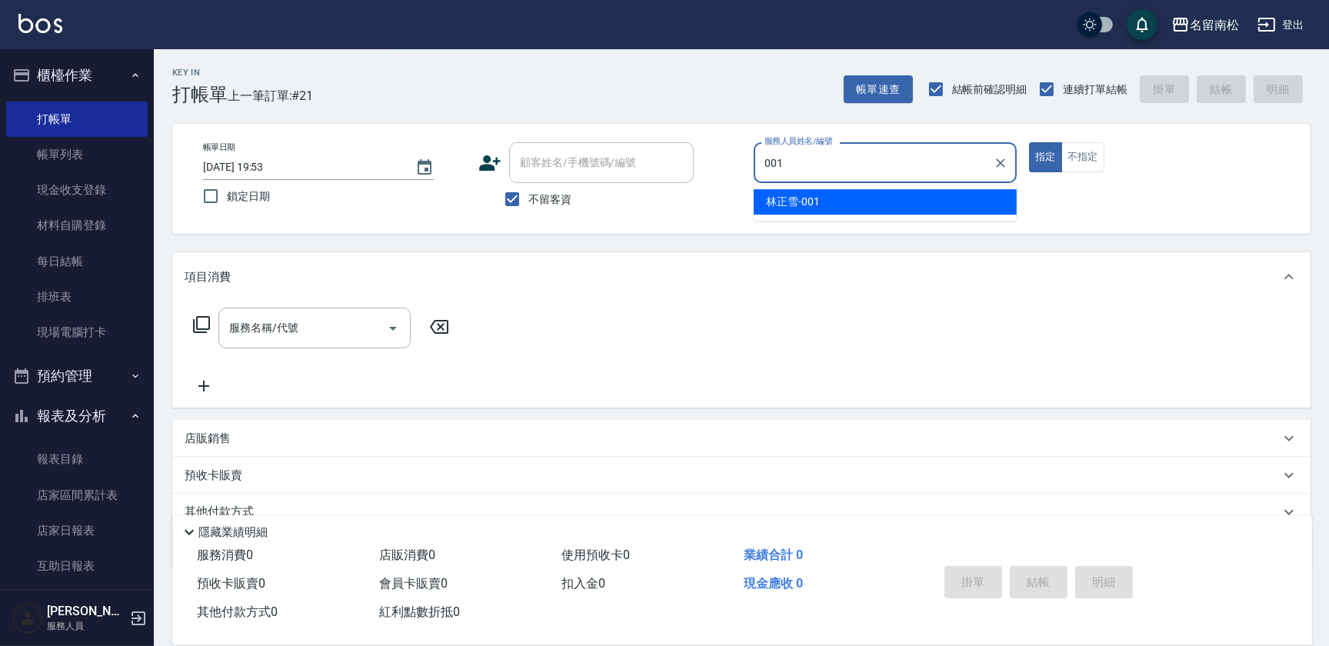
type input "[PERSON_NAME]-001"
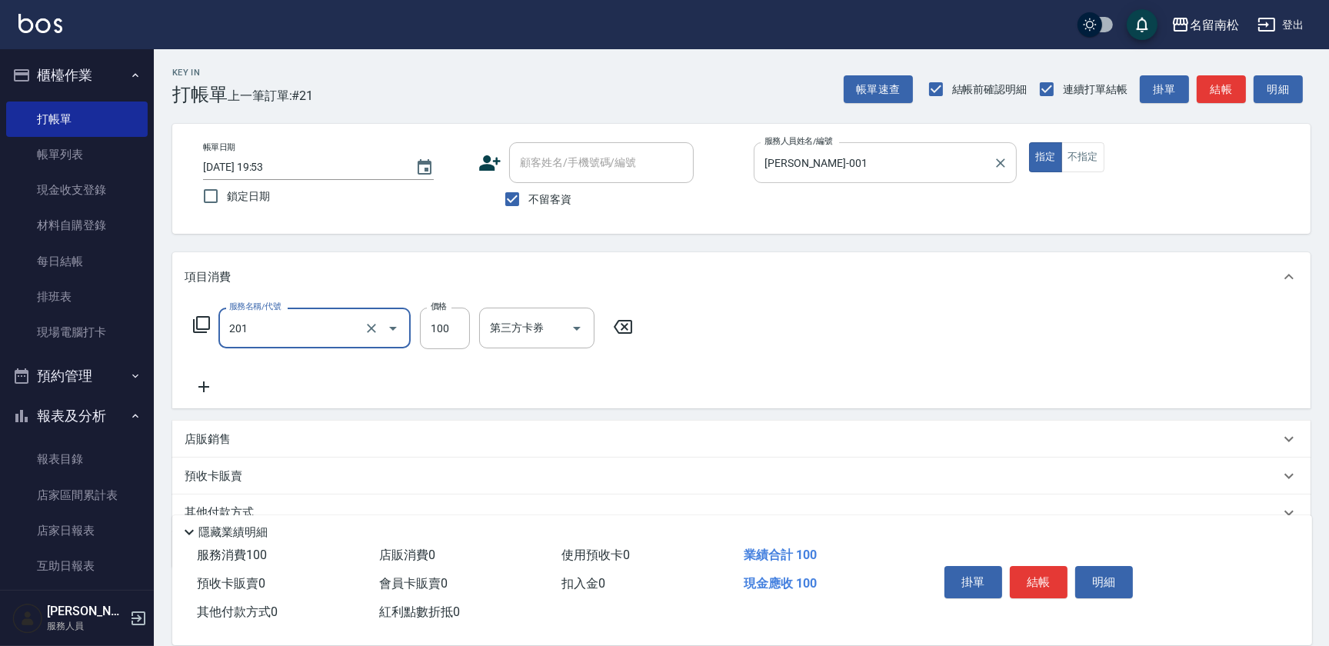
type input "洗髮[100](201)"
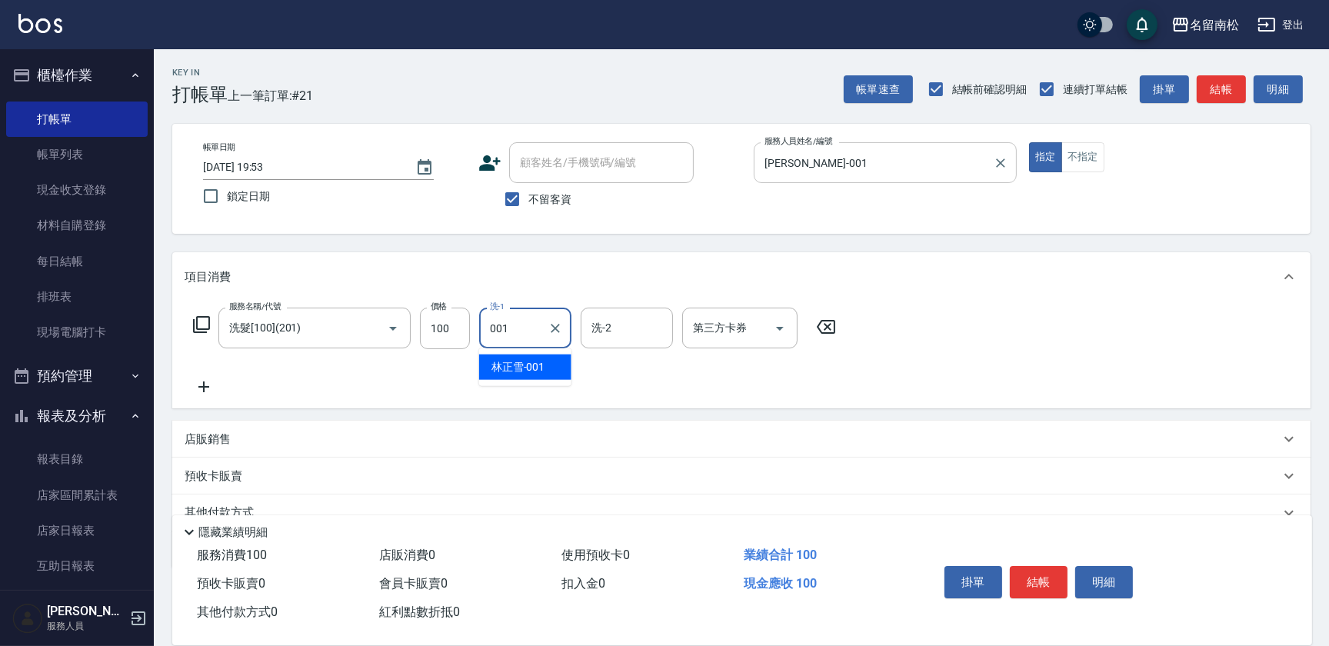
type input "[PERSON_NAME]-001"
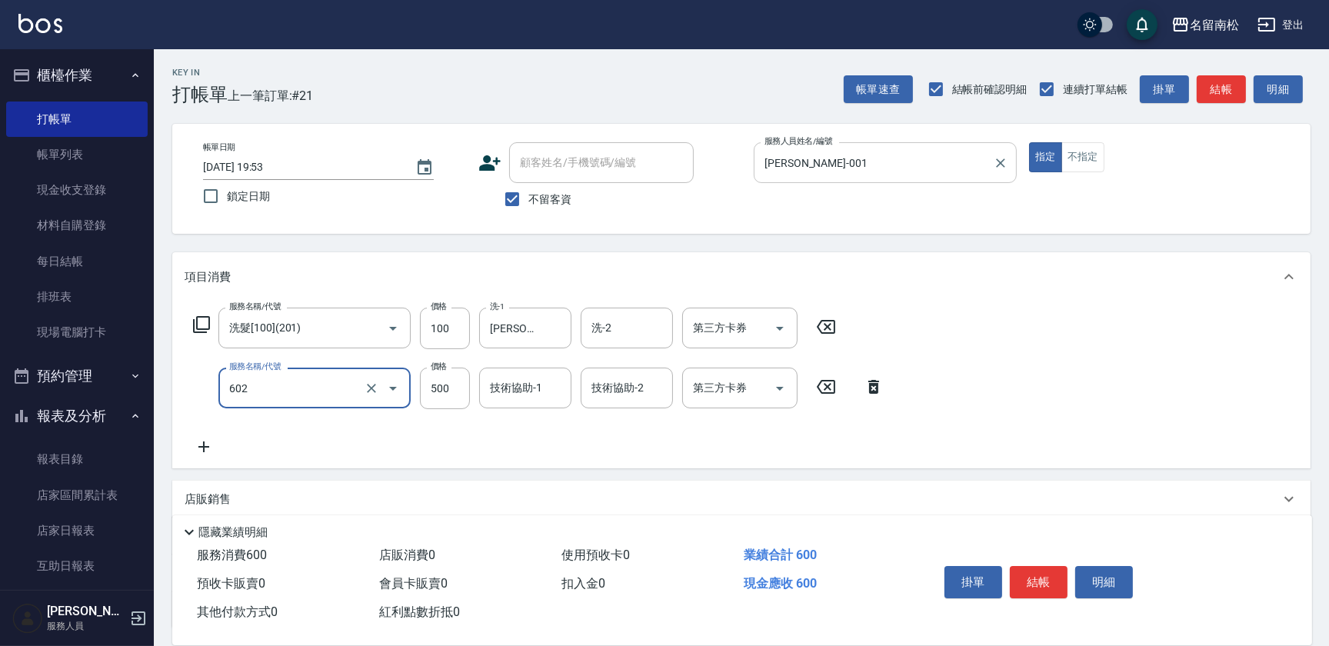
type input "護髮[500](602)"
type input "799"
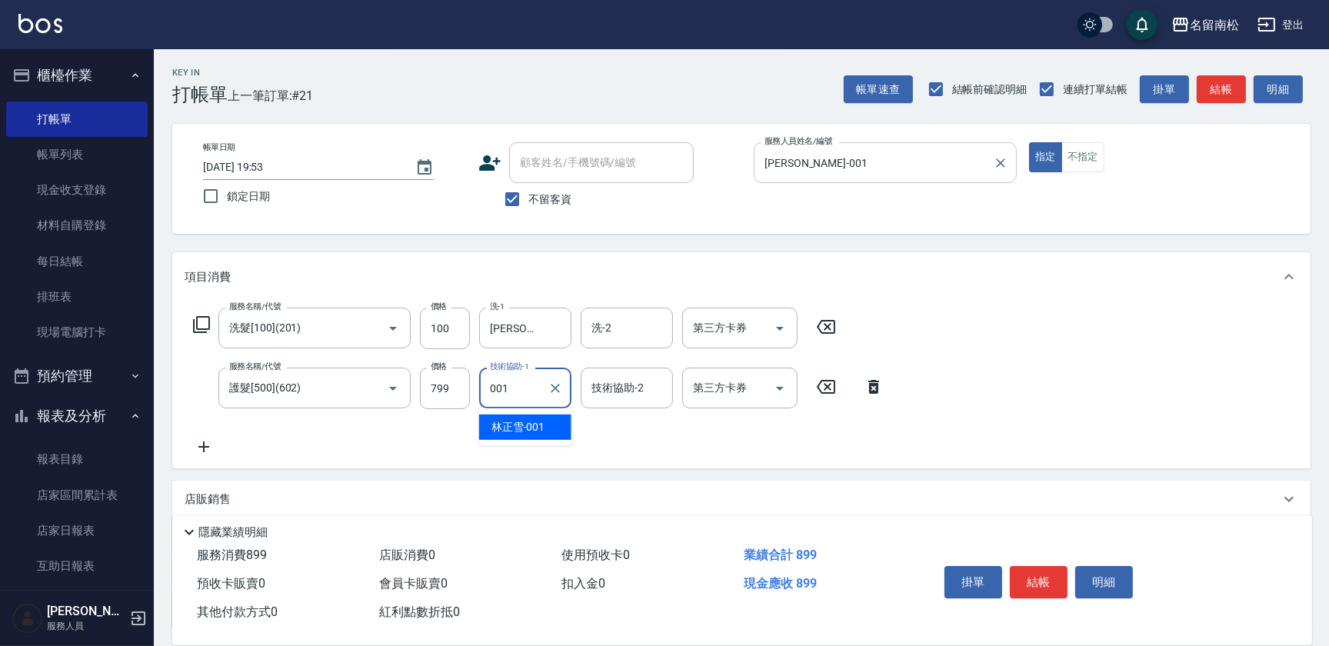
type input "[PERSON_NAME]-001"
click at [206, 452] on icon at bounding box center [204, 447] width 38 height 18
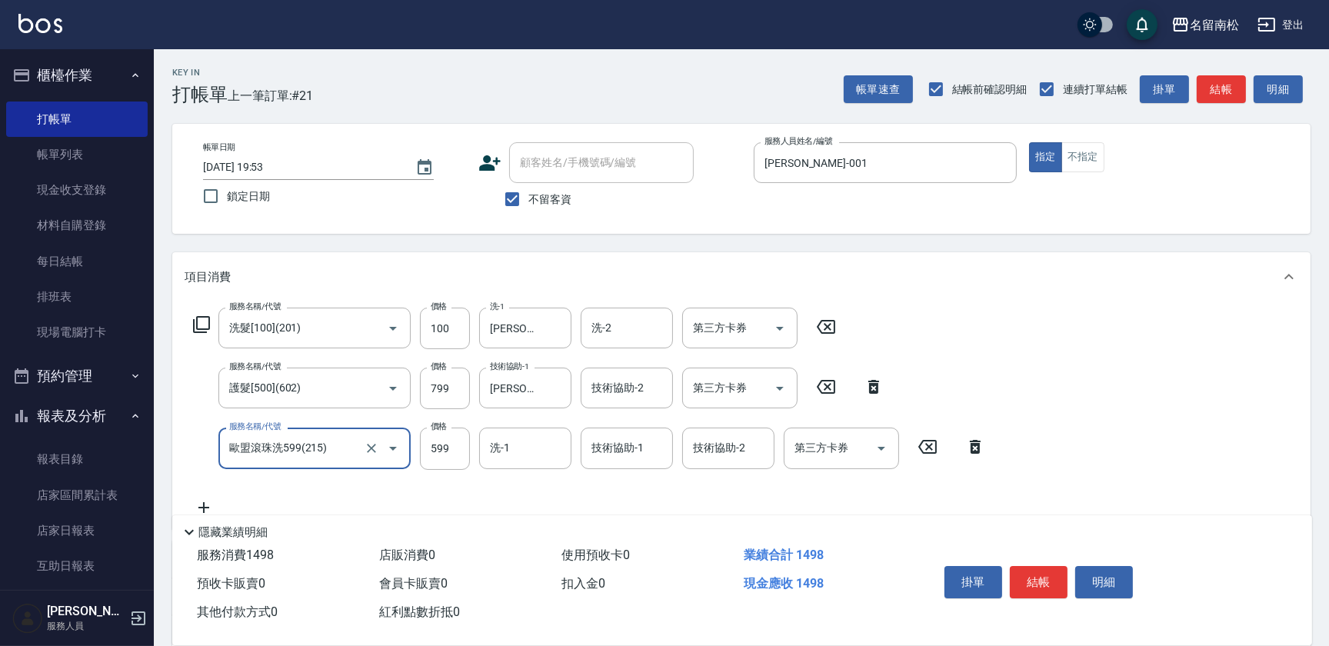
drag, startPoint x: 341, startPoint y: 452, endPoint x: -3, endPoint y: 446, distance: 343.9
click at [0, 446] on html "名留南松 登出 櫃檯作業 打帳單 帳單列表 現金收支登錄 材料自購登錄 每日結帳 排班表 現場電腦打卡 預約管理 預約管理 單日預約紀錄 單週預約紀錄 報表及…" at bounding box center [664, 417] width 1329 height 834
type input "[PERSON_NAME].玻酸.晶膜.水療(619)"
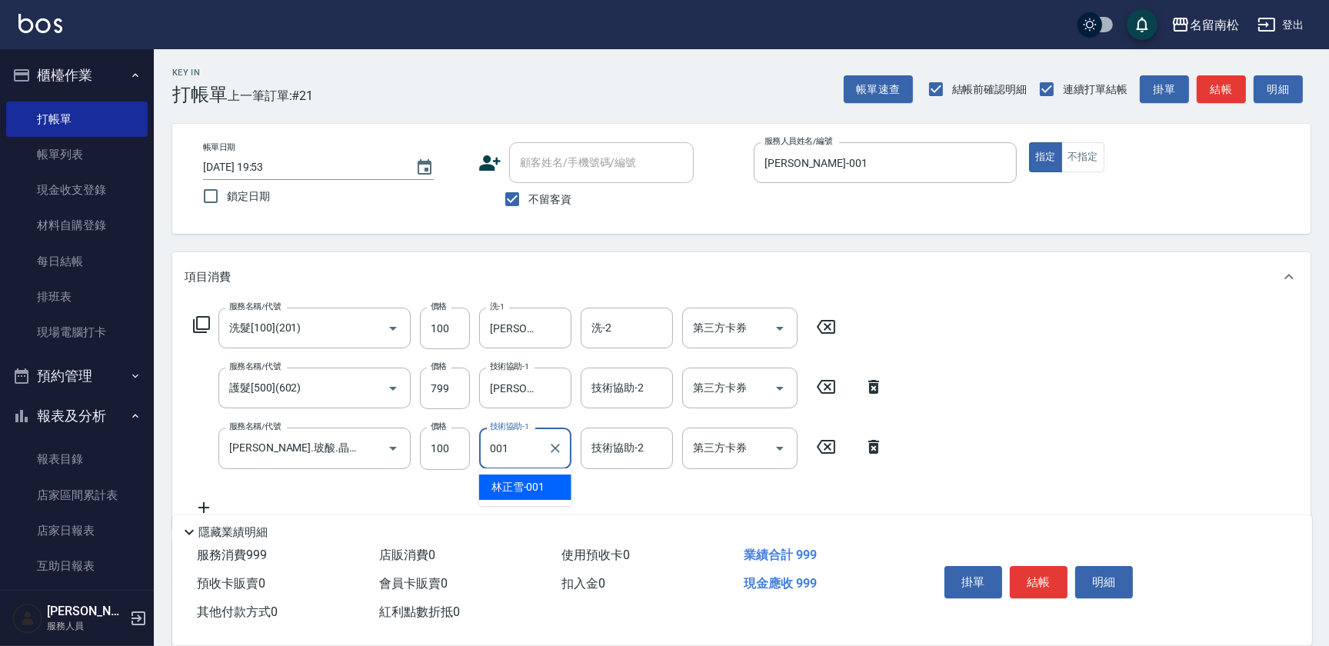
type input "[PERSON_NAME]-001"
click at [1086, 579] on button "明細" at bounding box center [1105, 582] width 58 height 32
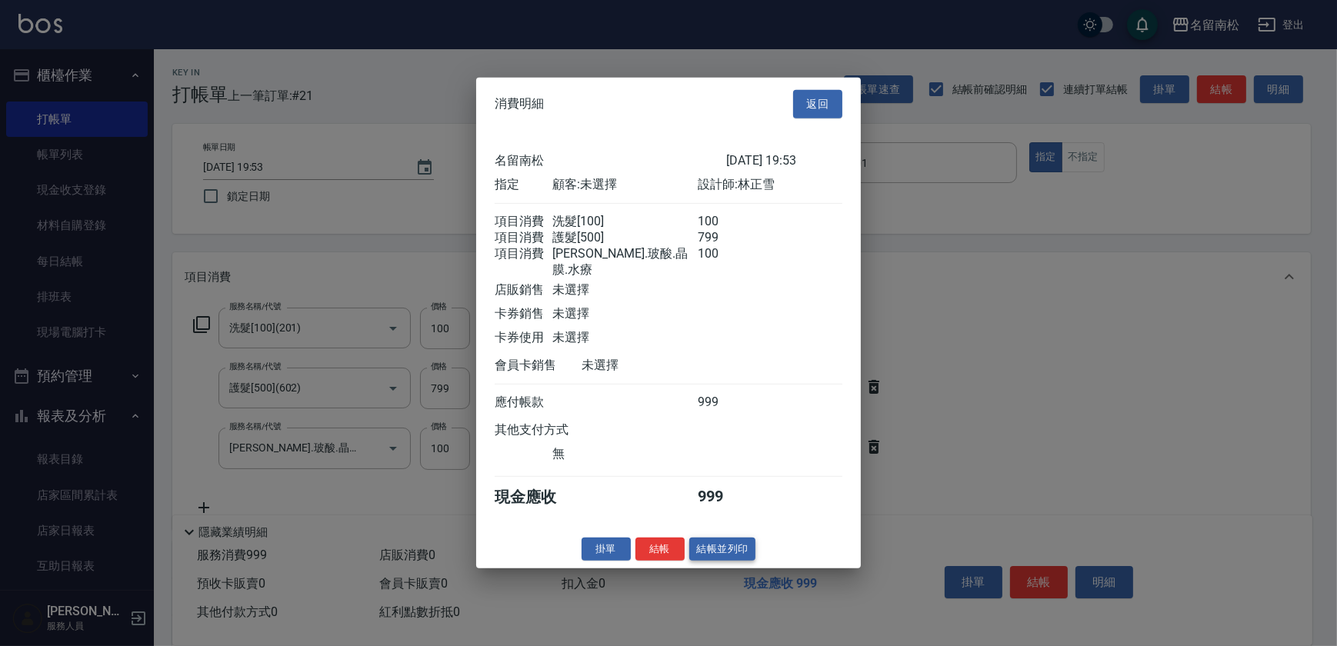
click at [709, 542] on button "結帳並列印" at bounding box center [722, 549] width 67 height 24
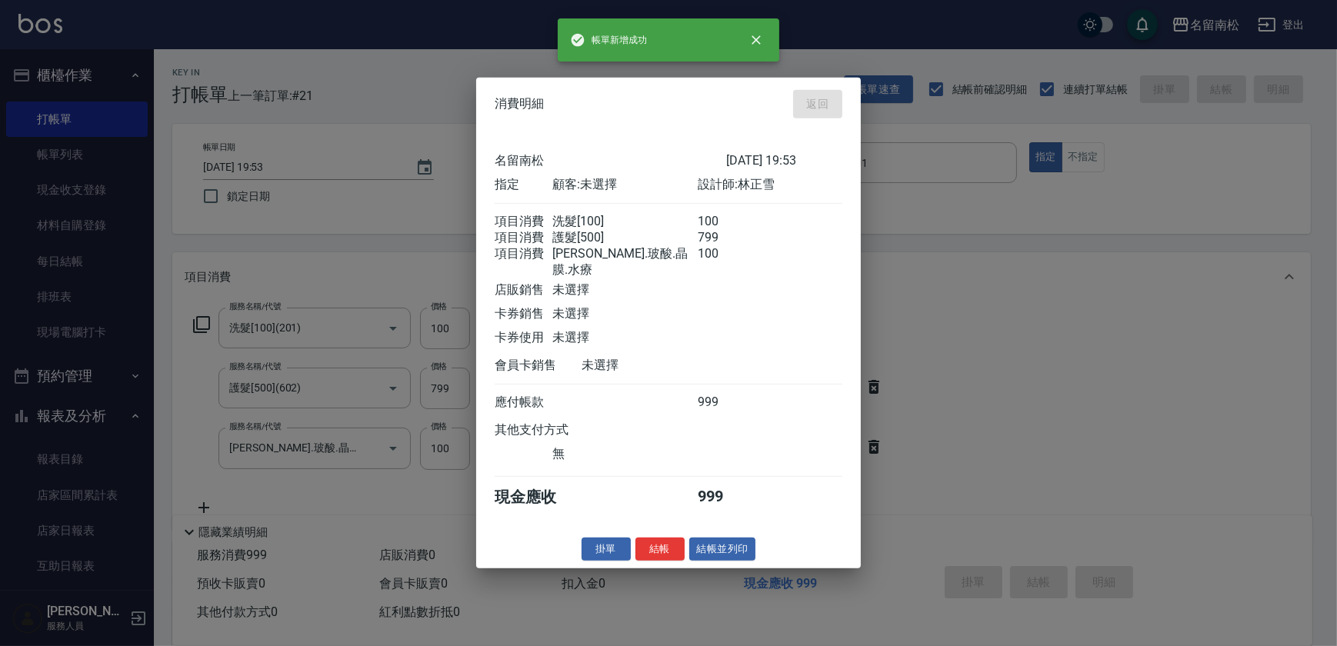
type input "[DATE] 19:54"
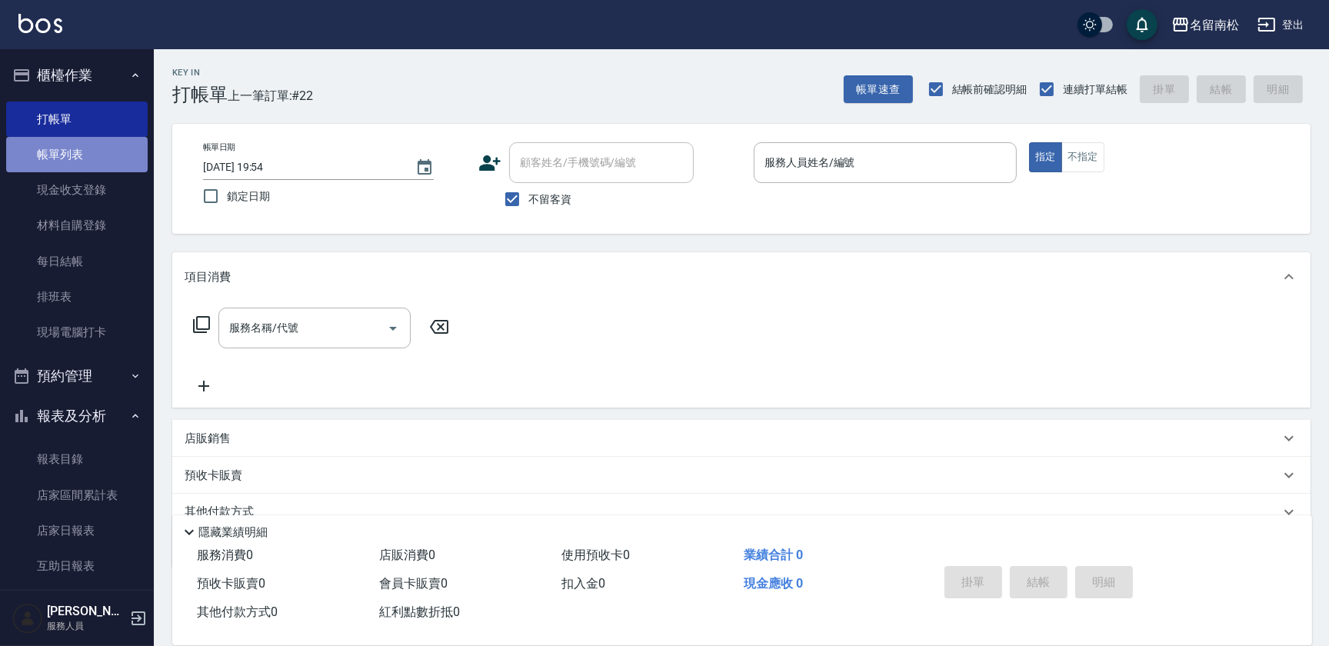
click at [95, 163] on link "帳單列表" at bounding box center [77, 154] width 142 height 35
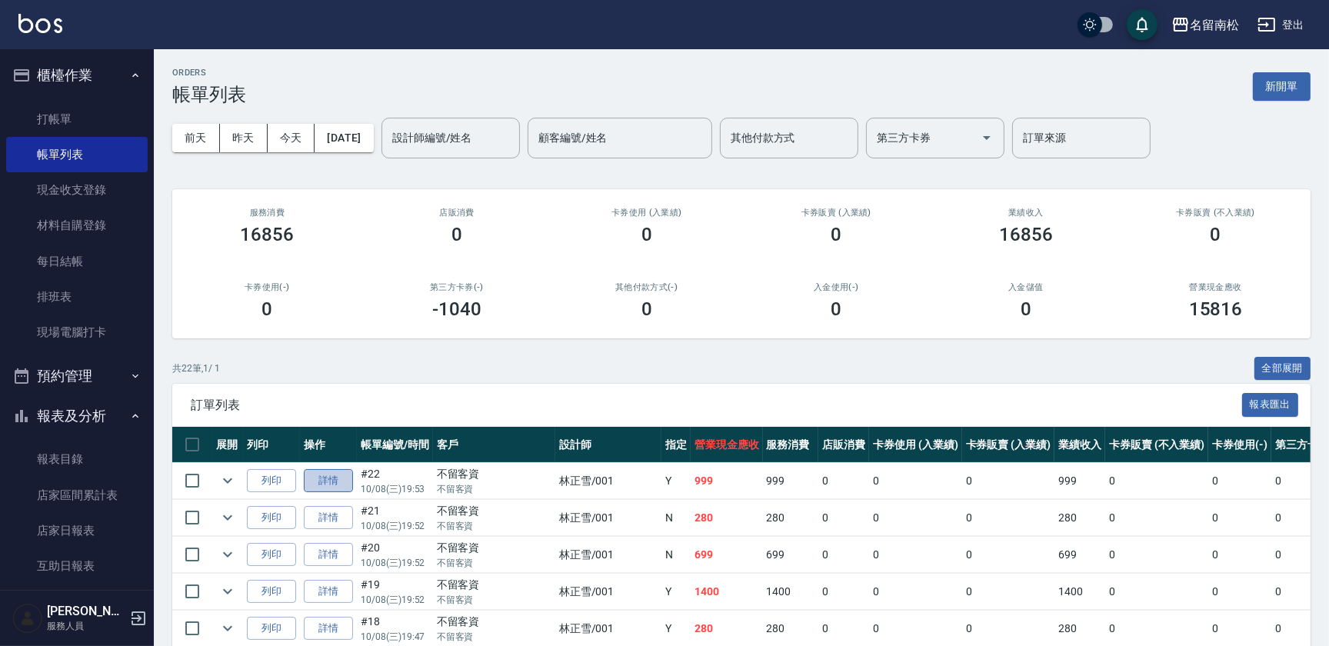
click at [339, 481] on link "詳情" at bounding box center [328, 481] width 49 height 24
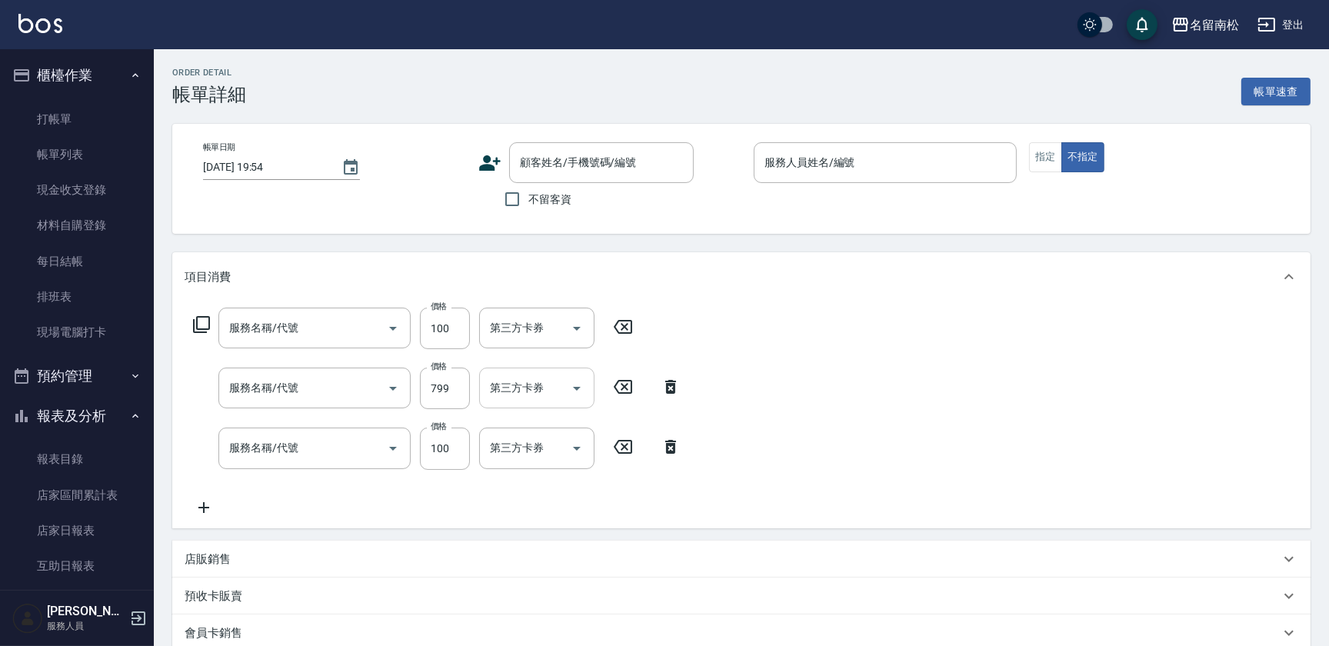
type input "[DATE] 19:53"
checkbox input "true"
type input "[PERSON_NAME]-001"
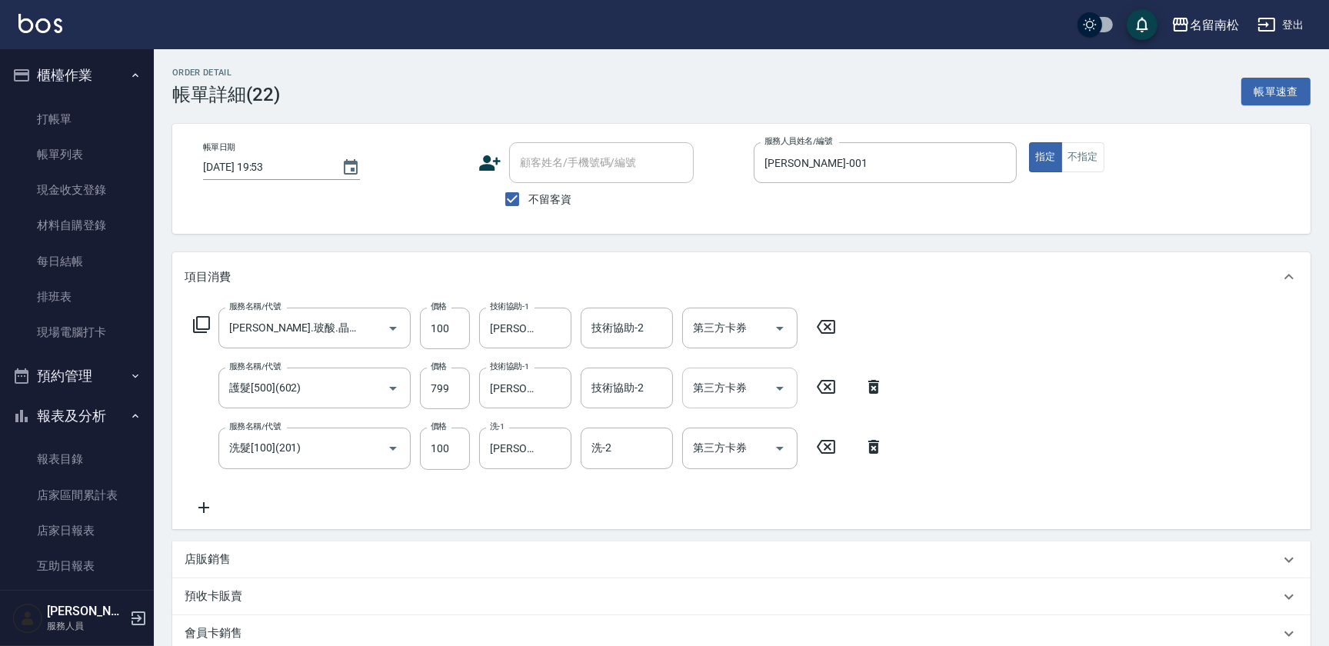
type input "[PERSON_NAME].玻酸.晶膜.水療(619)"
type input "護髮[500](602)"
type input "洗髮[100](201)"
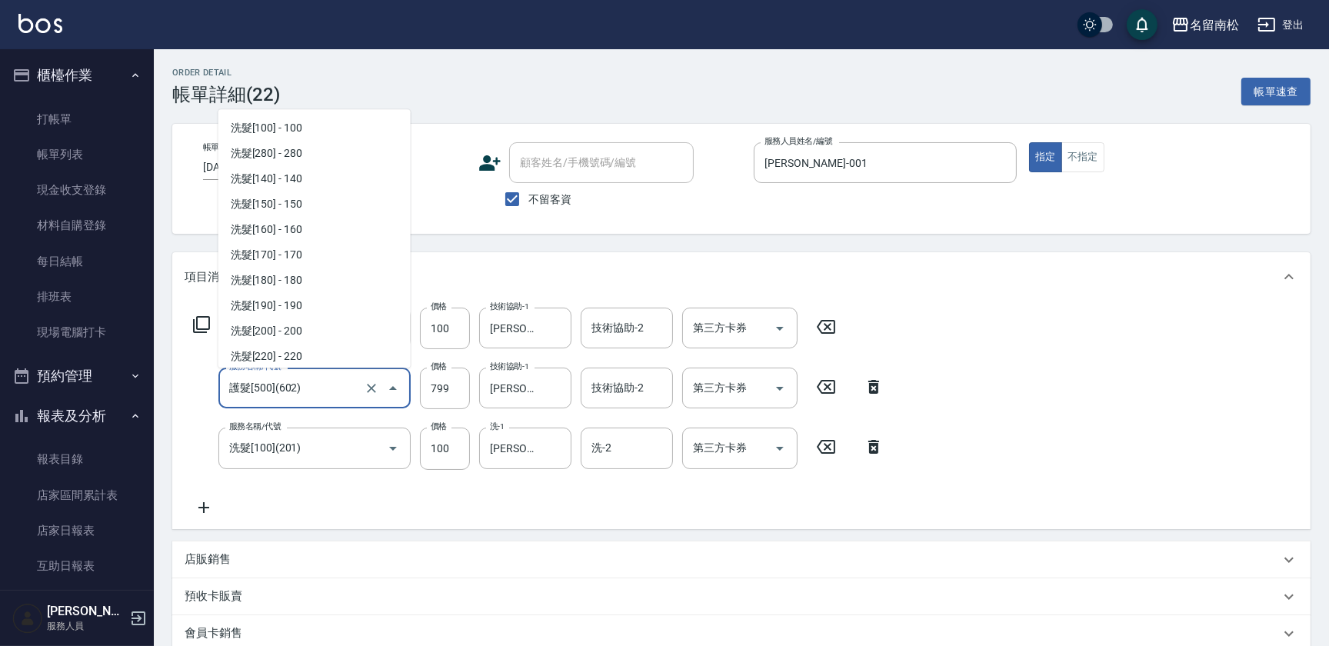
scroll to position [1600, 0]
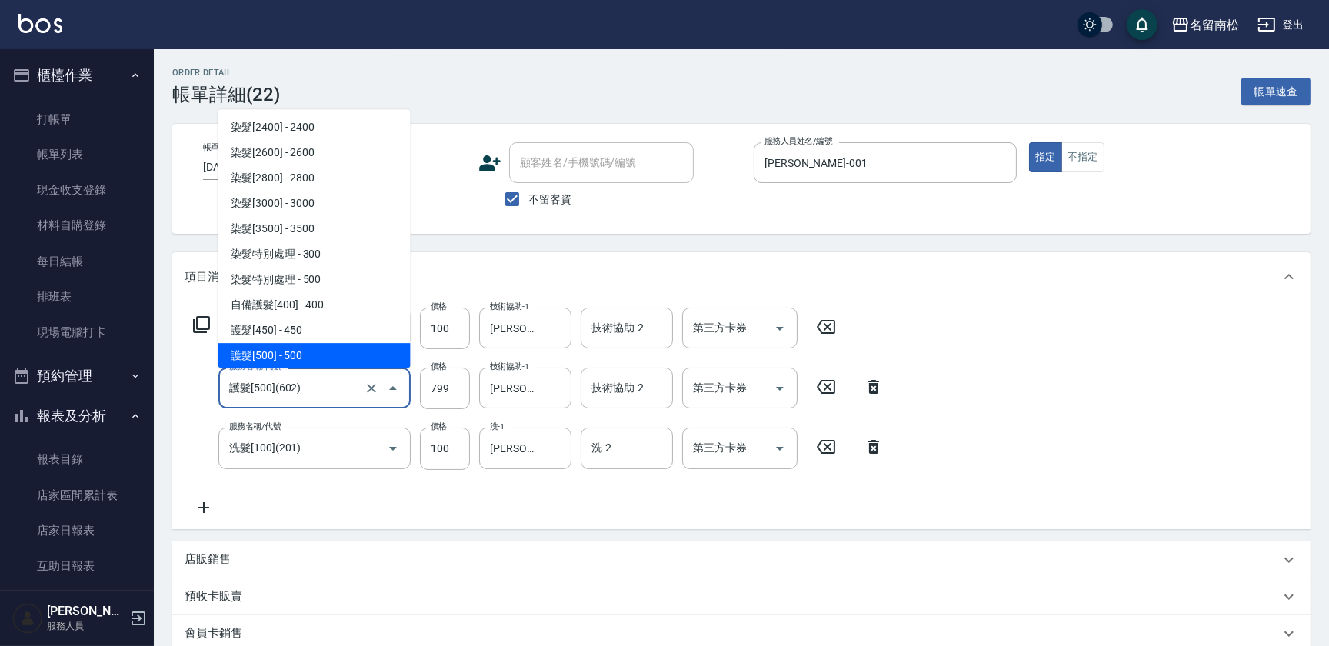
drag, startPoint x: 338, startPoint y: 399, endPoint x: 69, endPoint y: 375, distance: 269.6
click at [59, 401] on div "名留南松 登出 櫃檯作業 打帳單 帳單列表 現金收支登錄 材料自購登錄 每日結帳 排班表 現場電腦打卡 預約管理 預約管理 單日預約紀錄 單週預約紀錄 報表及…" at bounding box center [664, 442] width 1329 height 885
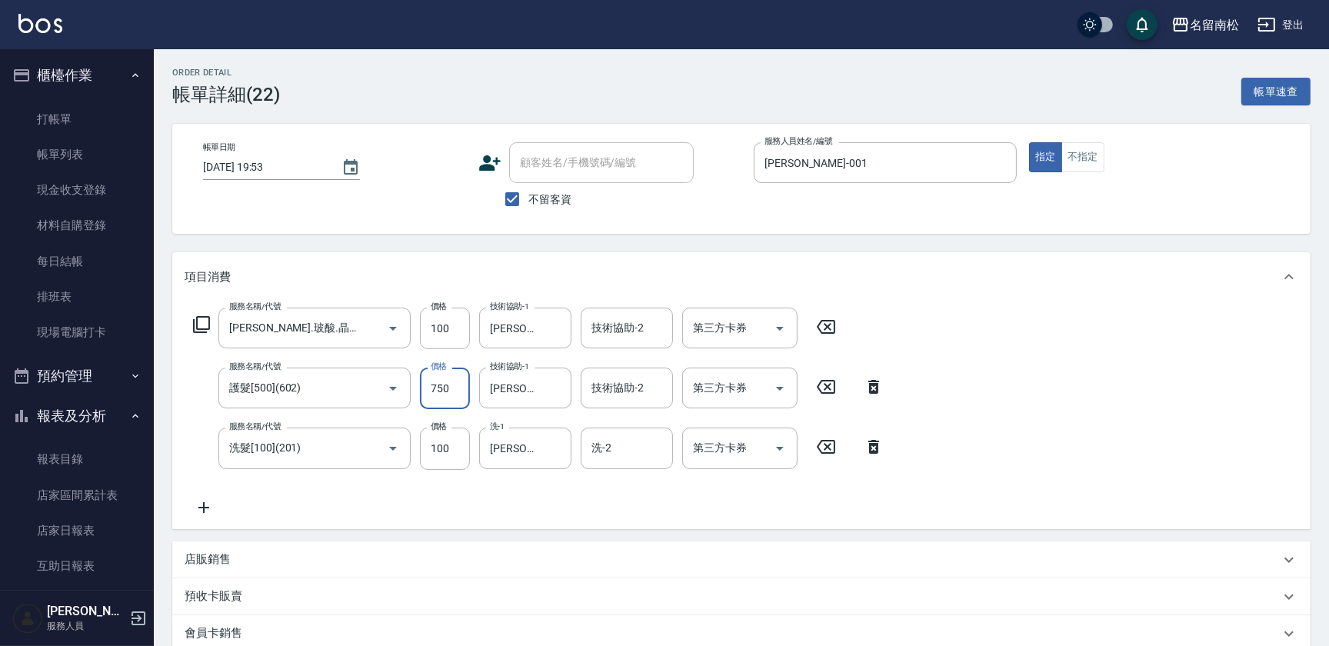
type input "750"
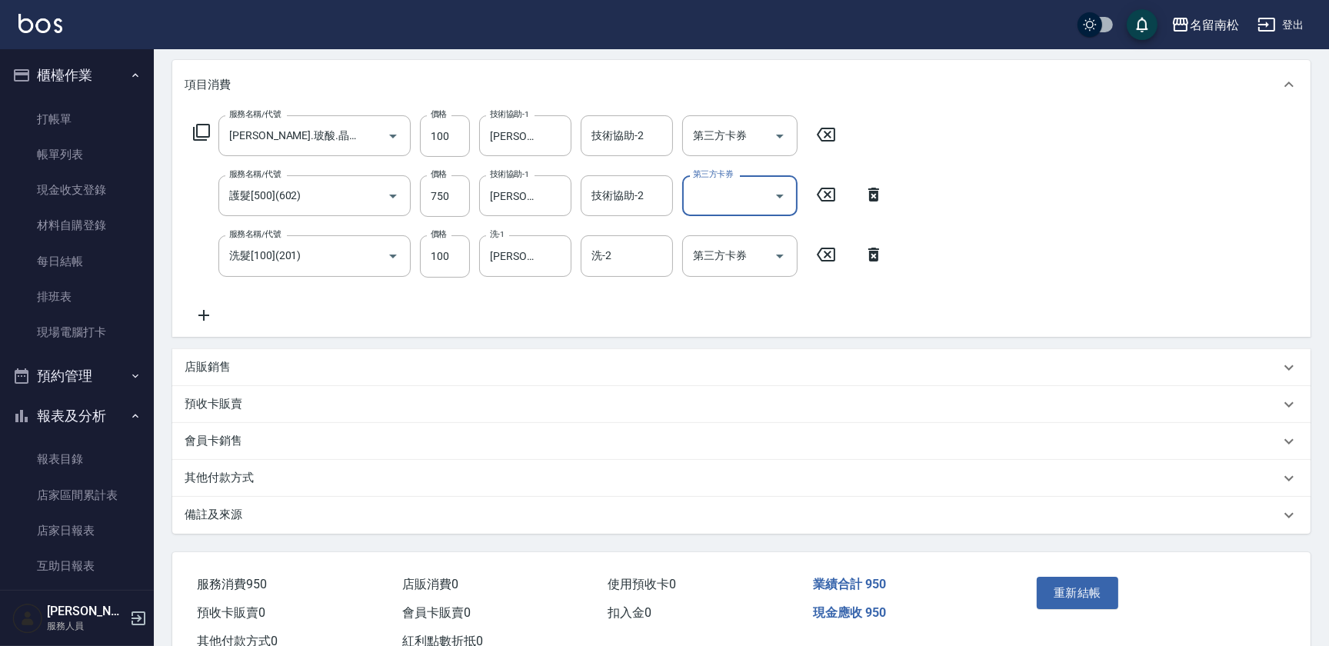
scroll to position [242, 0]
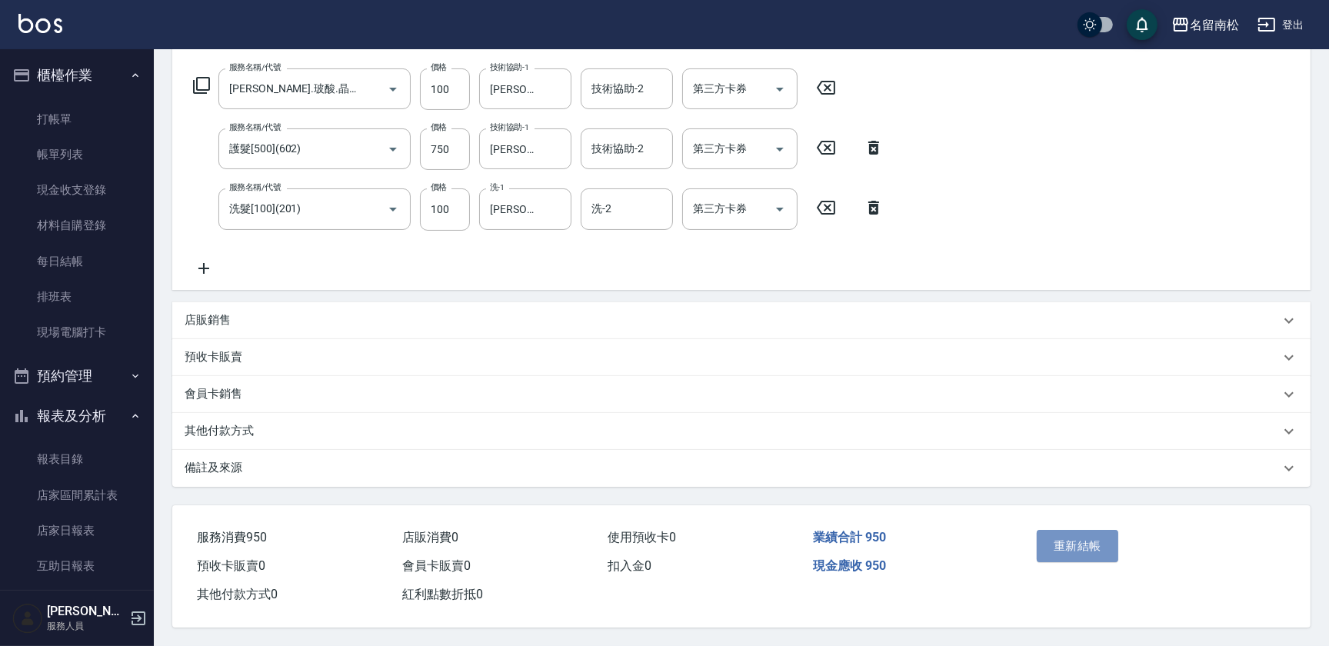
click at [1076, 546] on button "重新結帳" at bounding box center [1078, 546] width 82 height 32
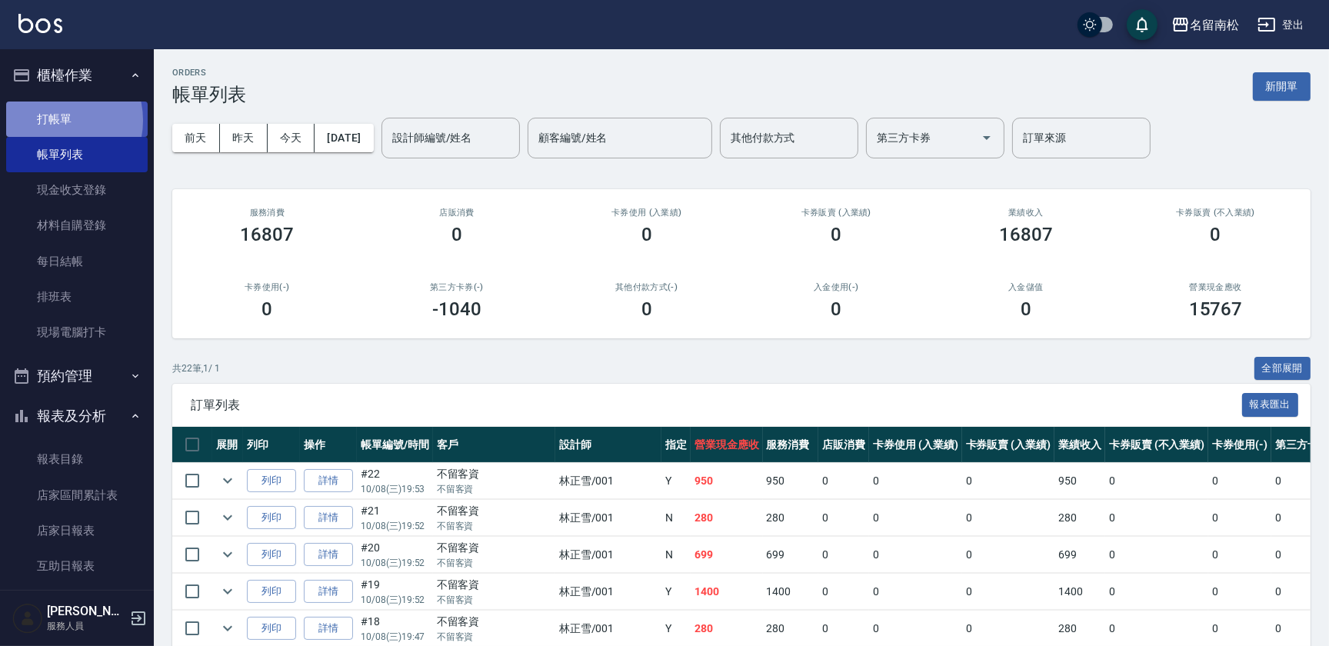
click at [57, 120] on link "打帳單" at bounding box center [77, 119] width 142 height 35
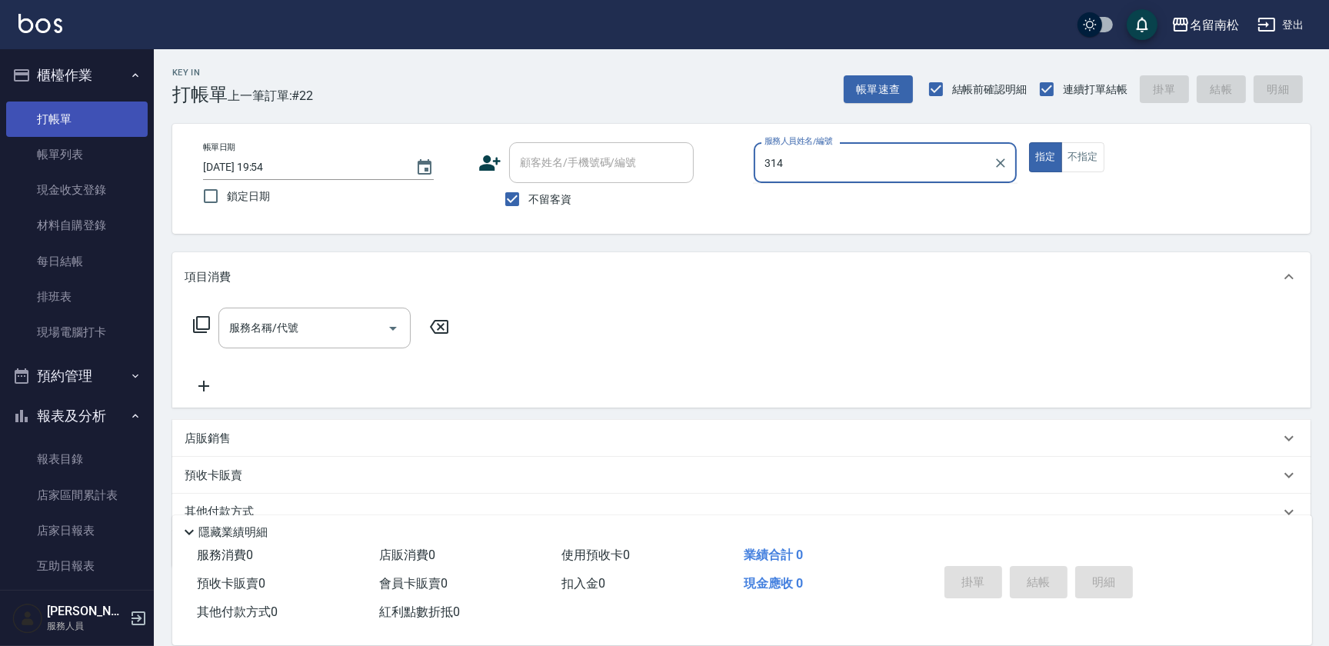
type input "314"
click at [1029, 142] on button "指定" at bounding box center [1045, 157] width 33 height 30
type button "true"
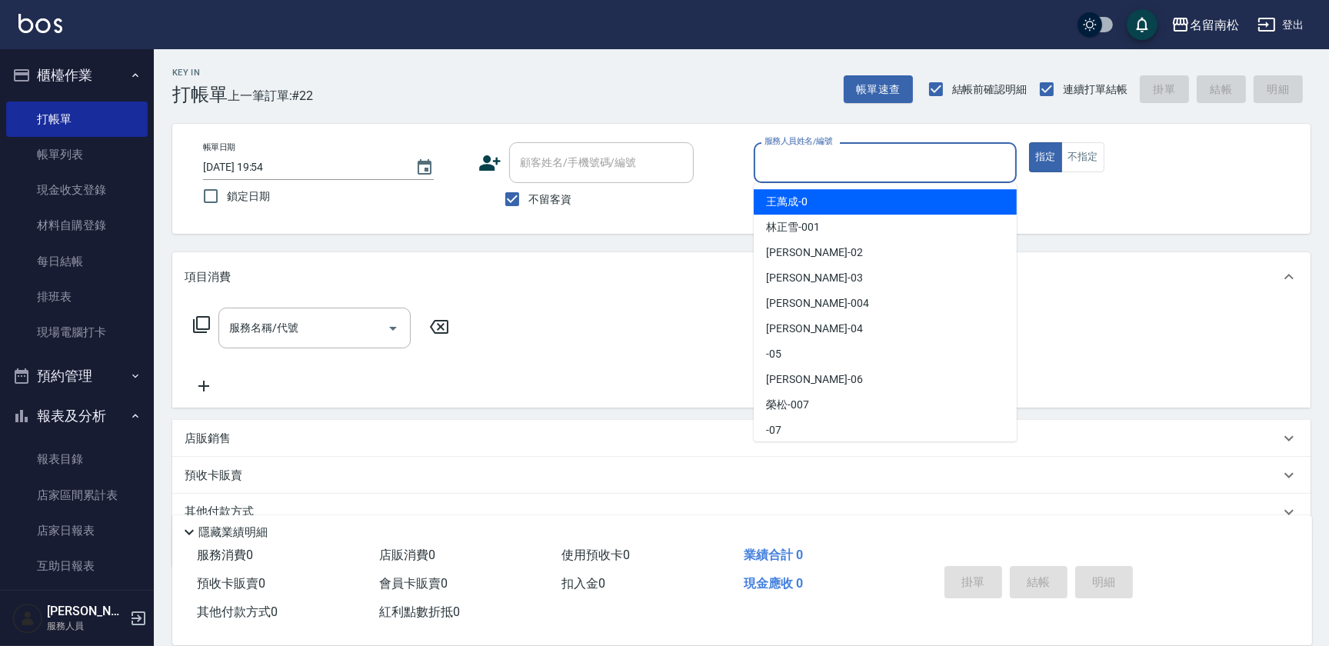
click at [882, 162] on input "服務人員姓名/編號" at bounding box center [885, 162] width 249 height 27
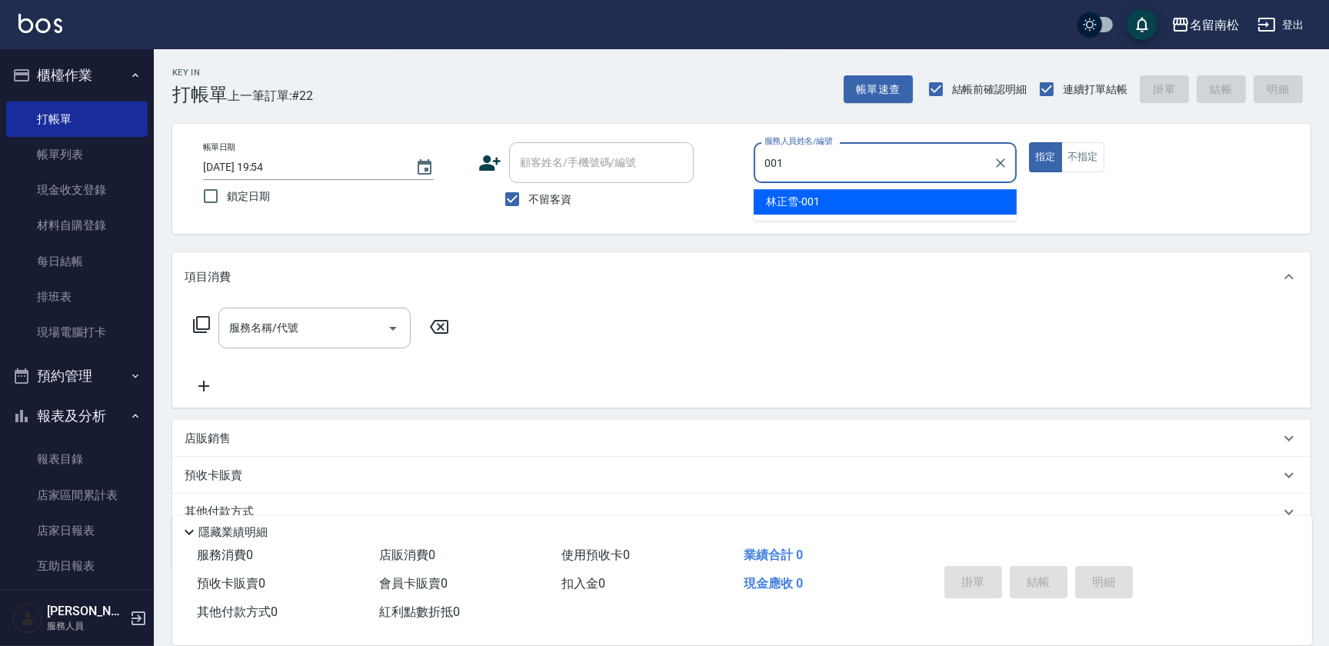
type input "[PERSON_NAME]-001"
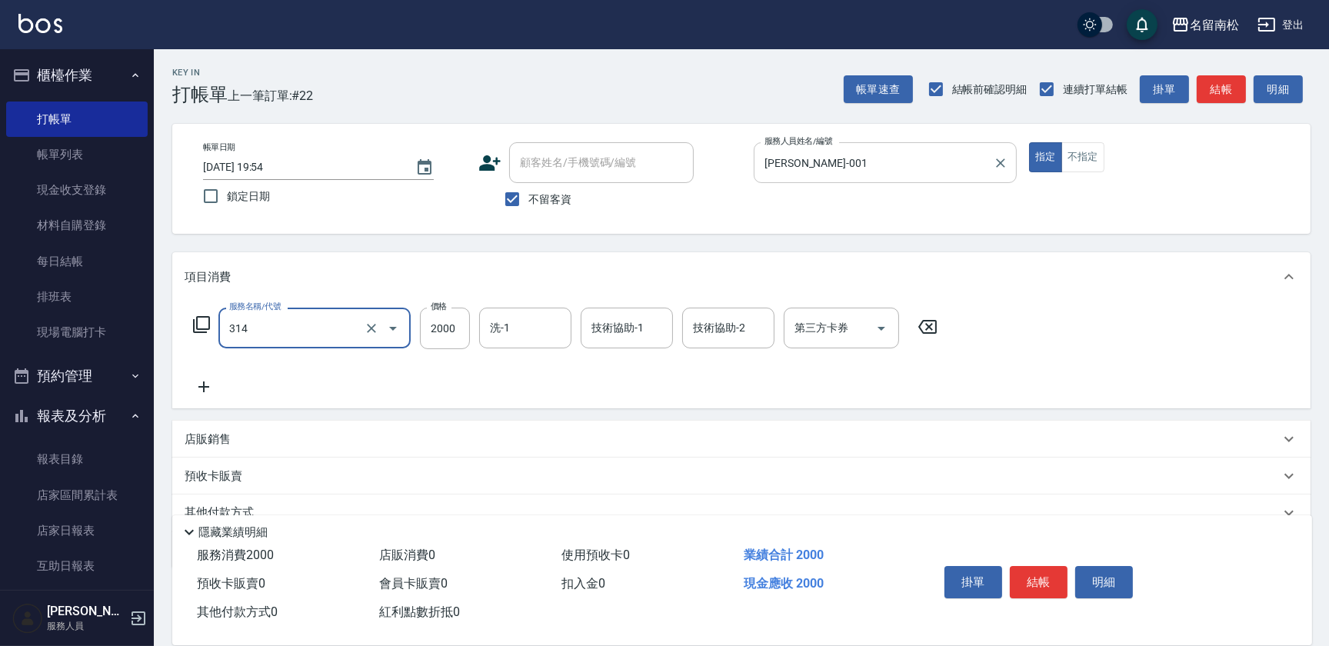
type input "燙髮[2000](314)"
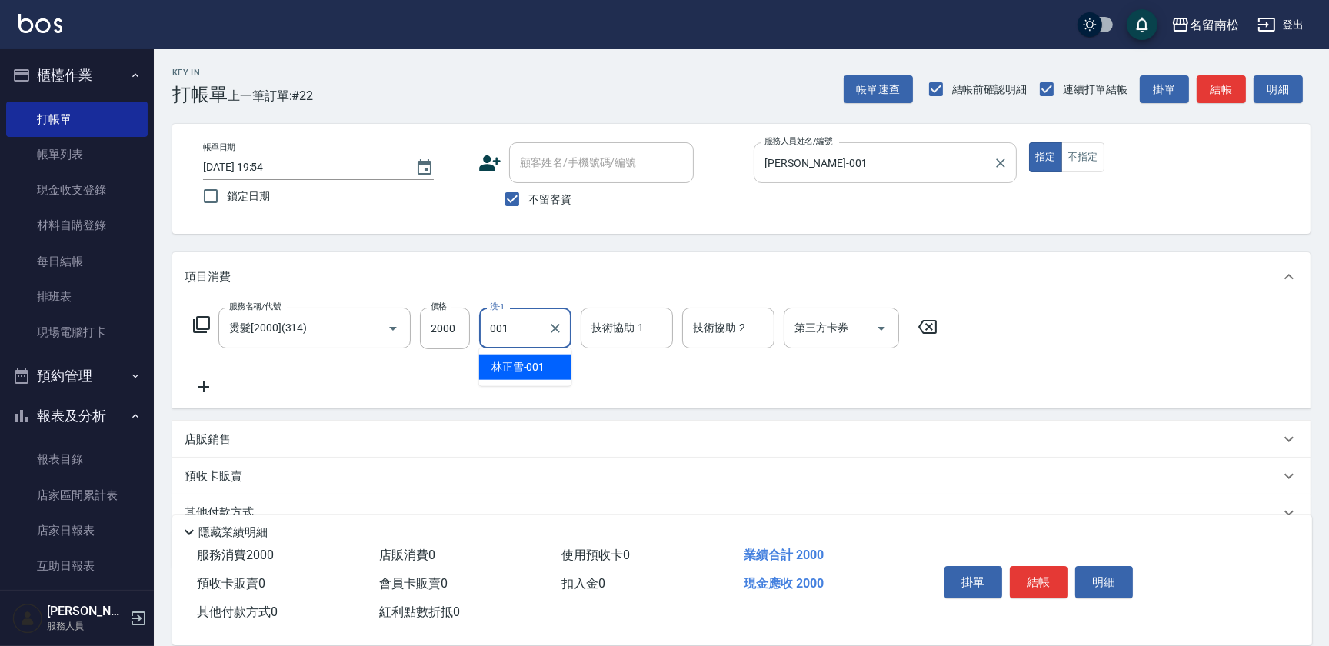
type input "[PERSON_NAME]-001"
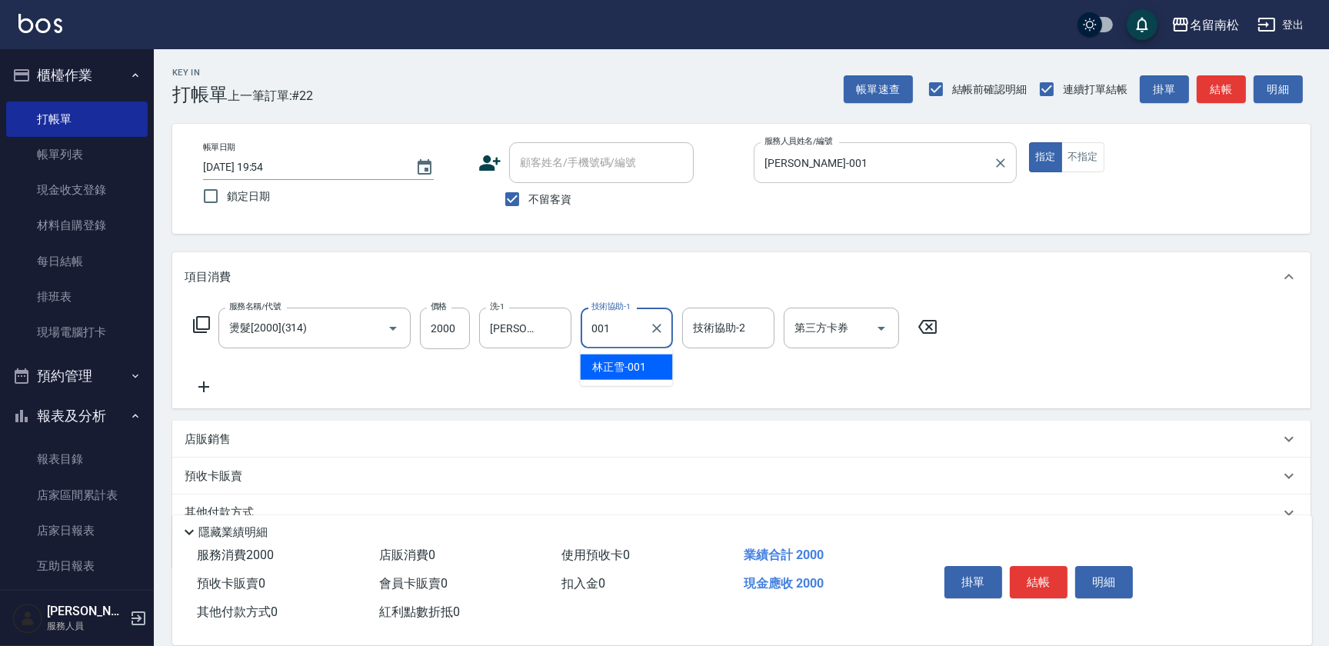
type input "[PERSON_NAME]-001"
click at [1121, 579] on button "明細" at bounding box center [1105, 582] width 58 height 32
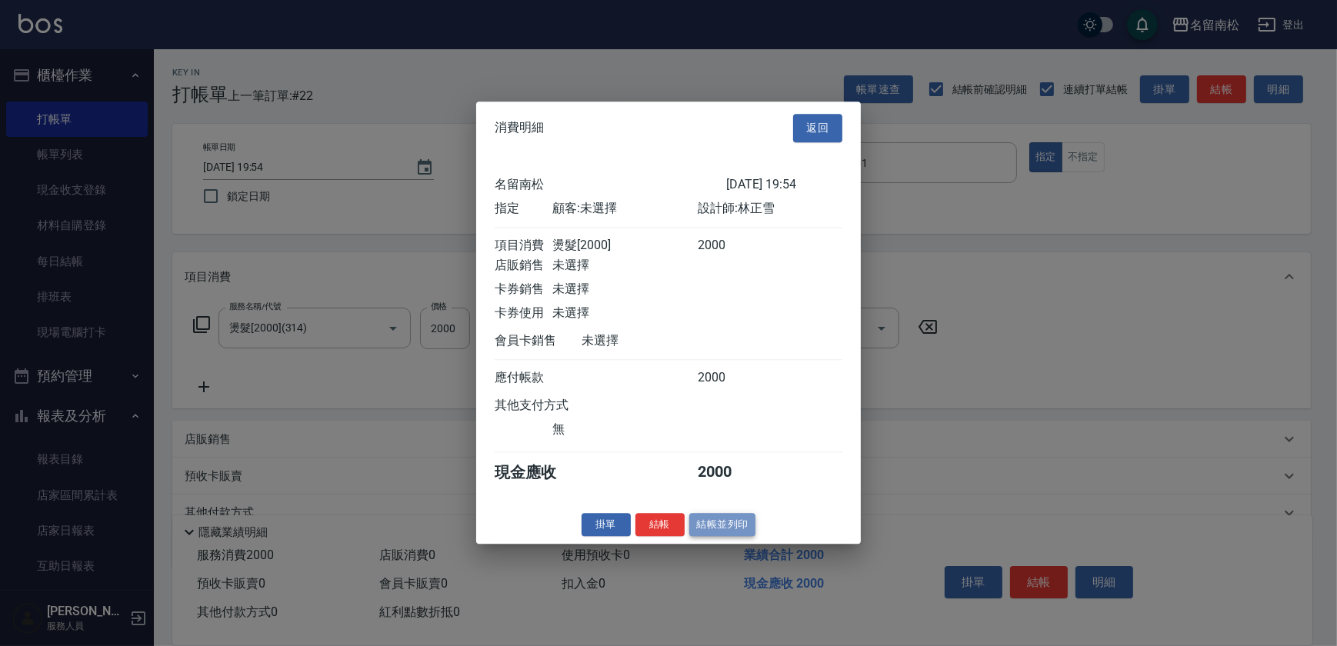
click at [738, 533] on button "結帳並列印" at bounding box center [722, 525] width 67 height 24
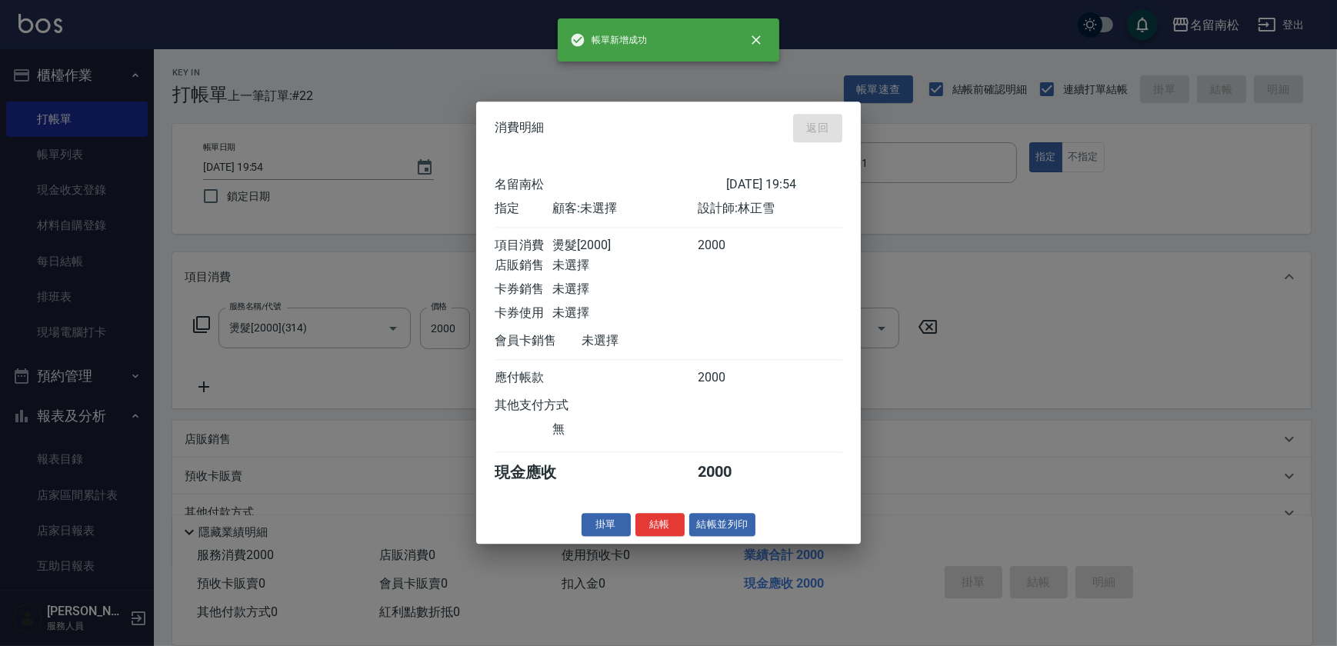
type input "[DATE] 19:55"
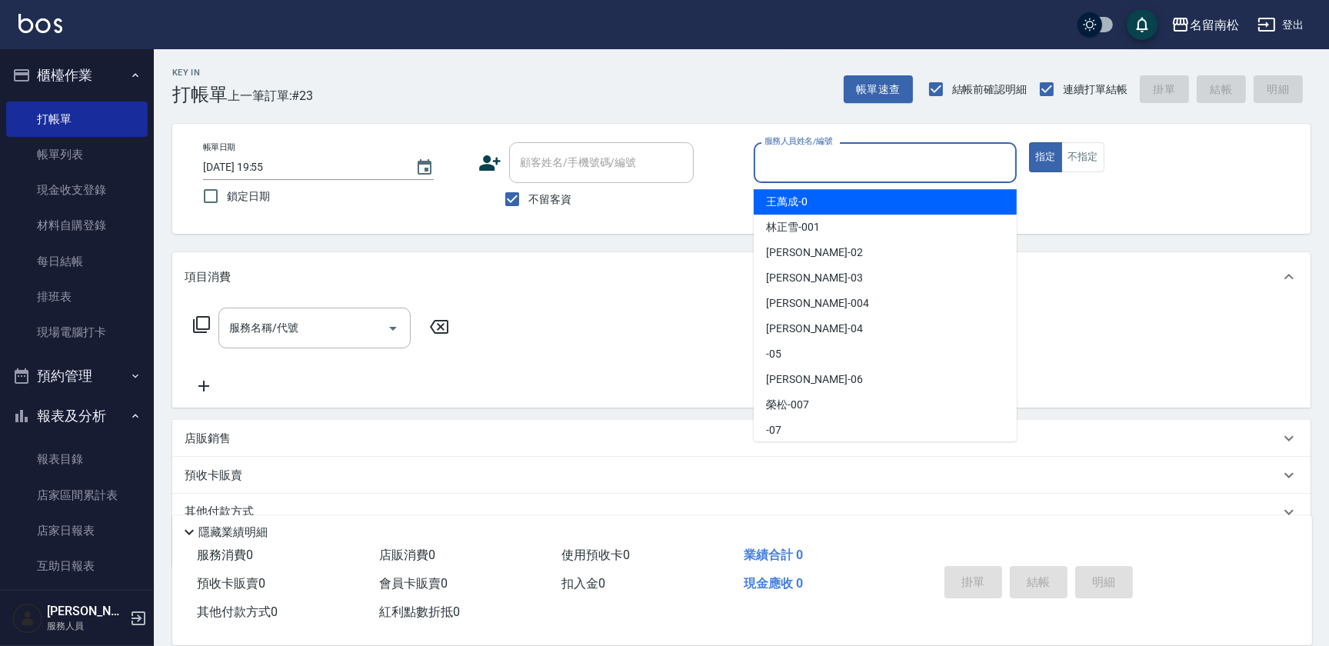
click at [889, 168] on input "服務人員姓名/編號" at bounding box center [885, 162] width 249 height 27
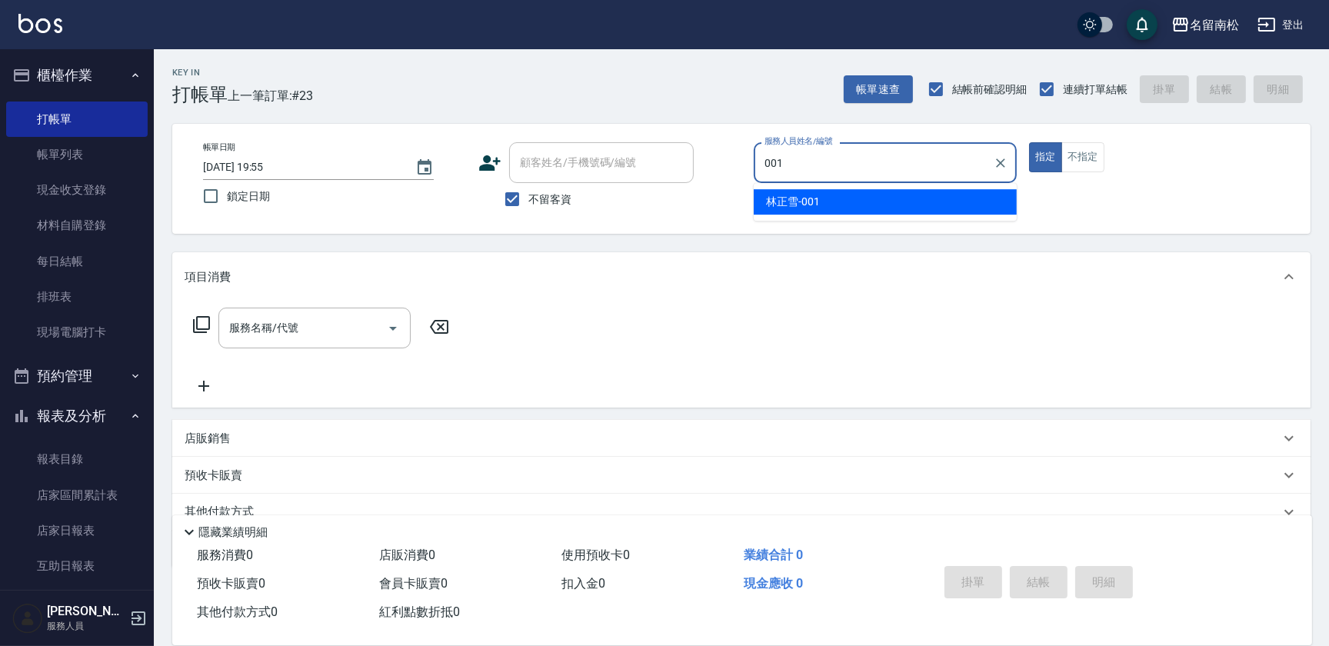
type input "[PERSON_NAME]-001"
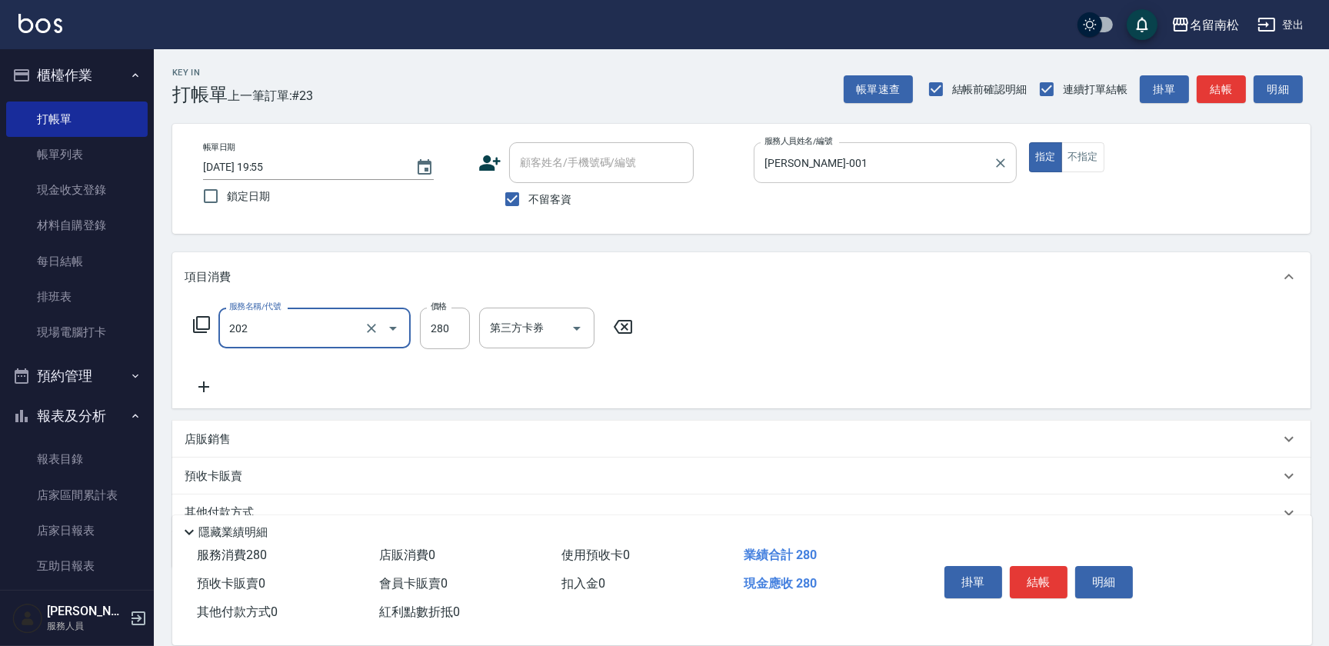
type input "洗髮[280](202)"
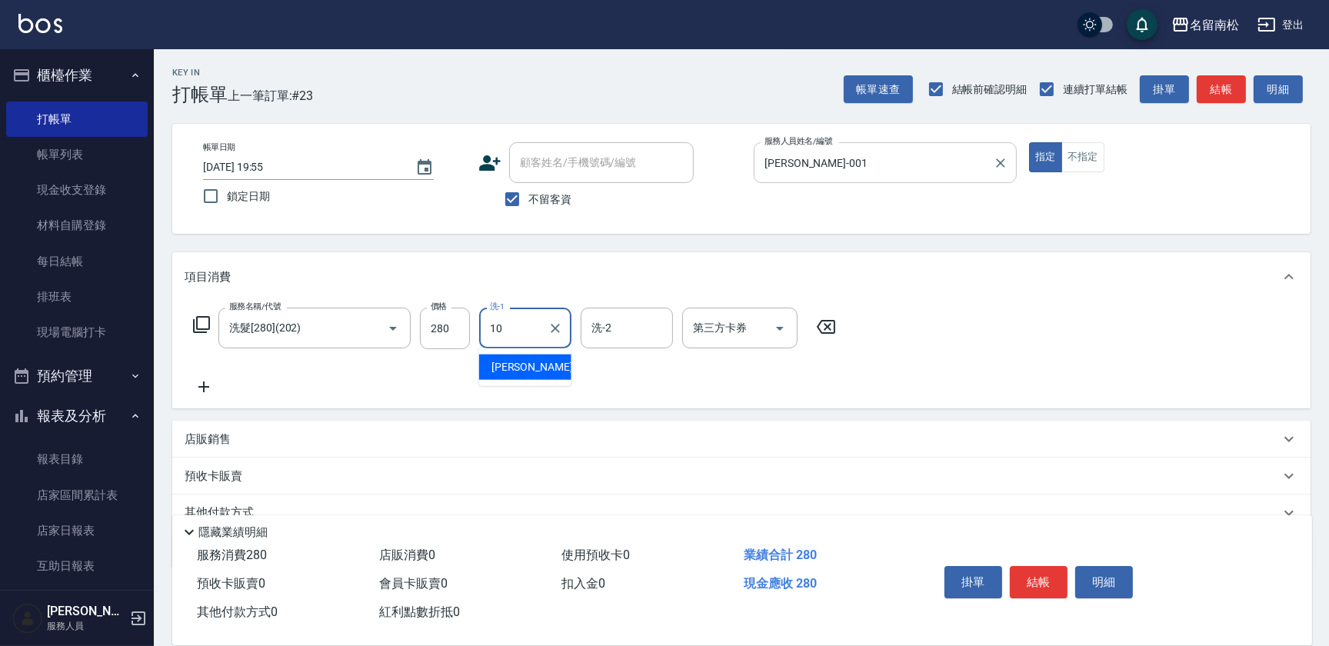
type input "[PERSON_NAME]-10"
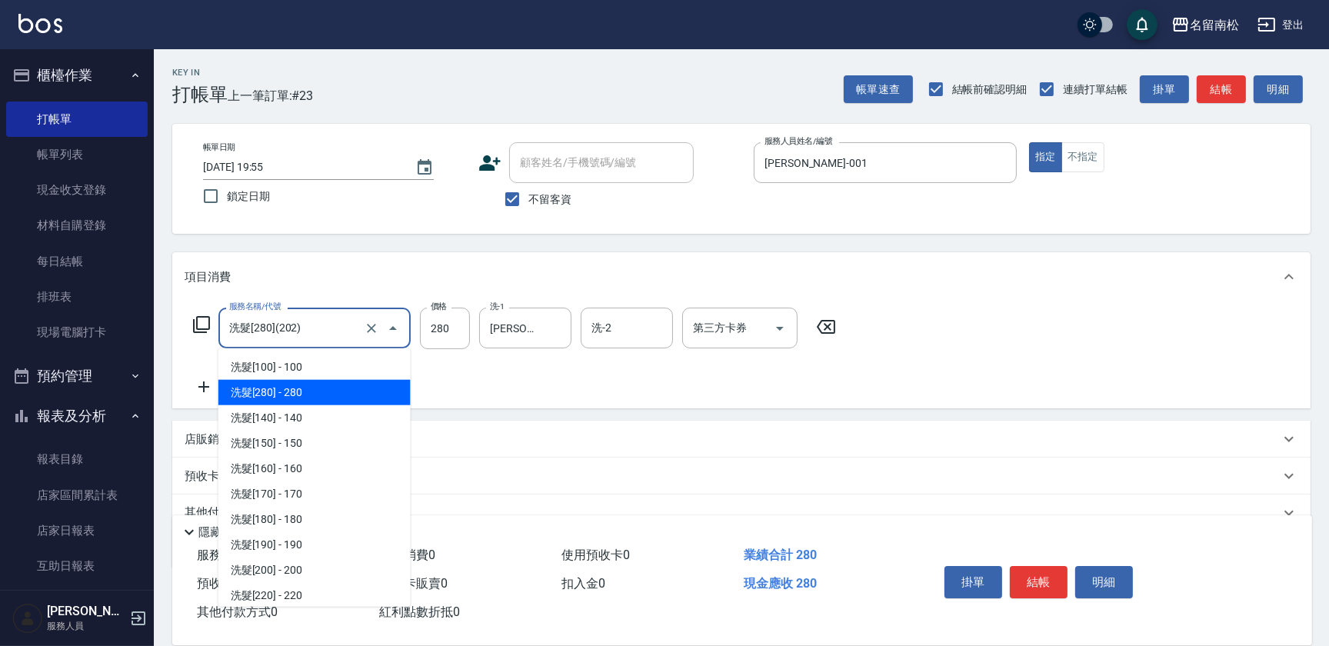
click at [359, 319] on input "洗髮[280](202)" at bounding box center [292, 328] width 135 height 27
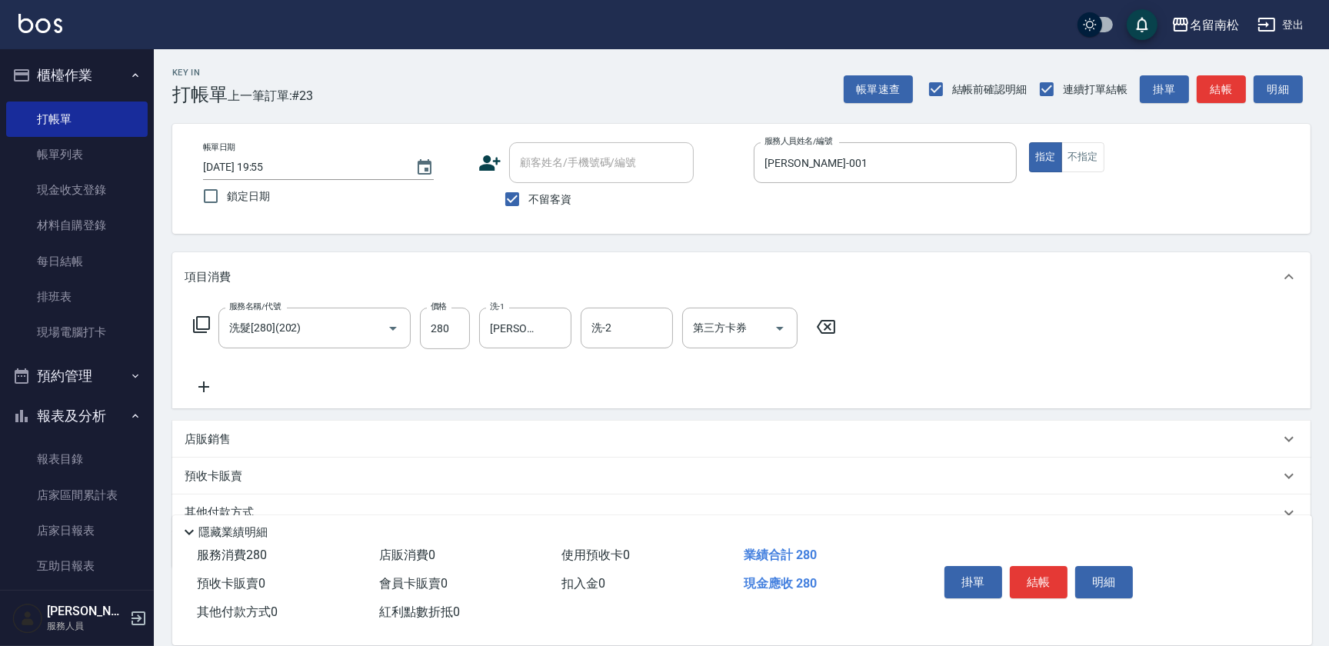
drag, startPoint x: 679, startPoint y: 457, endPoint x: 492, endPoint y: 408, distance: 193.3
click at [618, 441] on div "項目消費 服務名稱/代號 洗髮[280](202) 服務名稱/代號 價格 280 價格 洗-1 [PERSON_NAME]-10 洗-1 洗-2 洗-2 第三…" at bounding box center [741, 410] width 1139 height 316
click at [207, 385] on icon at bounding box center [204, 387] width 38 height 18
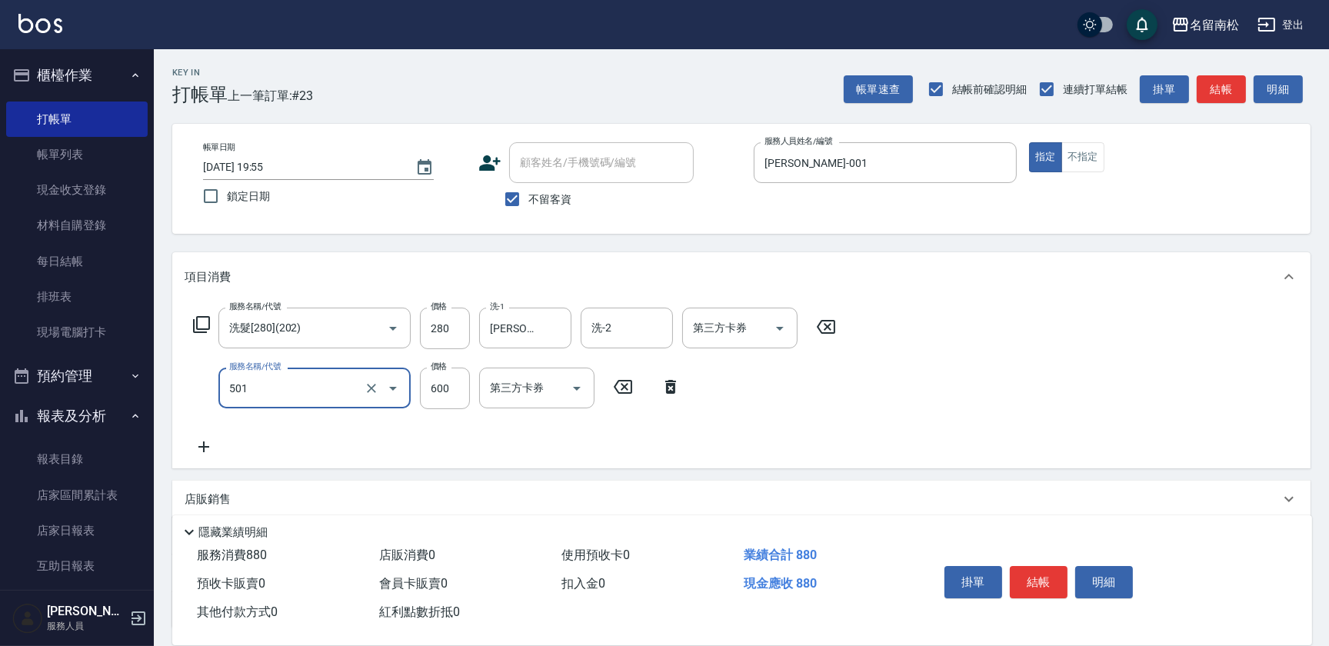
type input "自備染髮[600](501)"
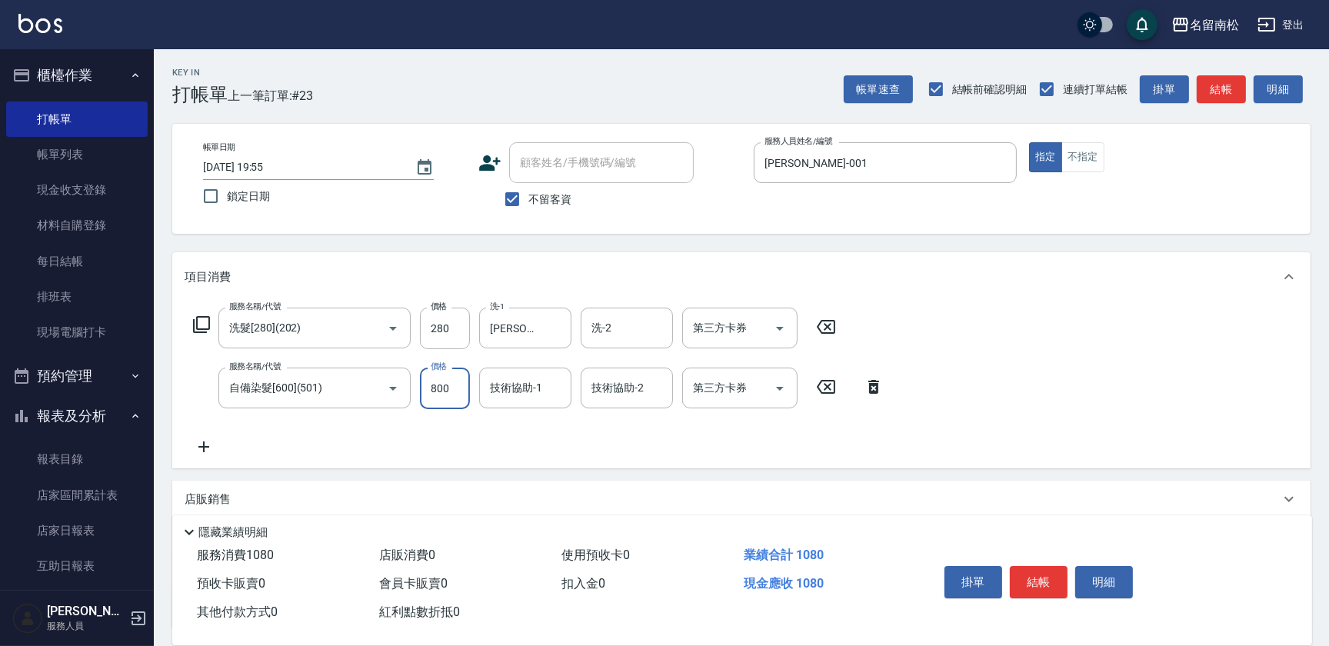
type input "800"
type input "[PERSON_NAME]-001"
click at [1079, 585] on button "明細" at bounding box center [1105, 582] width 58 height 32
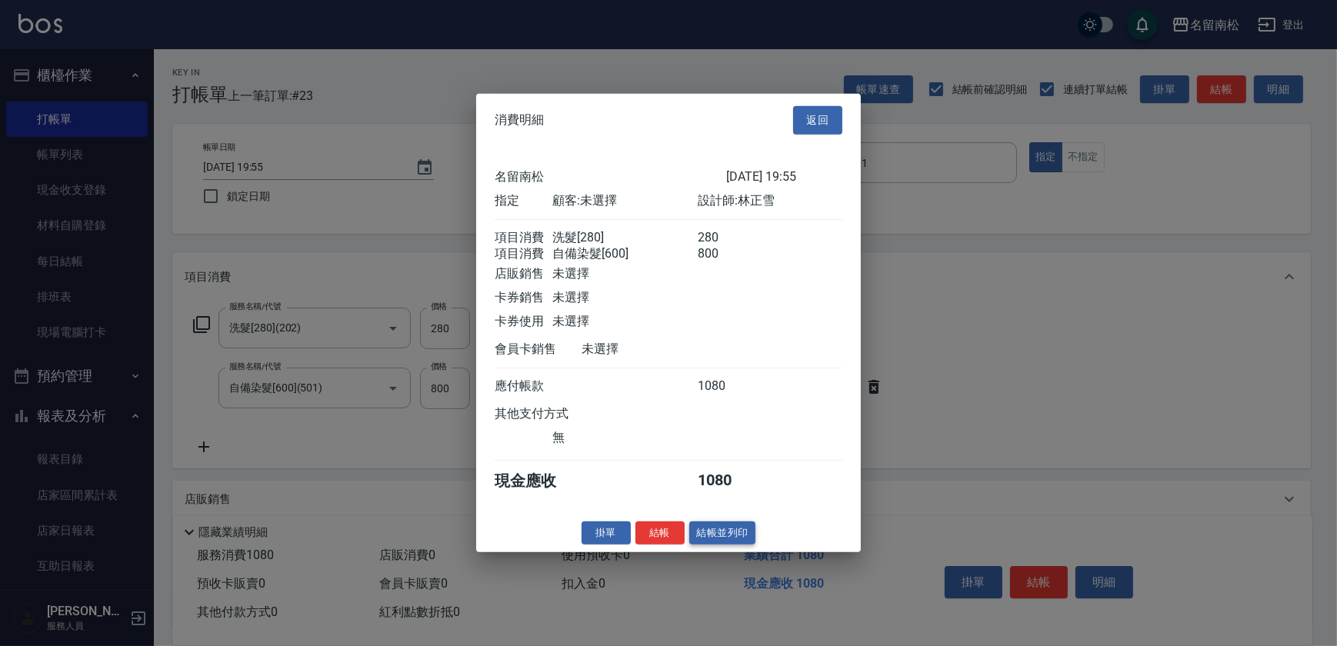
click at [715, 542] on button "結帳並列印" at bounding box center [722, 533] width 67 height 24
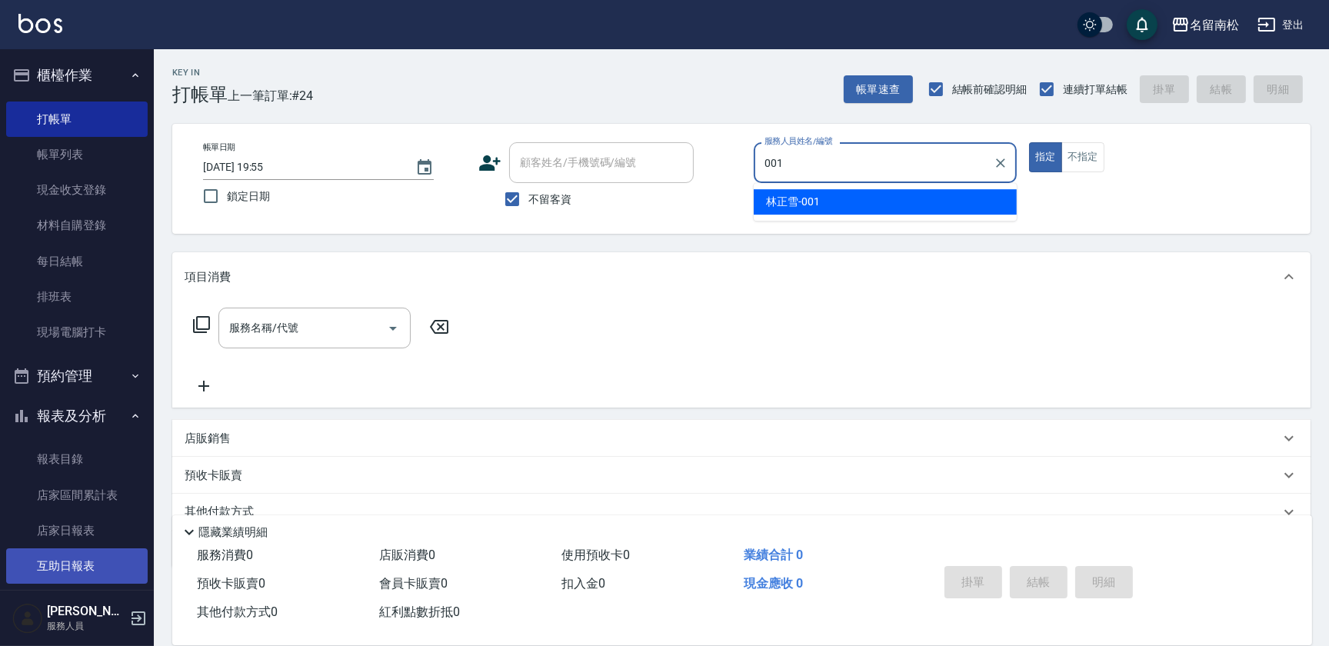
type input "[PERSON_NAME]-001"
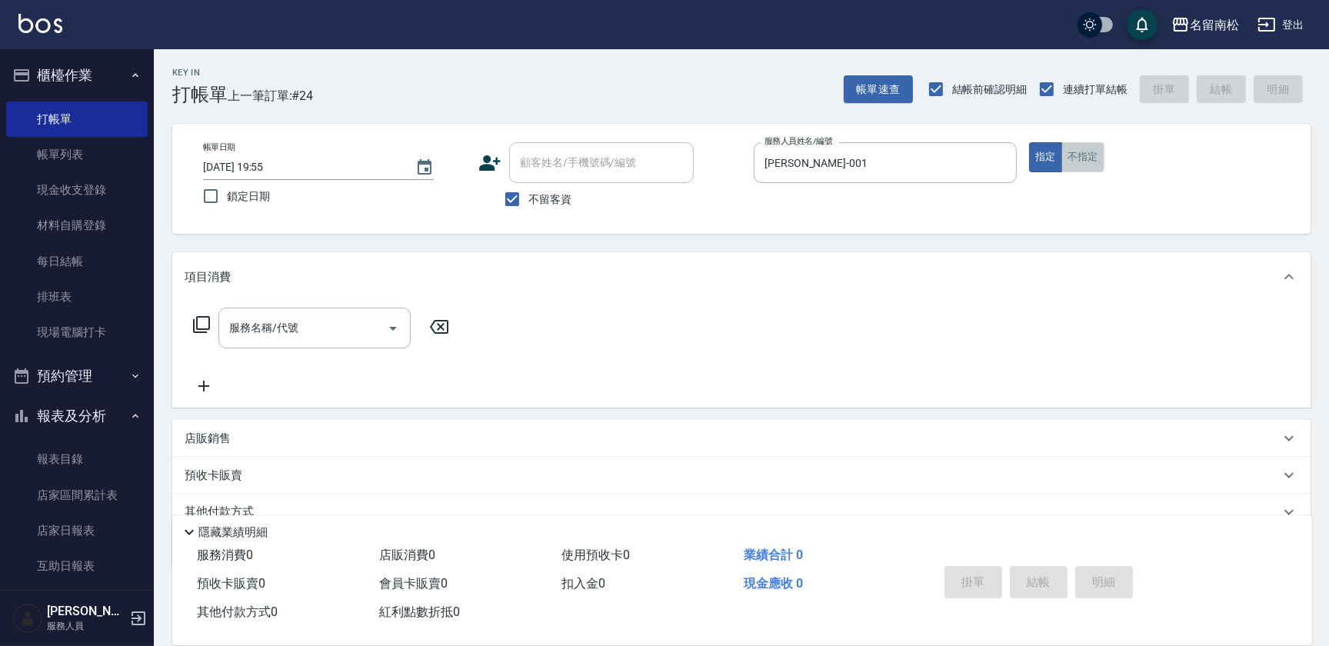
click at [1096, 162] on button "不指定" at bounding box center [1083, 157] width 43 height 30
drag, startPoint x: 256, startPoint y: 355, endPoint x: 342, endPoint y: 303, distance: 100.8
click at [342, 303] on div "服務名稱/代號 服務名稱/代號" at bounding box center [741, 355] width 1139 height 106
drag, startPoint x: 349, startPoint y: 298, endPoint x: 323, endPoint y: 347, distance: 54.7
click at [339, 320] on div "項目消費 服務名稱/代號 服務名稱/代號" at bounding box center [741, 329] width 1139 height 155
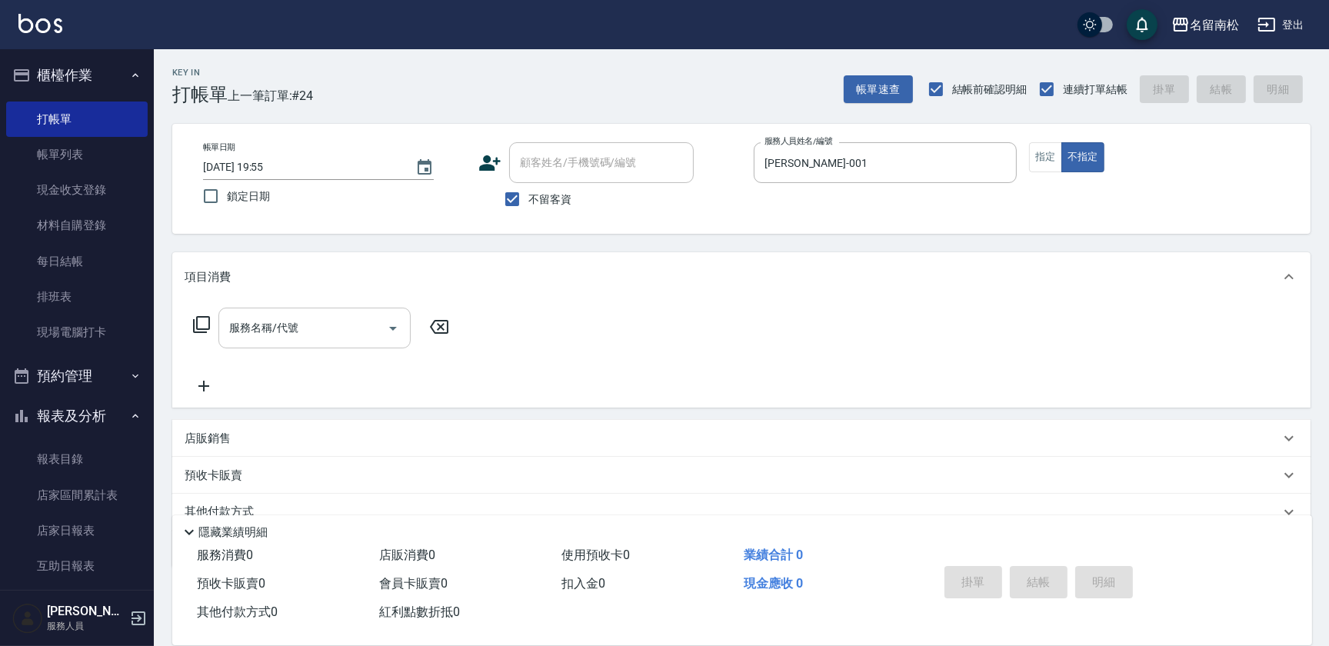
click at [323, 347] on div "服務名稱/代號" at bounding box center [314, 328] width 192 height 41
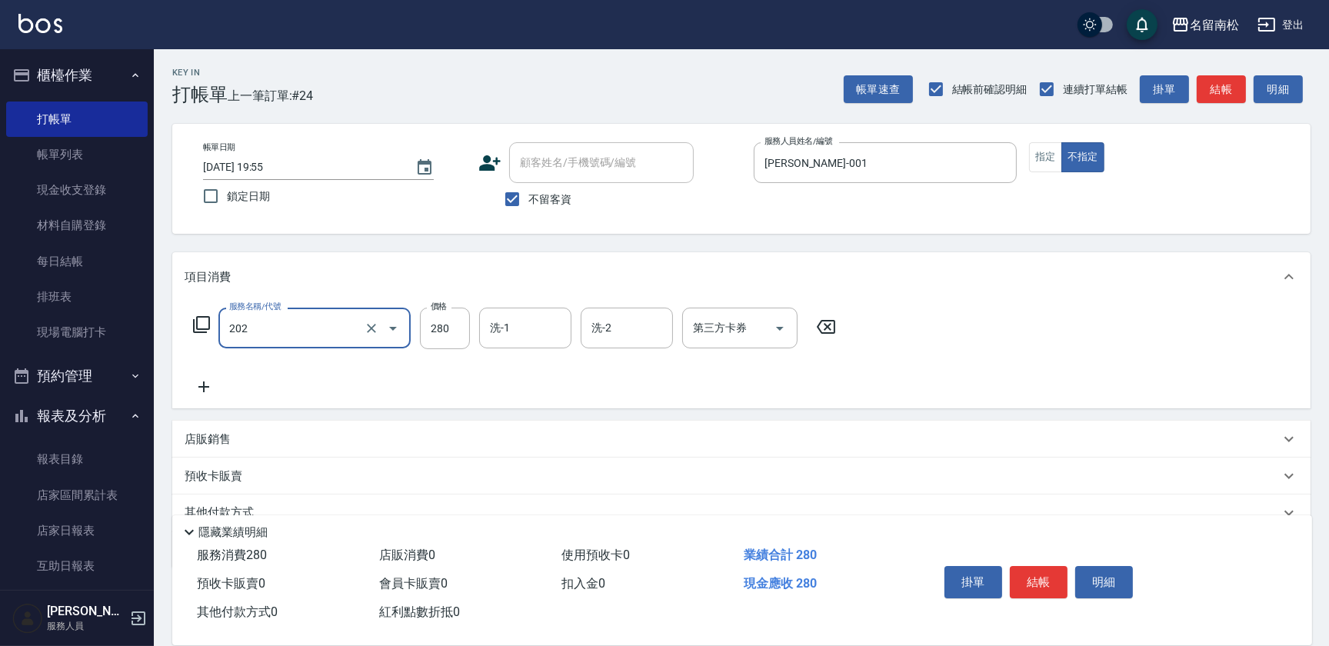
type input "洗髮[280](202)"
type input "[PERSON_NAME]-001"
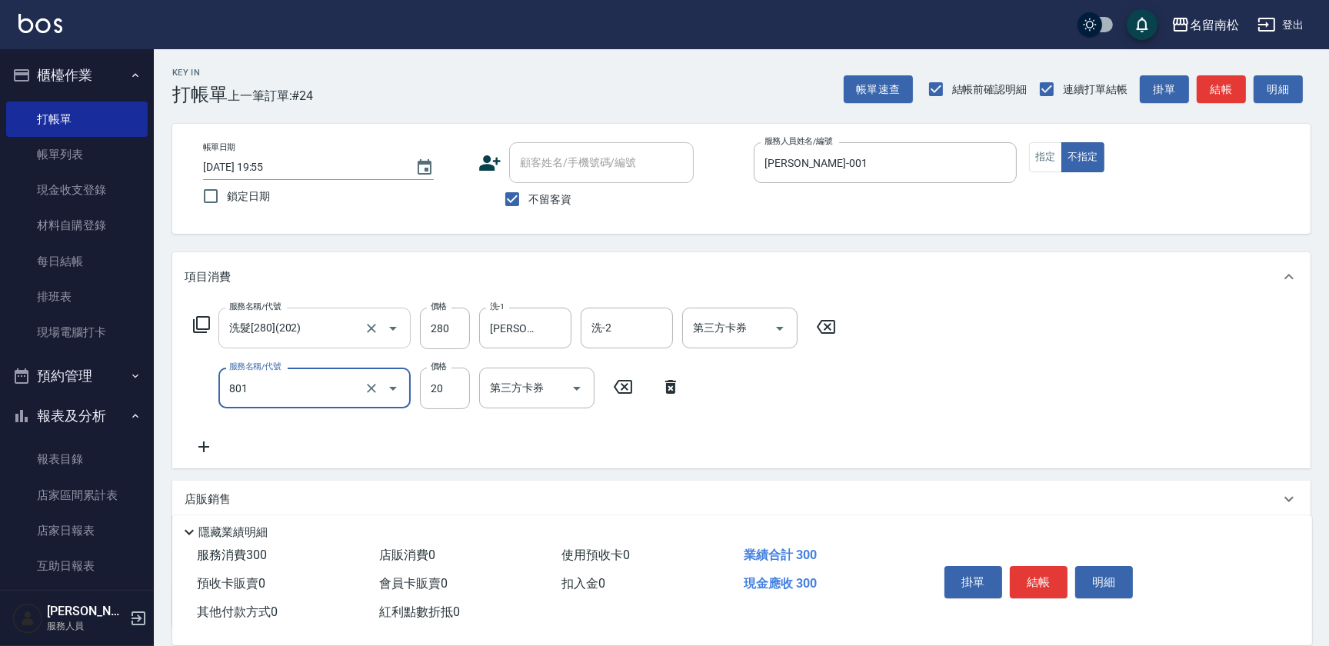
type input "潤絲(801)"
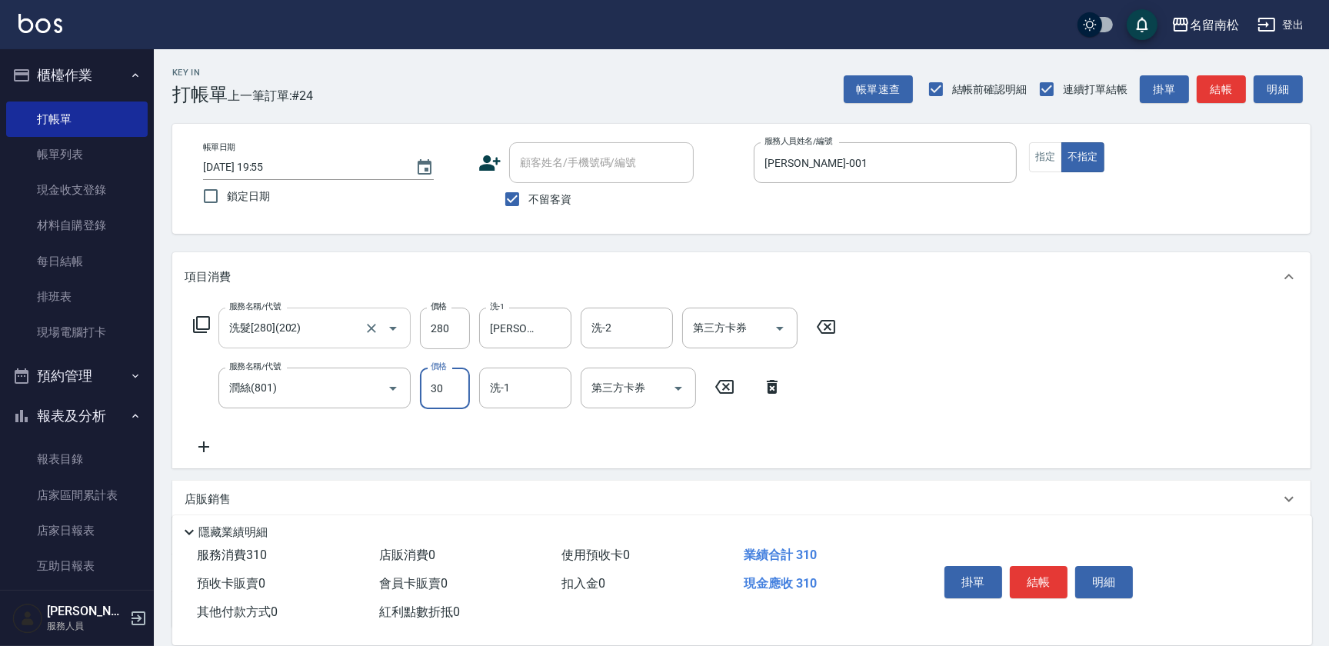
type input "30"
type input "[PERSON_NAME]-001"
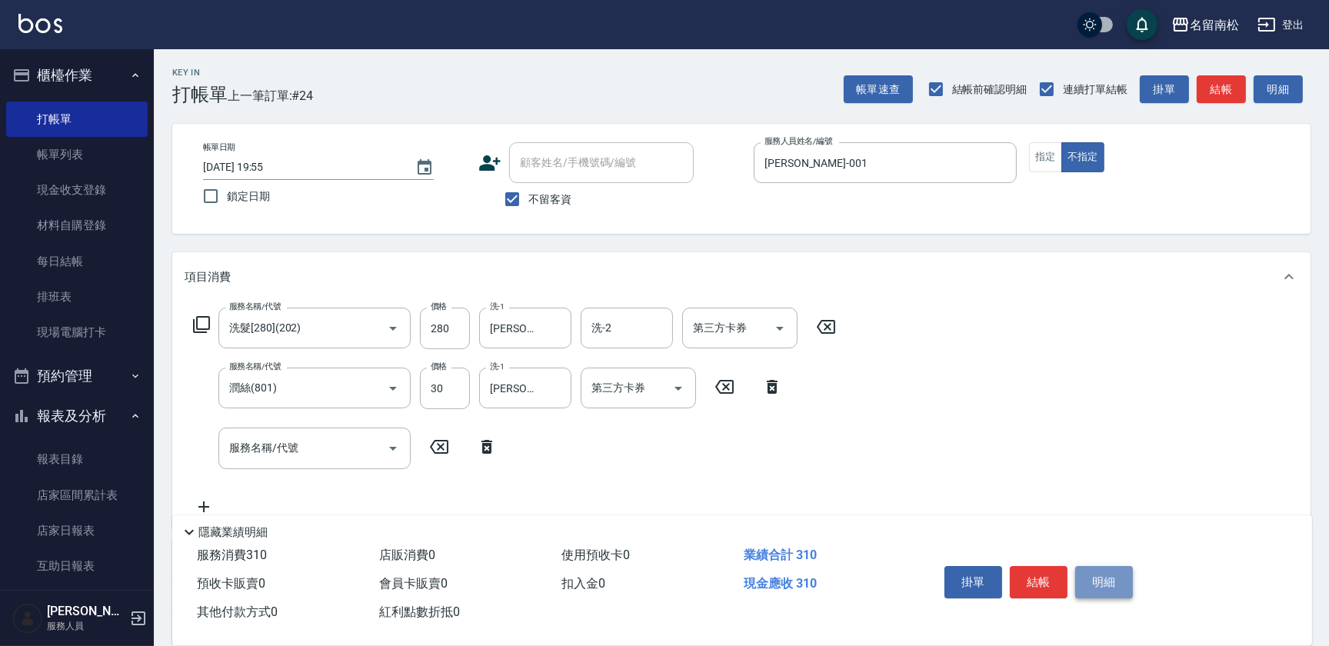
click at [1116, 582] on button "明細" at bounding box center [1105, 582] width 58 height 32
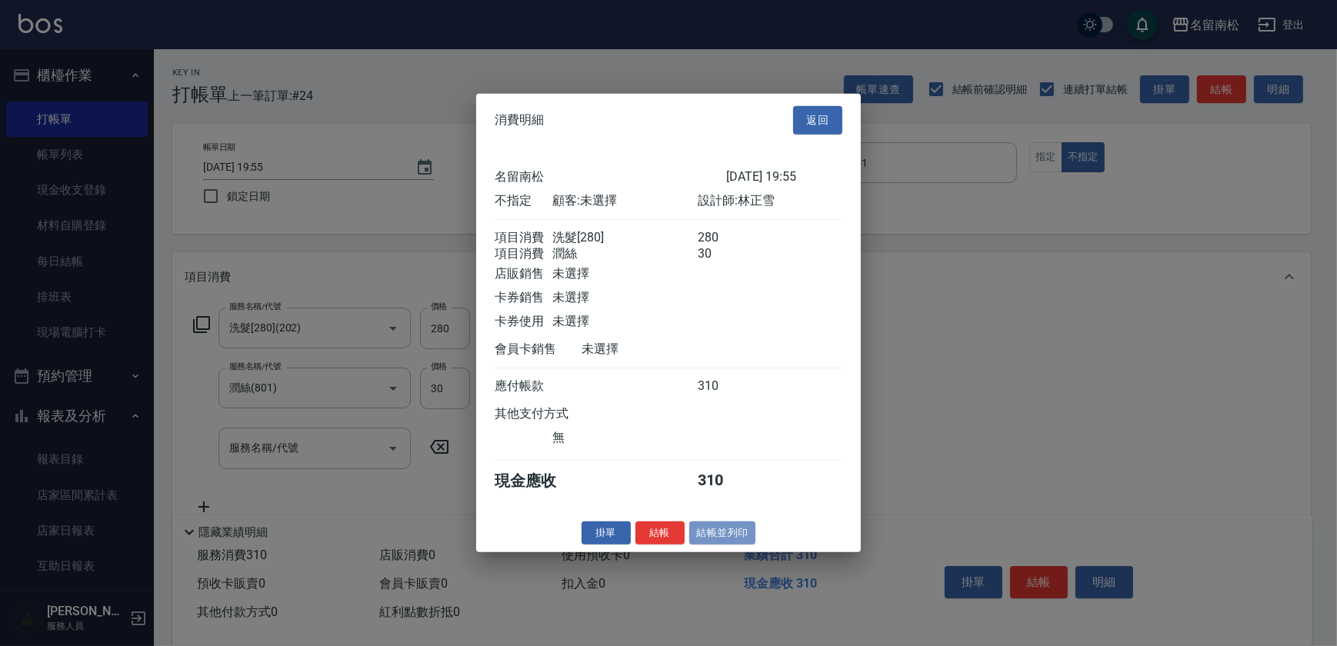
drag, startPoint x: 710, startPoint y: 543, endPoint x: 670, endPoint y: 542, distance: 40.0
click at [710, 544] on button "結帳並列印" at bounding box center [722, 533] width 67 height 24
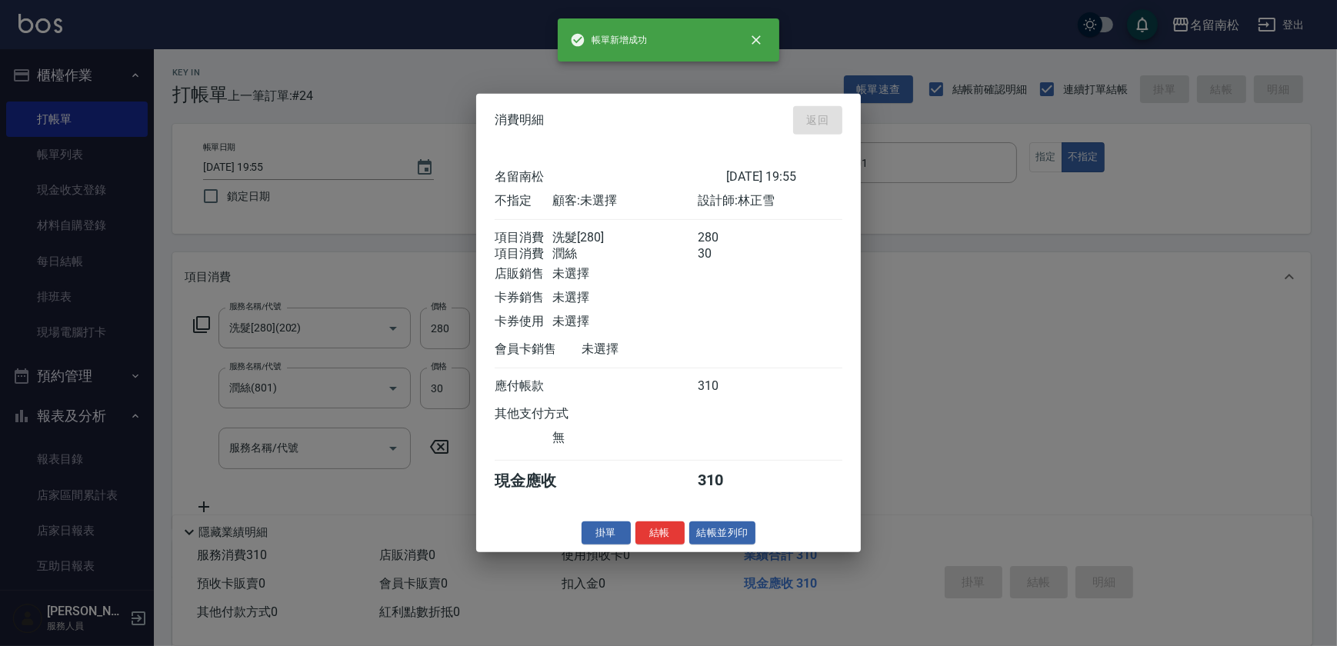
type input "[DATE] 19:56"
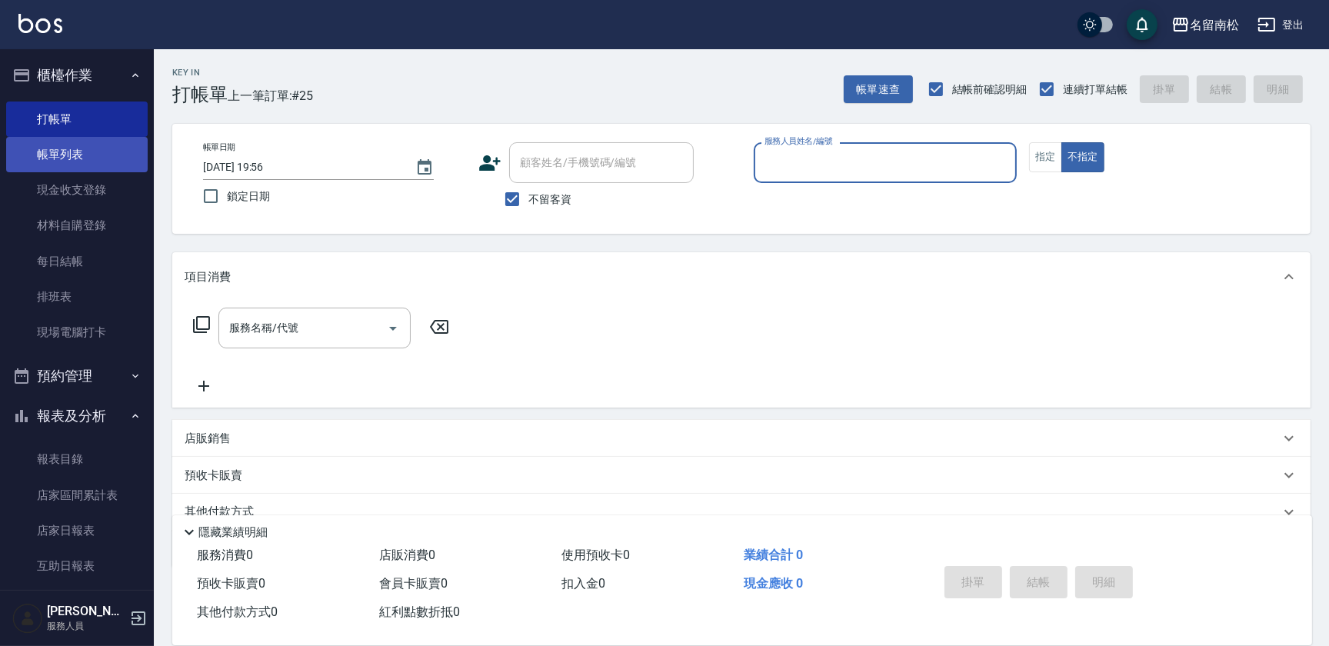
click at [111, 159] on link "帳單列表" at bounding box center [77, 154] width 142 height 35
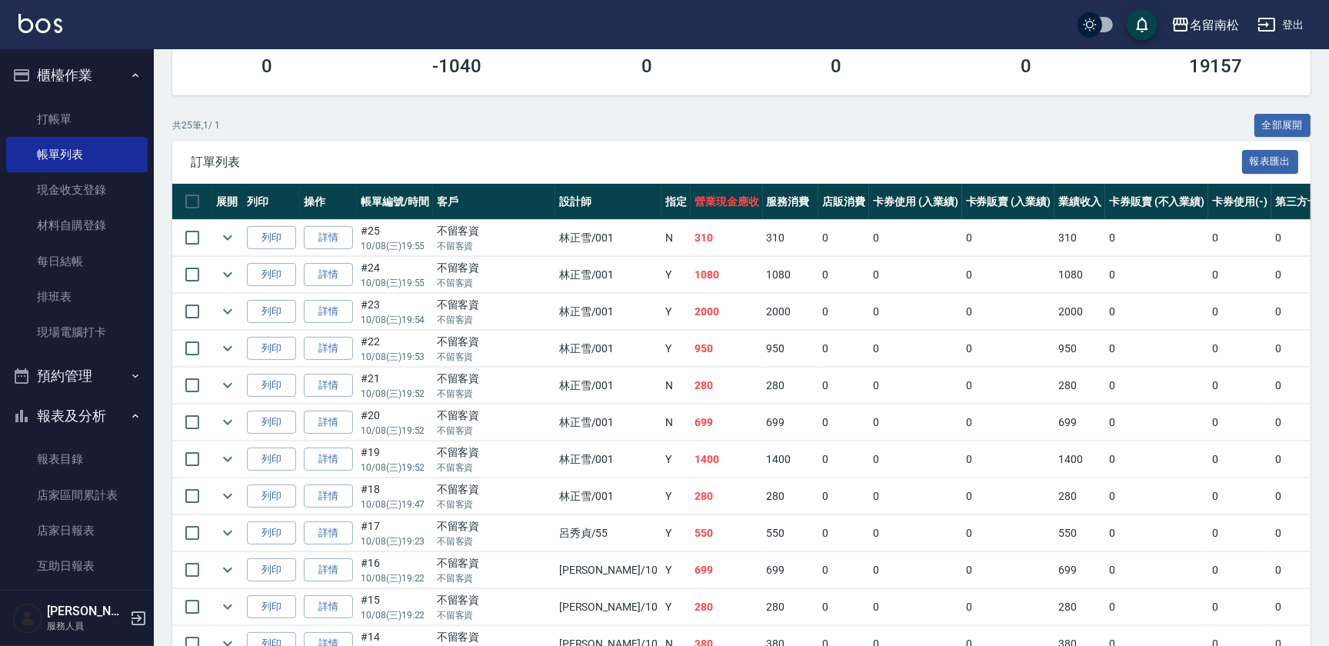
scroll to position [349, 0]
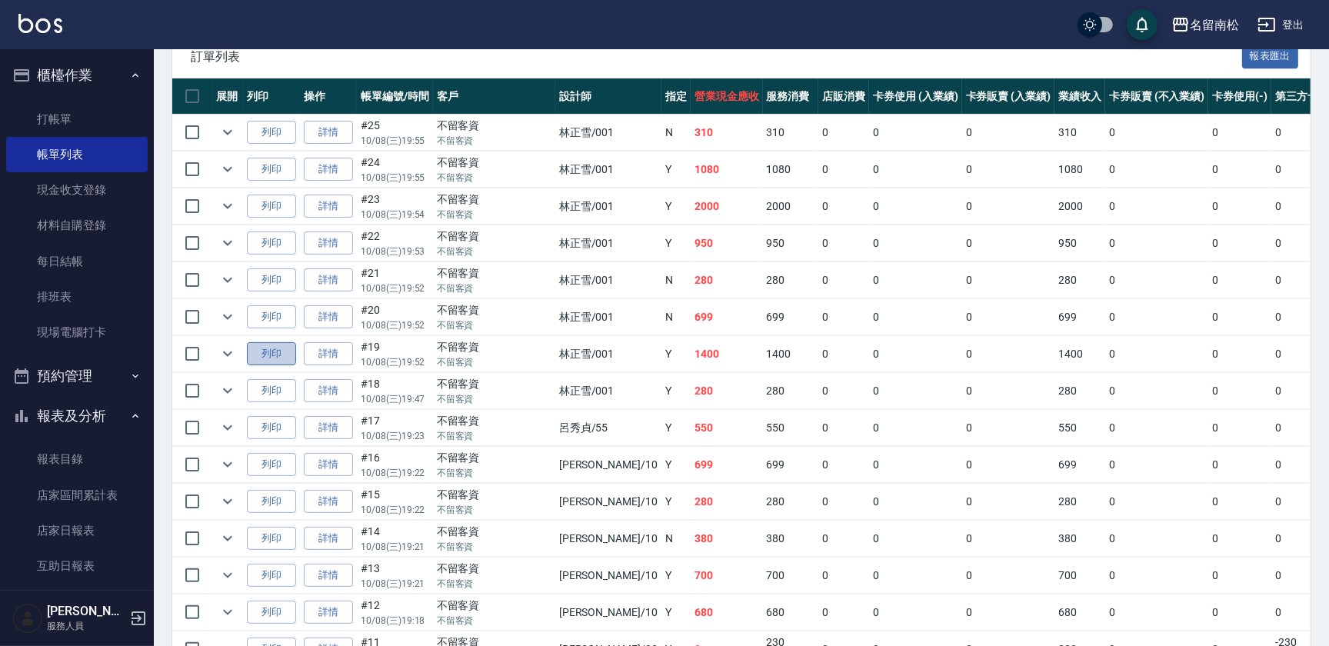
click at [278, 346] on button "列印" at bounding box center [271, 354] width 49 height 24
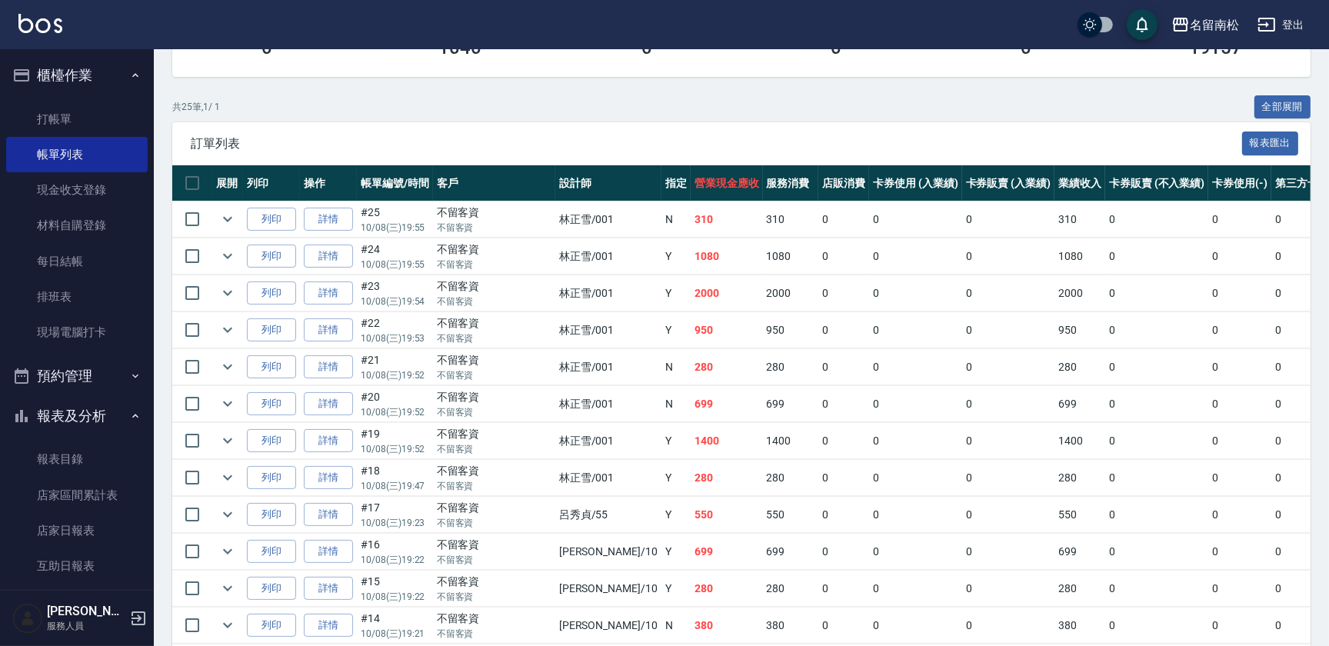
scroll to position [253, 0]
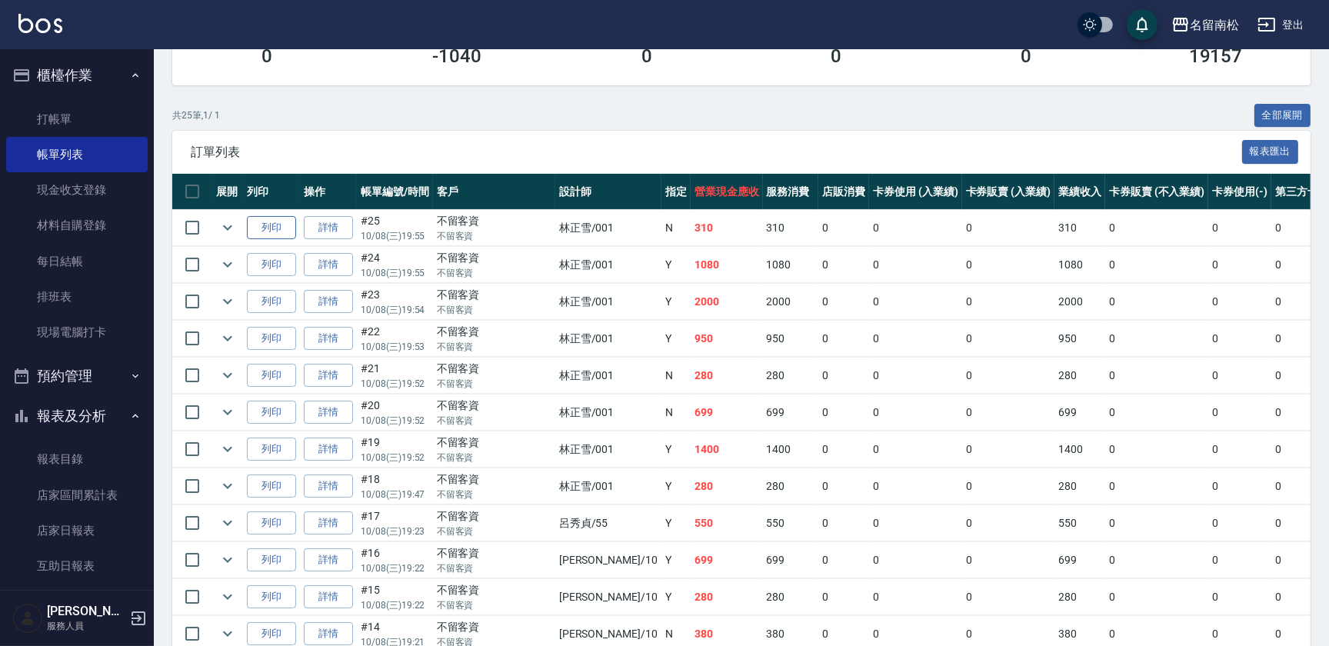
click at [262, 228] on button "列印" at bounding box center [271, 228] width 49 height 24
click at [277, 409] on button "列印" at bounding box center [271, 413] width 49 height 24
click at [268, 372] on button "列印" at bounding box center [271, 376] width 49 height 24
click at [275, 338] on button "列印" at bounding box center [271, 339] width 49 height 24
click at [275, 301] on button "列印" at bounding box center [271, 302] width 49 height 24
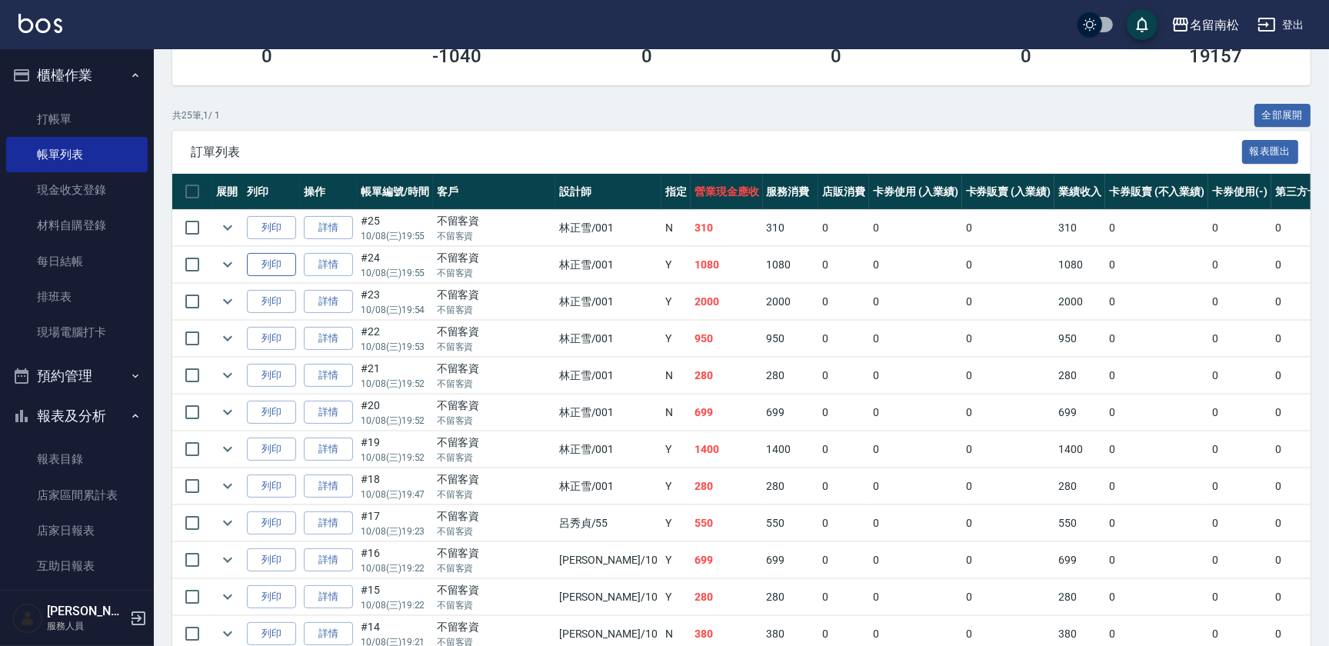
click at [272, 265] on button "列印" at bounding box center [271, 265] width 49 height 24
click at [80, 535] on link "店家日報表" at bounding box center [77, 530] width 142 height 35
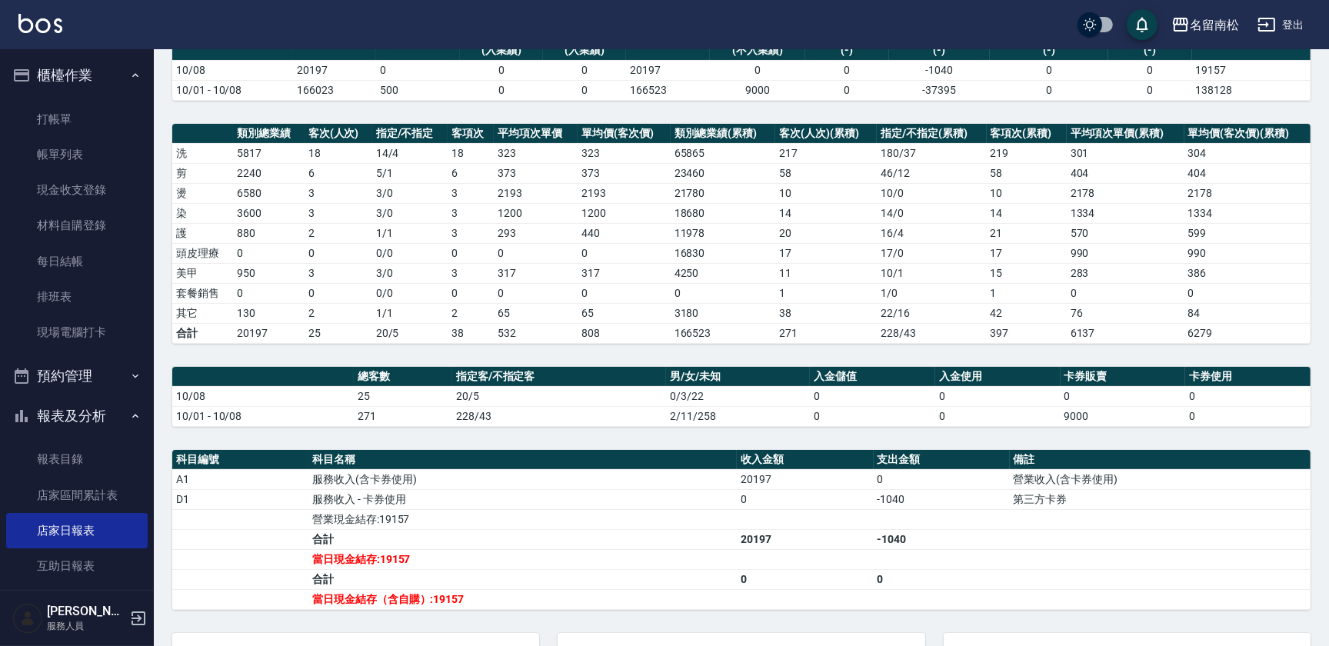
scroll to position [147, 0]
